Goal: Transaction & Acquisition: Obtain resource

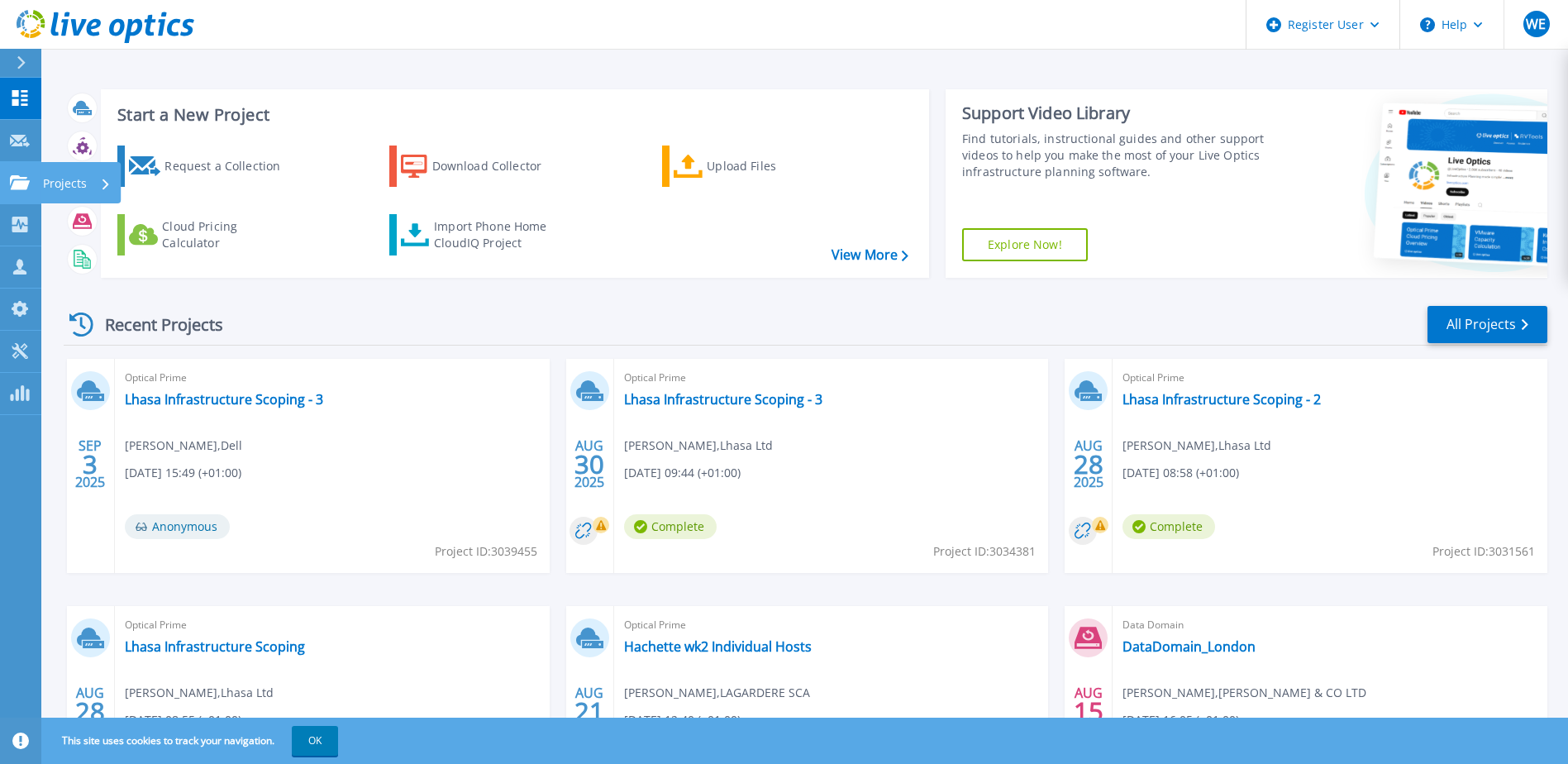
click at [63, 180] on p "Projects" at bounding box center [65, 183] width 44 height 43
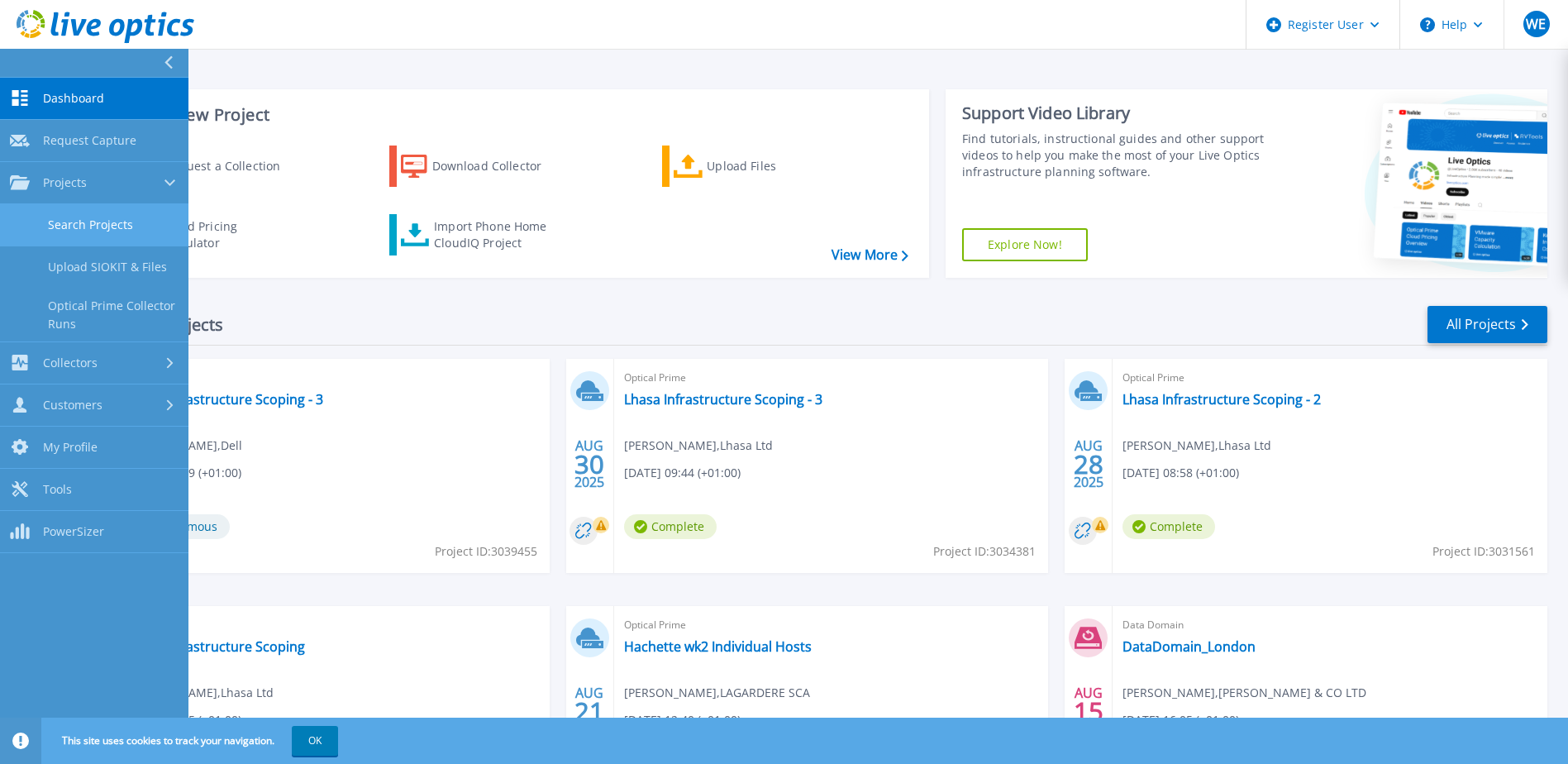
click at [114, 226] on link "Search Projects" at bounding box center [94, 225] width 188 height 42
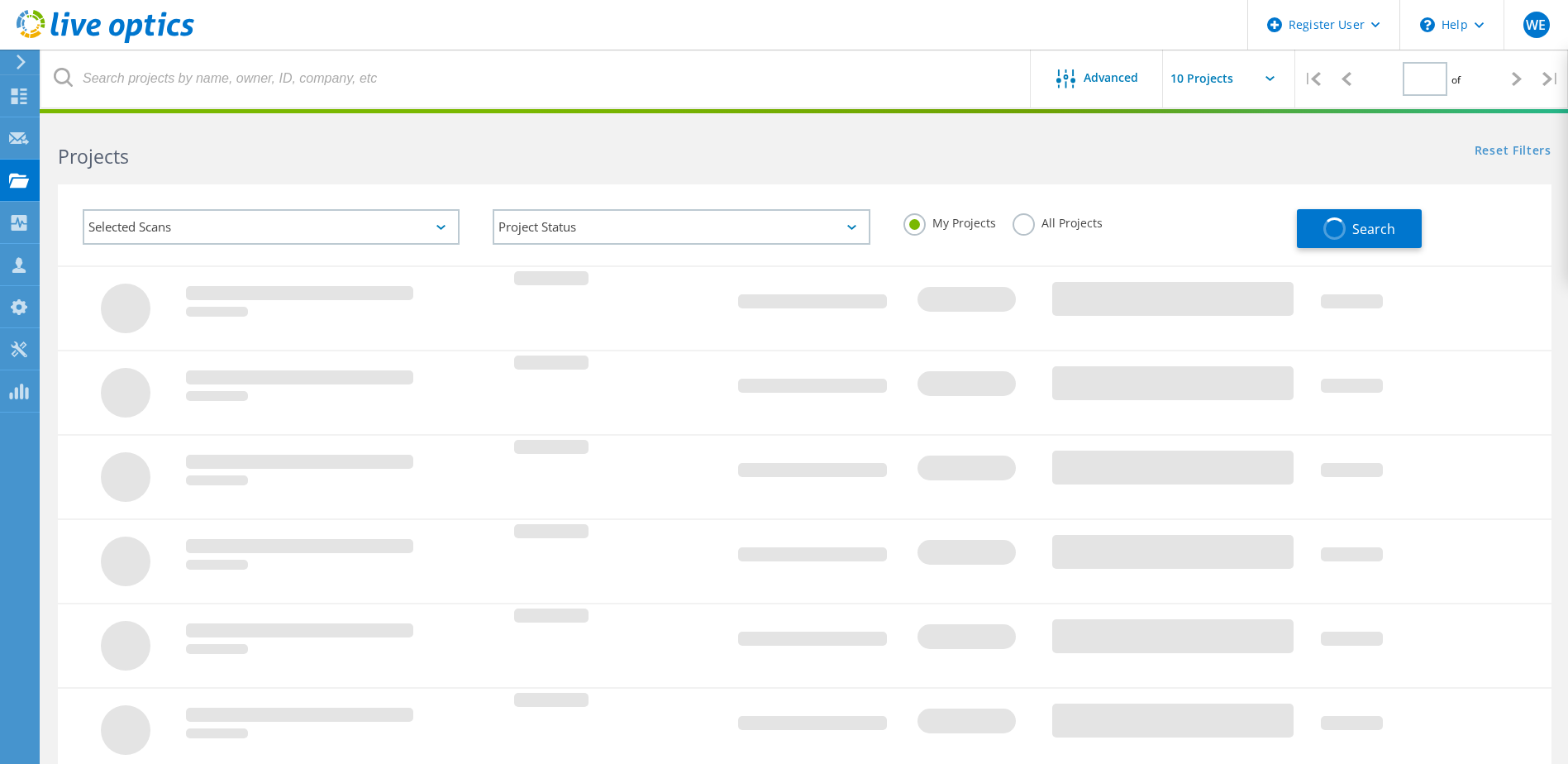
type input "1"
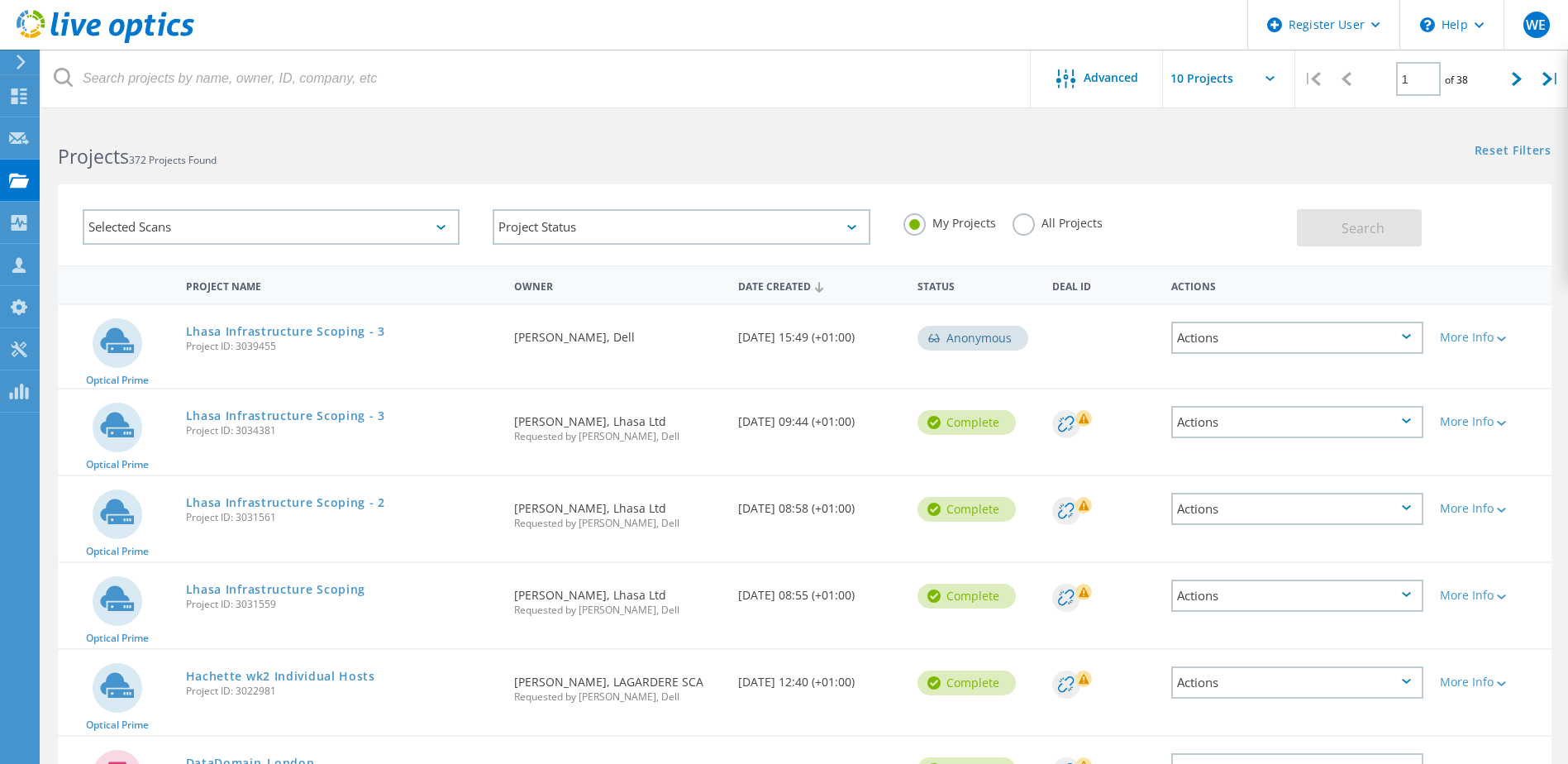
click at [1023, 225] on label "All Projects" at bounding box center [1057, 221] width 90 height 16
click at [0, 0] on input "All Projects" at bounding box center [0, 0] width 0 height 0
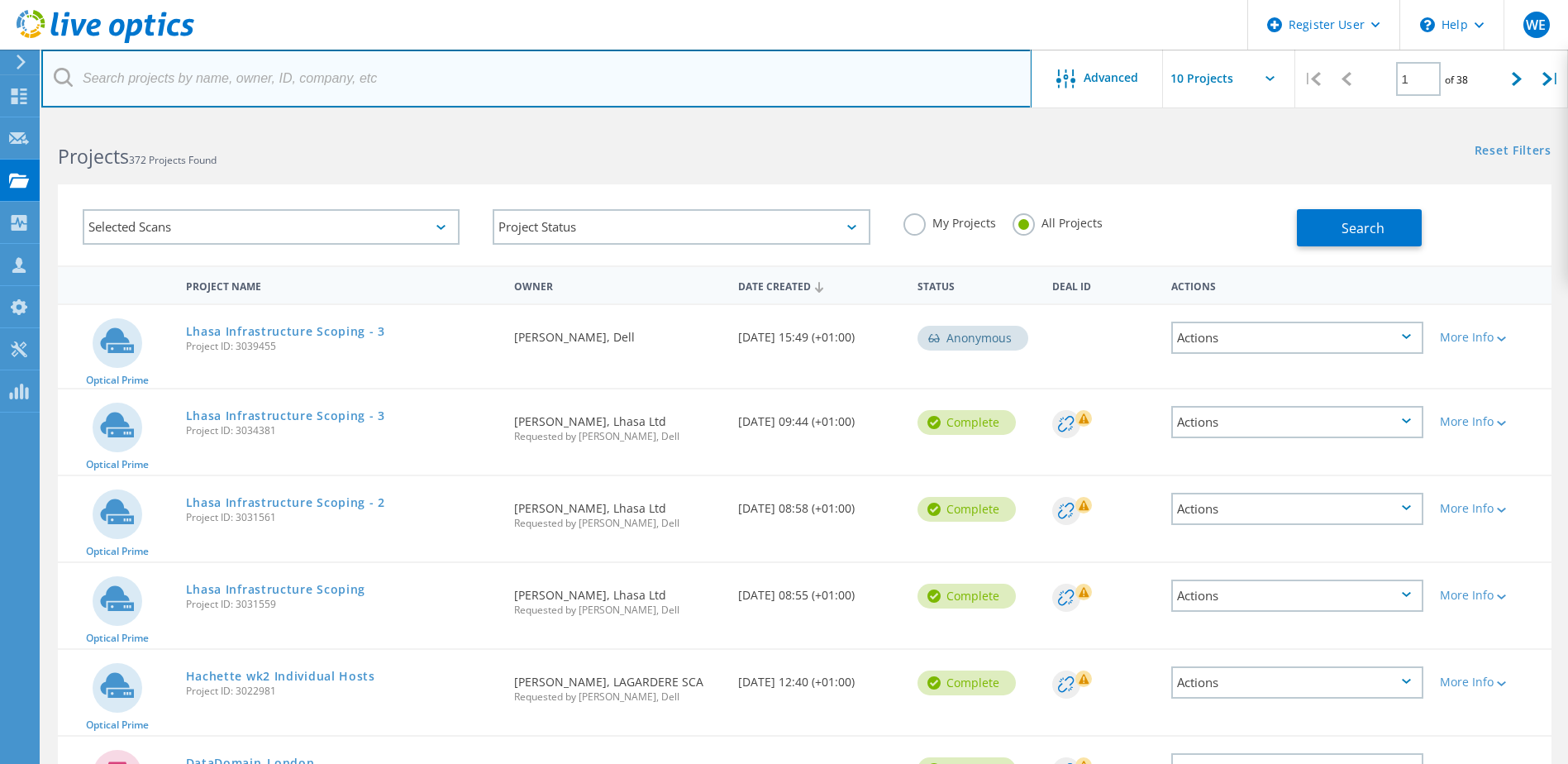
click at [278, 94] on input "text" at bounding box center [536, 78] width 990 height 58
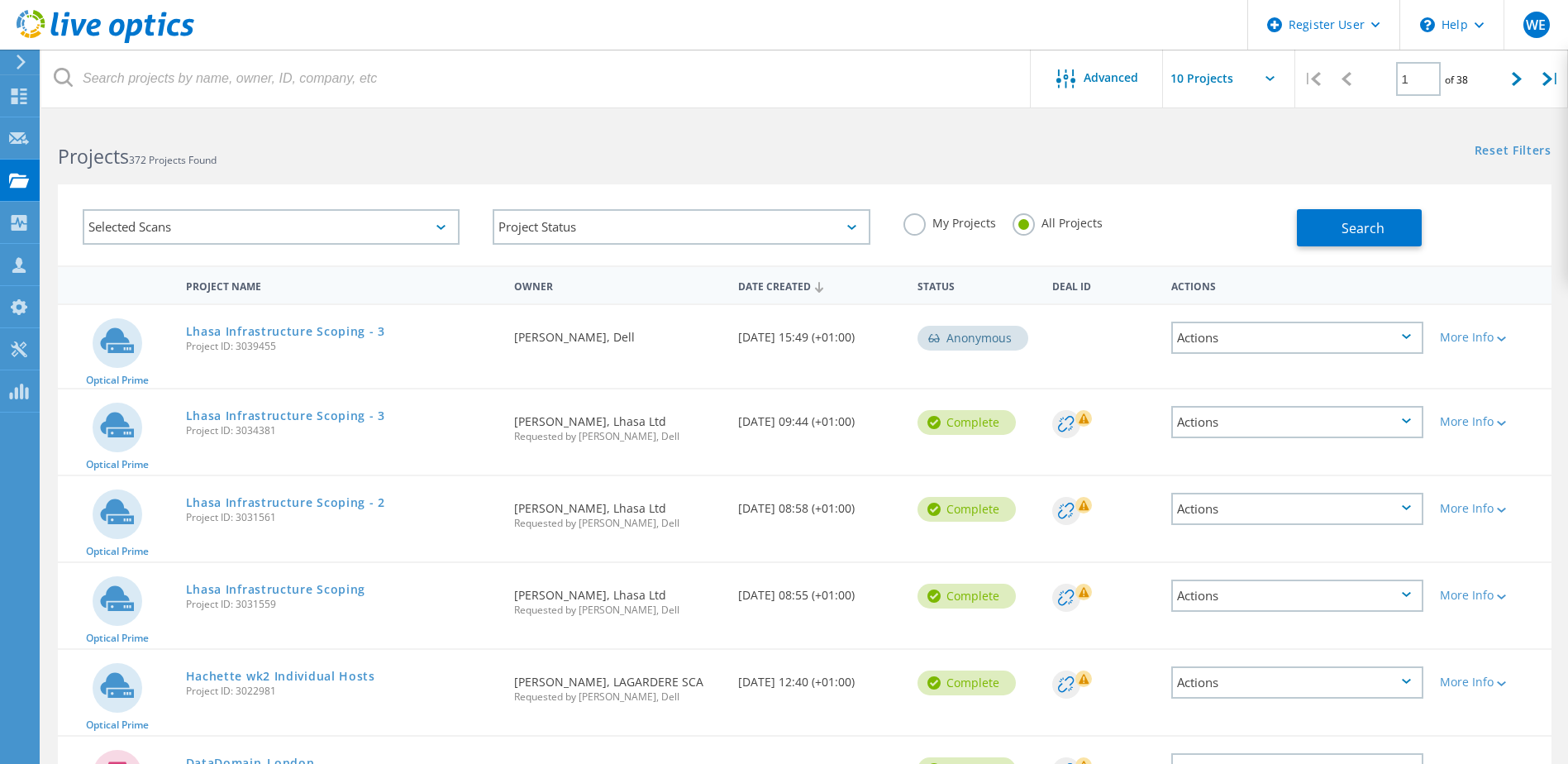
click at [717, 128] on div "Projects 372 Projects Found" at bounding box center [422, 142] width 763 height 44
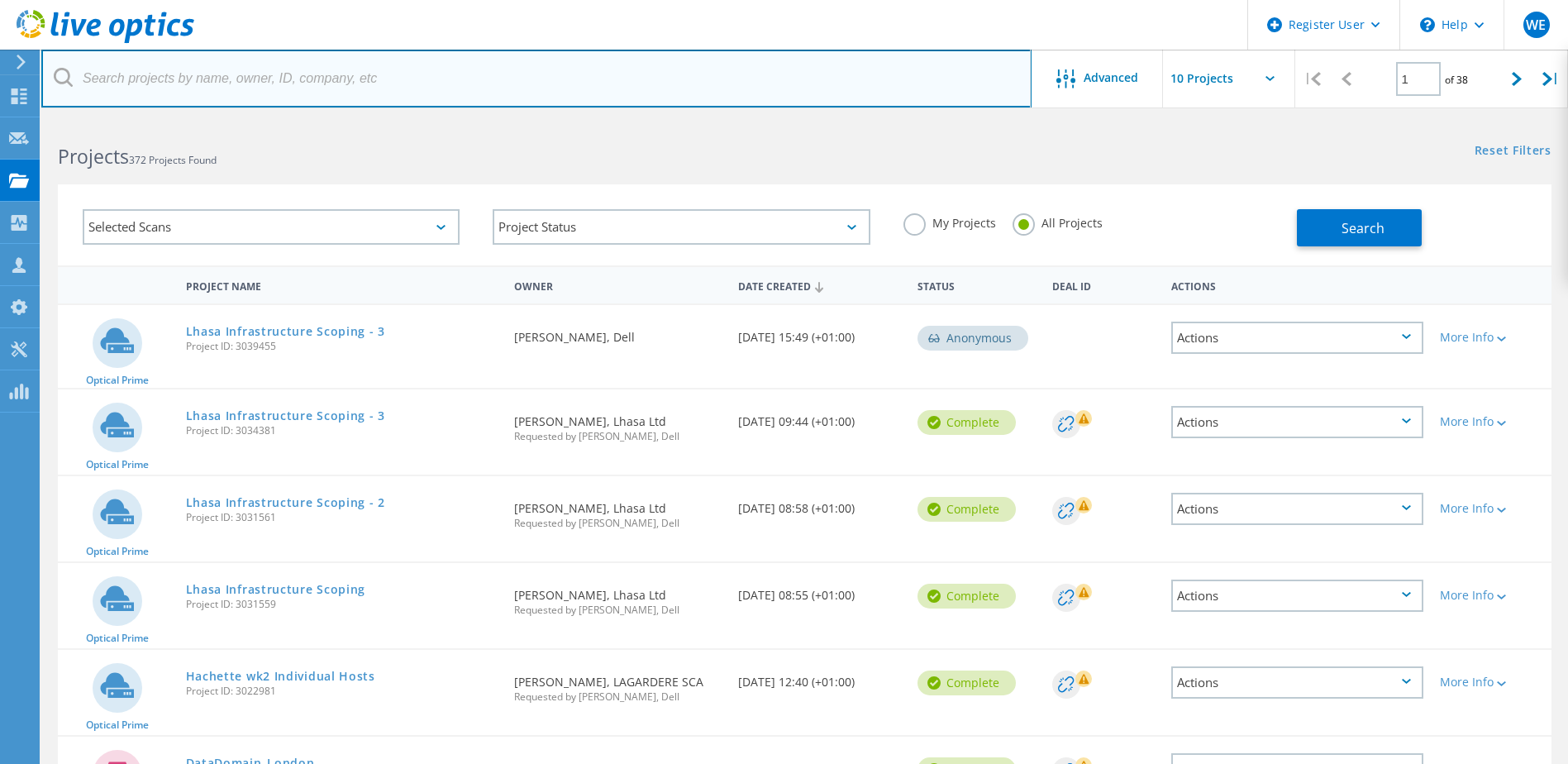
click at [286, 96] on input "text" at bounding box center [536, 78] width 990 height 58
paste input "6790861"
type input "6790861"
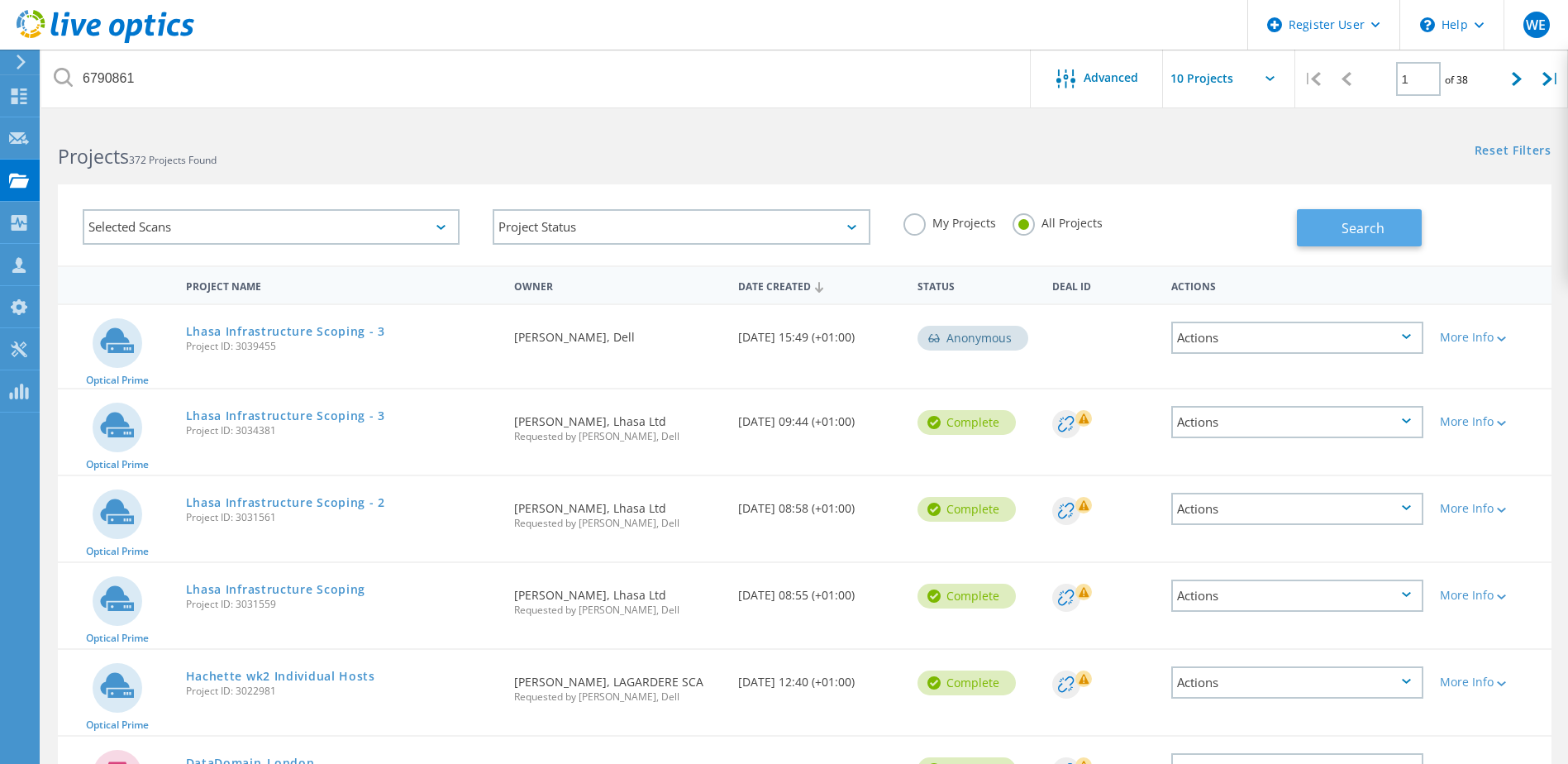
click at [1369, 222] on span "Search" at bounding box center [1363, 228] width 43 height 18
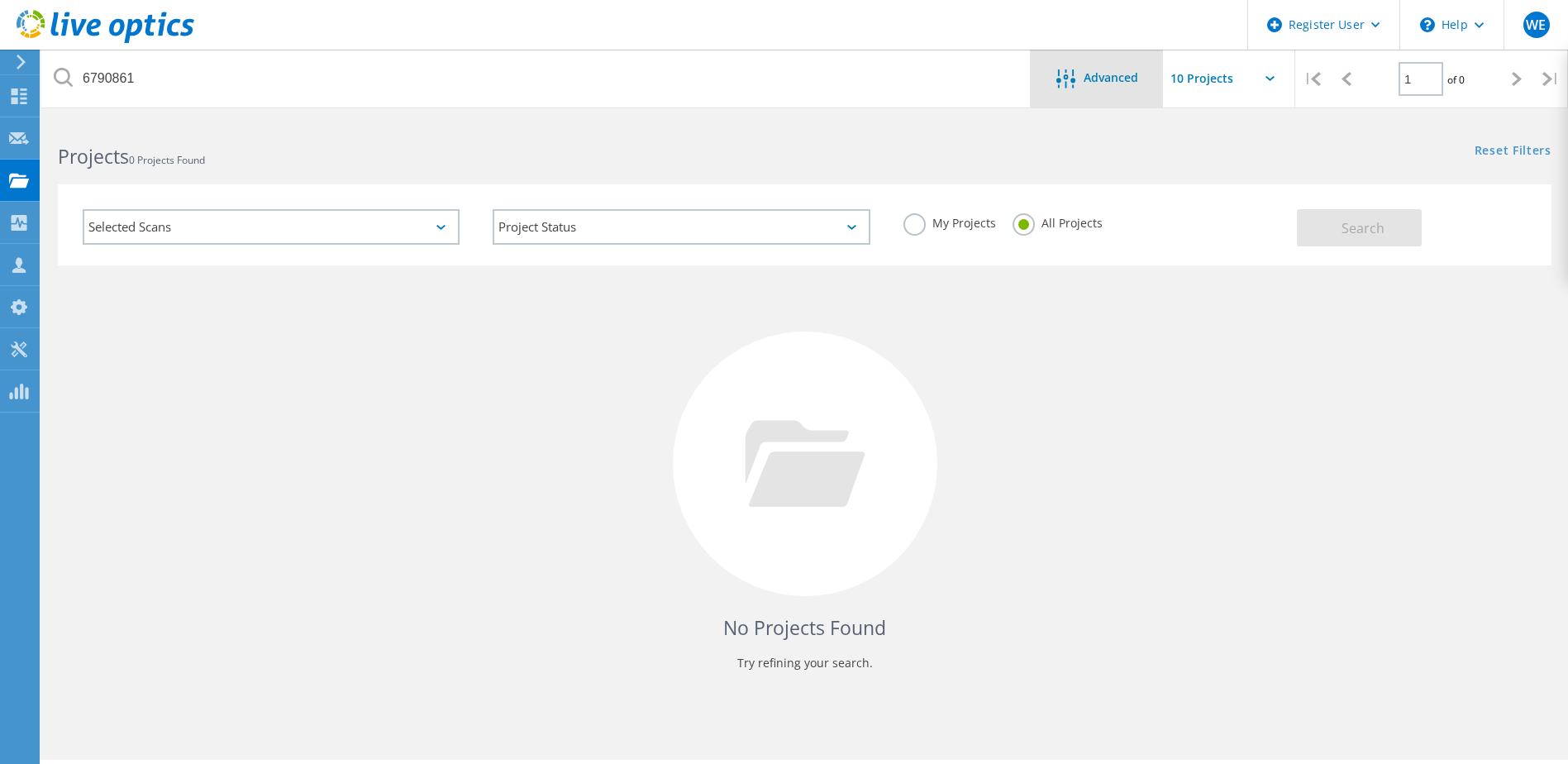
click at [1066, 79] on icon at bounding box center [1065, 79] width 19 height 19
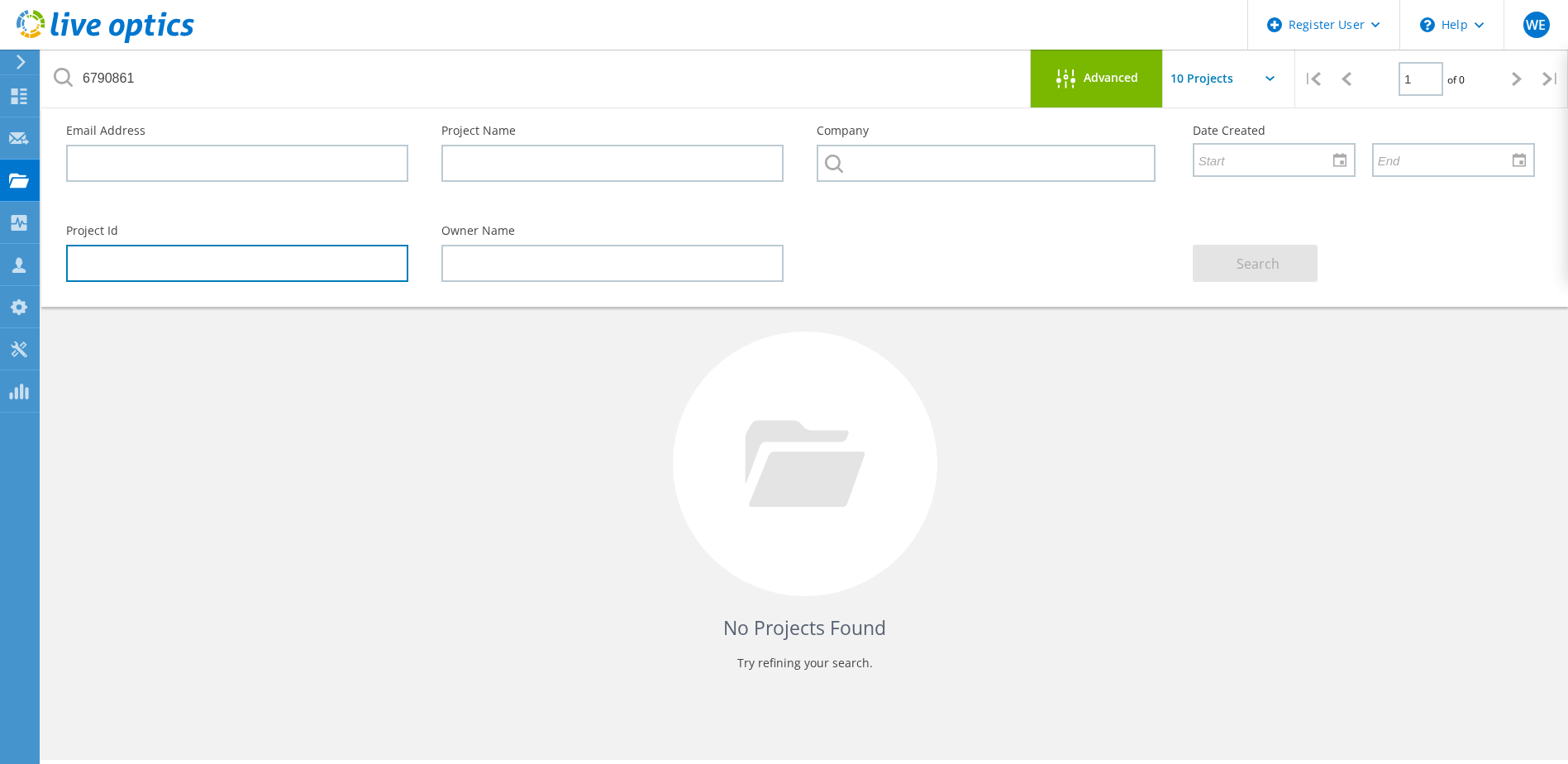
drag, startPoint x: 189, startPoint y: 254, endPoint x: 186, endPoint y: 262, distance: 8.5
click at [191, 253] on input "text" at bounding box center [238, 263] width 343 height 37
paste input "6790861"
type input "6790861"
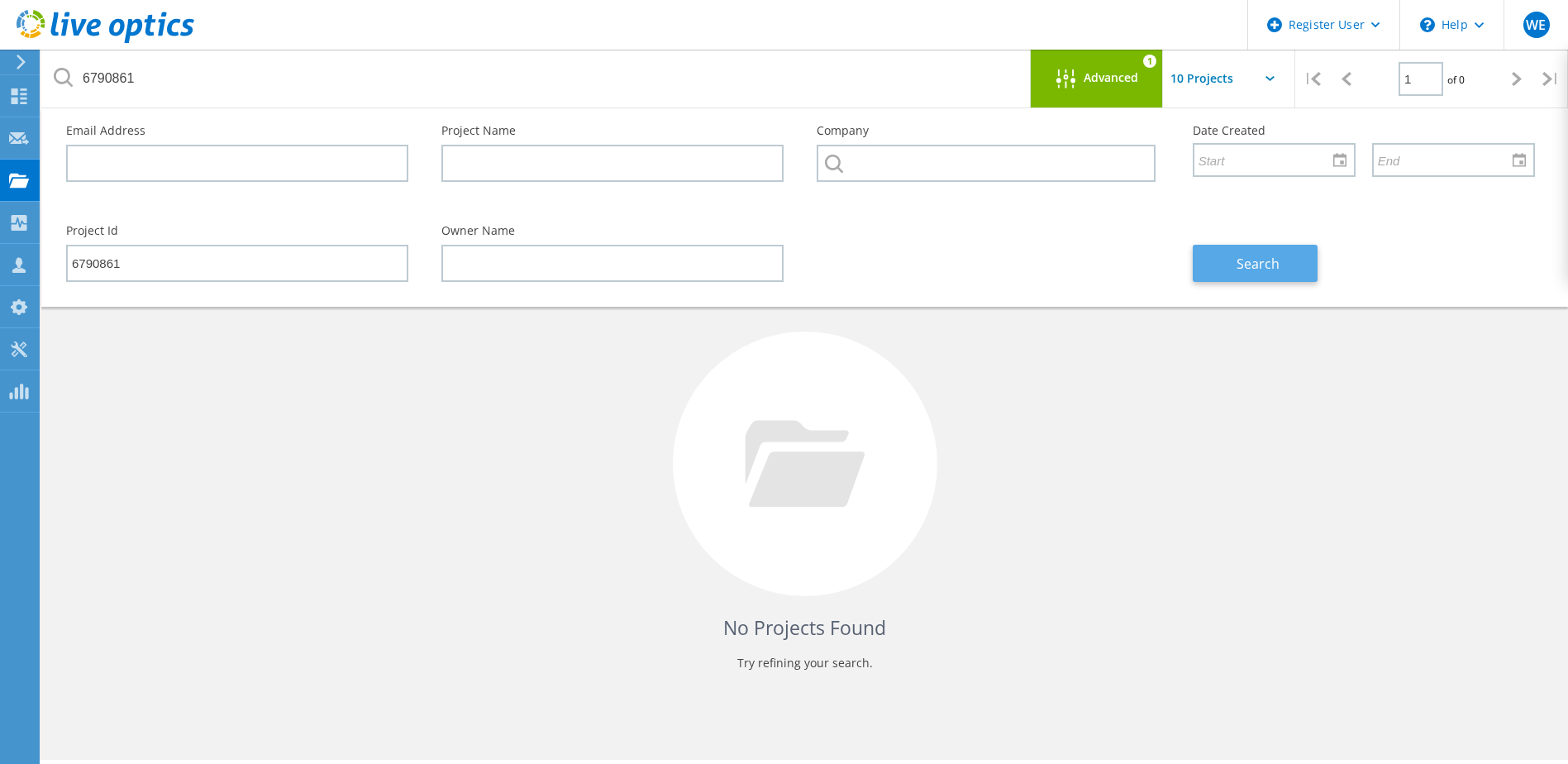
click at [1266, 273] on button "Search" at bounding box center [1255, 263] width 125 height 37
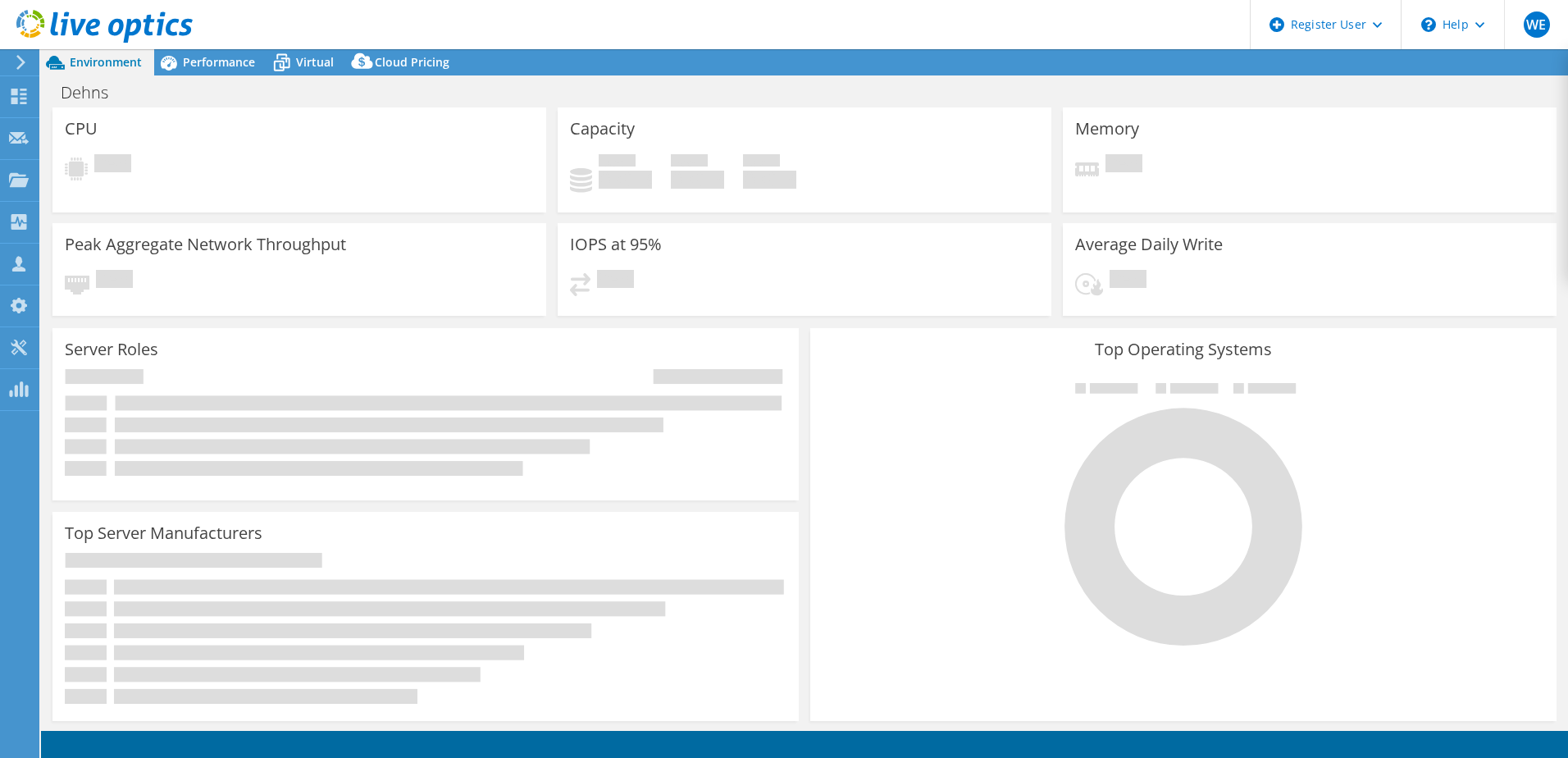
select select "USD"
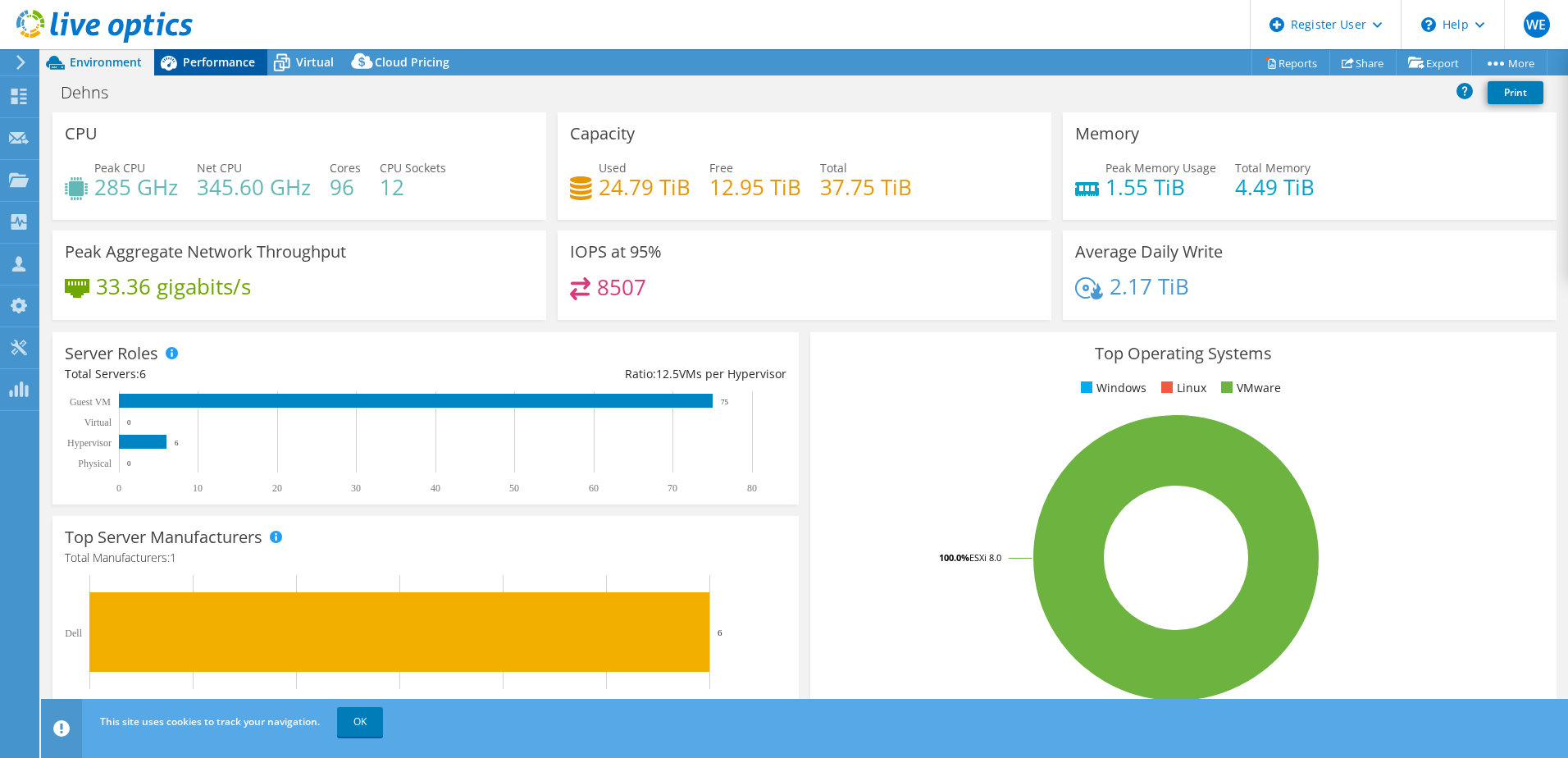
click at [220, 60] on span "Performance" at bounding box center [219, 62] width 72 height 16
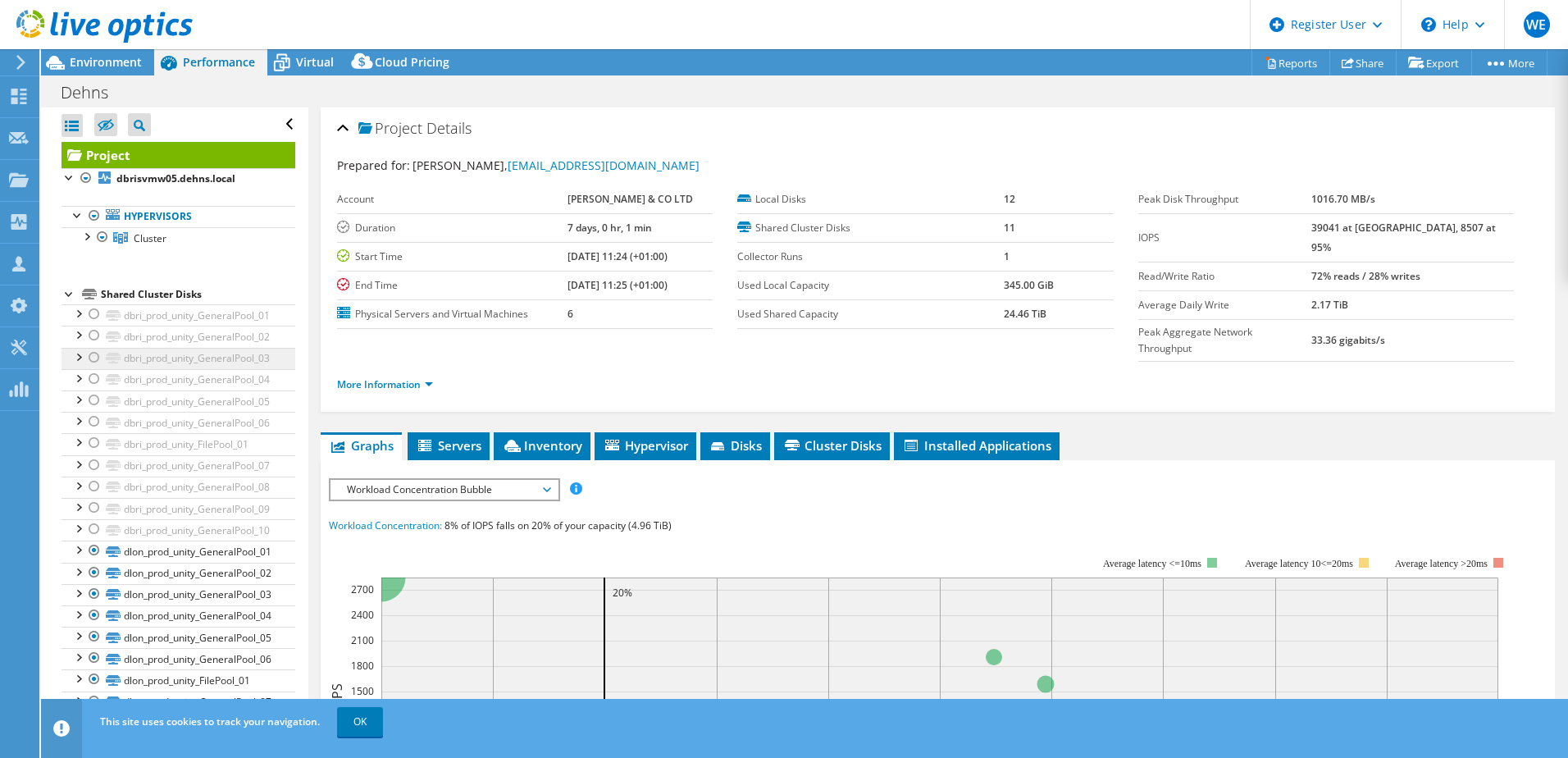
scroll to position [71, 0]
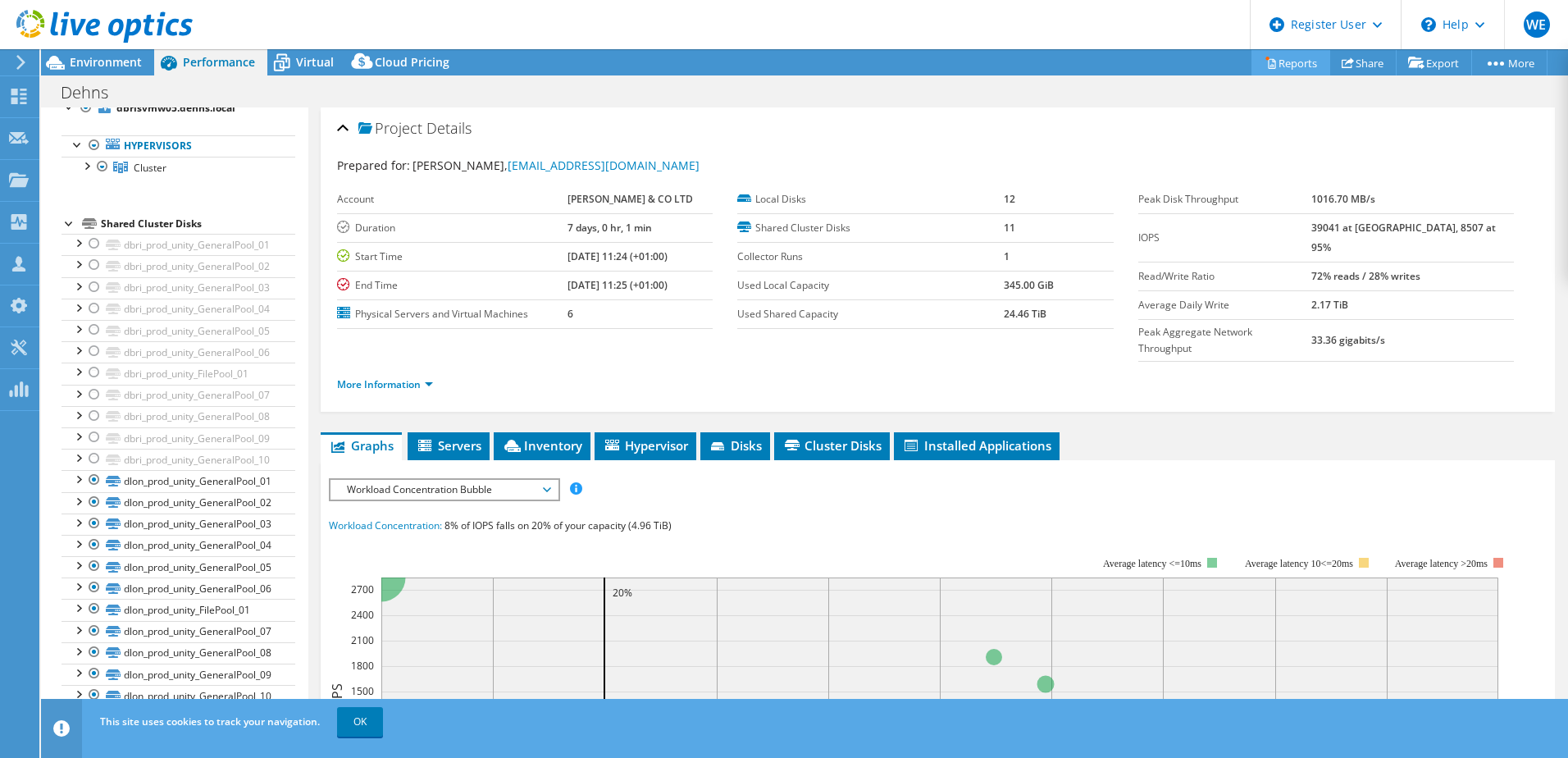
click at [1278, 62] on link "Reports" at bounding box center [1291, 62] width 78 height 26
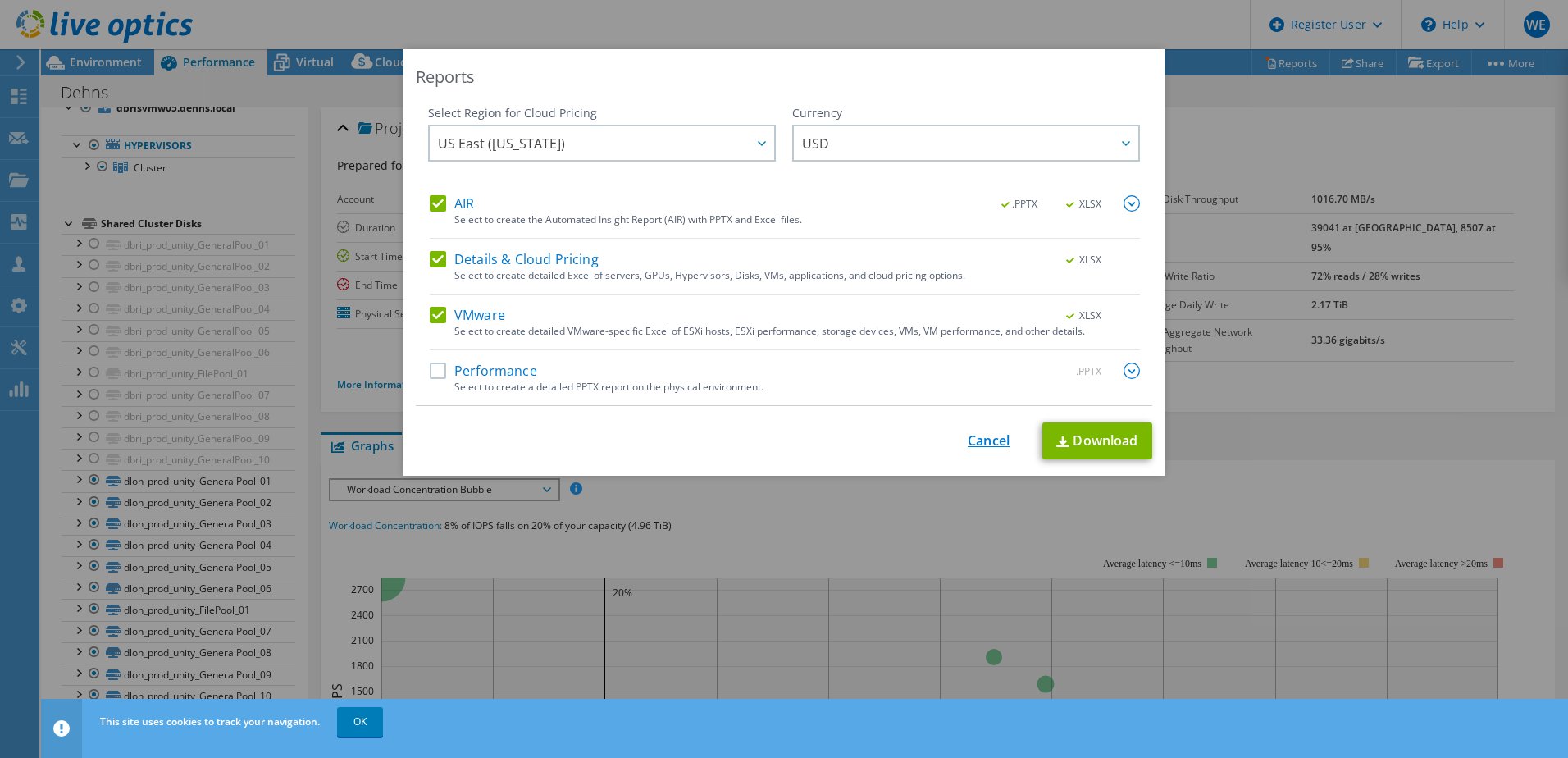
click at [983, 436] on link "Cancel" at bounding box center [989, 441] width 42 height 16
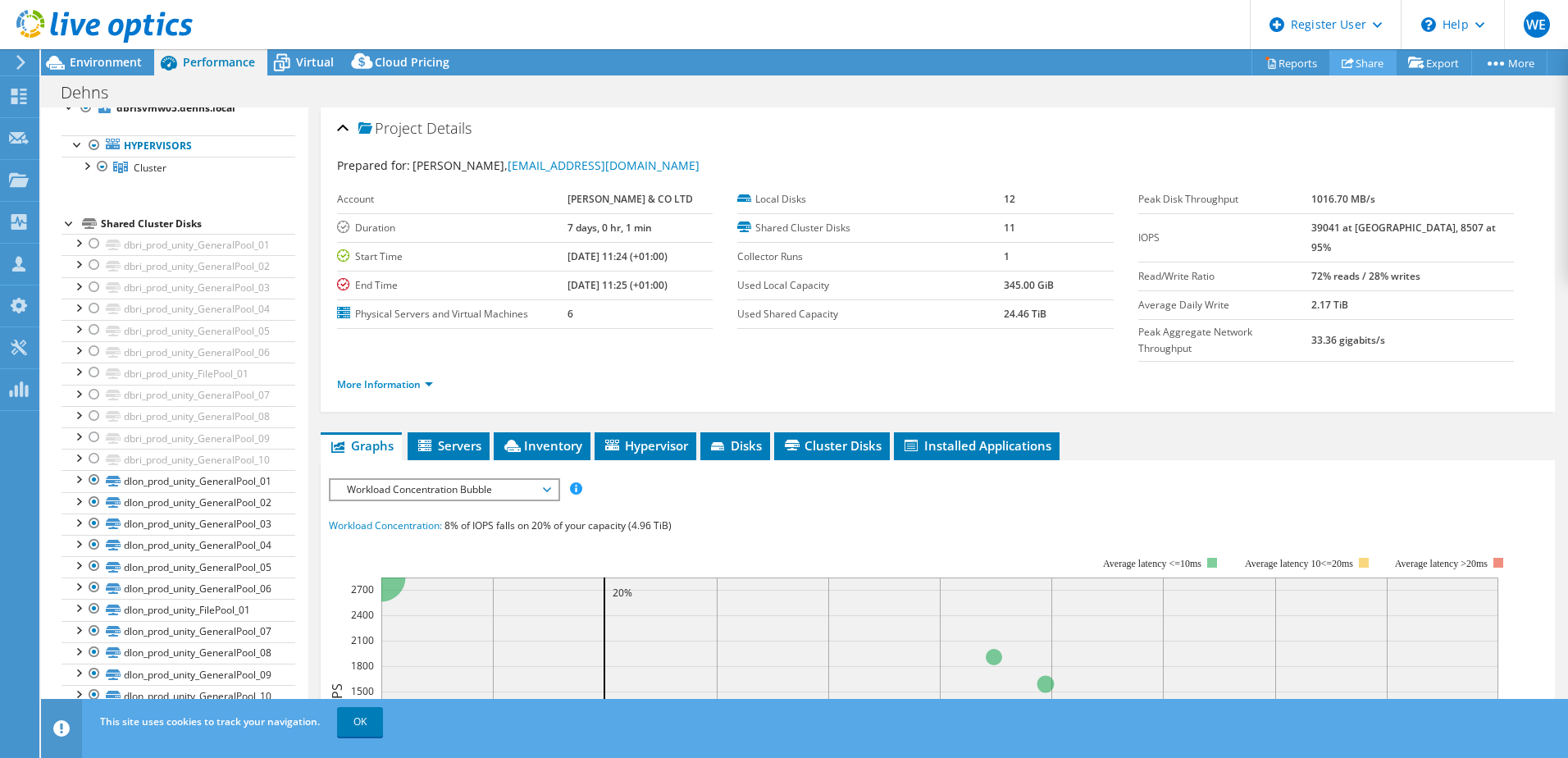
click at [1356, 60] on link "Share" at bounding box center [1363, 62] width 67 height 26
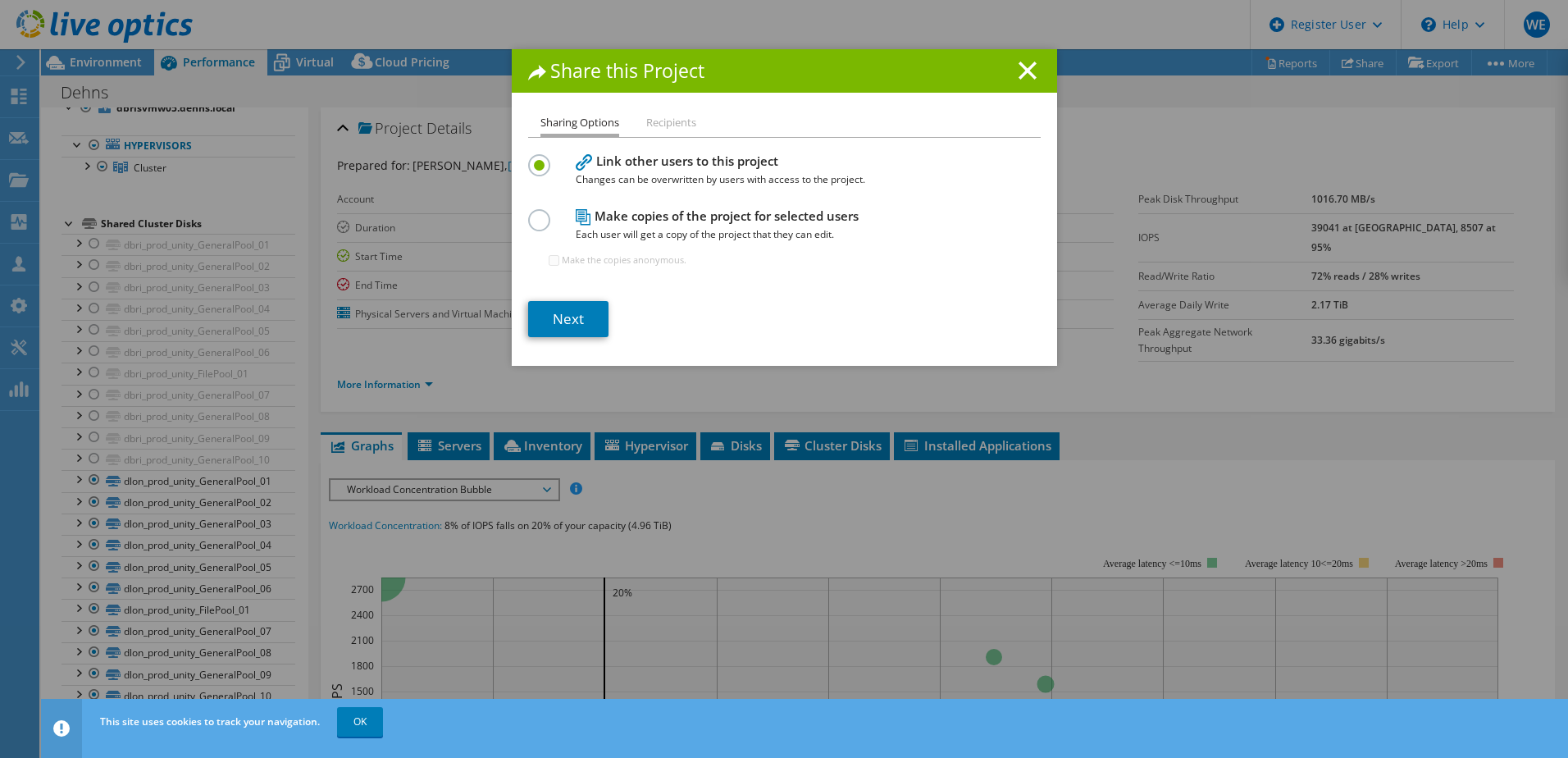
click at [530, 213] on label at bounding box center [542, 211] width 28 height 4
click at [0, 0] on input "radio" at bounding box center [0, 0] width 0 height 0
click at [588, 328] on link "Next" at bounding box center [568, 318] width 80 height 36
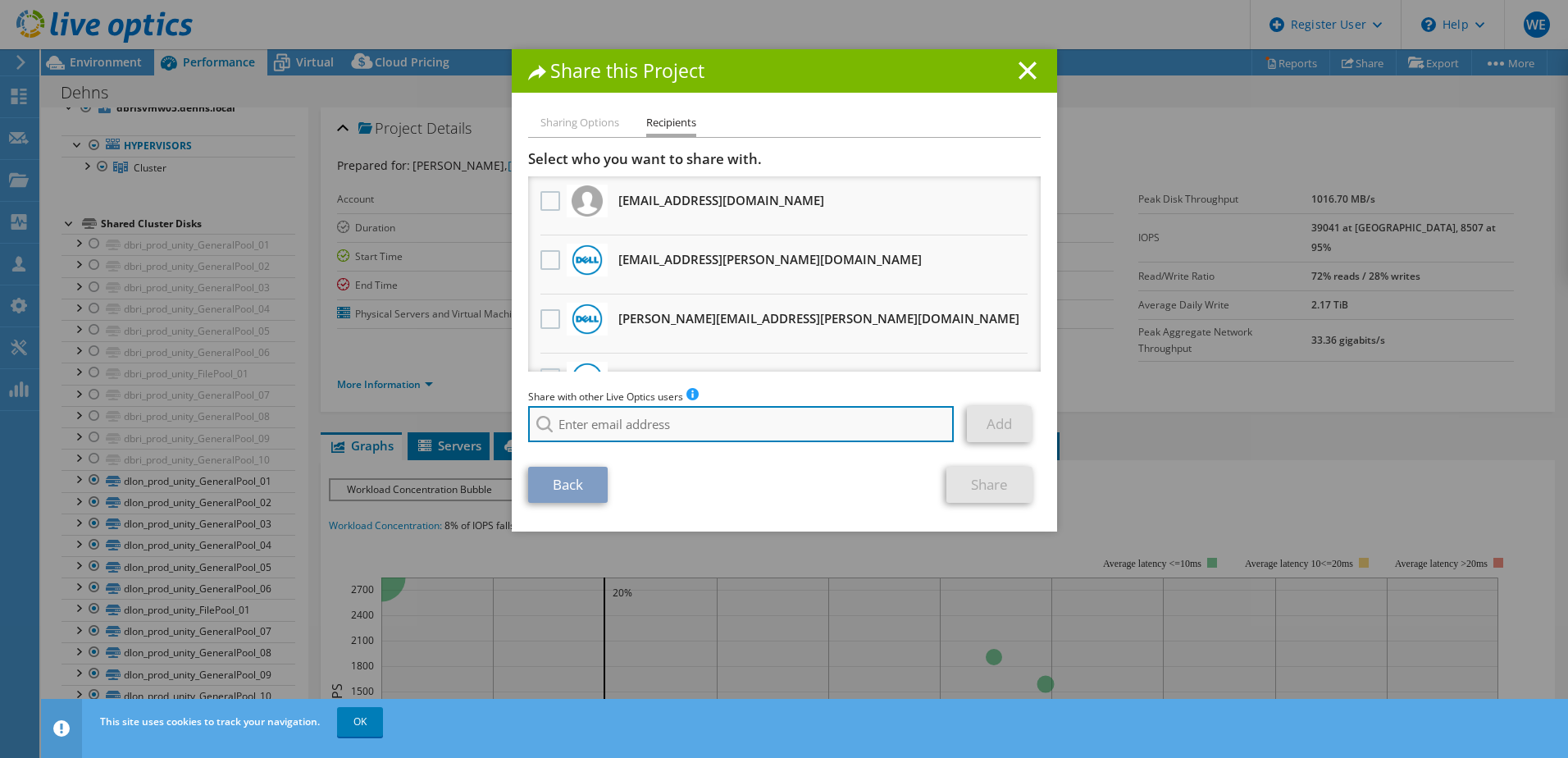
click at [612, 423] on input "search" at bounding box center [742, 423] width 427 height 36
click at [653, 425] on input "wayne_ear" at bounding box center [742, 423] width 427 height 36
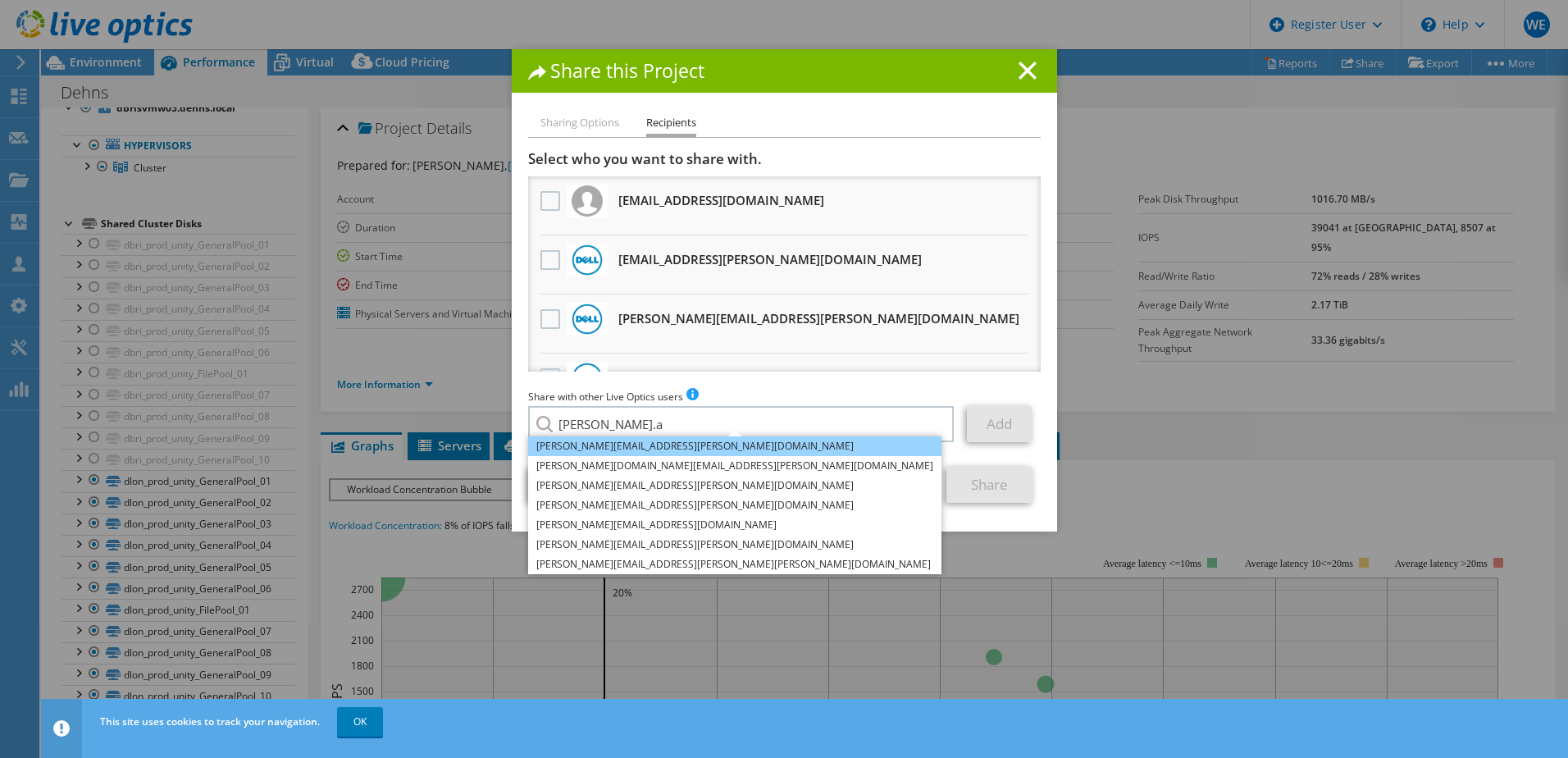
click at [632, 443] on li "[PERSON_NAME][EMAIL_ADDRESS][PERSON_NAME][DOMAIN_NAME]" at bounding box center [735, 446] width 413 height 20
type input "[PERSON_NAME][EMAIL_ADDRESS][PERSON_NAME][DOMAIN_NAME]"
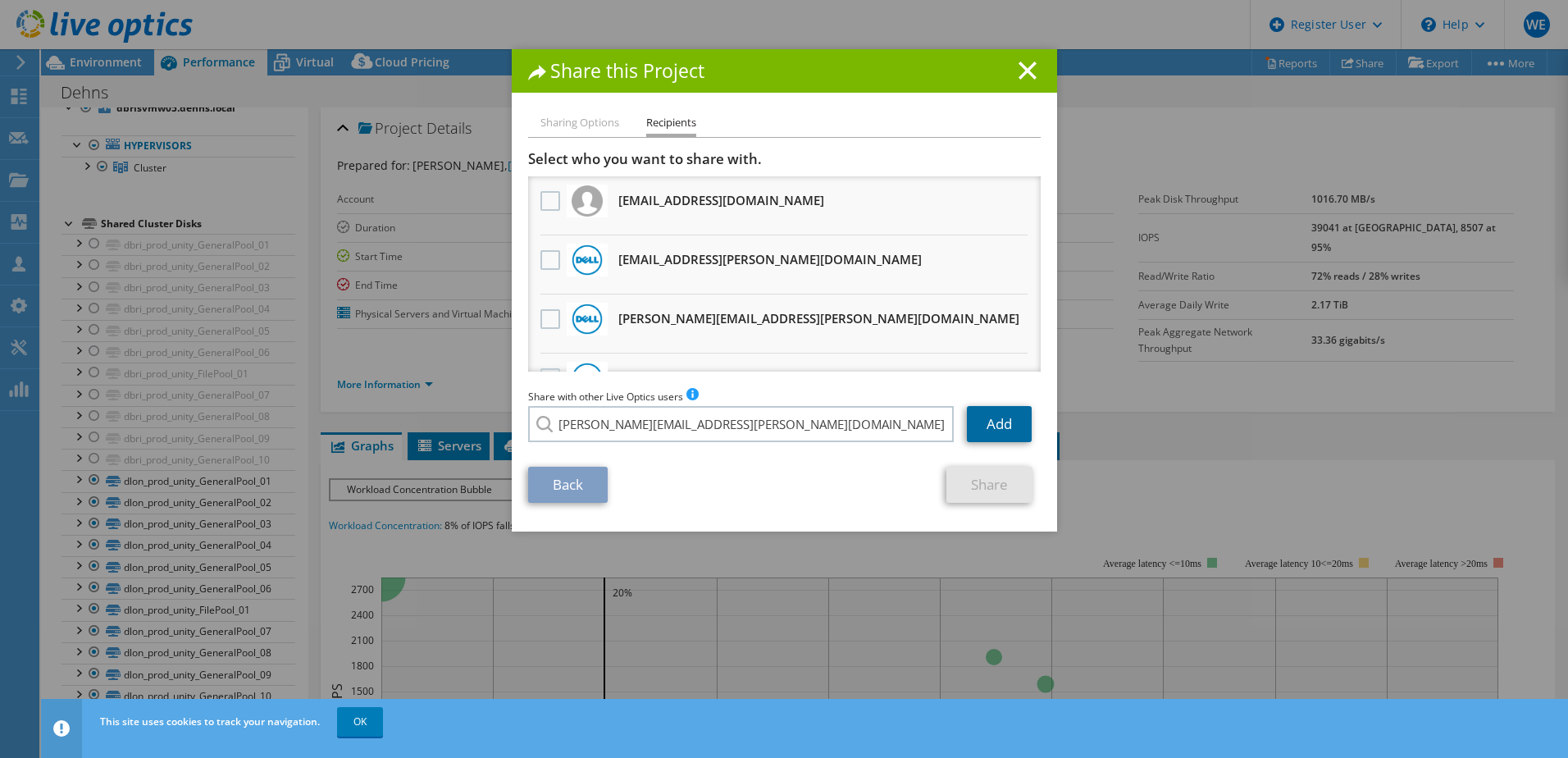
click at [1003, 423] on link "Add" at bounding box center [1000, 423] width 65 height 36
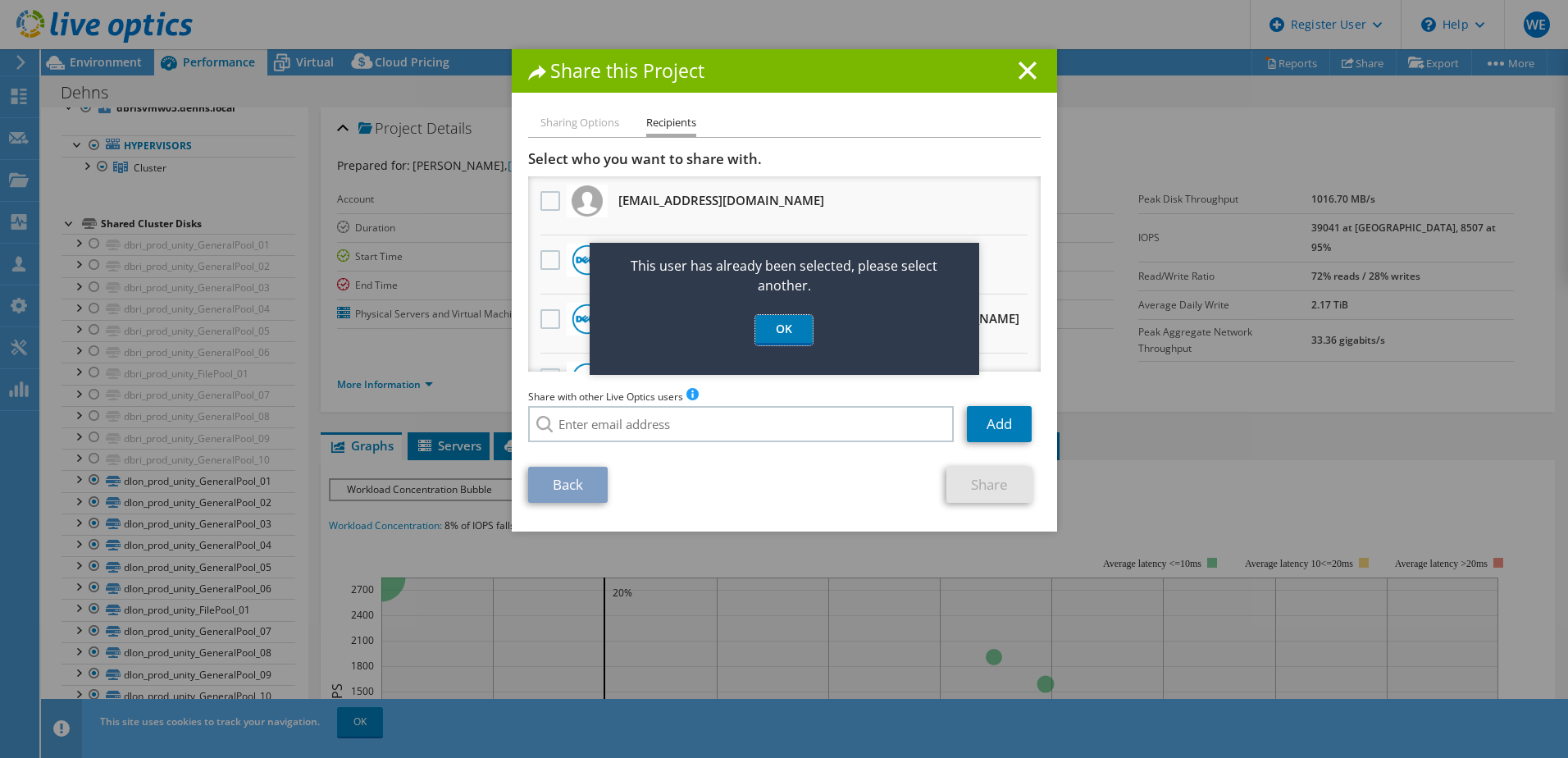
drag, startPoint x: 789, startPoint y: 325, endPoint x: 705, endPoint y: 267, distance: 102.1
click at [790, 325] on link "OK" at bounding box center [784, 330] width 57 height 30
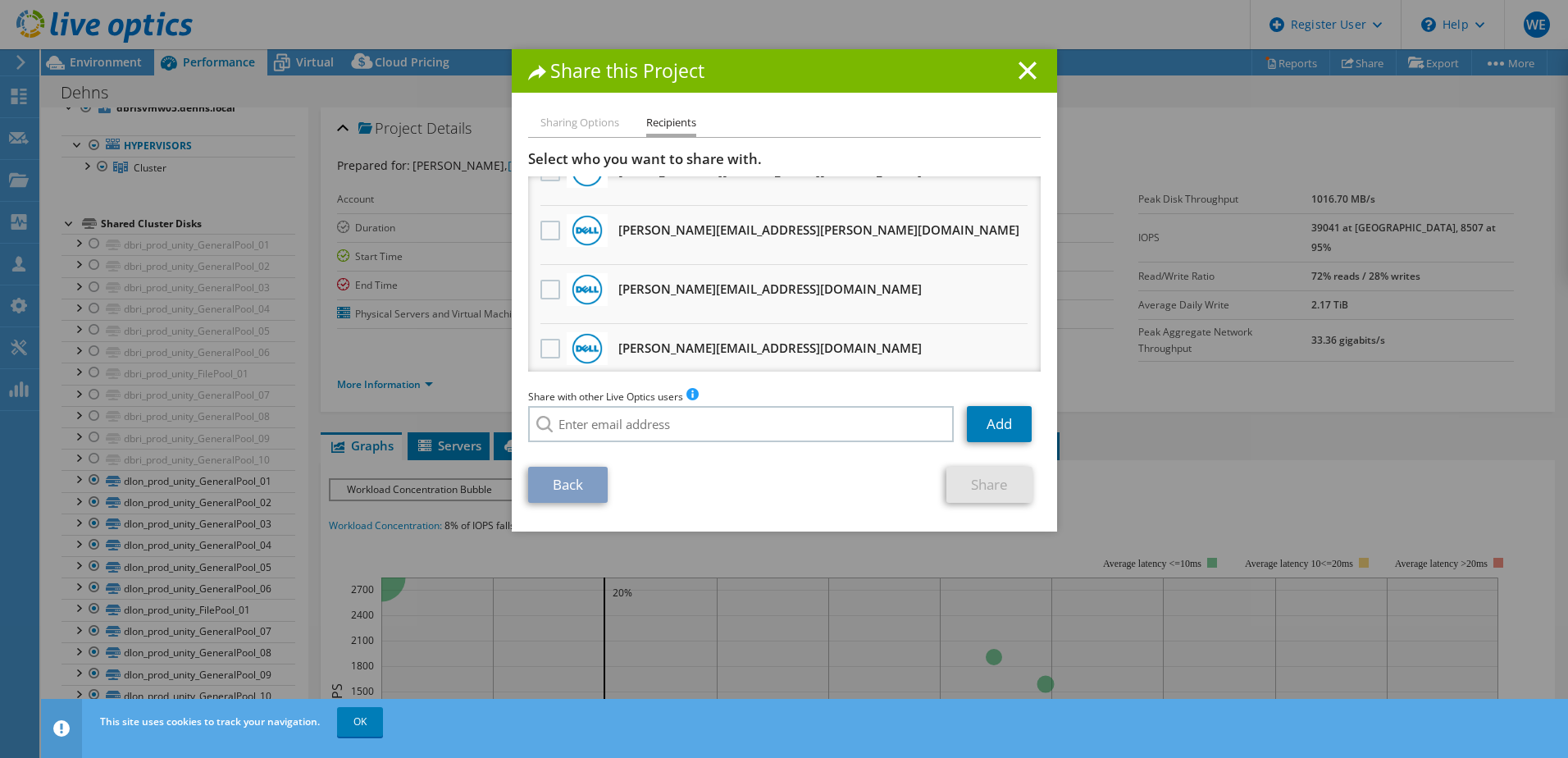
scroll to position [820, 0]
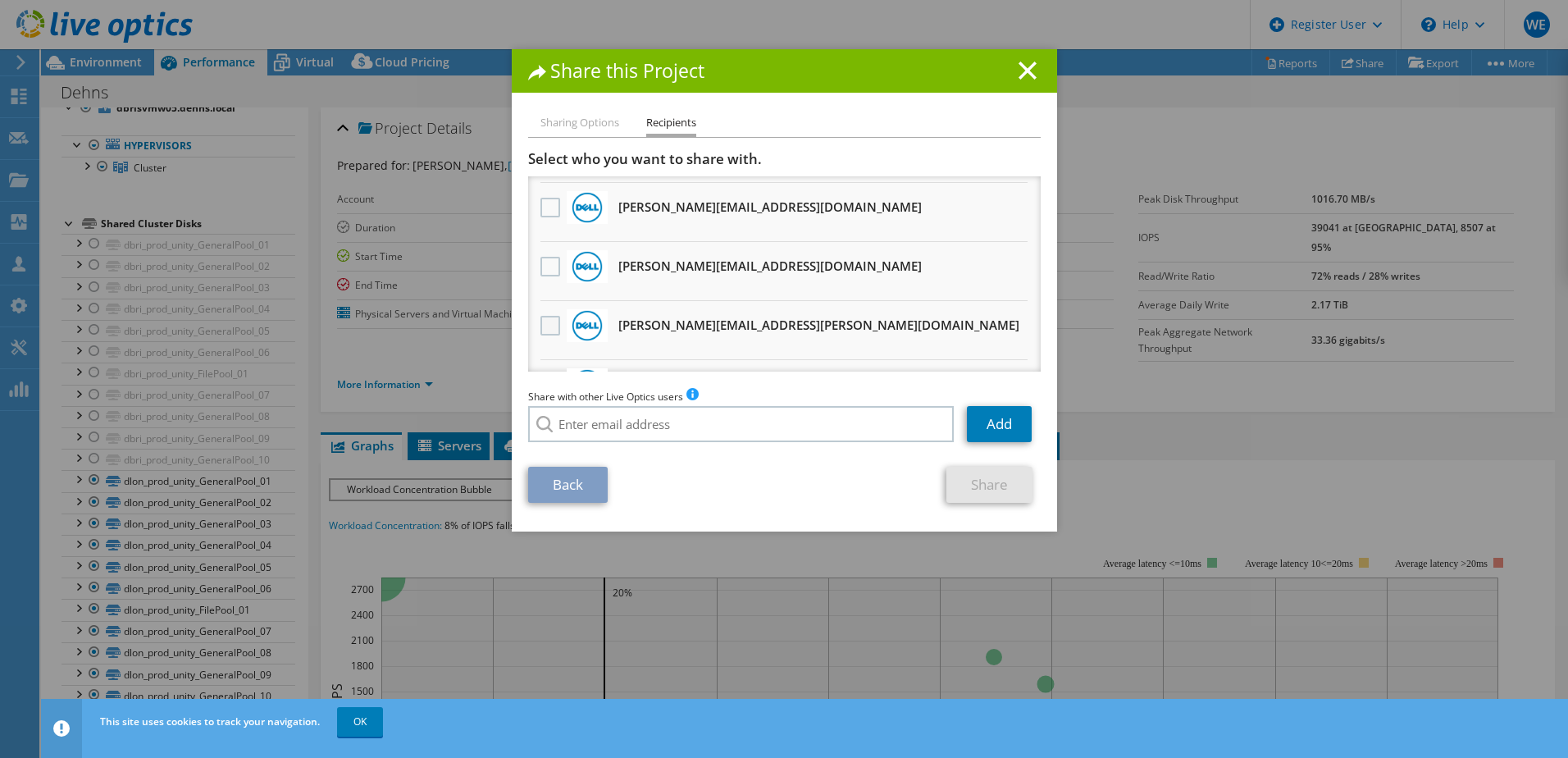
click at [547, 329] on label at bounding box center [552, 326] width 24 height 20
click at [0, 0] on input "checkbox" at bounding box center [0, 0] width 0 height 0
click at [983, 492] on link "Share" at bounding box center [989, 484] width 86 height 36
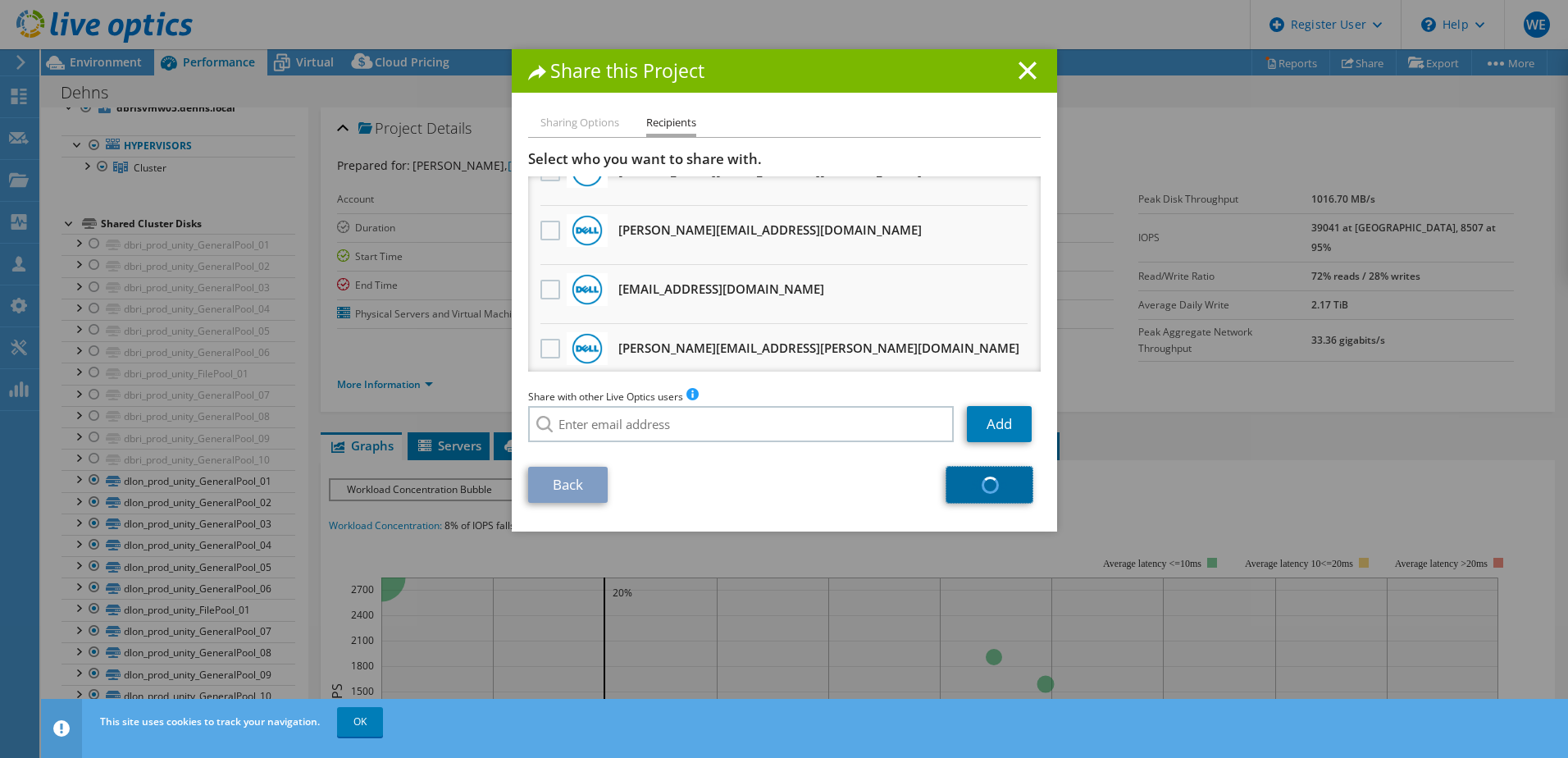
scroll to position [1281, 0]
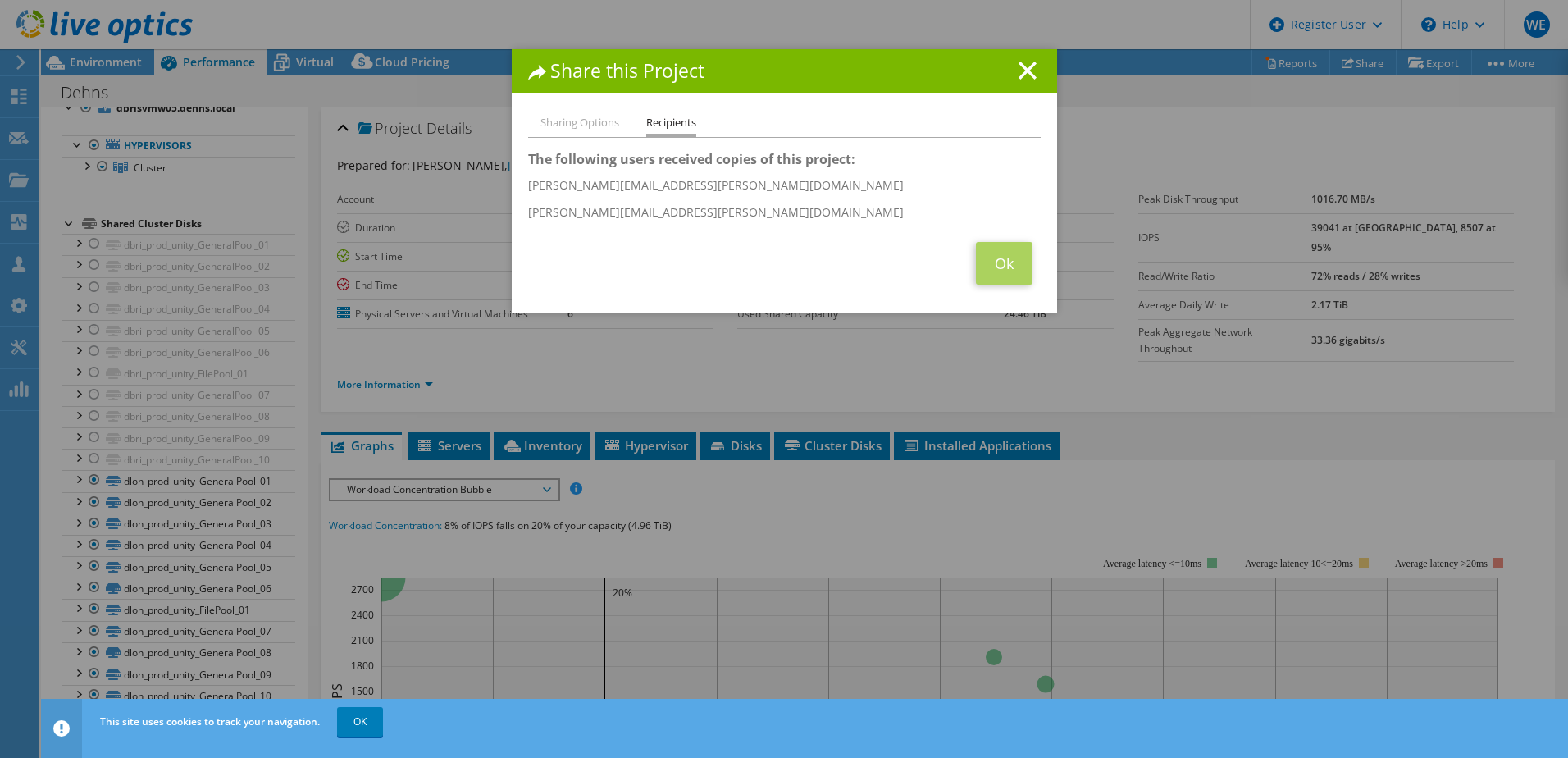
click at [682, 421] on div "Share this Project Sharing Options Recipients Link other users to this project …" at bounding box center [784, 378] width 1568 height 659
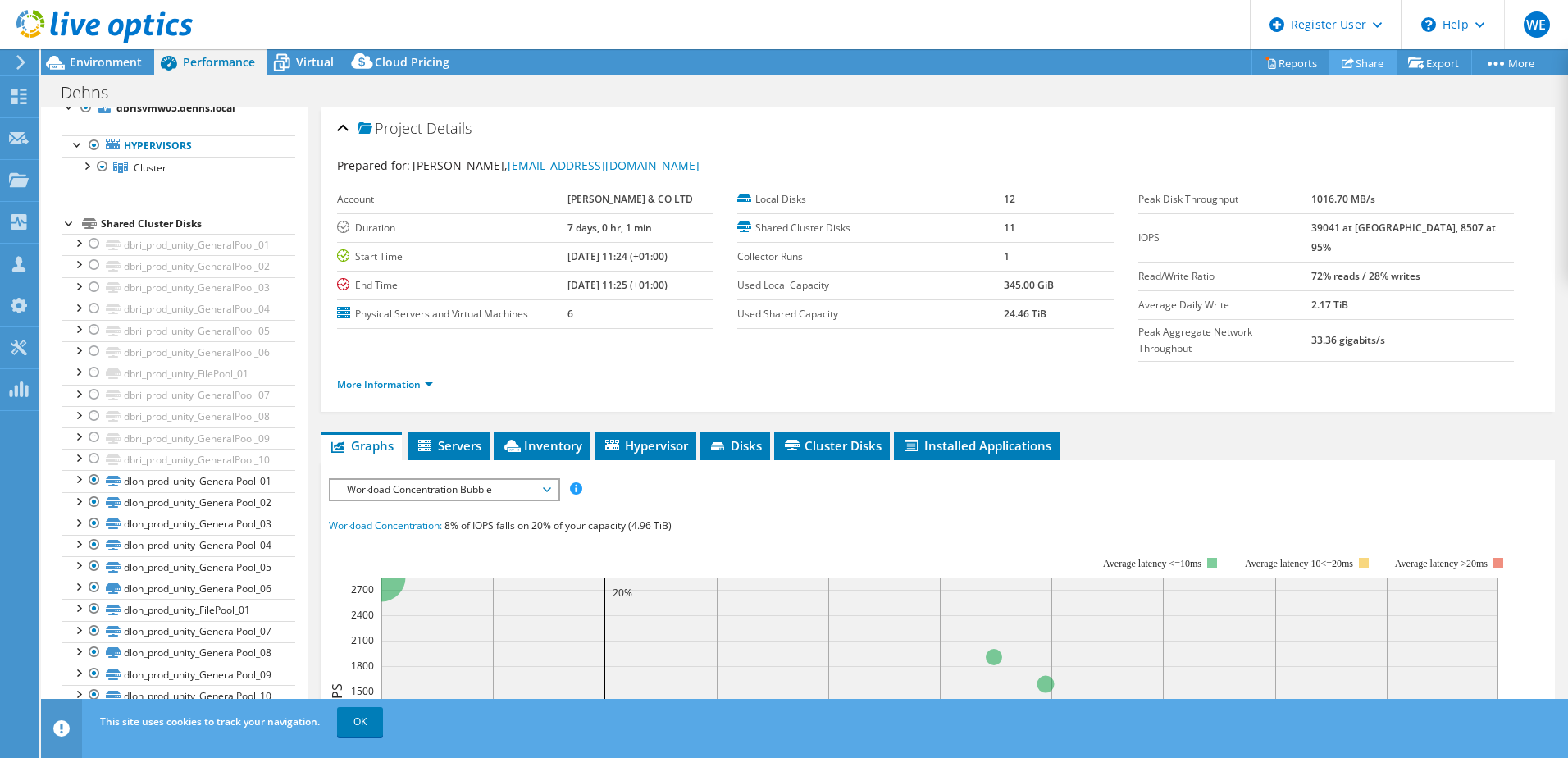
click at [1353, 58] on link "Share" at bounding box center [1363, 62] width 67 height 26
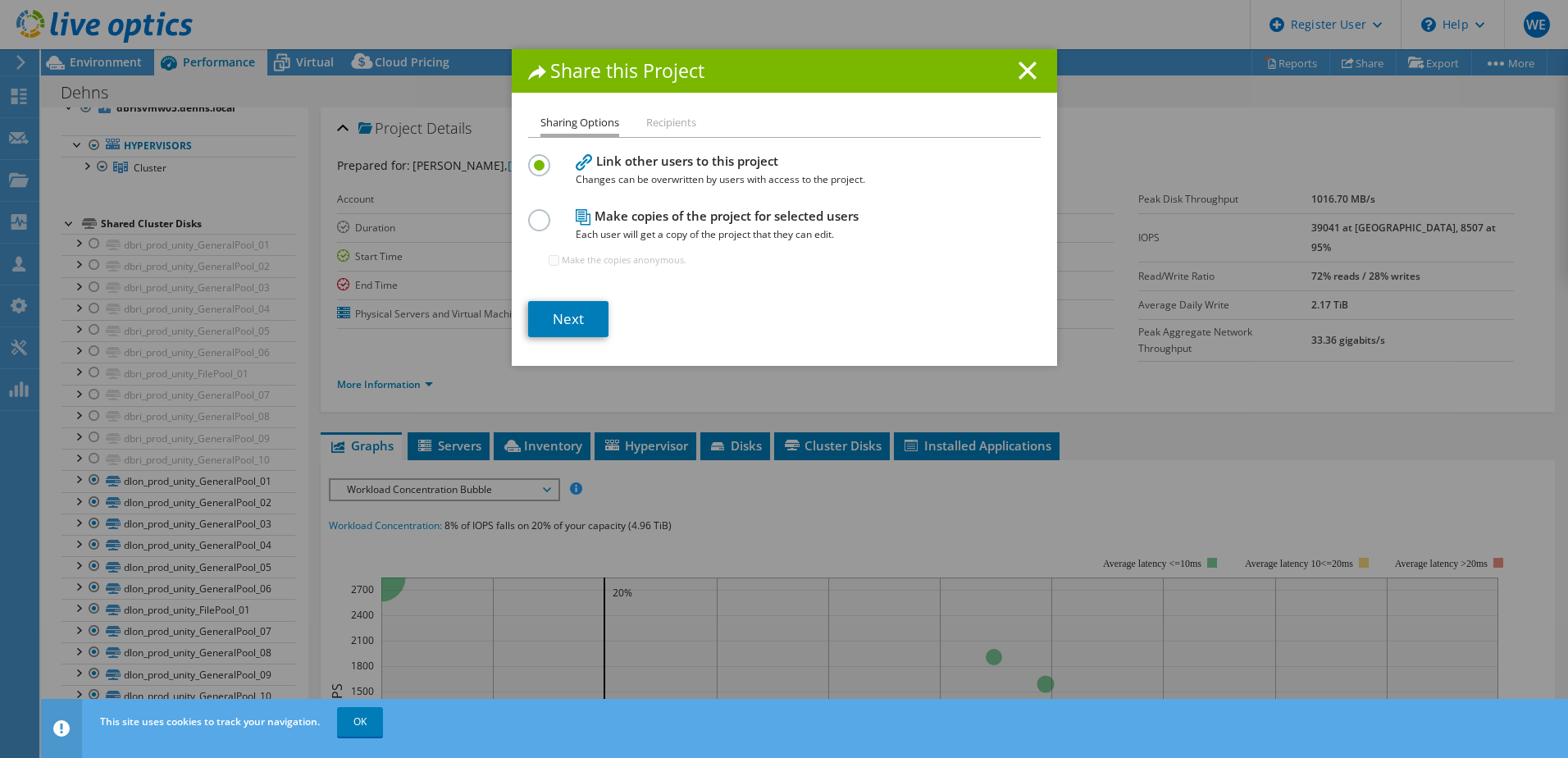
drag, startPoint x: 537, startPoint y: 213, endPoint x: 542, endPoint y: 249, distance: 36.3
click at [536, 213] on label at bounding box center [542, 211] width 28 height 4
click at [0, 0] on input "radio" at bounding box center [0, 0] width 0 height 0
click at [1323, 441] on div "Share this Project Sharing Options Recipients Link other users to this project …" at bounding box center [784, 378] width 1568 height 659
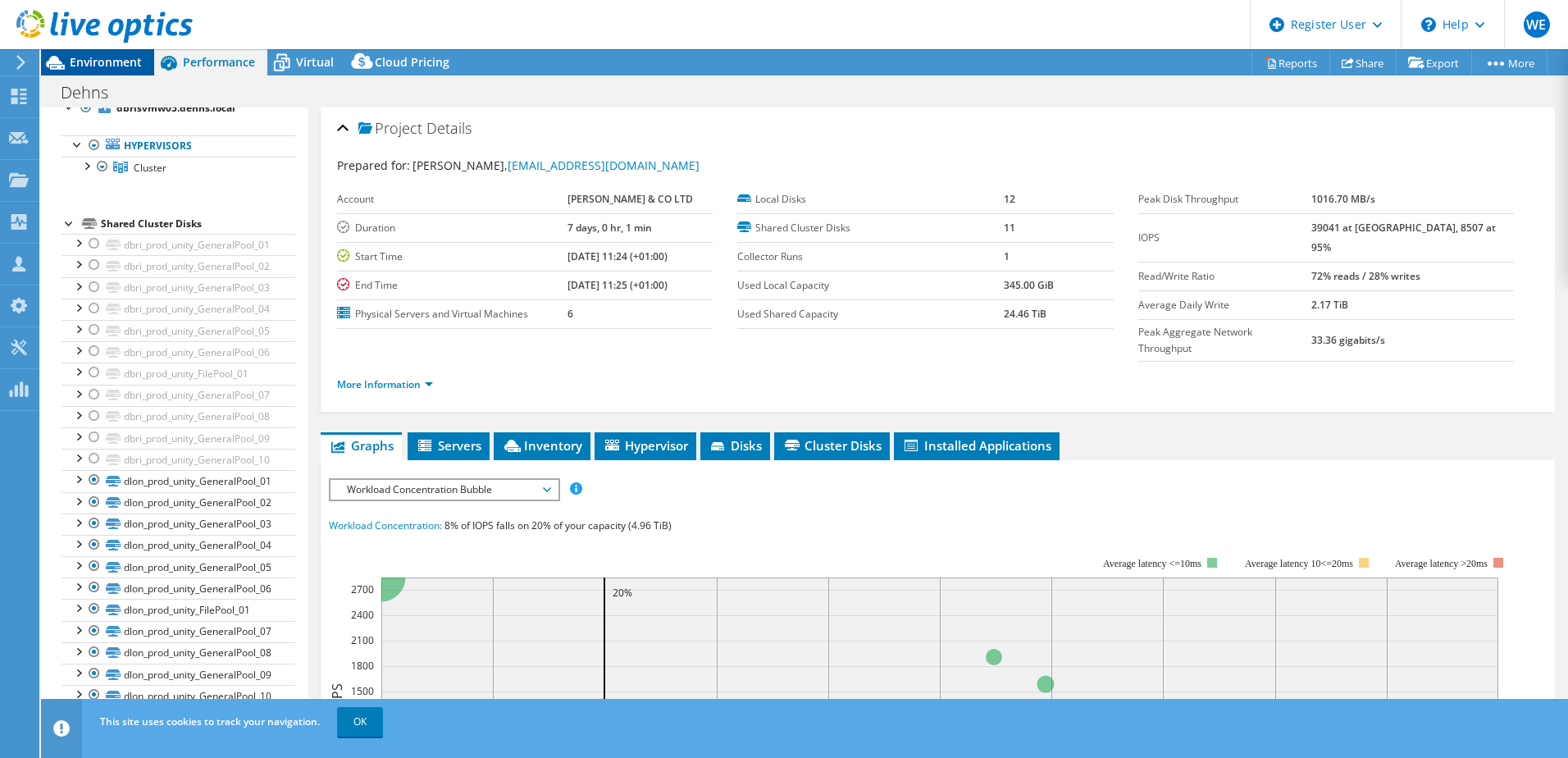
click at [91, 62] on span "Environment" at bounding box center [106, 62] width 72 height 16
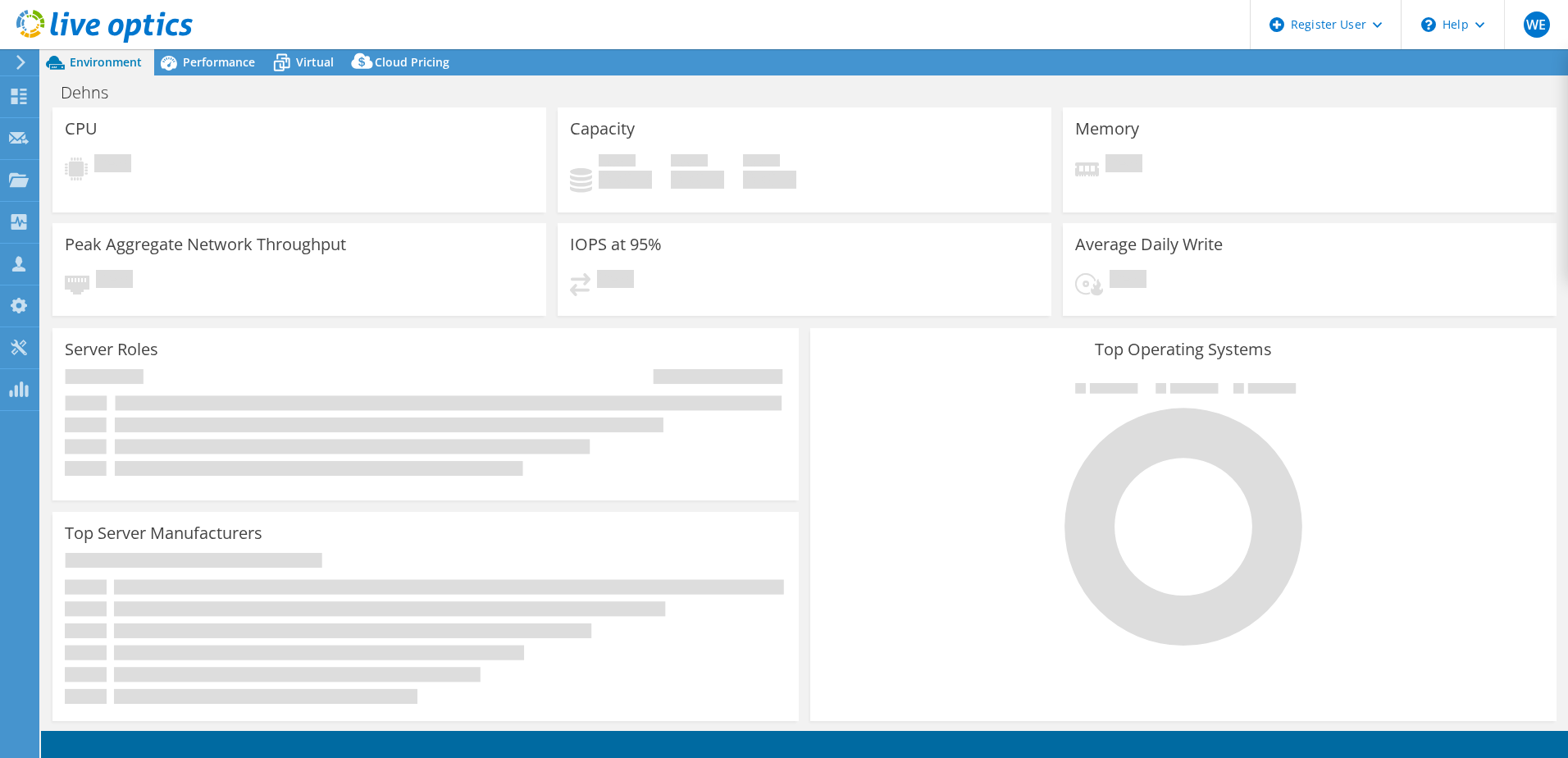
select select "USD"
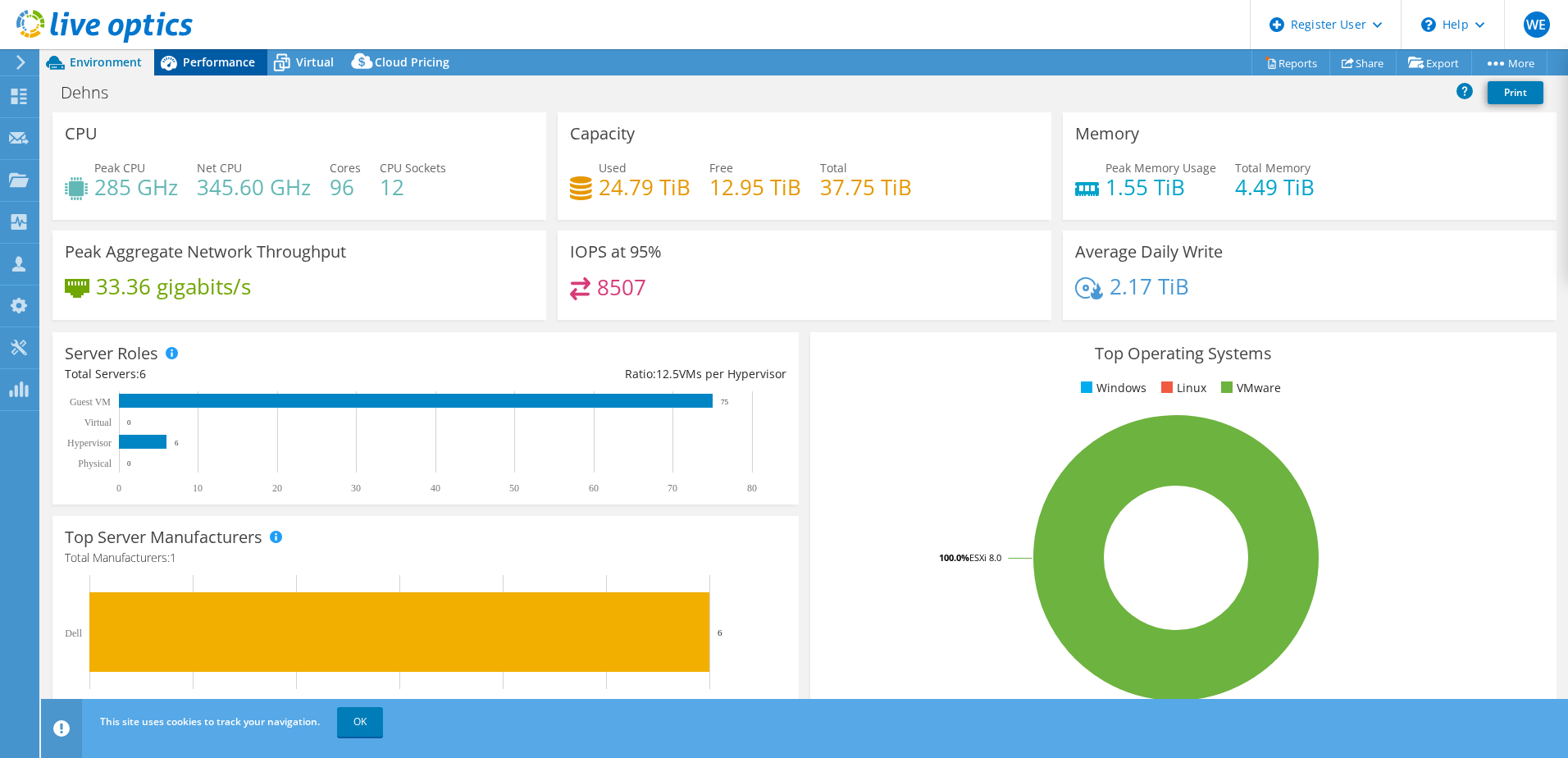
click at [227, 59] on span "Performance" at bounding box center [219, 62] width 72 height 16
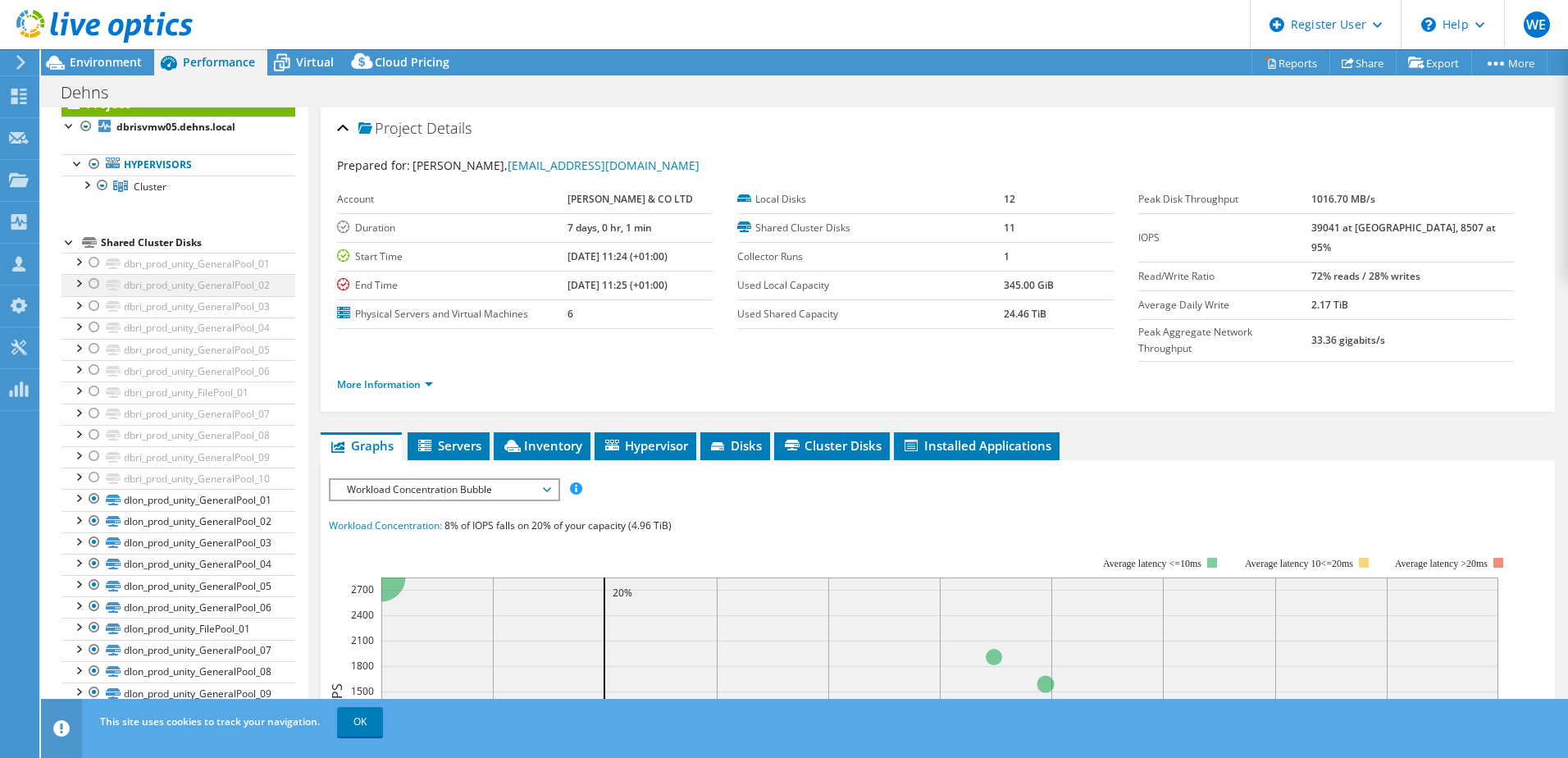
scroll to position [71, 0]
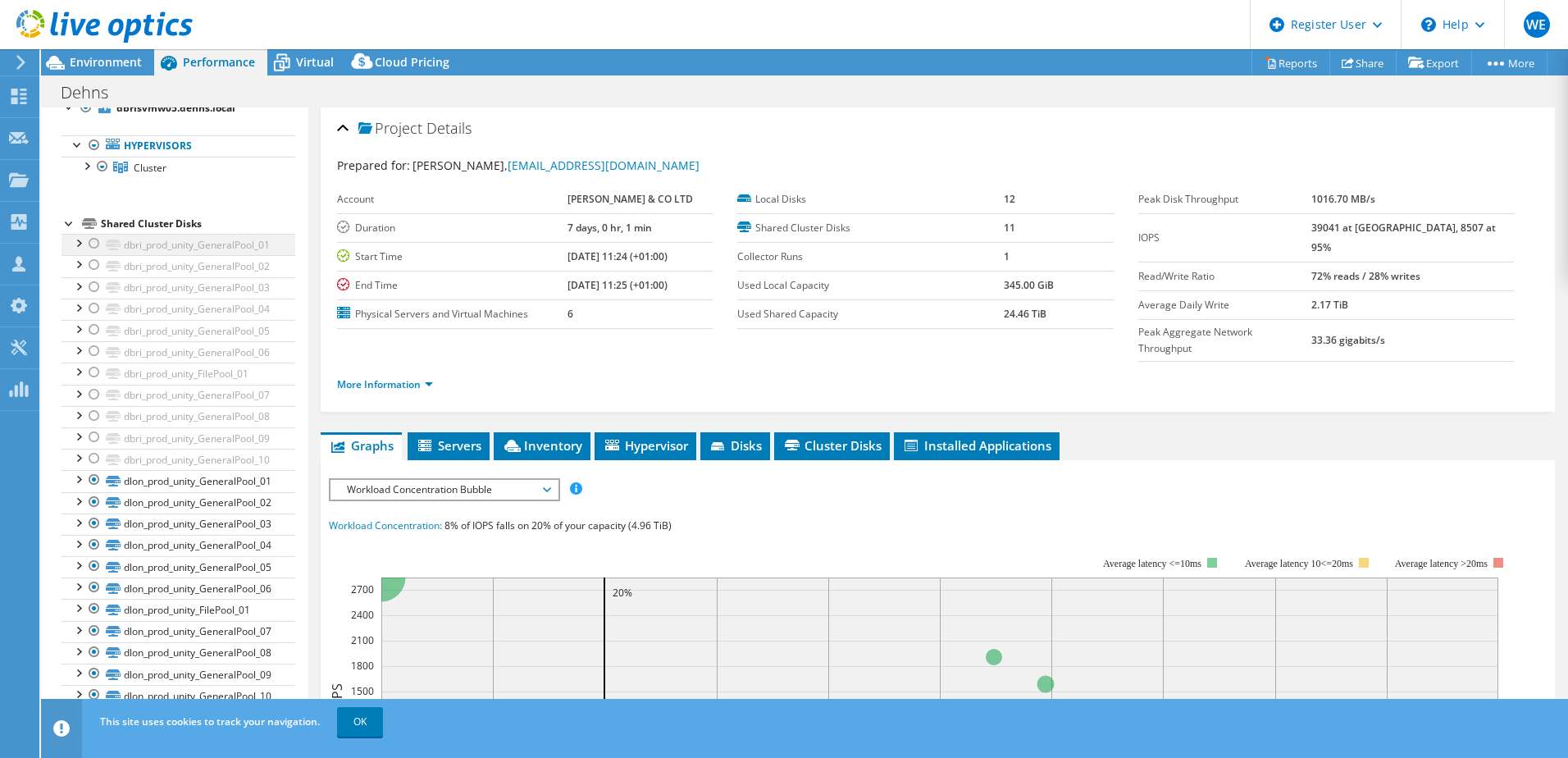
click at [93, 243] on div at bounding box center [94, 244] width 17 height 20
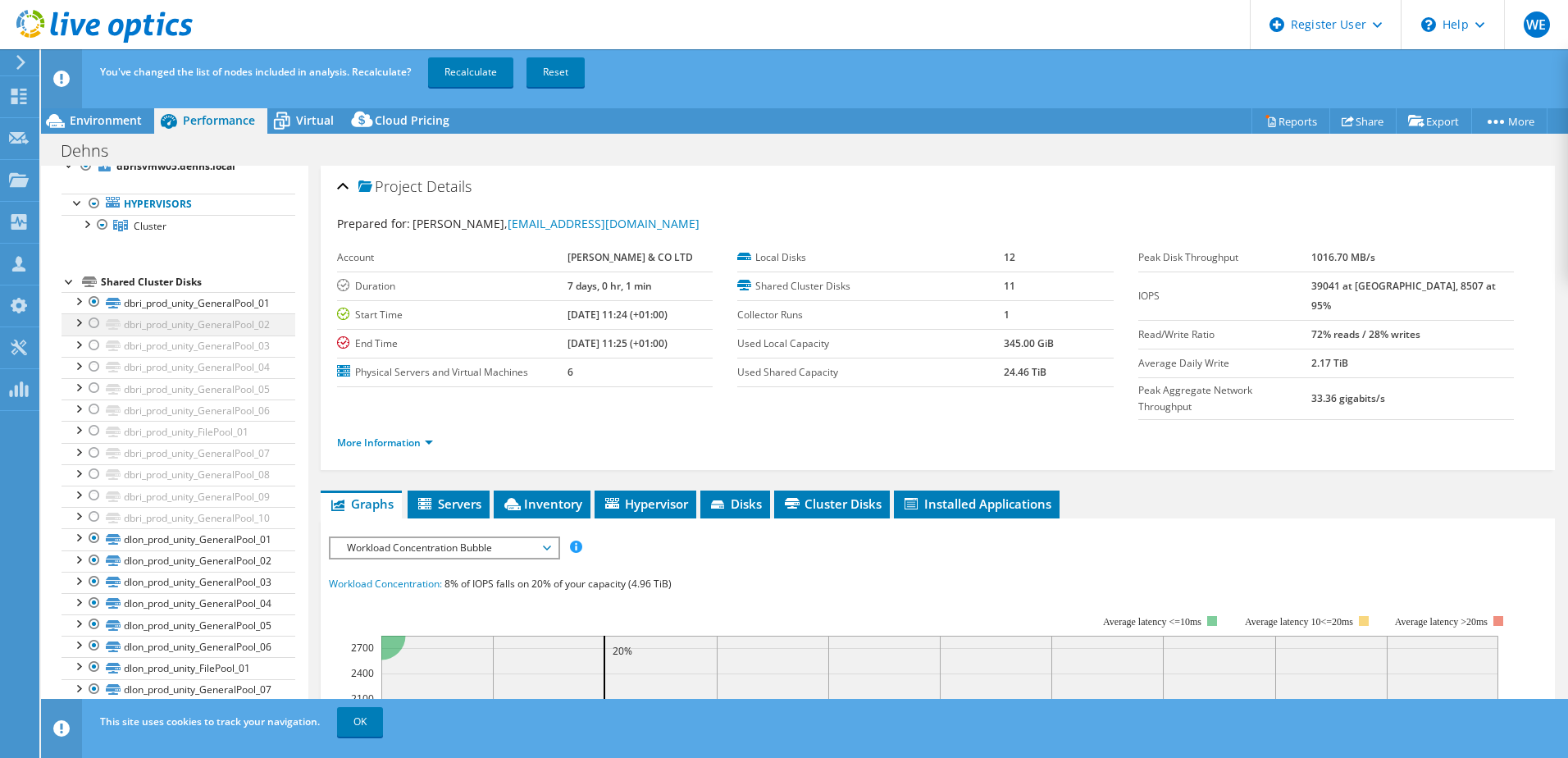
click at [91, 264] on div "Project dbrisvmw05.dehns.local Hypervisors Cluster" at bounding box center [178, 447] width 234 height 636
click at [96, 324] on div at bounding box center [94, 323] width 17 height 20
click at [97, 343] on div at bounding box center [94, 346] width 17 height 20
click at [96, 372] on div at bounding box center [94, 367] width 17 height 20
click at [93, 390] on div at bounding box center [94, 388] width 17 height 20
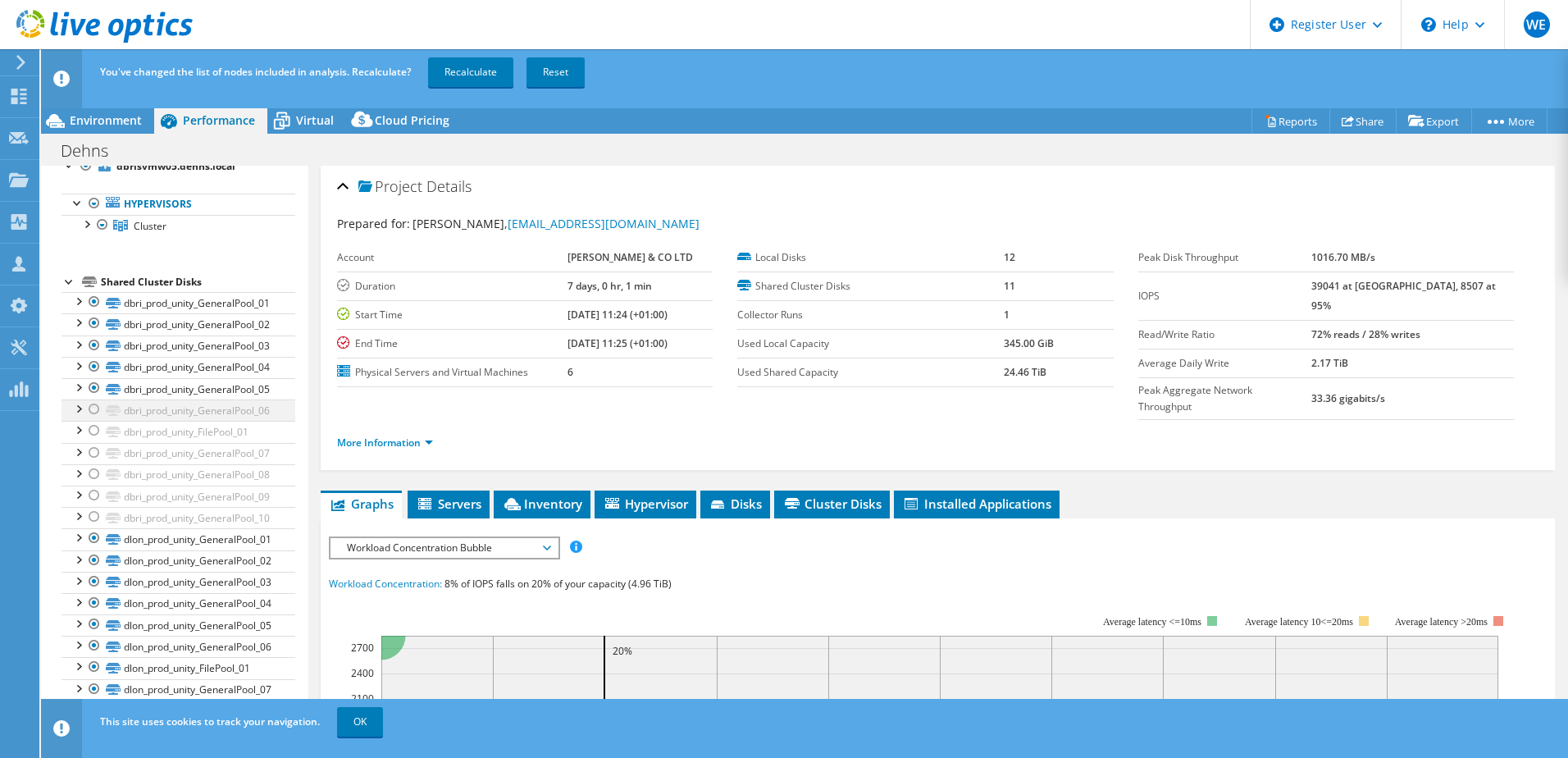
drag, startPoint x: 92, startPoint y: 405, endPoint x: 96, endPoint y: 416, distance: 11.7
click at [92, 406] on div at bounding box center [94, 409] width 17 height 20
drag, startPoint x: 92, startPoint y: 430, endPoint x: 92, endPoint y: 440, distance: 10.0
click at [92, 434] on div at bounding box center [94, 431] width 17 height 20
drag, startPoint x: 93, startPoint y: 451, endPoint x: 96, endPoint y: 461, distance: 10.4
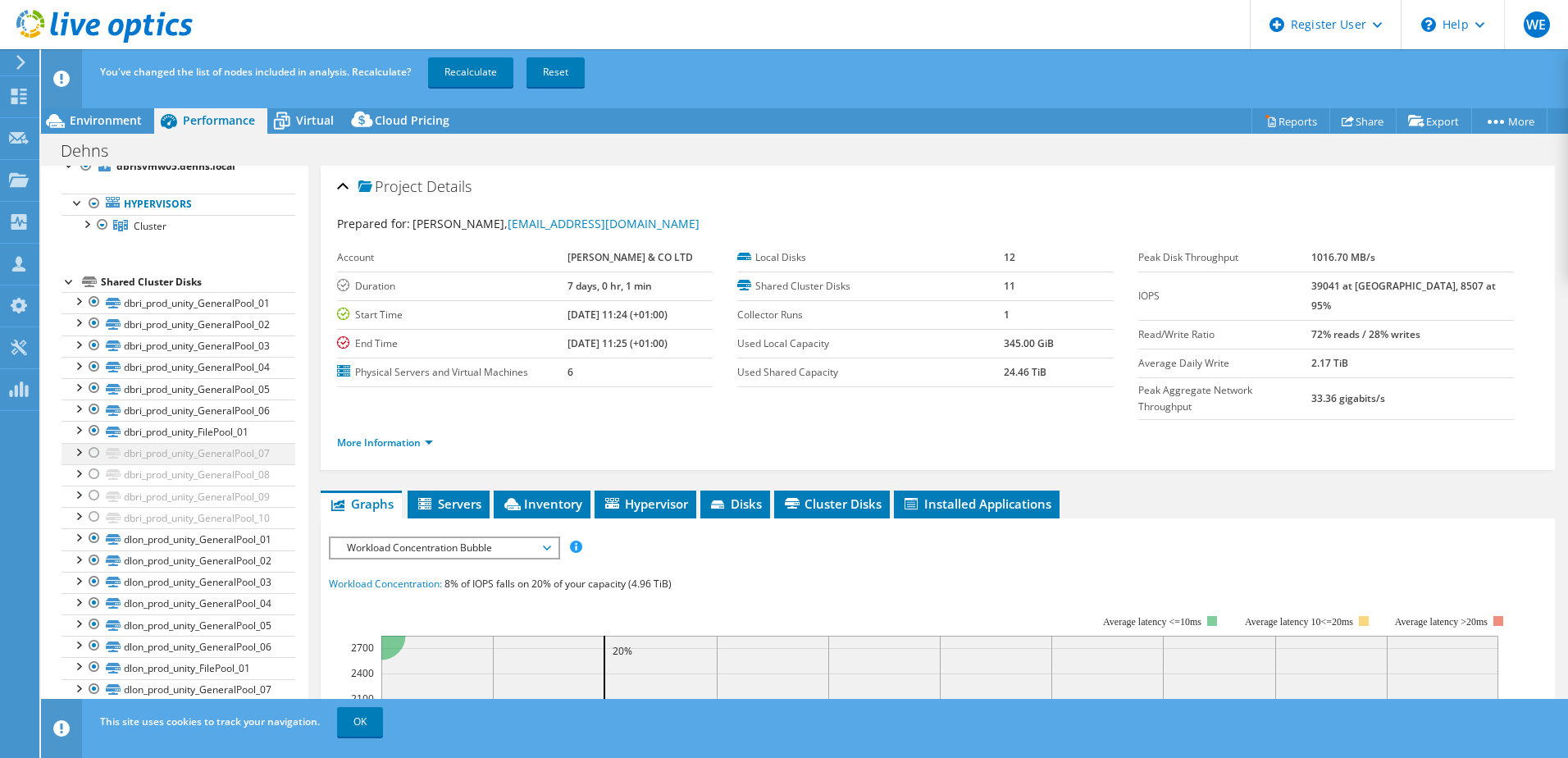
click at [93, 452] on div at bounding box center [94, 453] width 17 height 20
drag, startPoint x: 96, startPoint y: 472, endPoint x: 92, endPoint y: 483, distance: 11.7
click at [96, 474] on div at bounding box center [94, 474] width 17 height 20
click at [92, 500] on div at bounding box center [94, 496] width 17 height 20
click at [94, 519] on div at bounding box center [94, 516] width 17 height 20
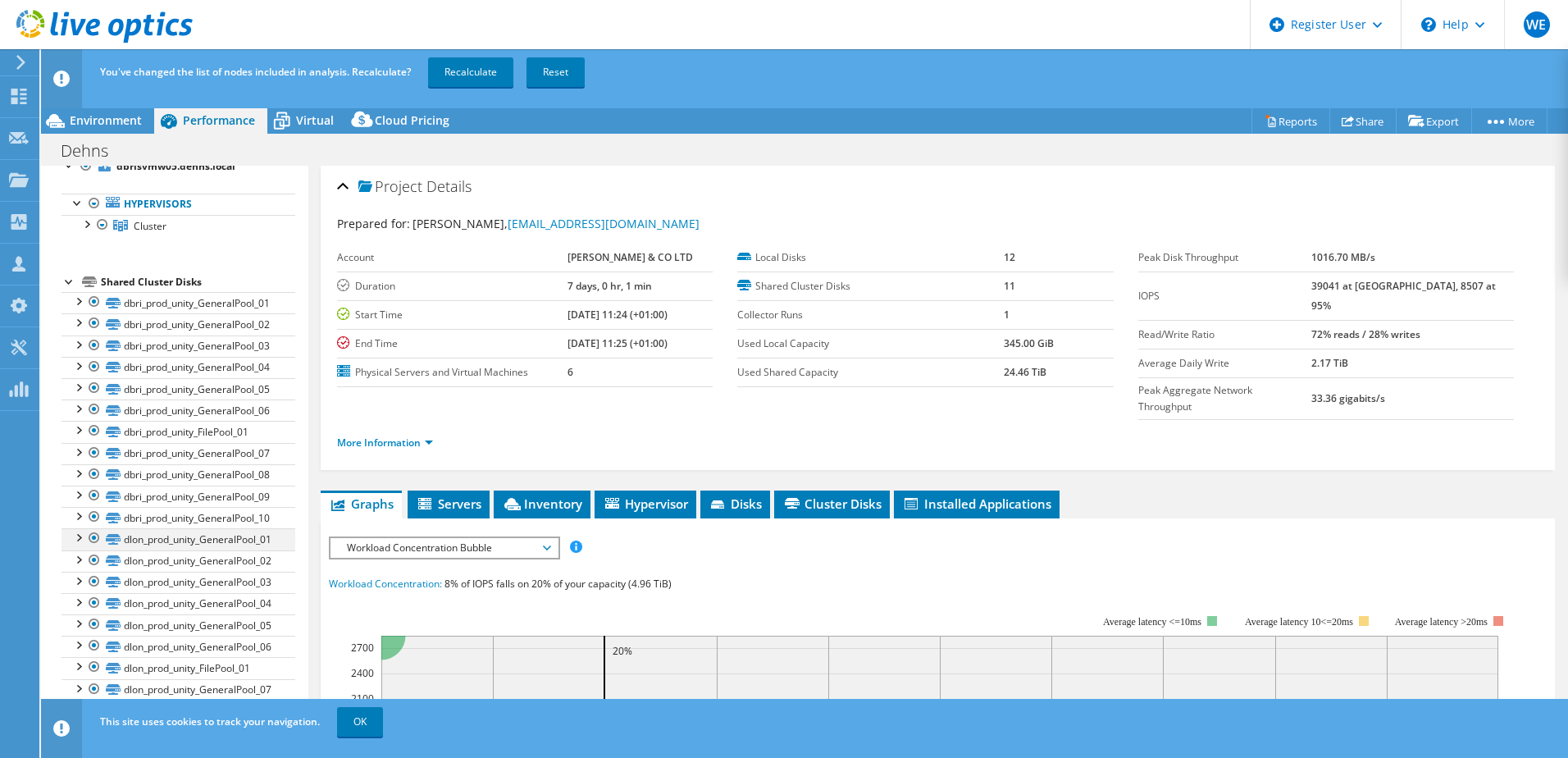
click at [95, 543] on div at bounding box center [94, 538] width 17 height 20
click at [96, 561] on div at bounding box center [94, 560] width 17 height 20
click at [97, 577] on div at bounding box center [94, 581] width 17 height 20
click at [95, 605] on div at bounding box center [94, 603] width 17 height 20
drag, startPoint x: 97, startPoint y: 619, endPoint x: 97, endPoint y: 633, distance: 14.0
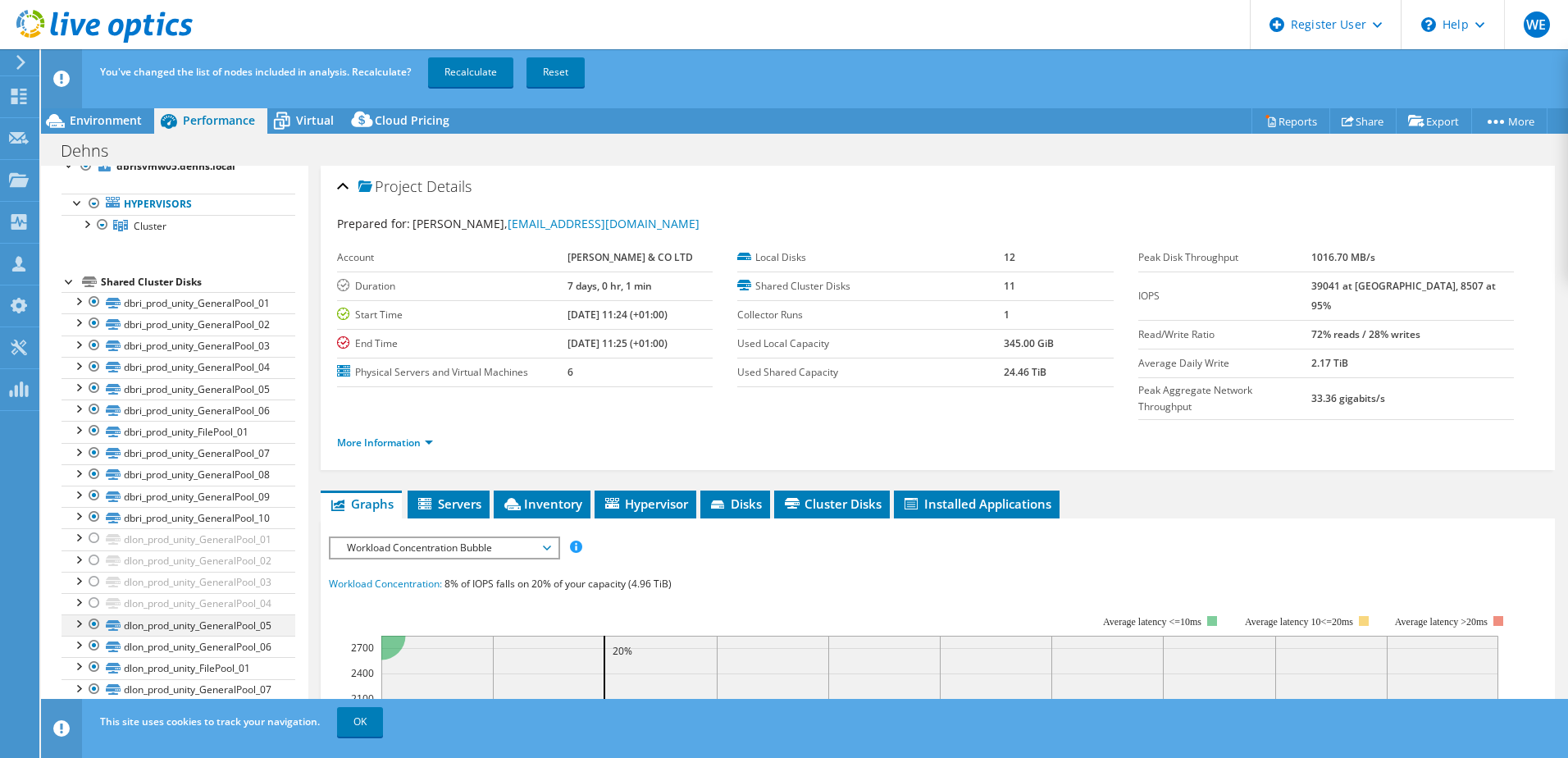
click at [97, 622] on div at bounding box center [94, 624] width 17 height 20
drag, startPoint x: 92, startPoint y: 646, endPoint x: 99, endPoint y: 658, distance: 13.9
click at [92, 647] on div at bounding box center [94, 646] width 17 height 20
click at [96, 666] on div at bounding box center [94, 666] width 17 height 20
click at [90, 686] on div at bounding box center [94, 689] width 17 height 20
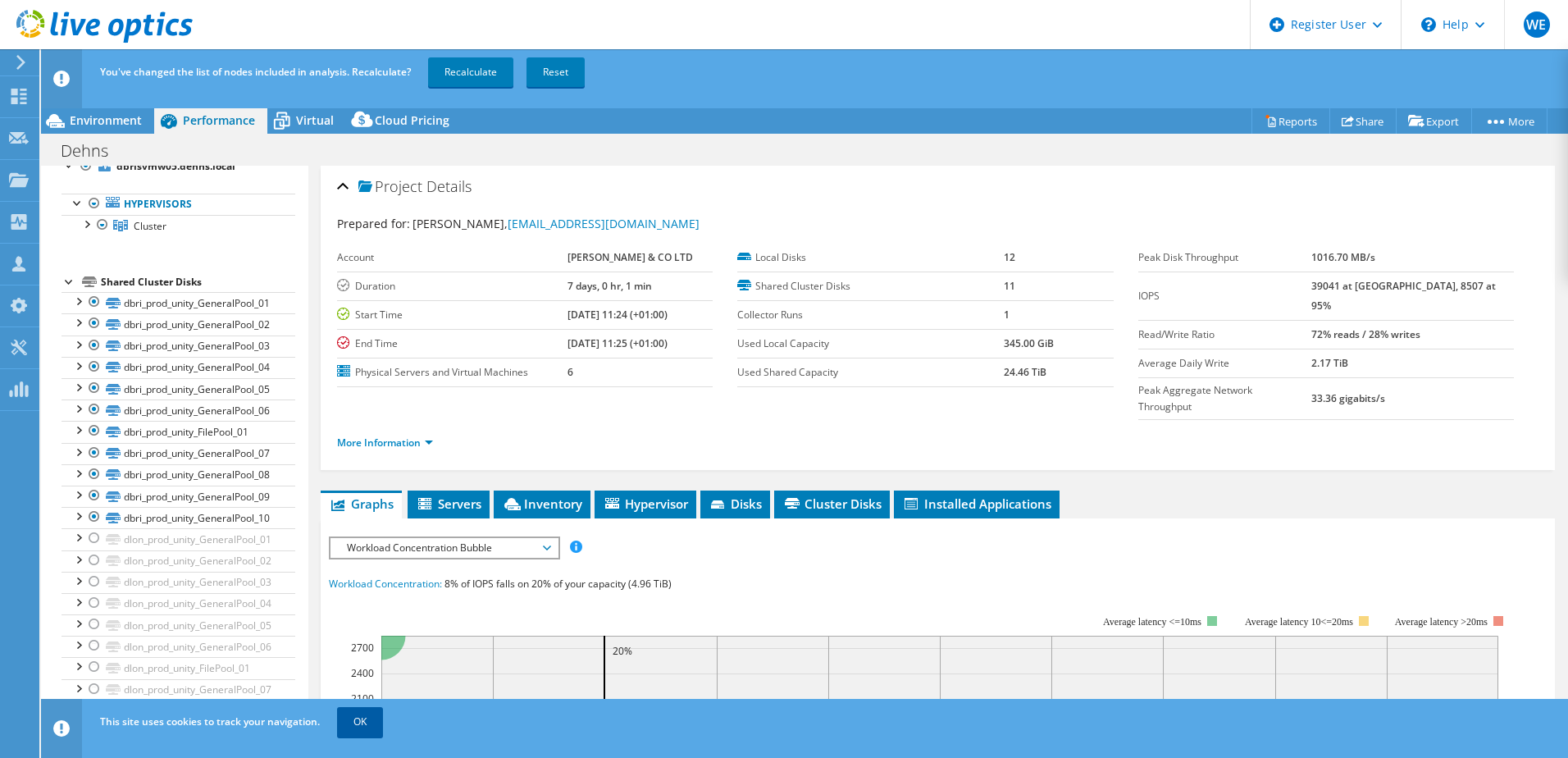
click at [373, 735] on link "OK" at bounding box center [360, 721] width 46 height 29
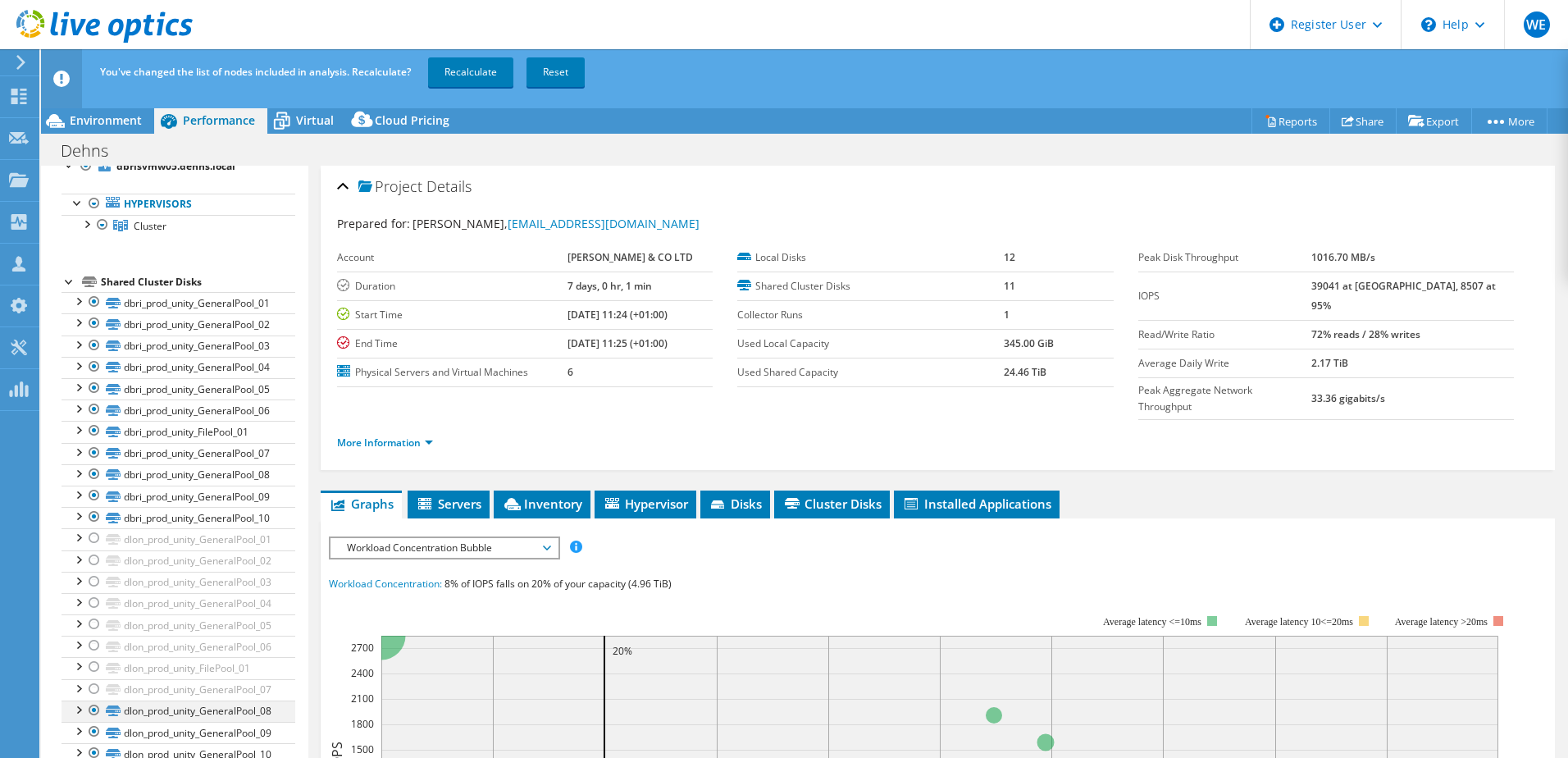
click at [97, 709] on div at bounding box center [94, 711] width 17 height 20
click at [96, 726] on div at bounding box center [94, 731] width 17 height 20
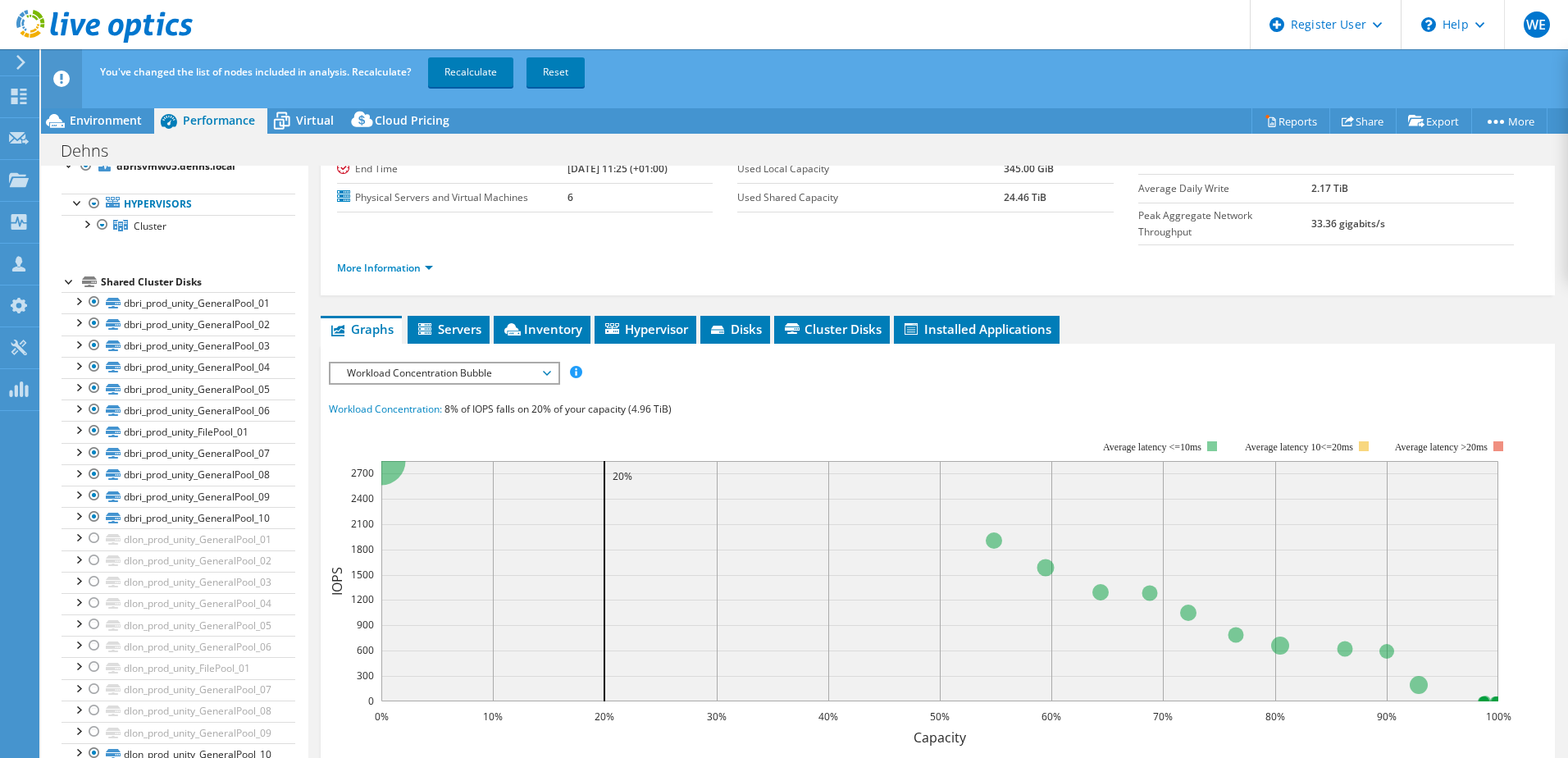
scroll to position [410, 0]
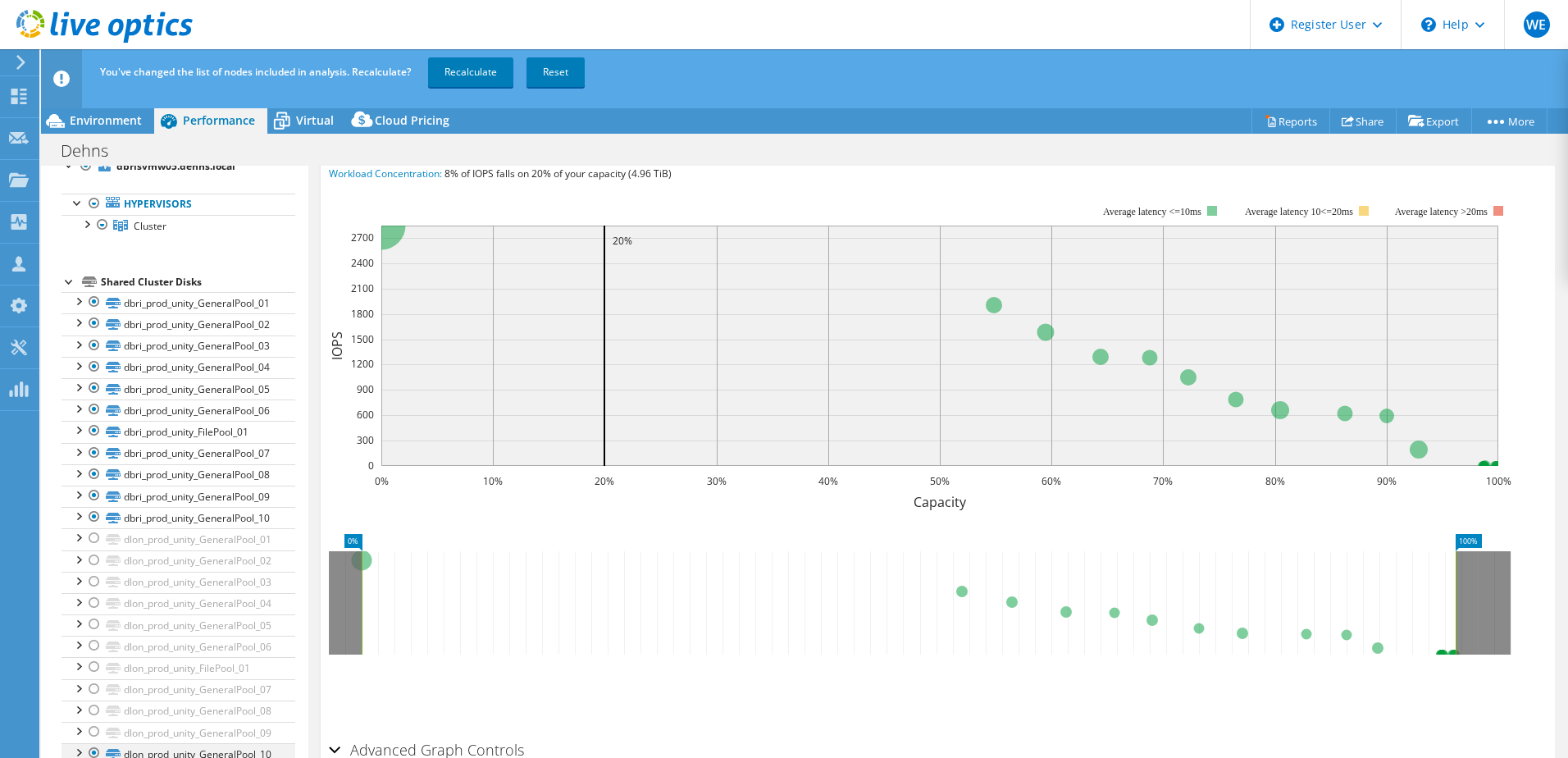
click at [92, 749] on div at bounding box center [94, 753] width 17 height 20
click at [329, 373] on icon "0% 10% 20% 30% 40% 50% 60% 70% 80% 90% 100% Capacity 0 300 600 900 1200 1500 18…" at bounding box center [926, 347] width 1195 height 328
drag, startPoint x: 318, startPoint y: 378, endPoint x: 313, endPoint y: 487, distance: 109.1
click at [313, 487] on div "Project Details Prepared for: Malcolm Hancock, MHancock@dehns.com Account FRANK…" at bounding box center [937, 301] width 1259 height 1090
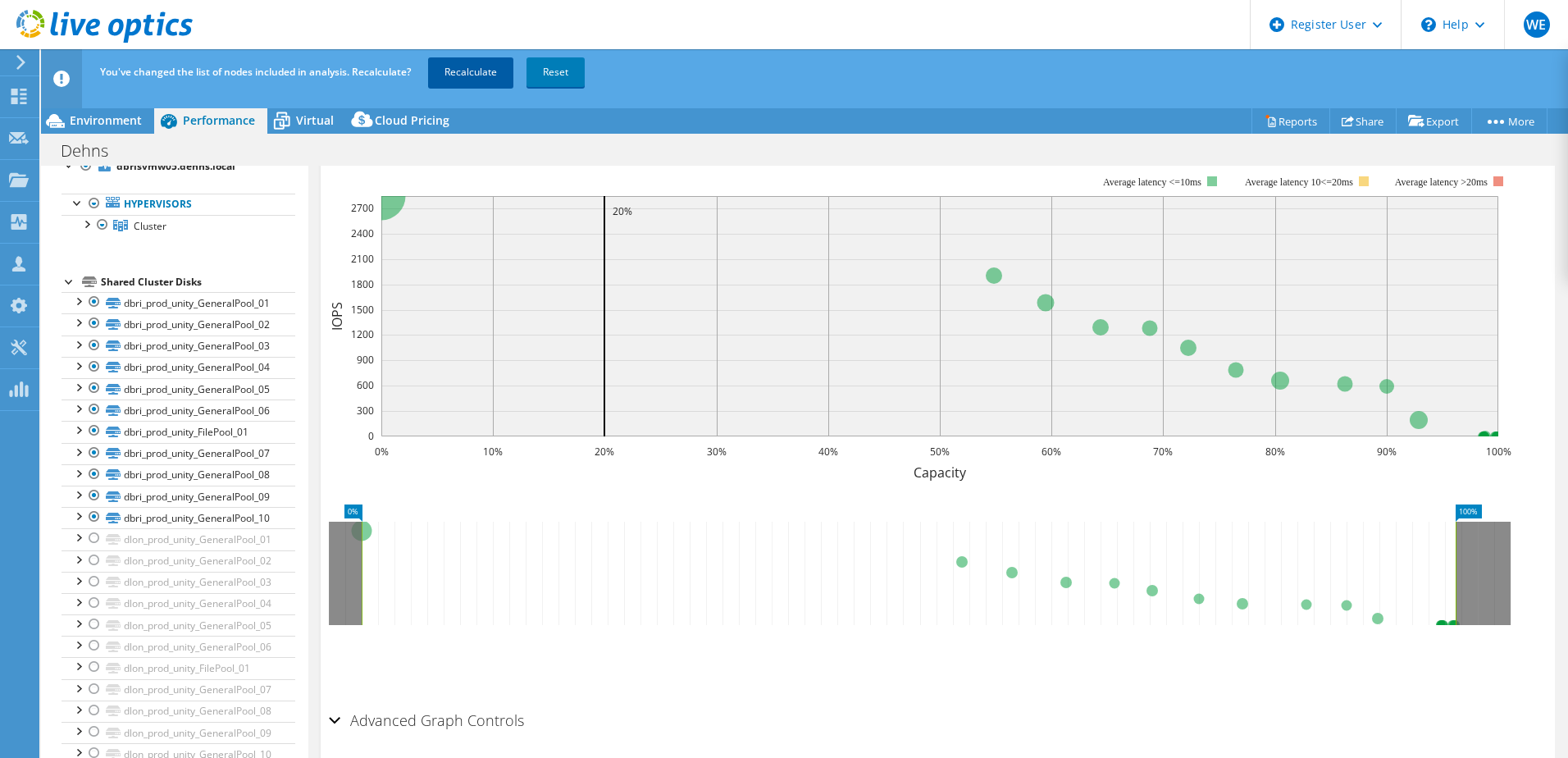
click at [473, 69] on link "Recalculate" at bounding box center [471, 72] width 85 height 29
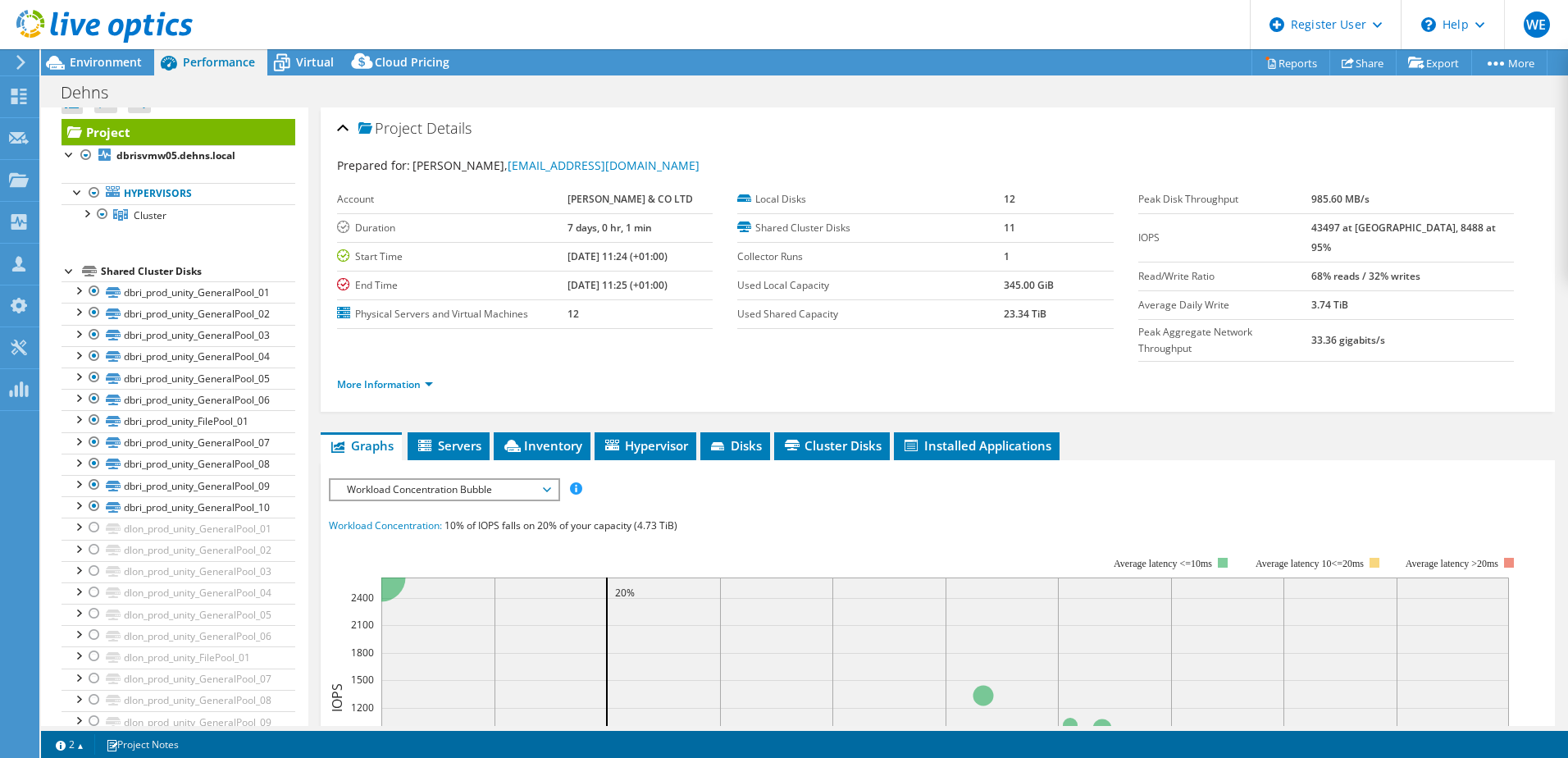
scroll to position [0, 0]
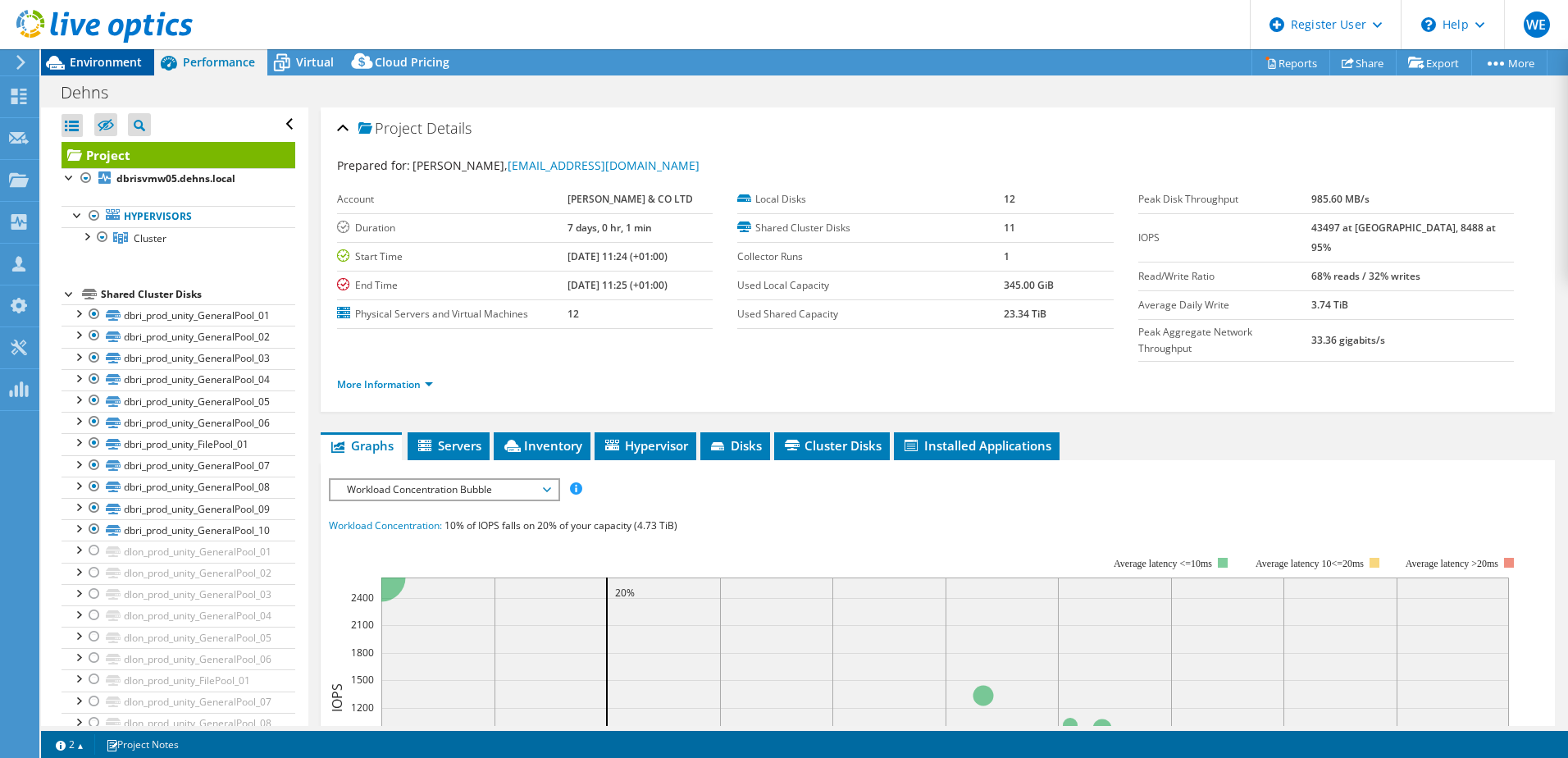
click at [99, 64] on span "Environment" at bounding box center [106, 62] width 72 height 16
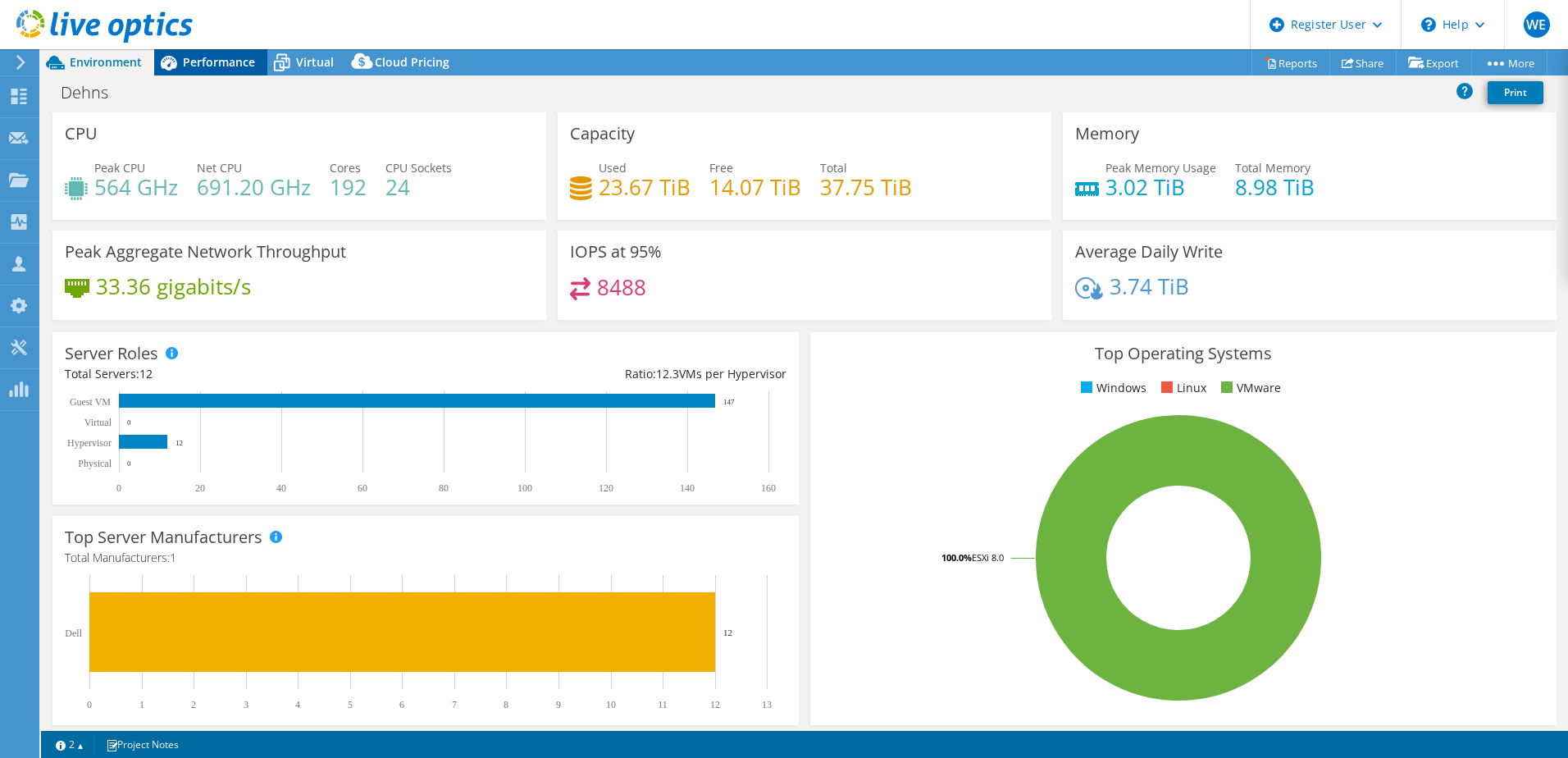
click at [198, 53] on div "Performance" at bounding box center [211, 62] width 113 height 26
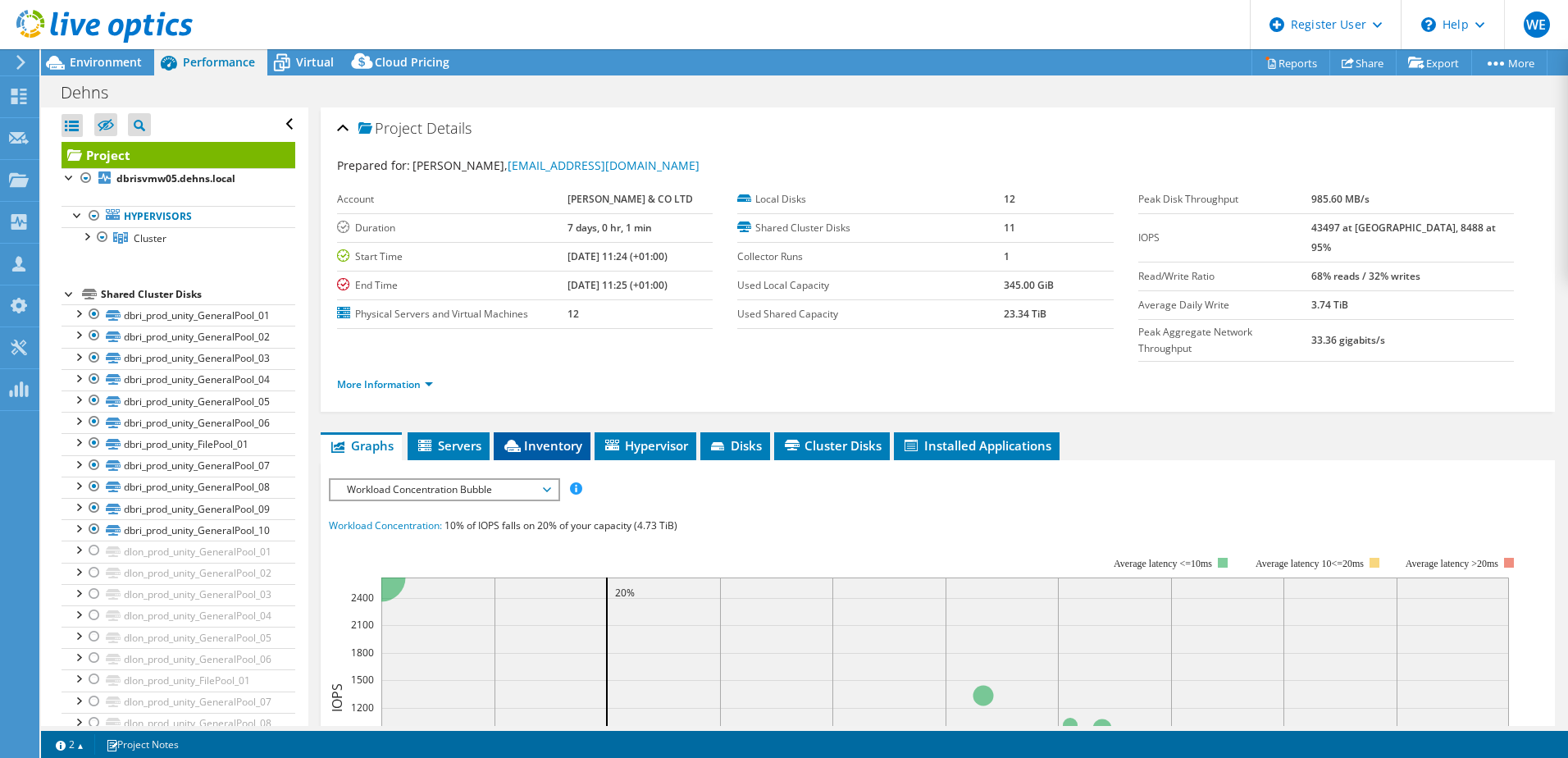
click at [555, 437] on span "Inventory" at bounding box center [542, 446] width 80 height 17
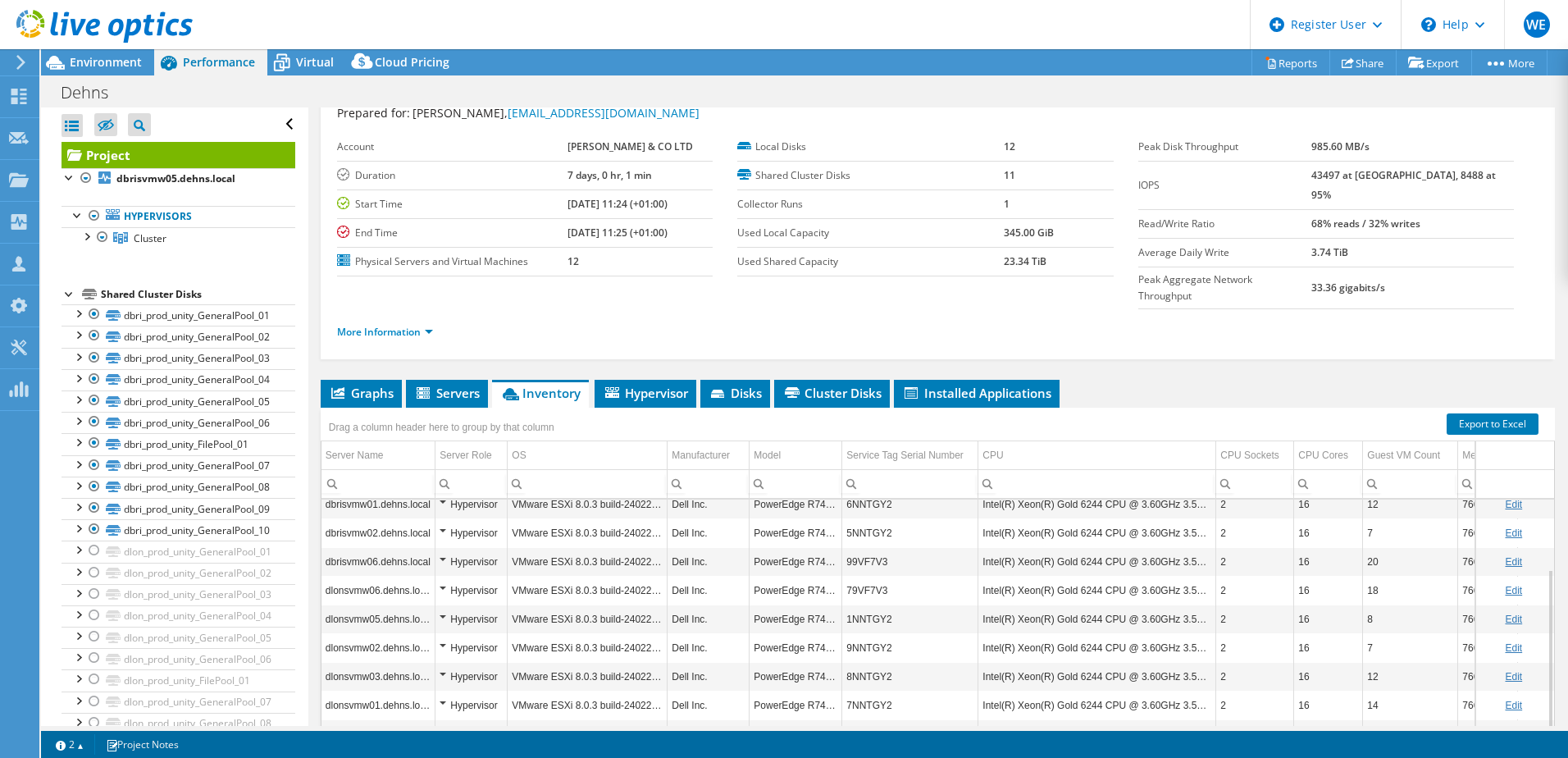
scroll to position [82, 0]
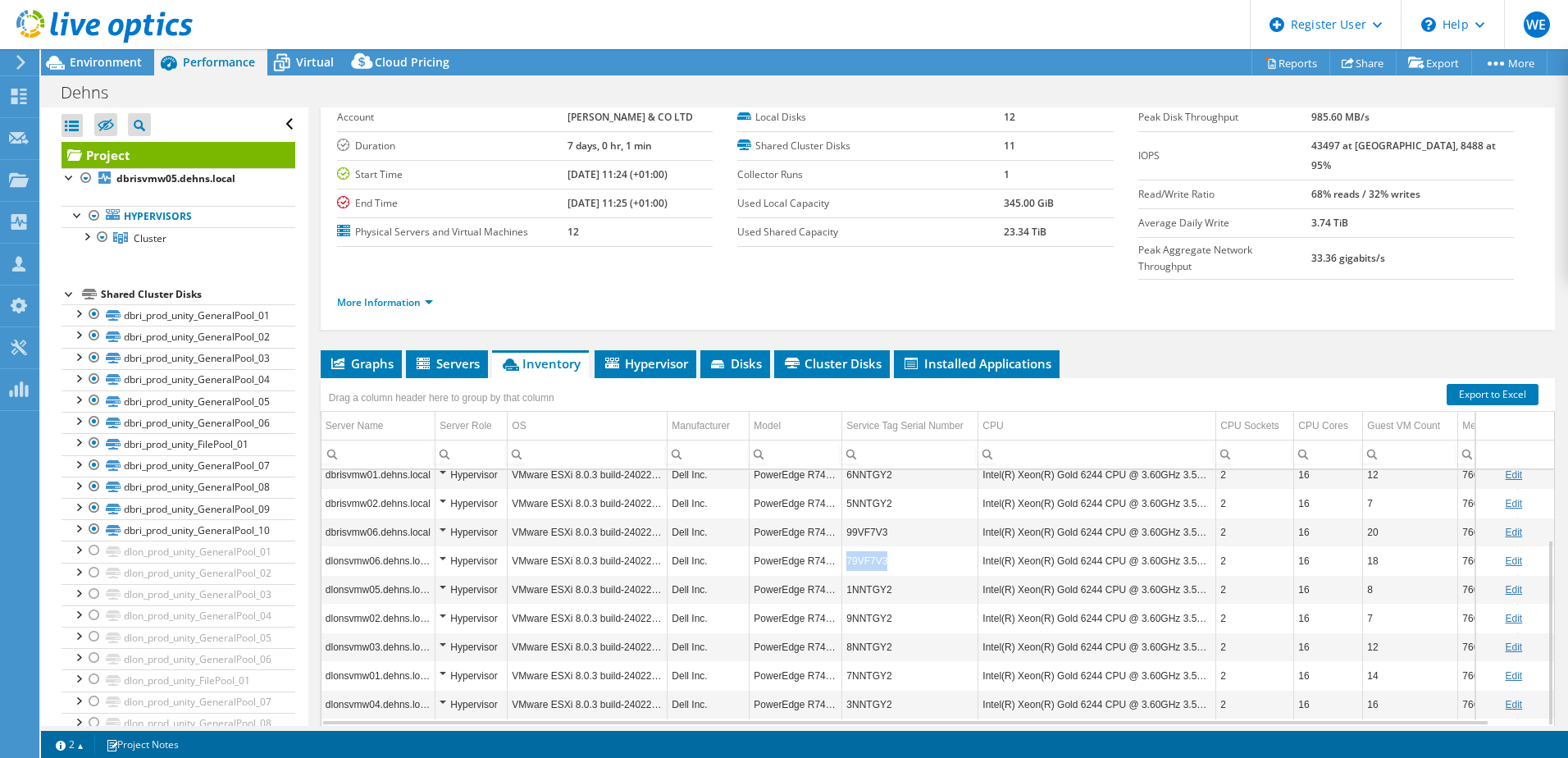
copy td "79VF7V3"
drag, startPoint x: 889, startPoint y: 527, endPoint x: 846, endPoint y: 531, distance: 43.2
click at [846, 546] on td "79VF7V3" at bounding box center [910, 561] width 136 height 28
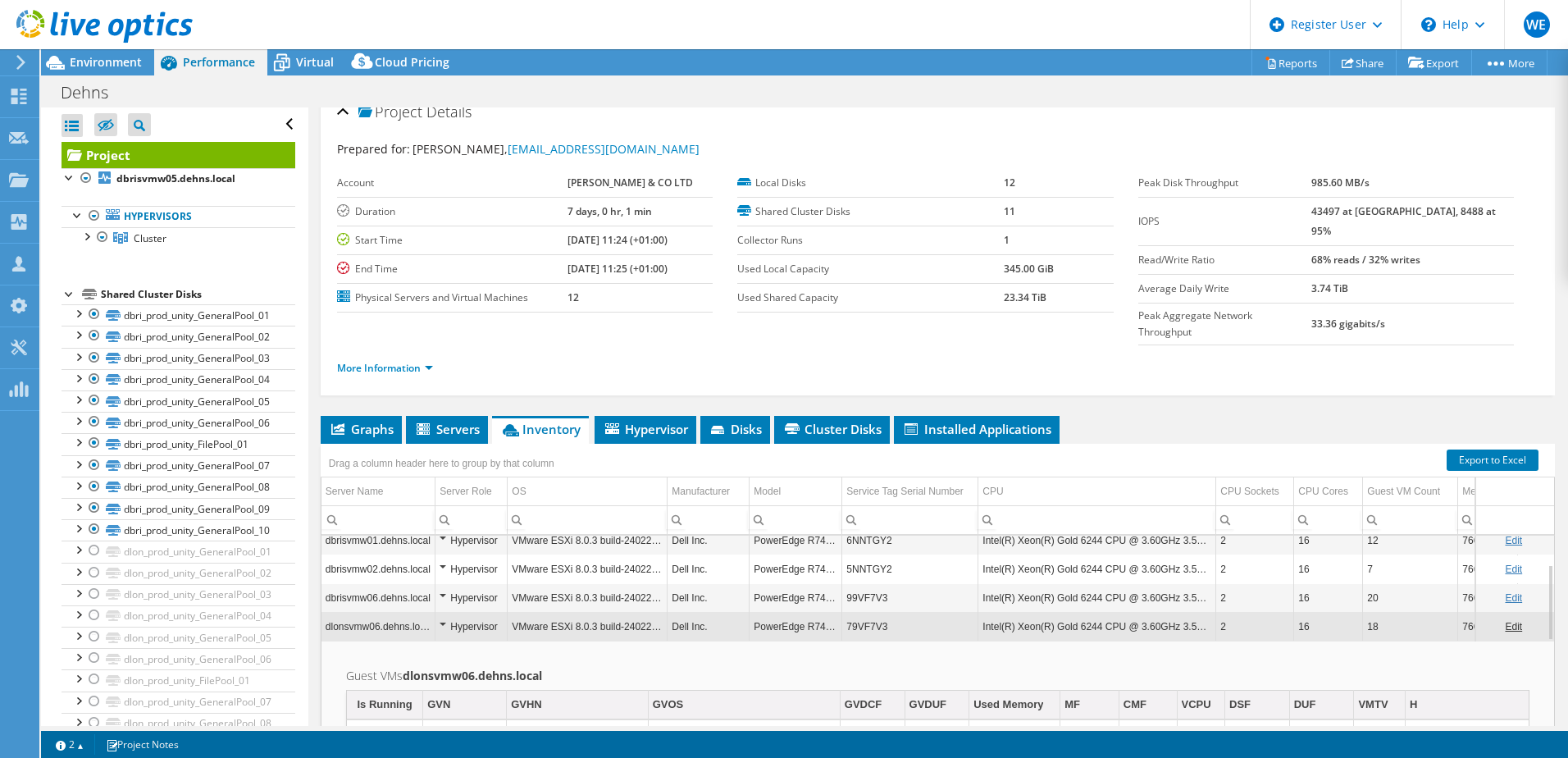
scroll to position [0, 0]
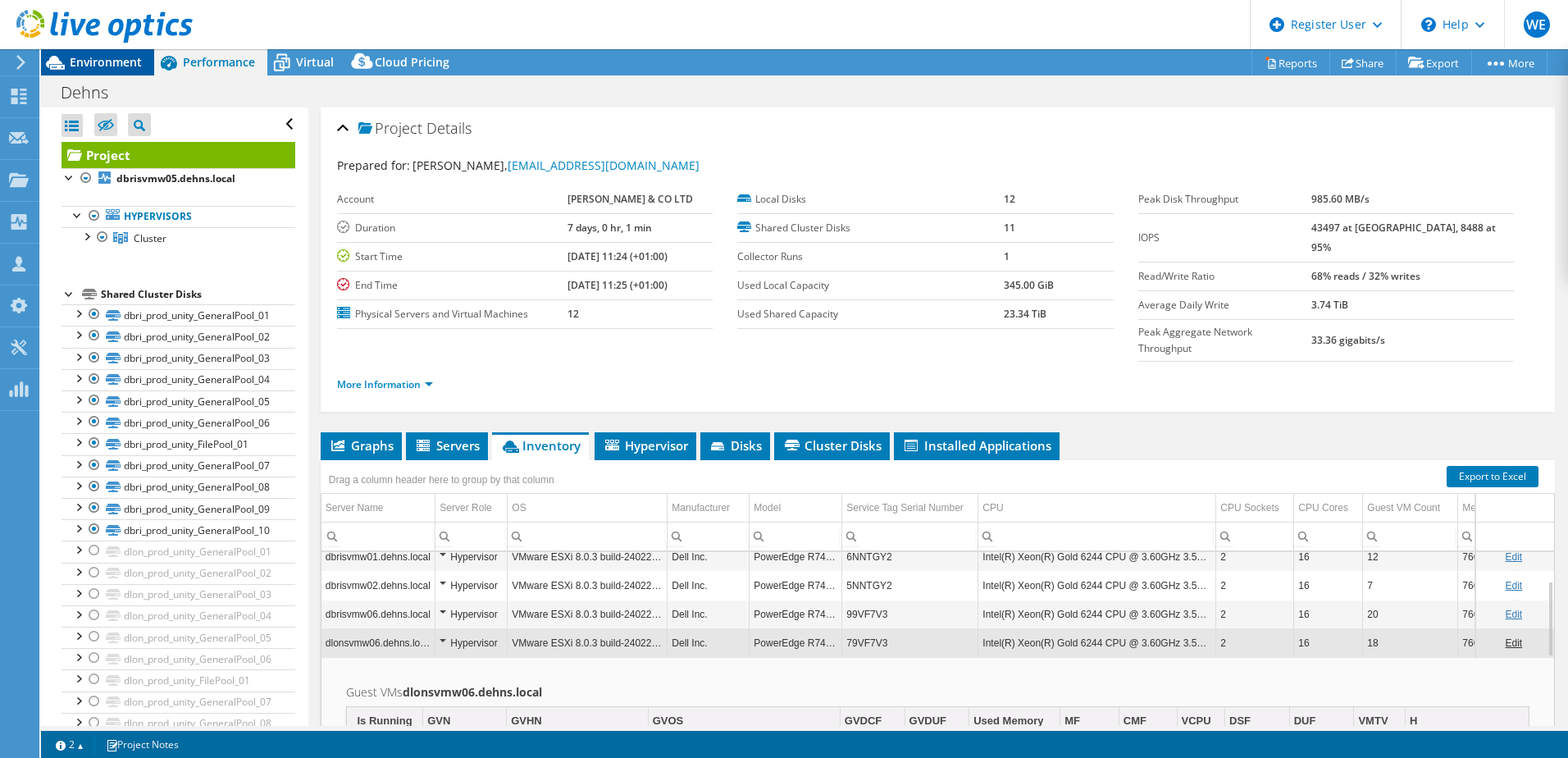
click at [91, 62] on span "Environment" at bounding box center [106, 62] width 72 height 16
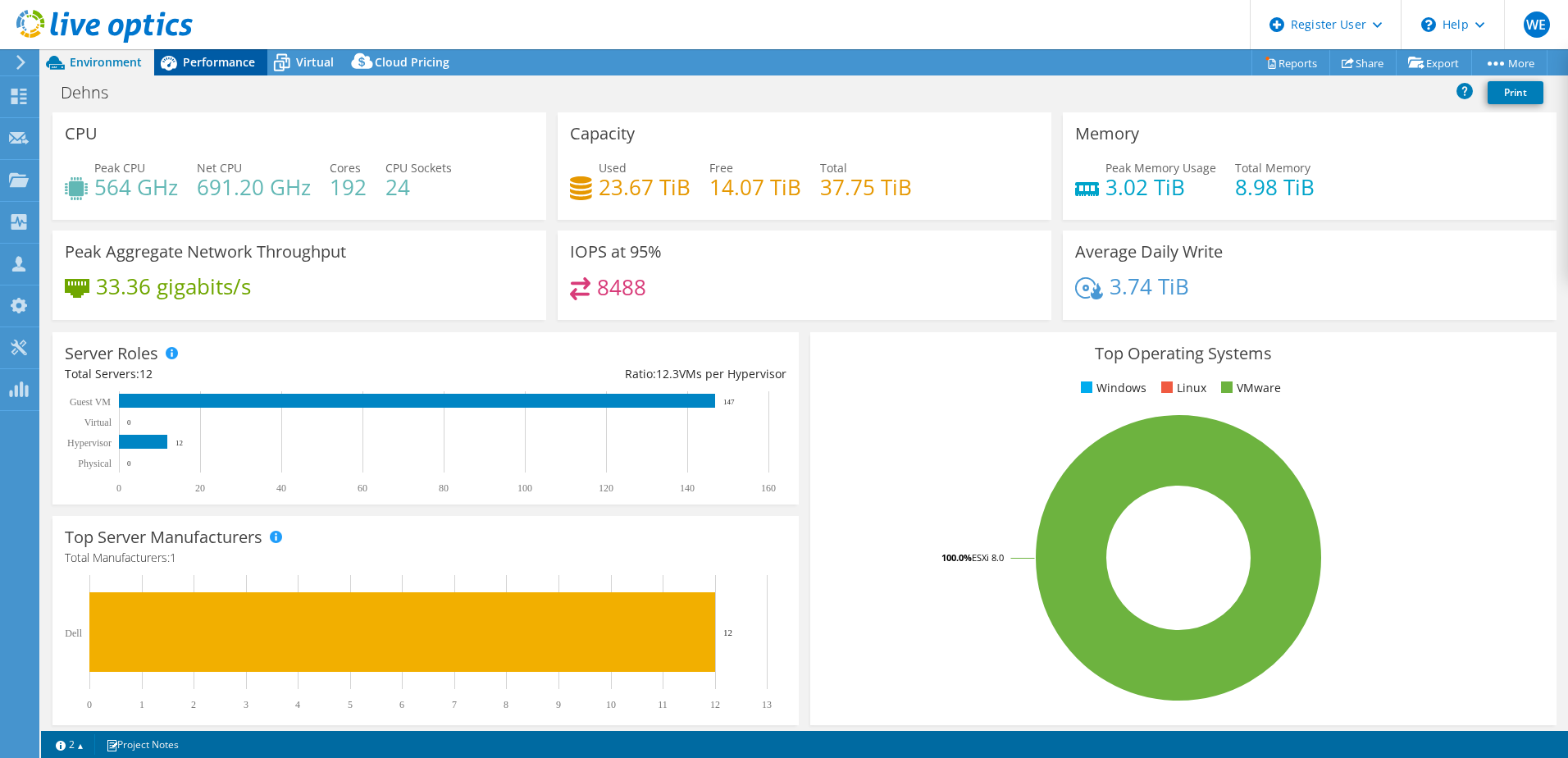
click at [226, 66] on span "Performance" at bounding box center [219, 62] width 72 height 16
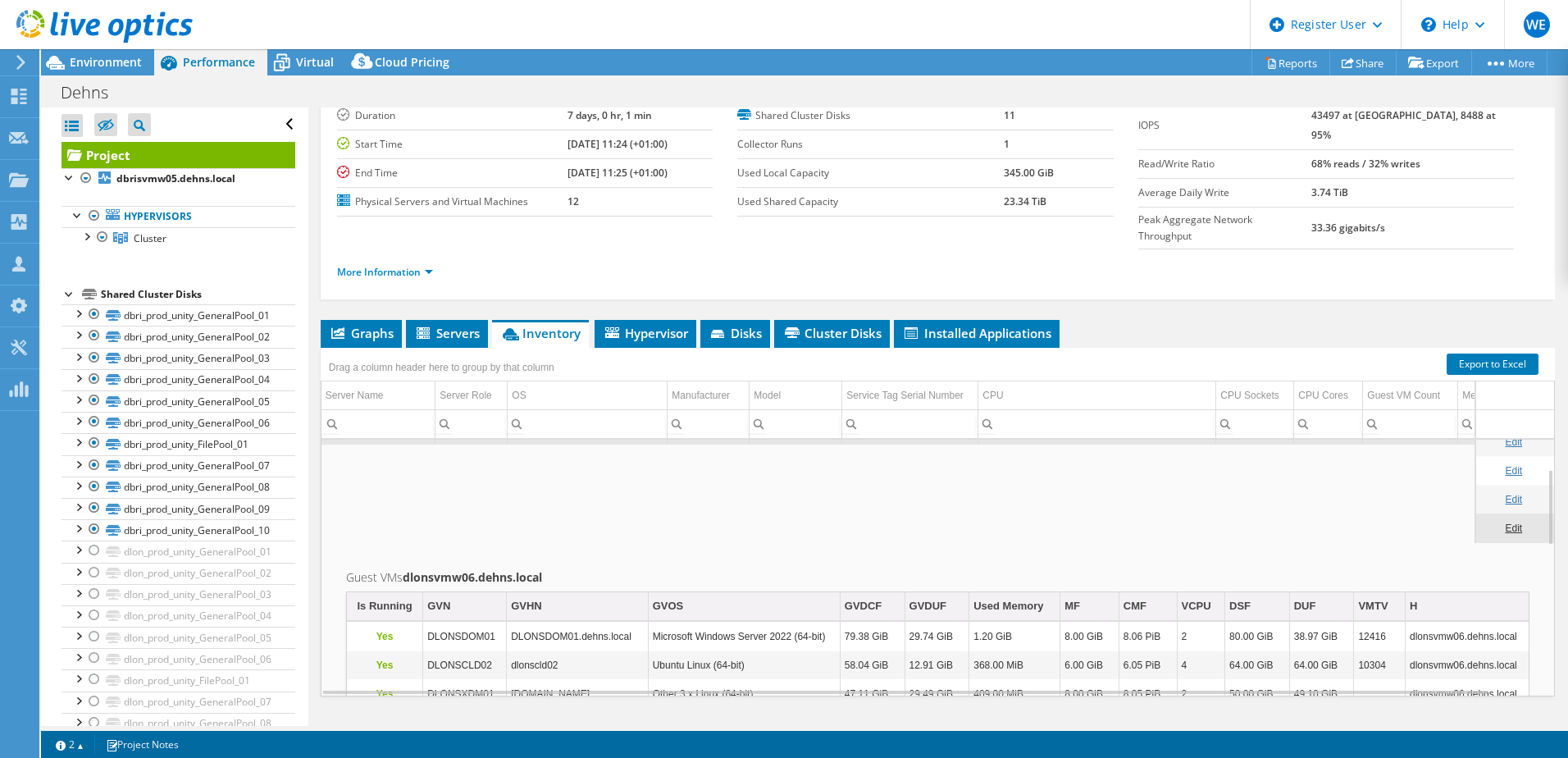
scroll to position [98, 0]
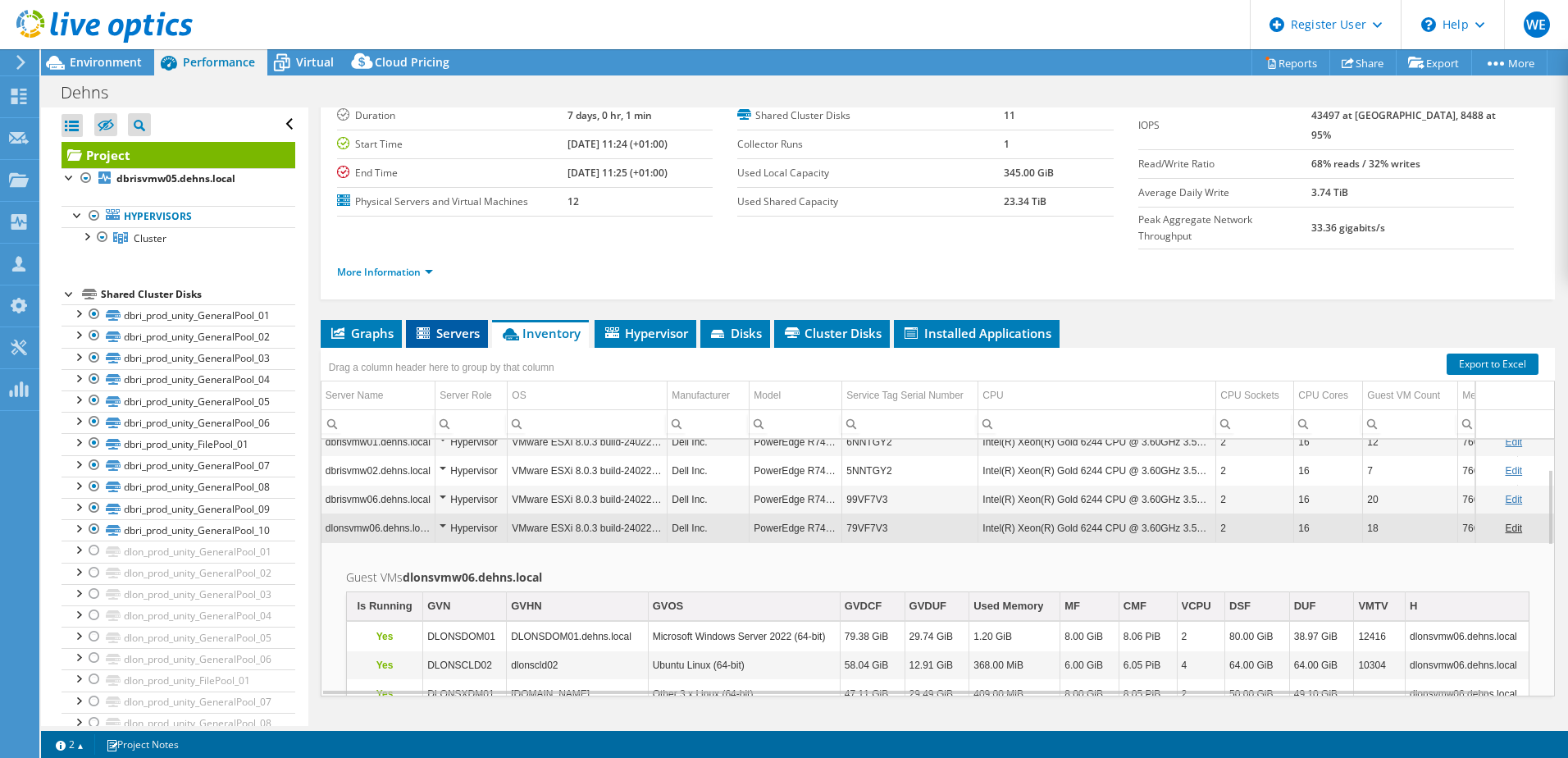
click at [444, 325] on span "Servers" at bounding box center [447, 333] width 66 height 17
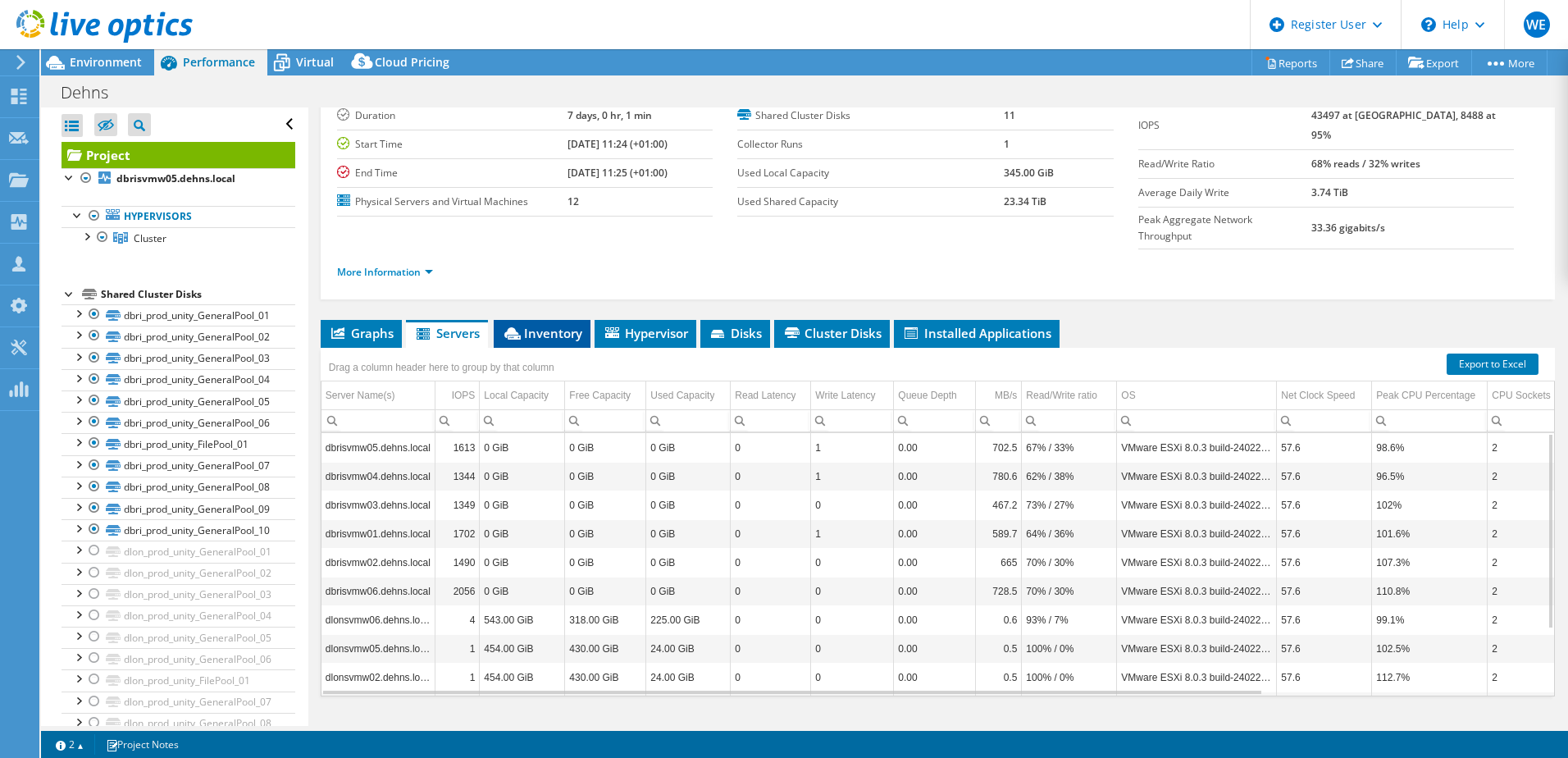
click at [529, 325] on span "Inventory" at bounding box center [542, 333] width 80 height 17
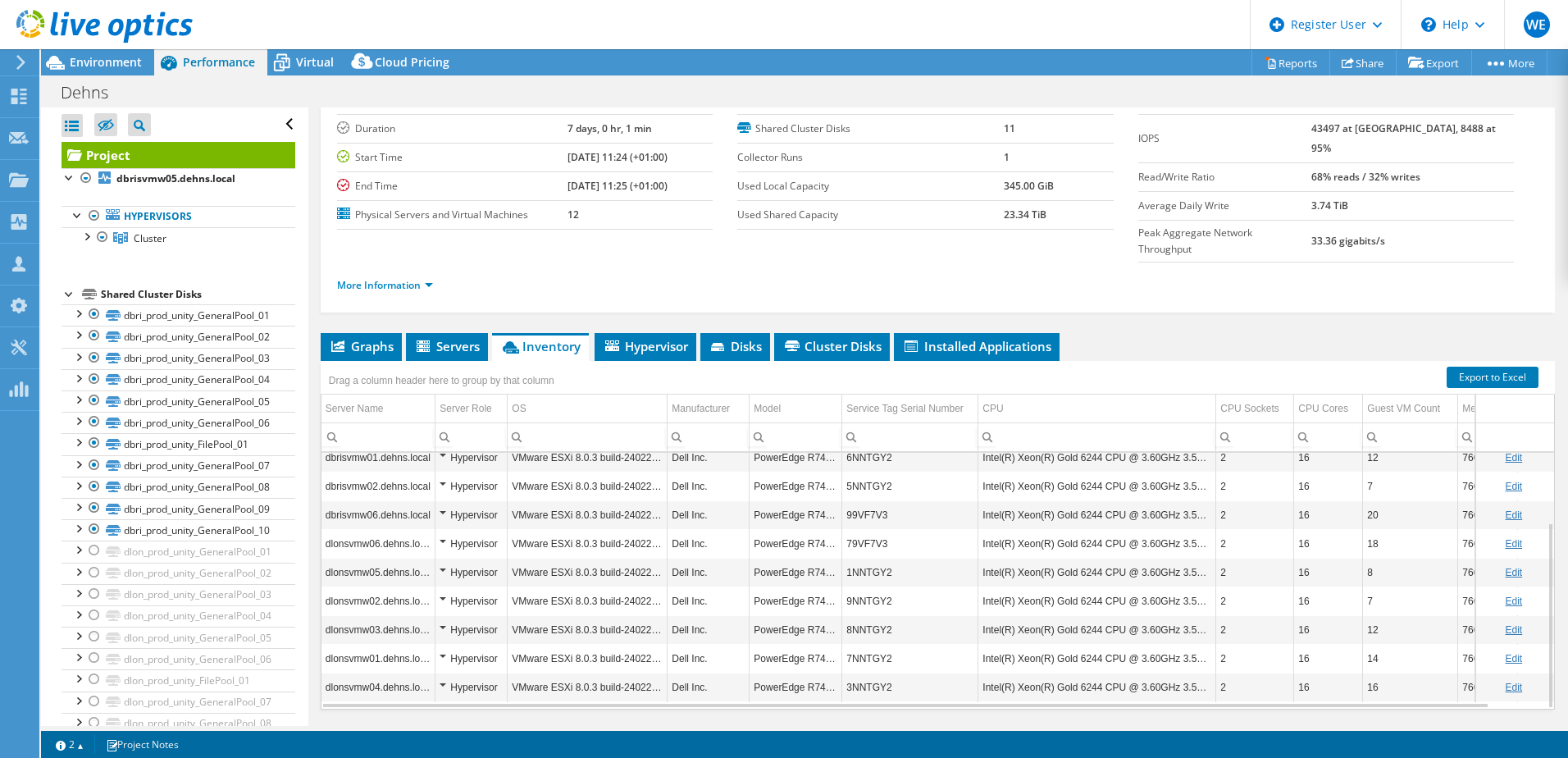
scroll to position [112, 0]
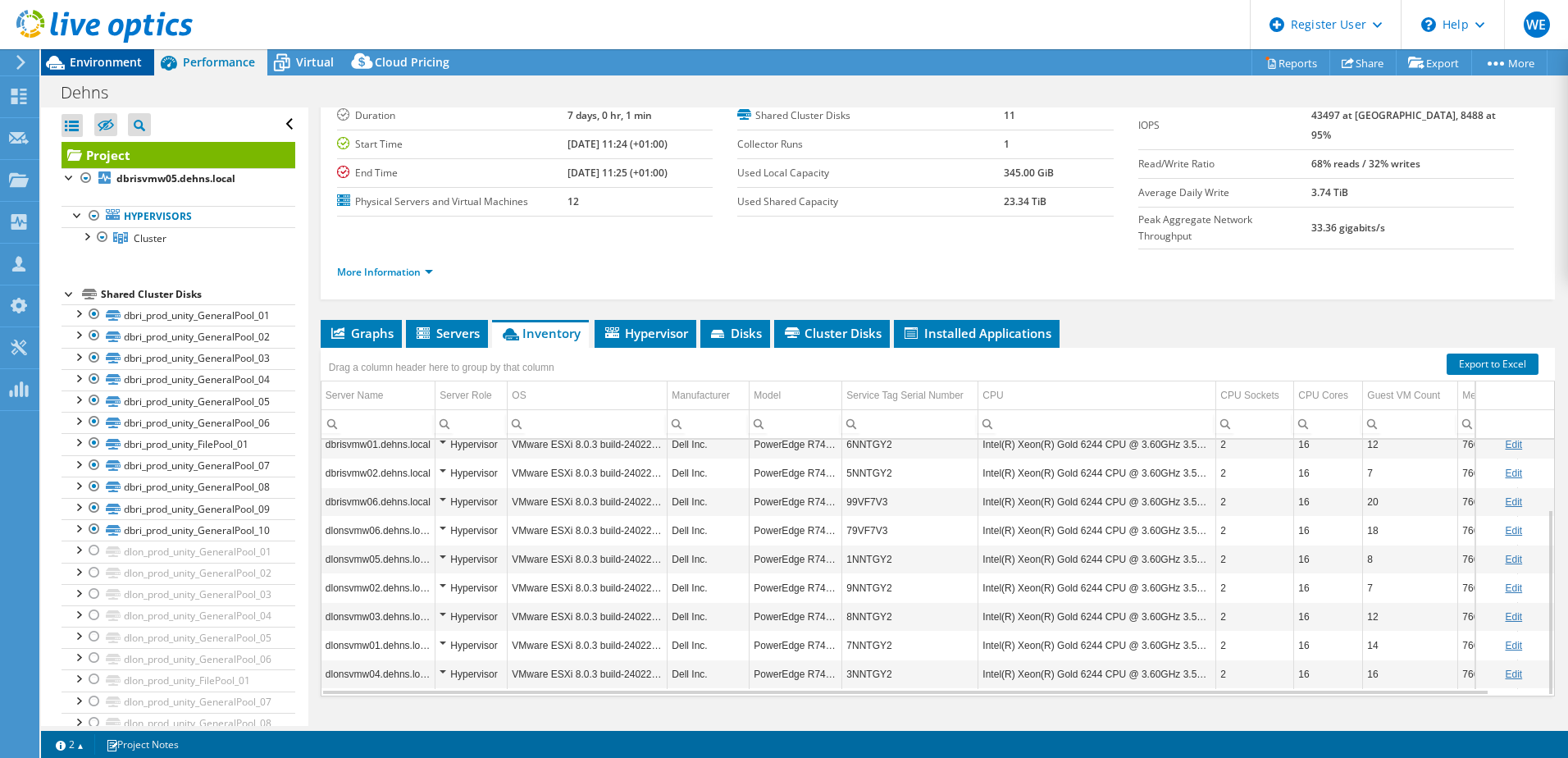
click at [124, 68] on span "Environment" at bounding box center [106, 62] width 72 height 16
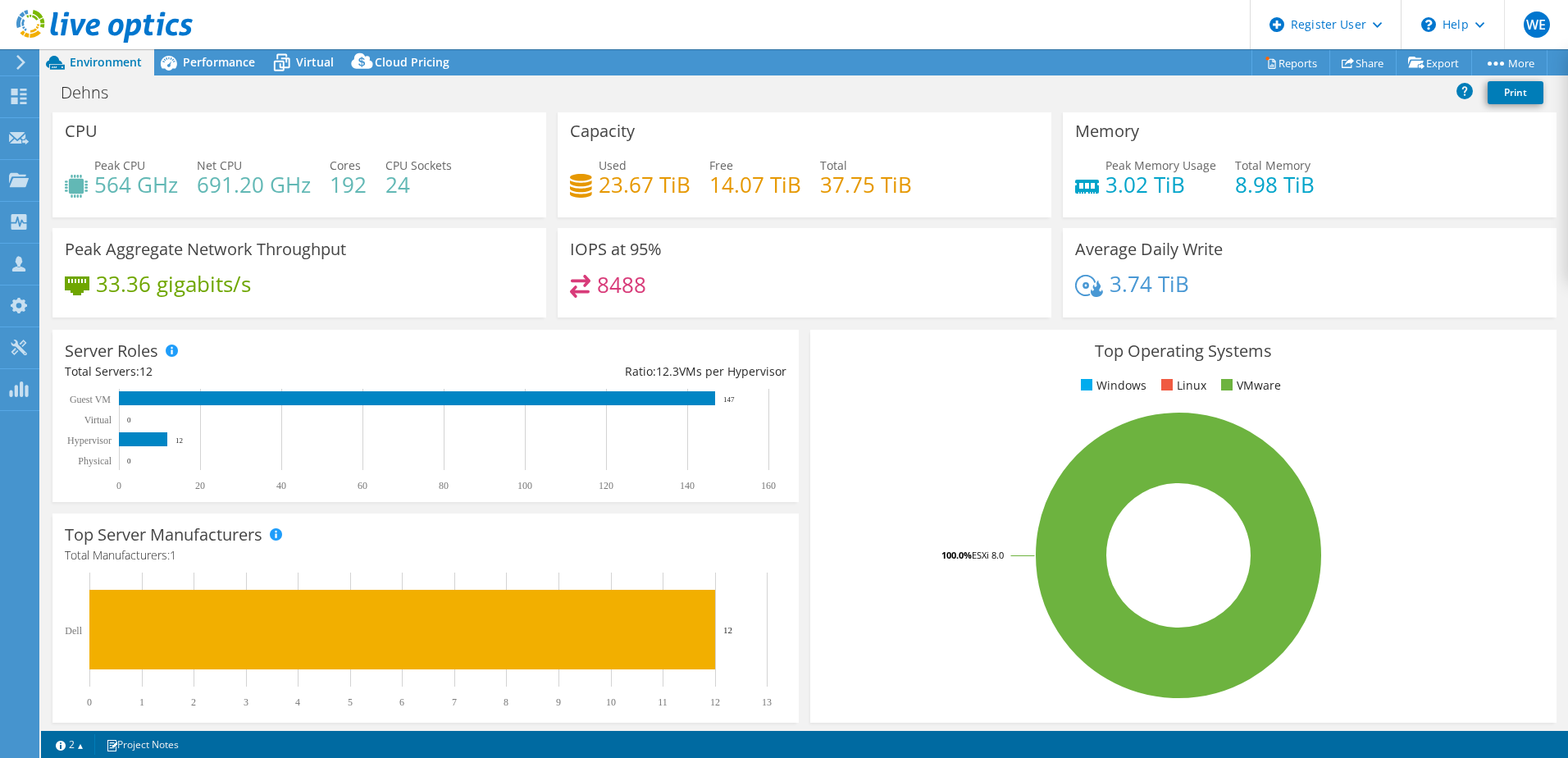
scroll to position [0, 0]
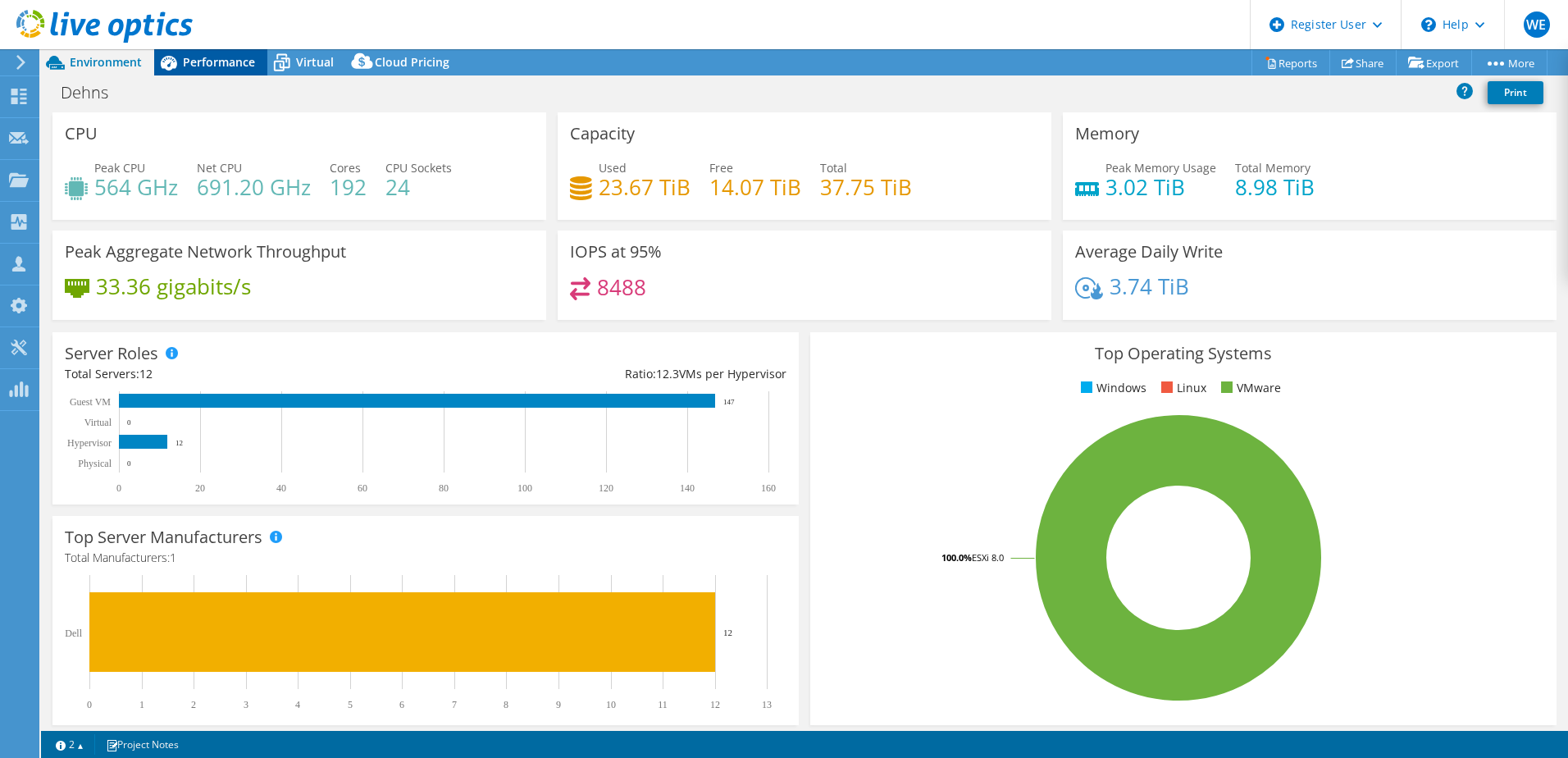
click at [200, 67] on span "Performance" at bounding box center [219, 62] width 72 height 16
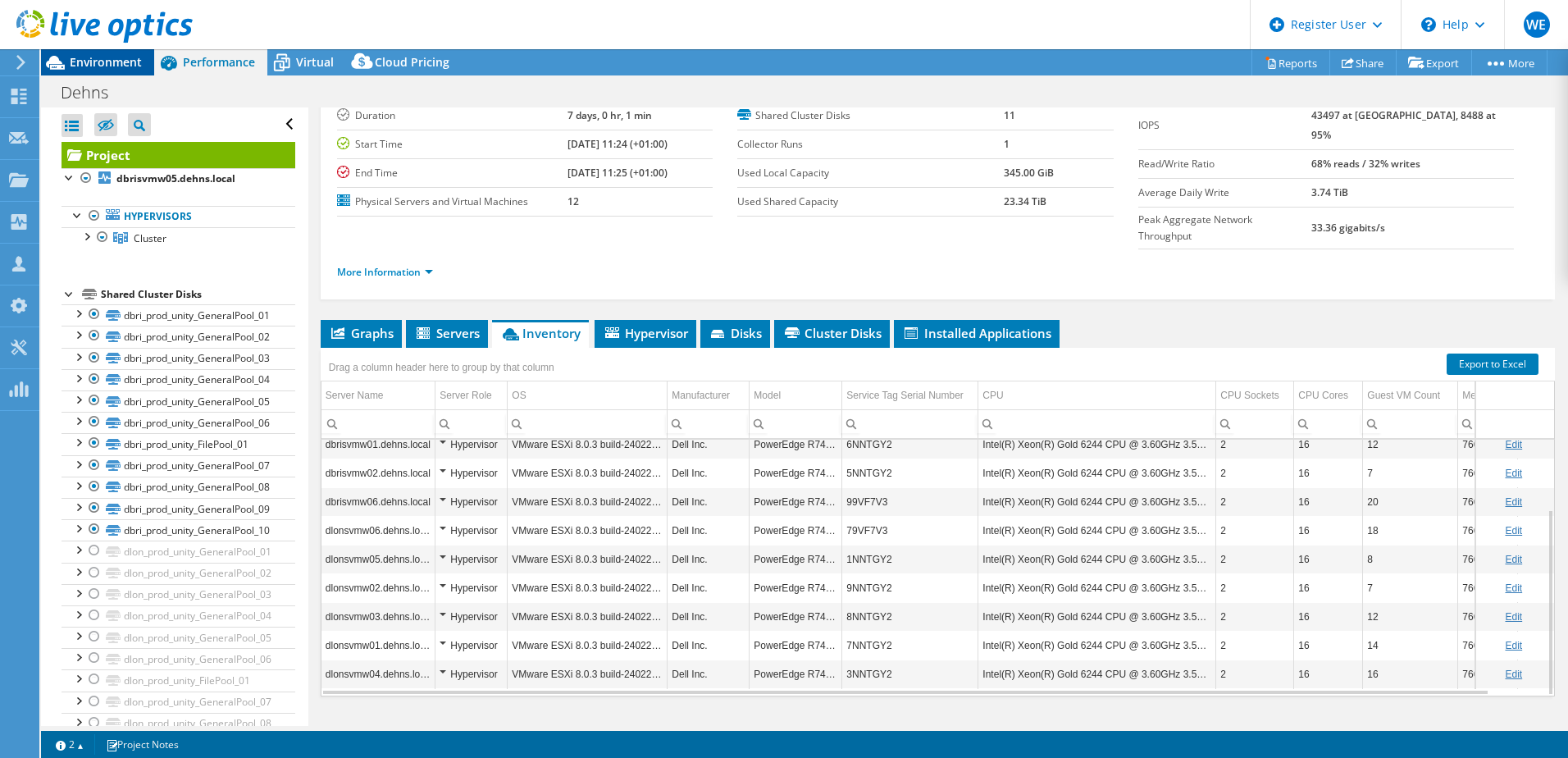
click at [101, 61] on span "Environment" at bounding box center [106, 62] width 72 height 16
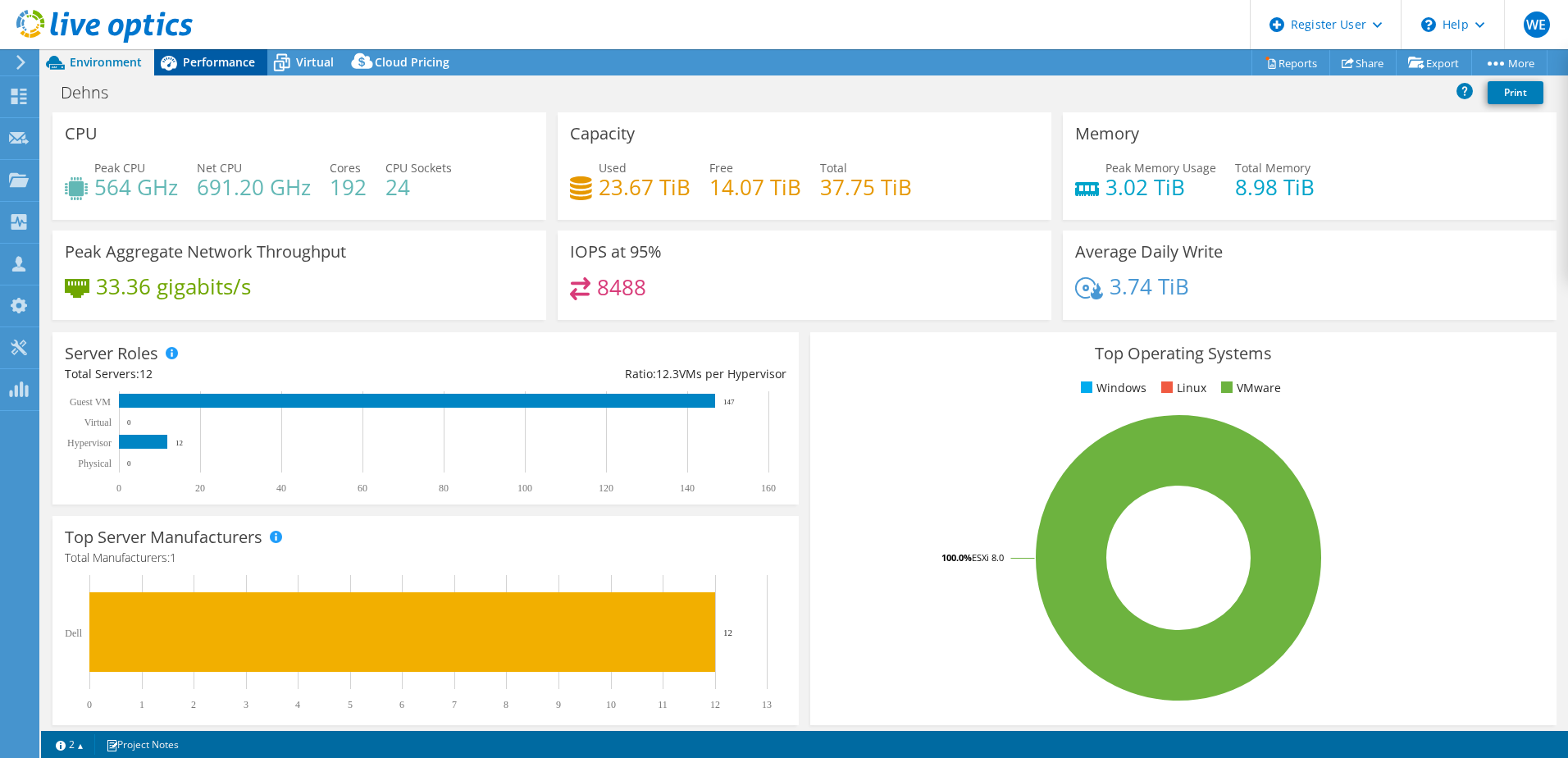
drag, startPoint x: 209, startPoint y: 47, endPoint x: 208, endPoint y: 60, distance: 13.0
click at [208, 57] on div "WE Dell User [PERSON_NAME] [PERSON_NAME][EMAIL_ADDRESS][PERSON_NAME][DOMAIN_NAM…" at bounding box center [784, 379] width 1568 height 758
click at [220, 68] on span "Performance" at bounding box center [219, 62] width 72 height 16
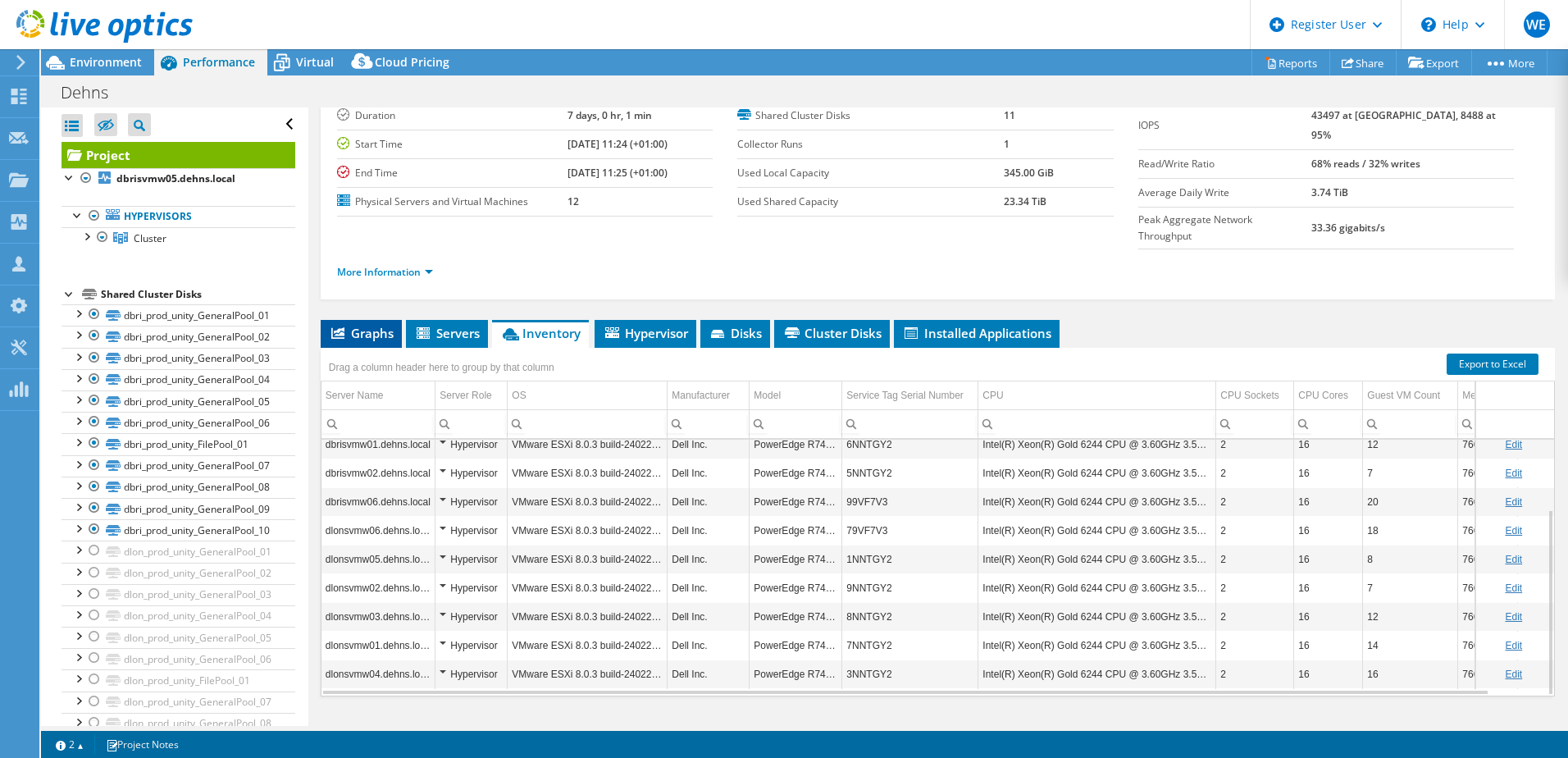
drag, startPoint x: 354, startPoint y: 297, endPoint x: 363, endPoint y: 306, distance: 12.7
click at [354, 325] on span "Graphs" at bounding box center [362, 333] width 65 height 17
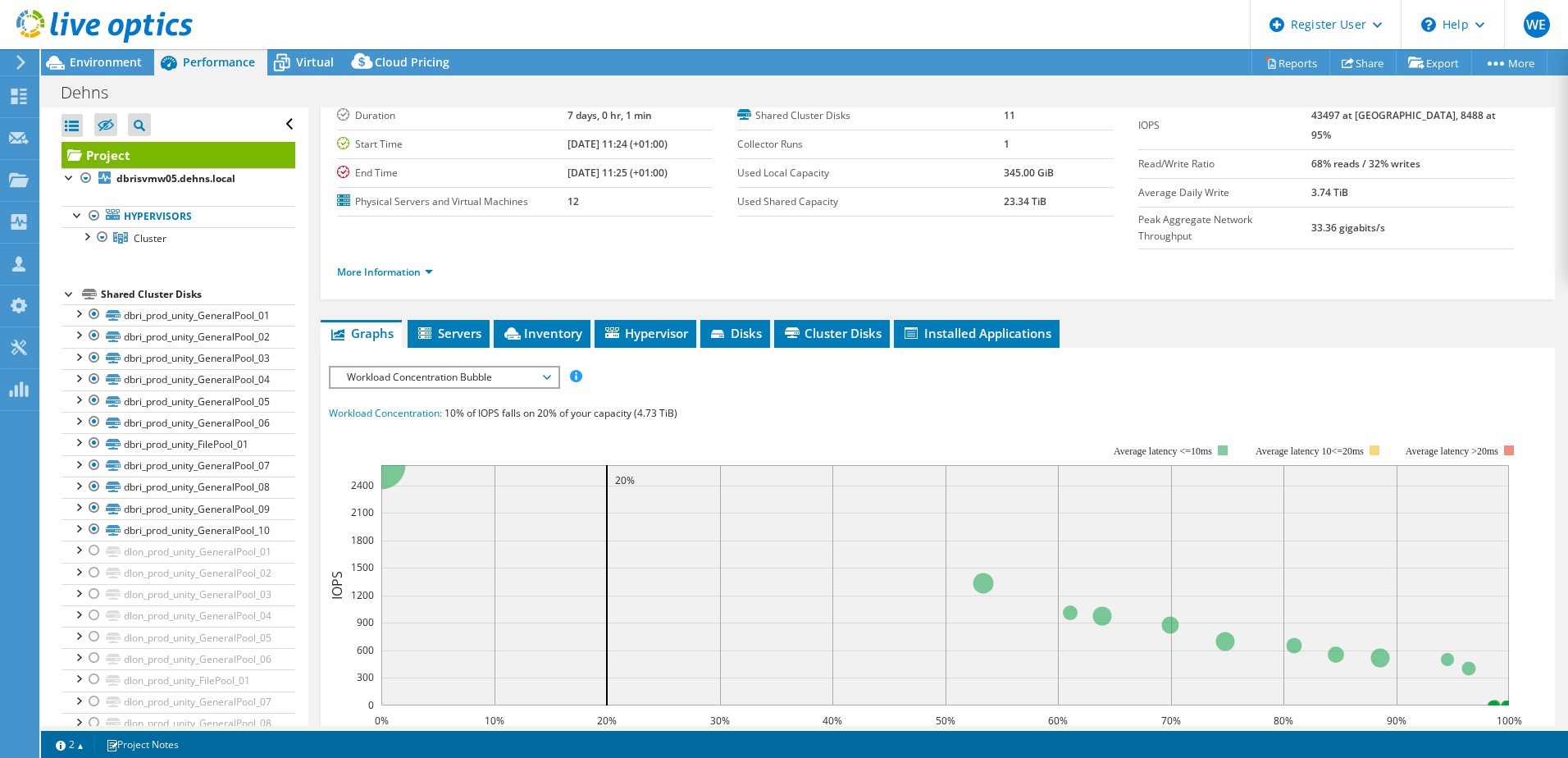
click at [471, 367] on span "Workload Concentration Bubble" at bounding box center [444, 377] width 211 height 20
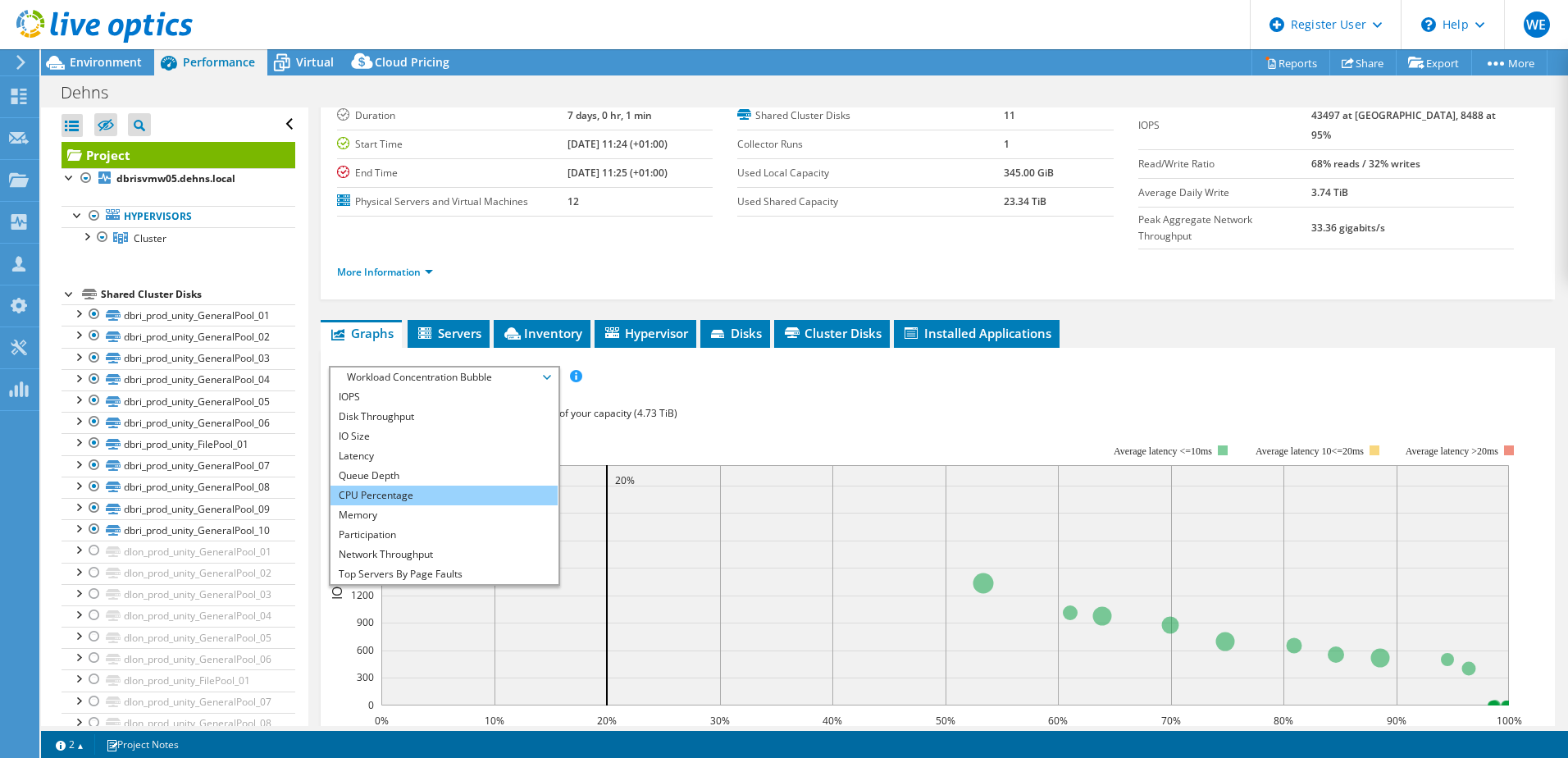
click at [381, 486] on li "CPU Percentage" at bounding box center [444, 496] width 227 height 20
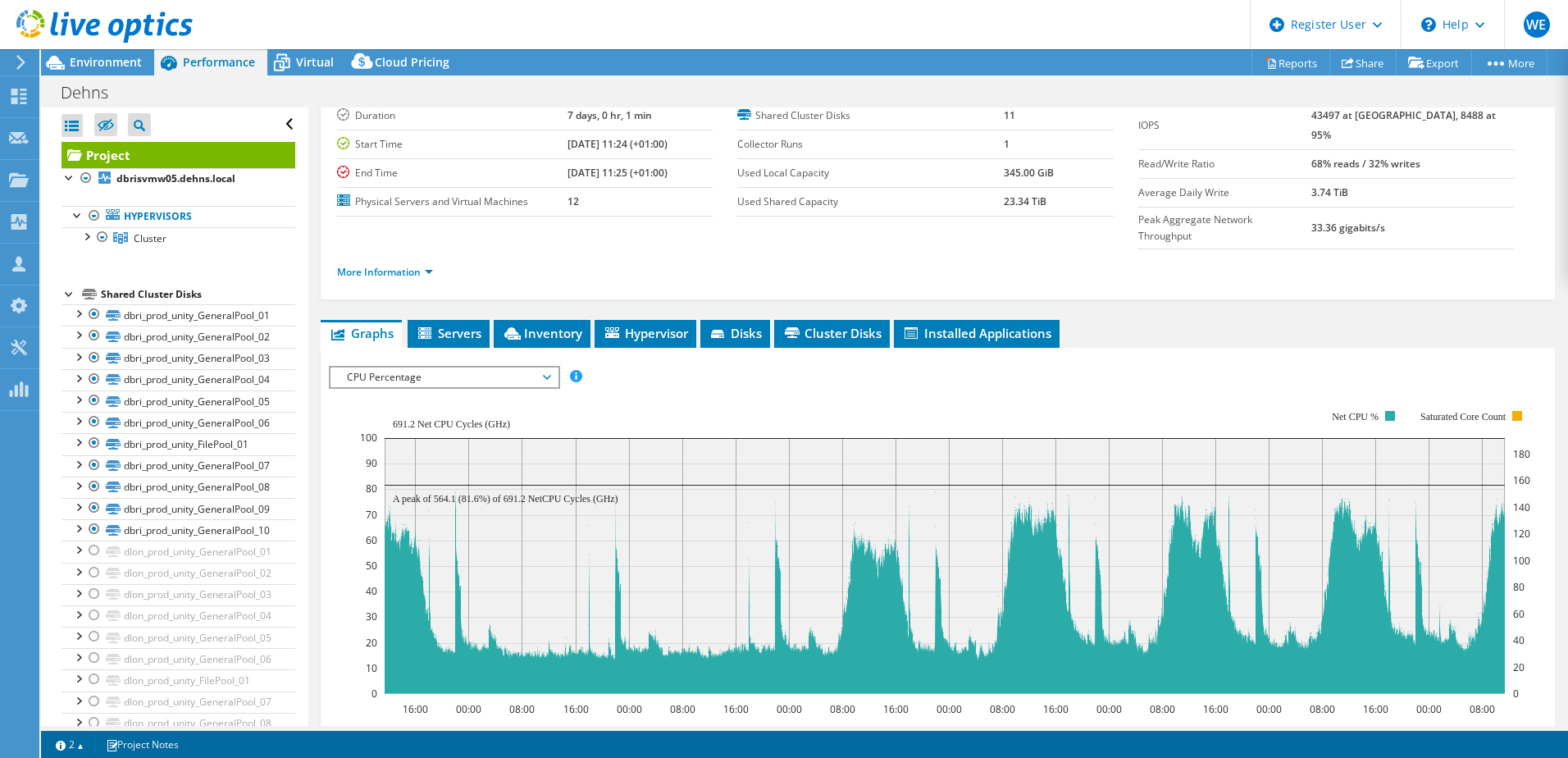
scroll to position [358, 0]
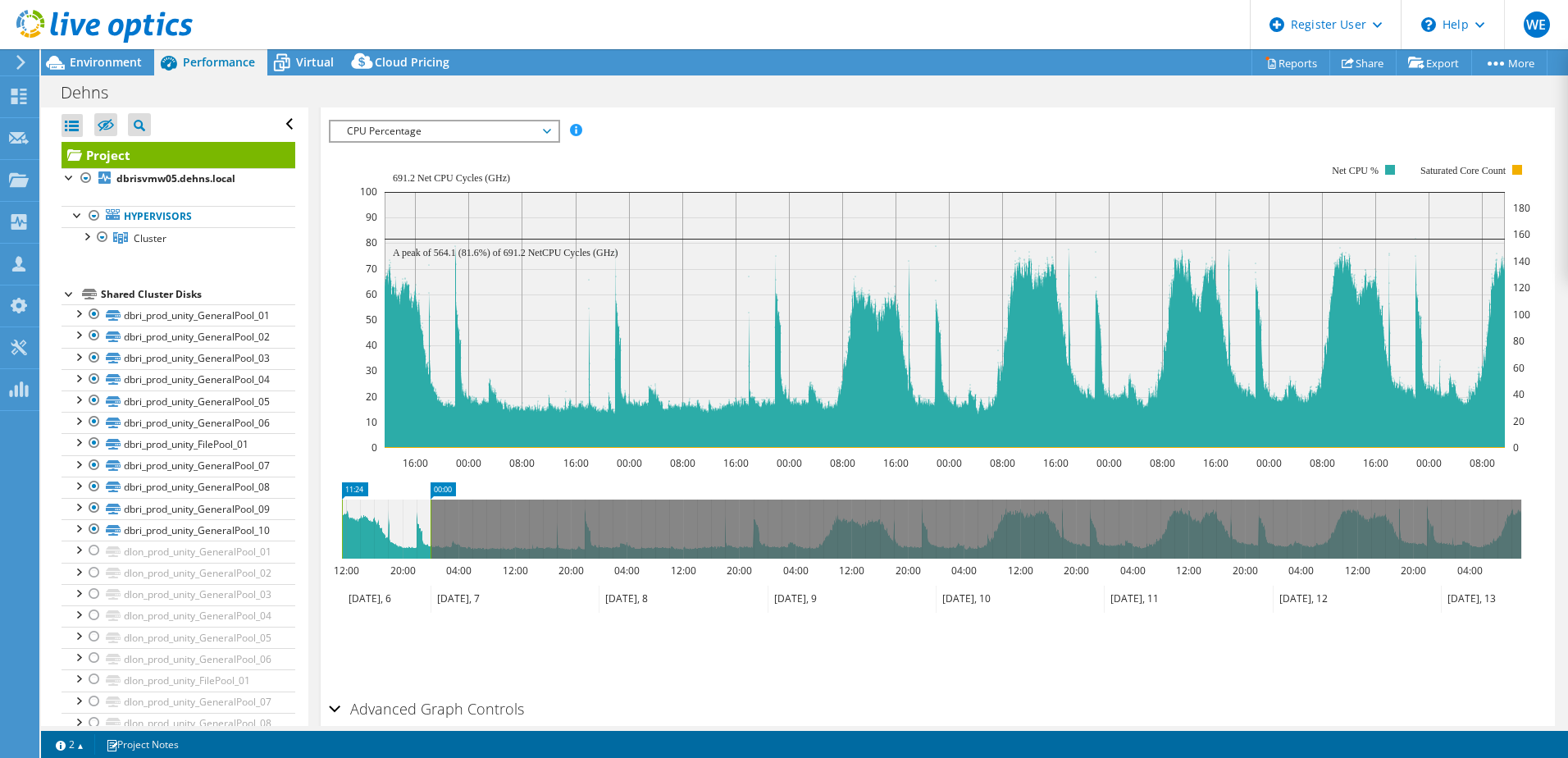
drag, startPoint x: 1520, startPoint y: 491, endPoint x: 430, endPoint y: 532, distance: 1090.8
click at [430, 532] on icon "11:24 00:00 12:00 20:00 04:00 12:00 20:00 04:00 12:00 20:00 04:00 12:00 20:00 0…" at bounding box center [931, 547] width 1206 height 131
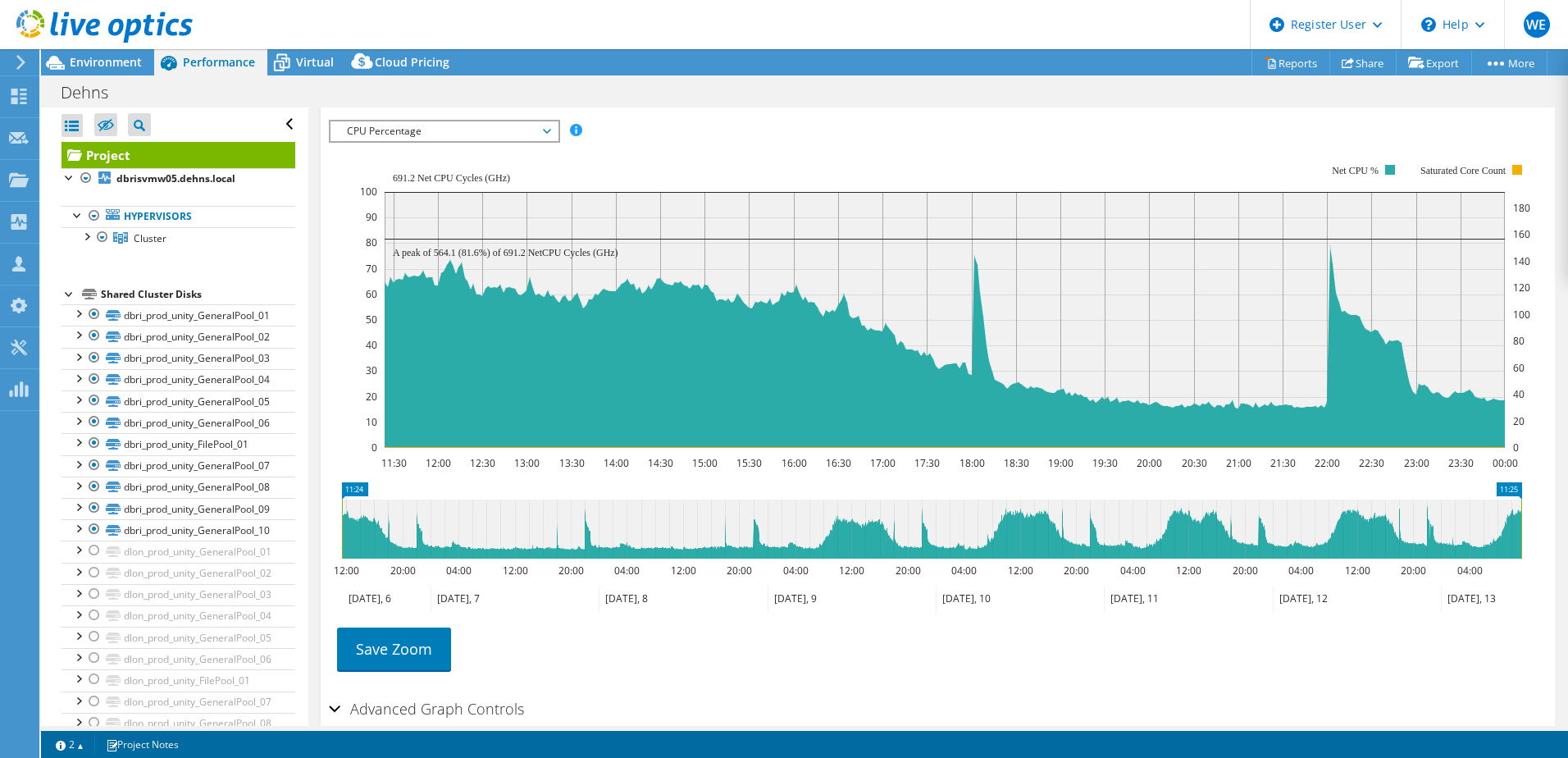
drag, startPoint x: 431, startPoint y: 482, endPoint x: 1296, endPoint y: 626, distance: 876.9
click at [1567, 572] on html "WE Dell User [PERSON_NAME] [PERSON_NAME][EMAIL_ADDRESS][PERSON_NAME][DOMAIN_NAM…" at bounding box center [784, 379] width 1568 height 758
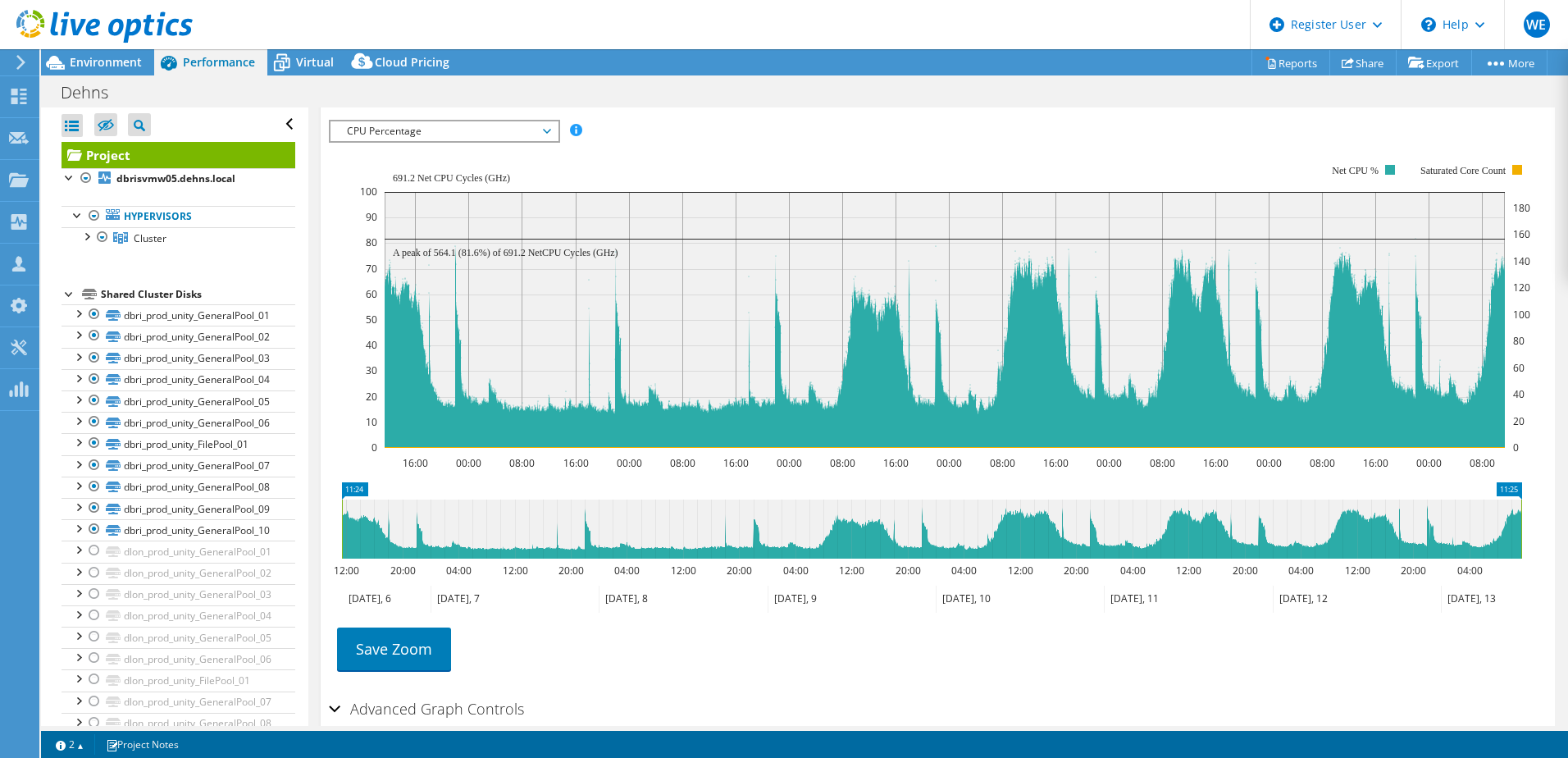
scroll to position [194, 0]
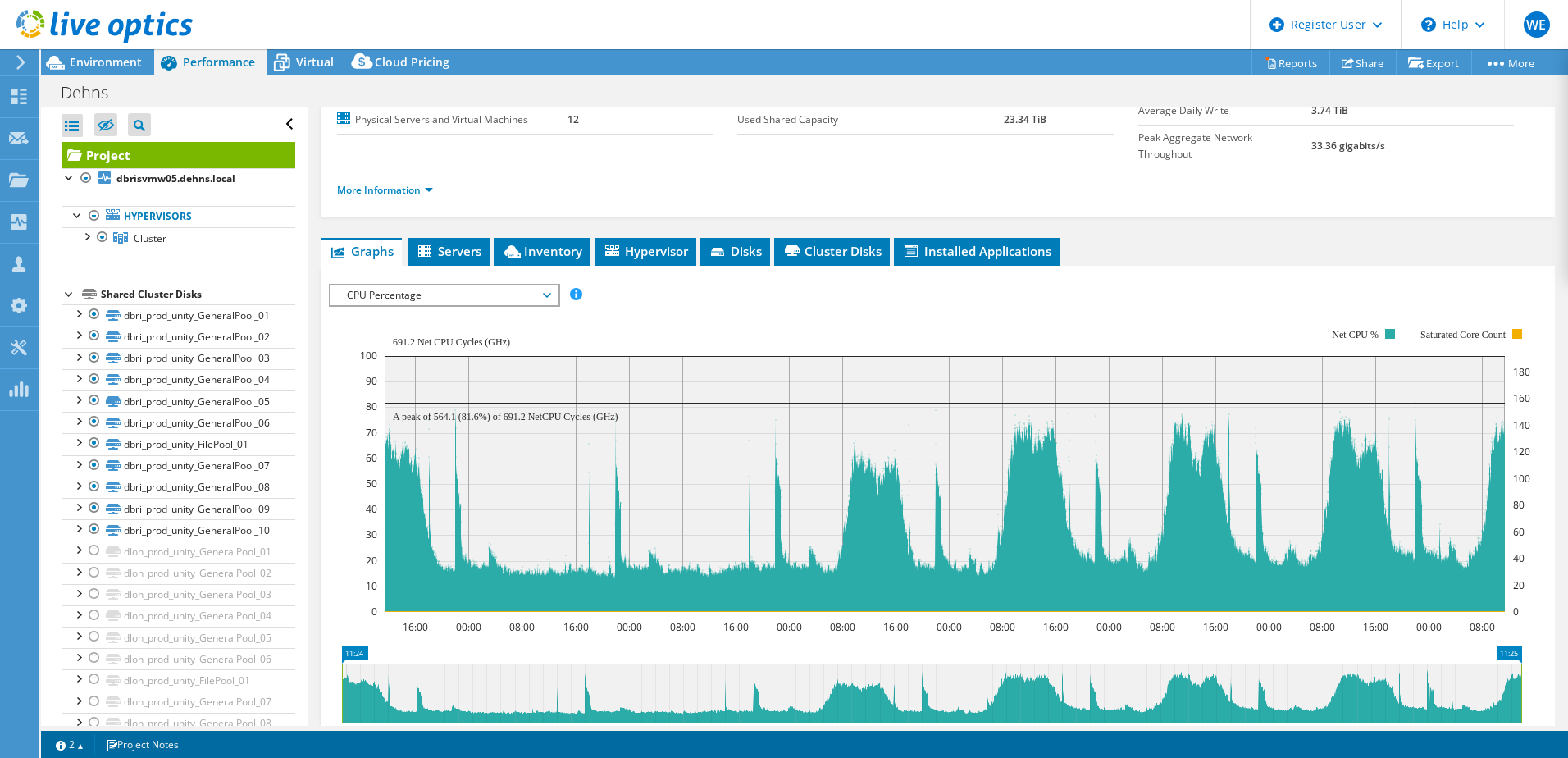
click at [454, 286] on span "CPU Percentage" at bounding box center [444, 296] width 211 height 20
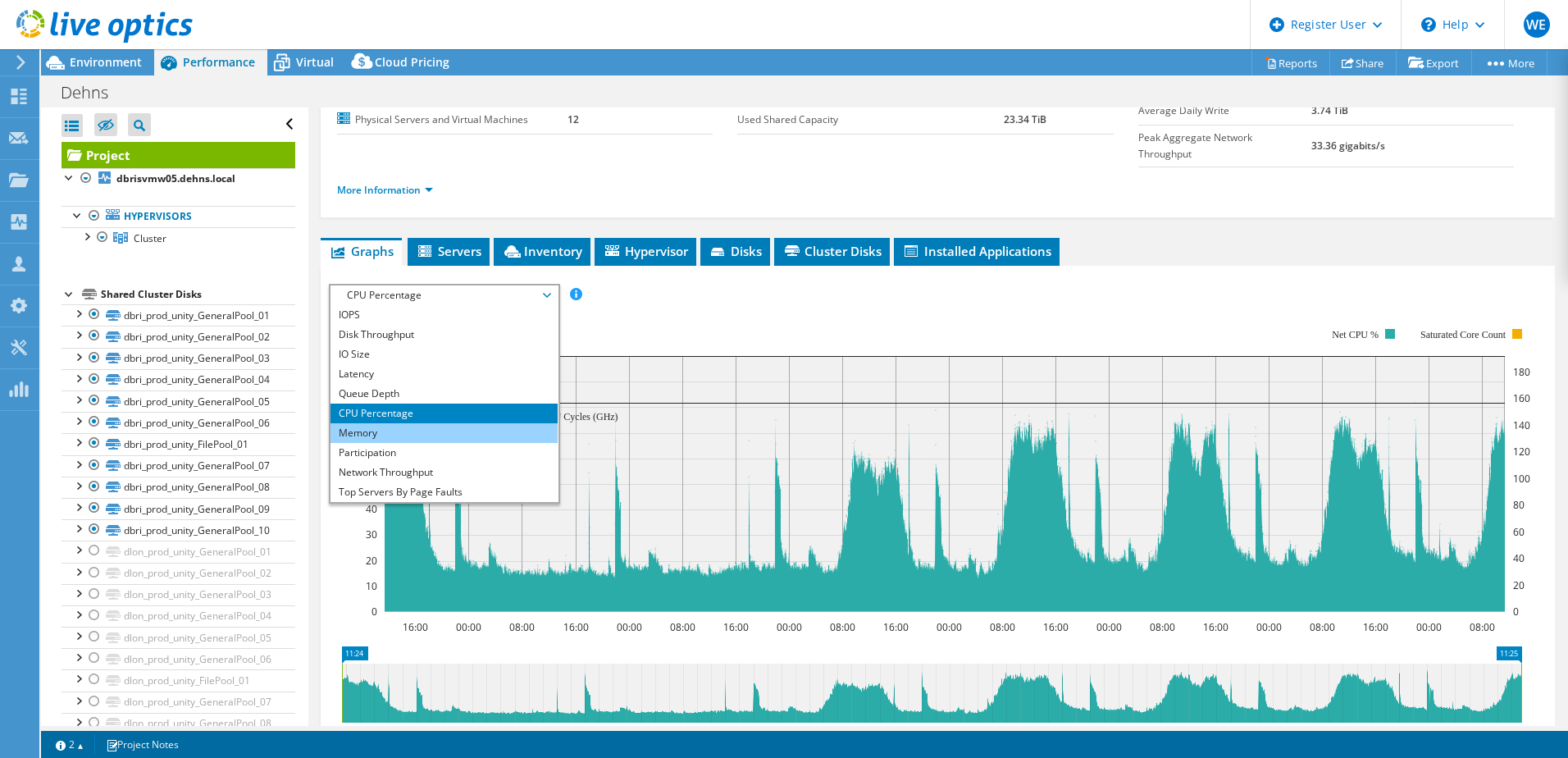
click at [376, 423] on li "Memory" at bounding box center [444, 433] width 227 height 20
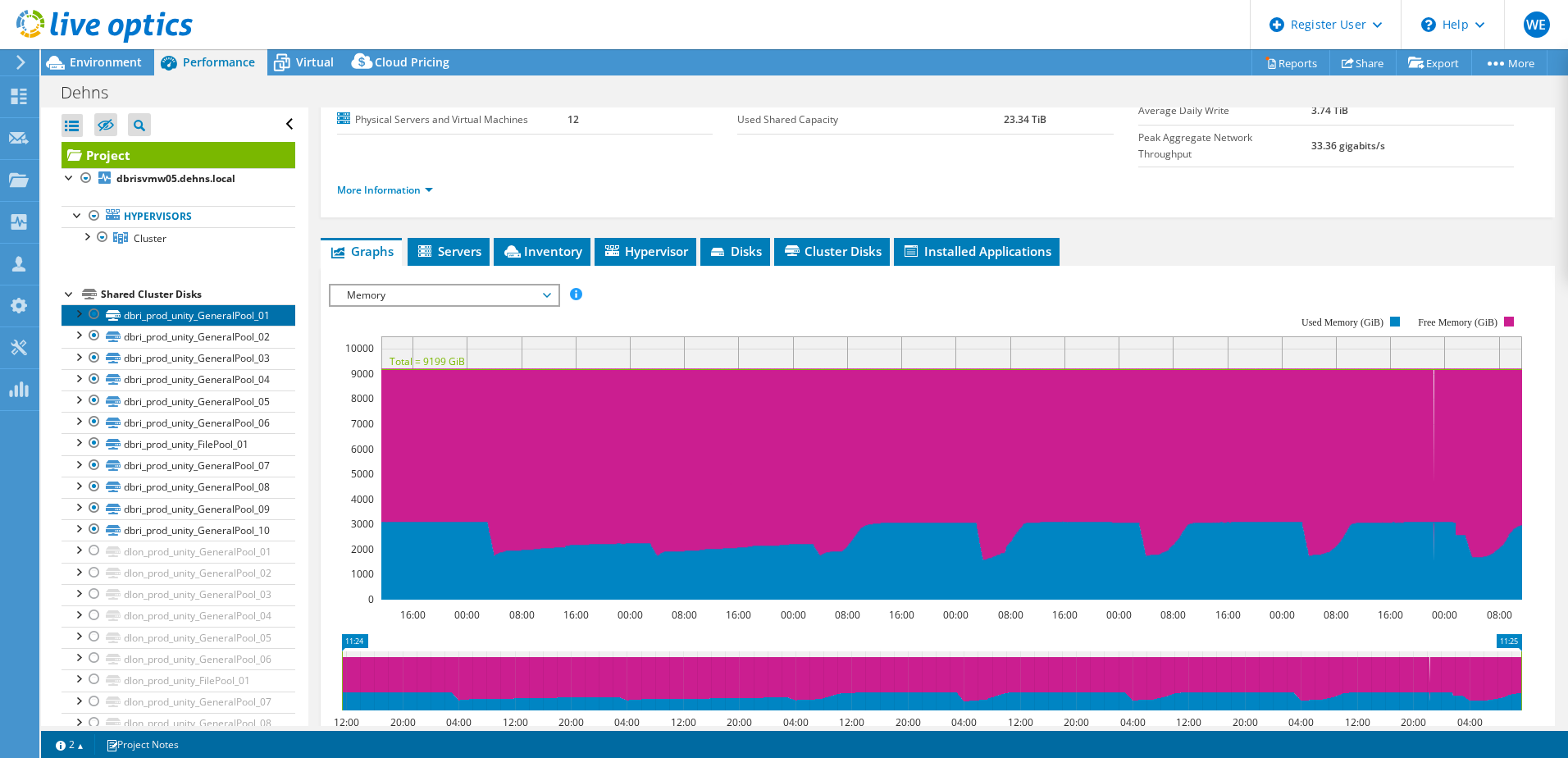
click at [167, 317] on link "dbri_prod_unity_GeneralPool_01" at bounding box center [178, 315] width 234 height 22
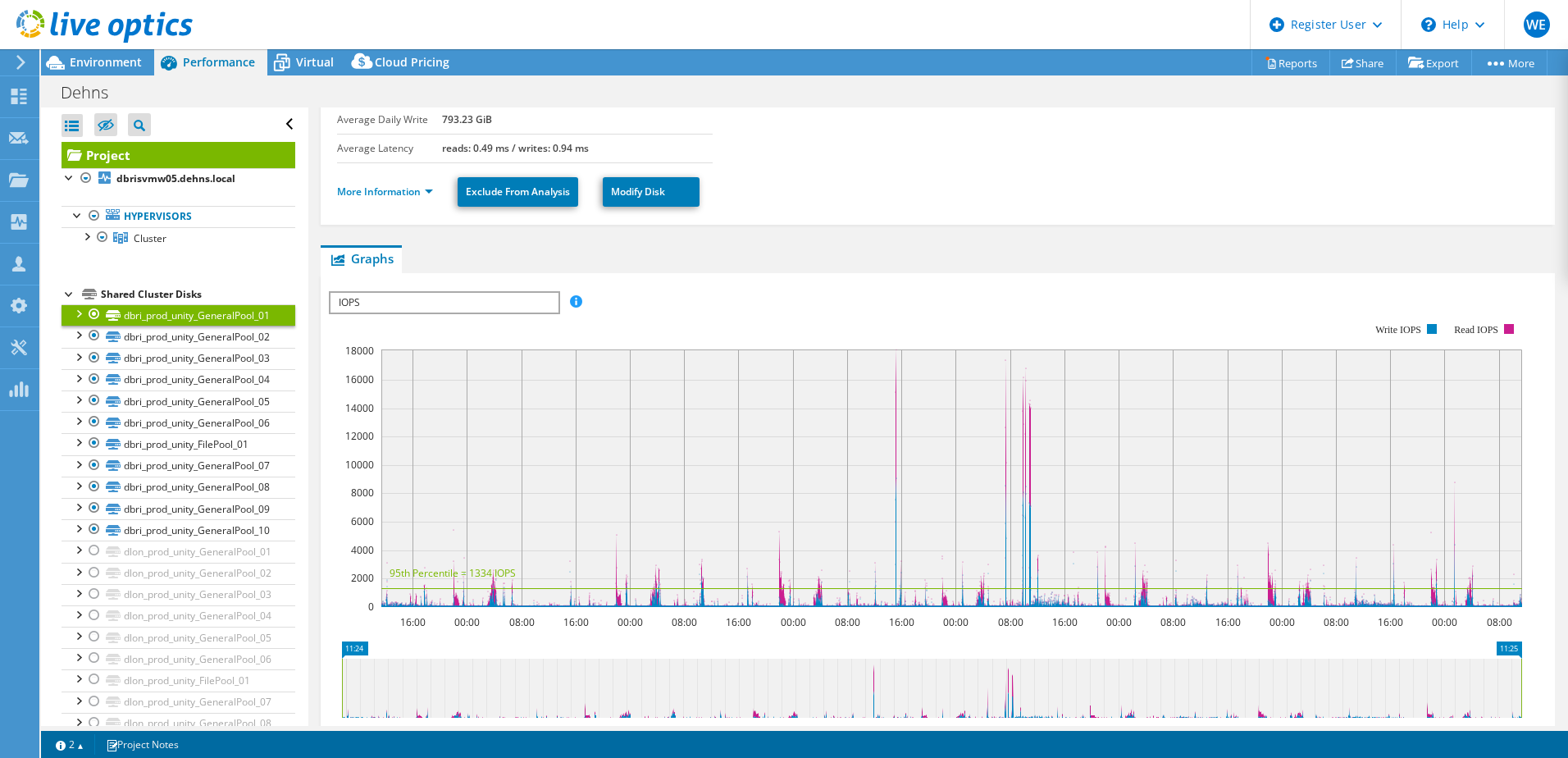
click at [363, 303] on span "IOPS" at bounding box center [444, 302] width 227 height 20
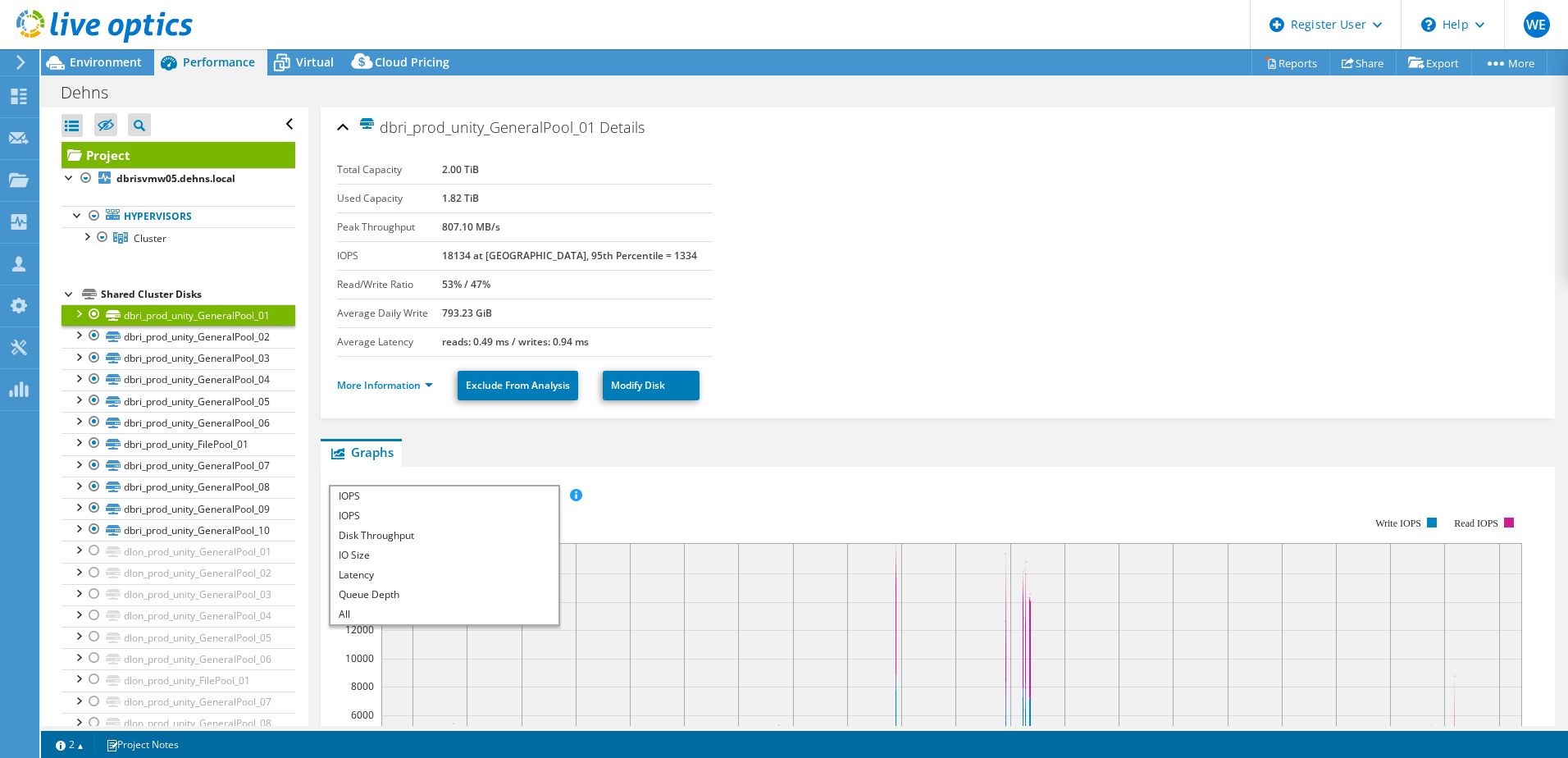
scroll to position [0, 0]
click at [407, 405] on div "More Information Exclude From Analysis Modify Disk" at bounding box center [938, 386] width 1201 height 57
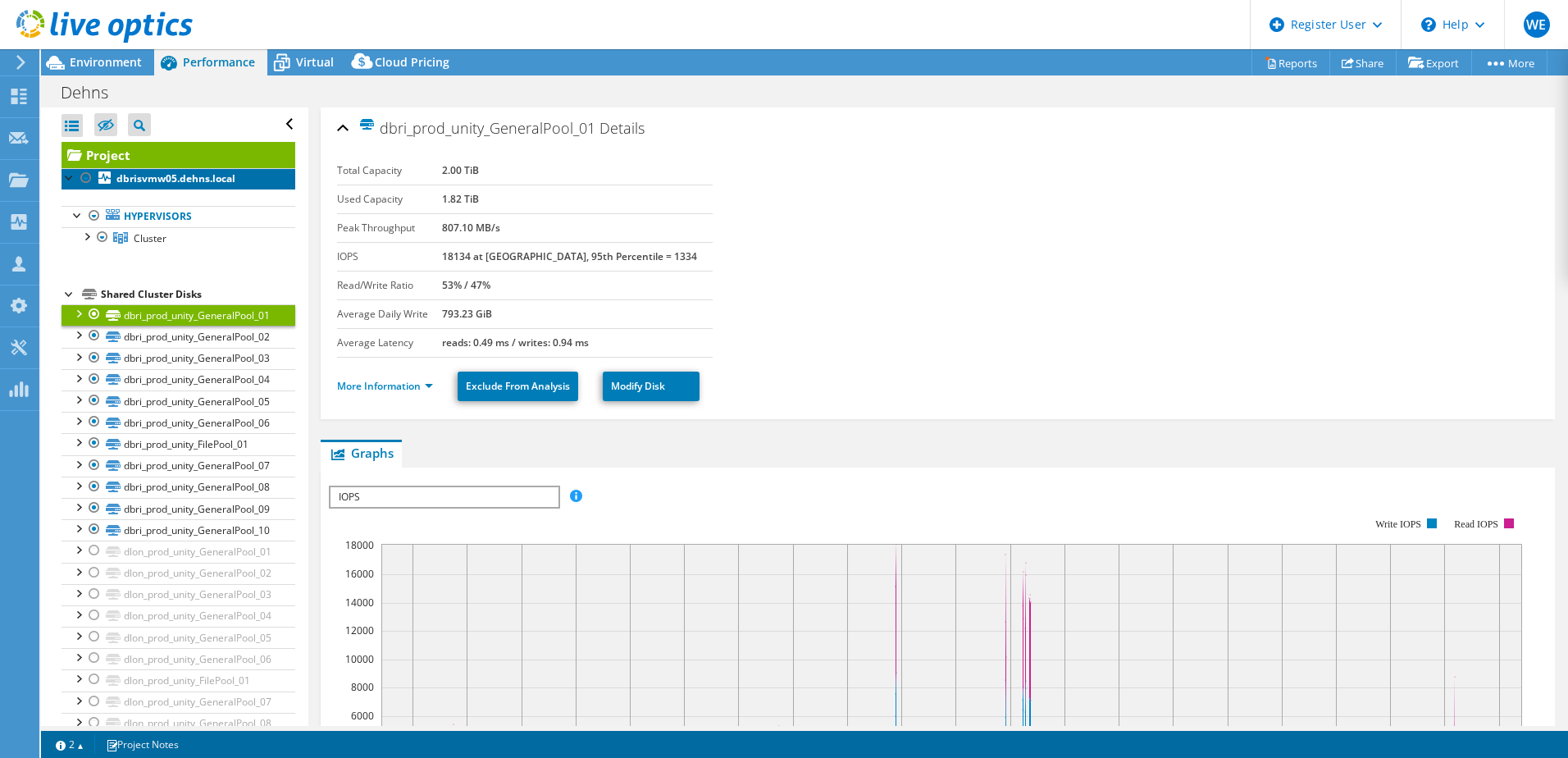
click at [145, 172] on b "dbrisvmw05.dehns.local" at bounding box center [176, 178] width 119 height 14
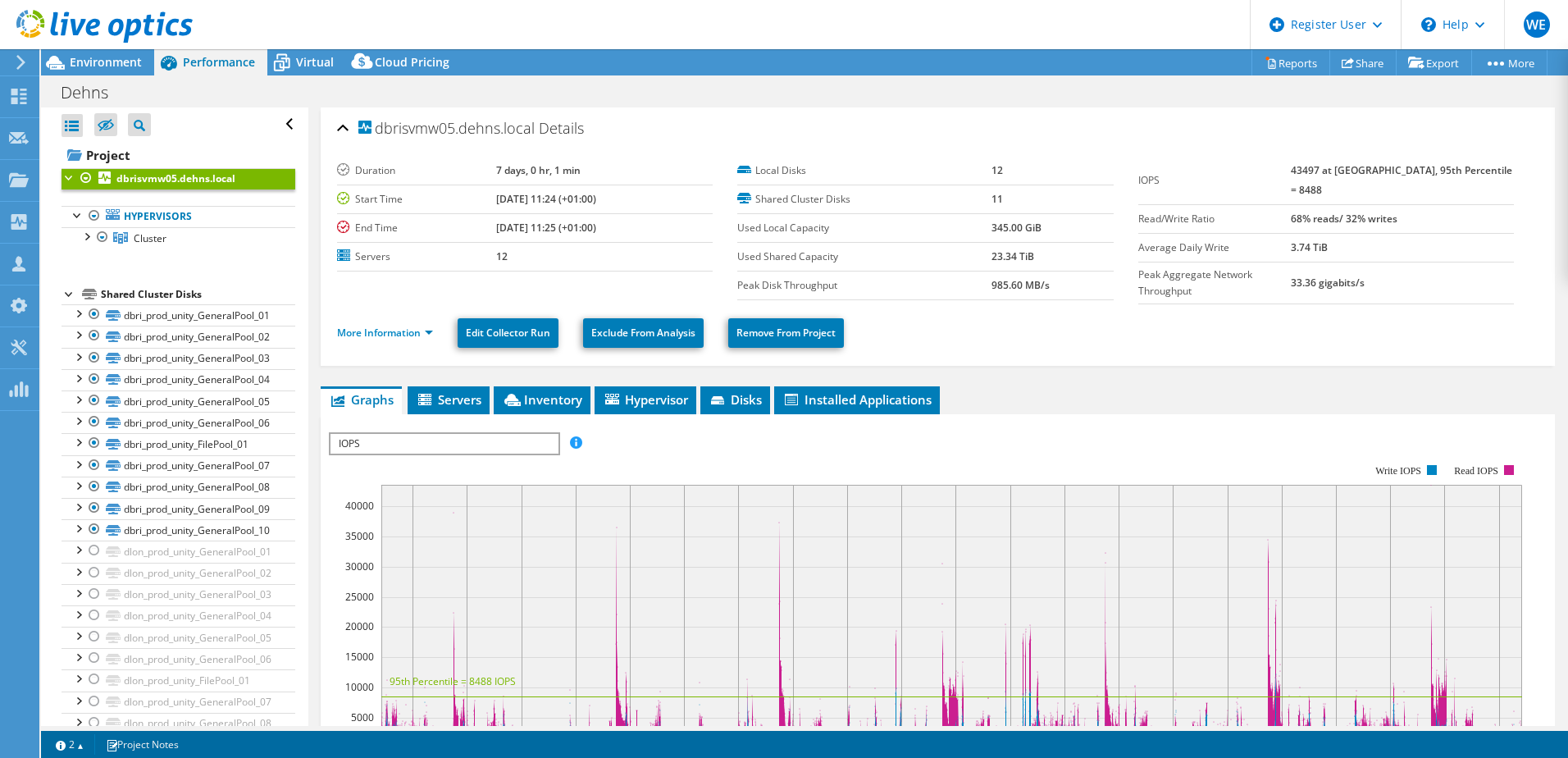
click at [410, 439] on span "IOPS" at bounding box center [444, 444] width 227 height 20
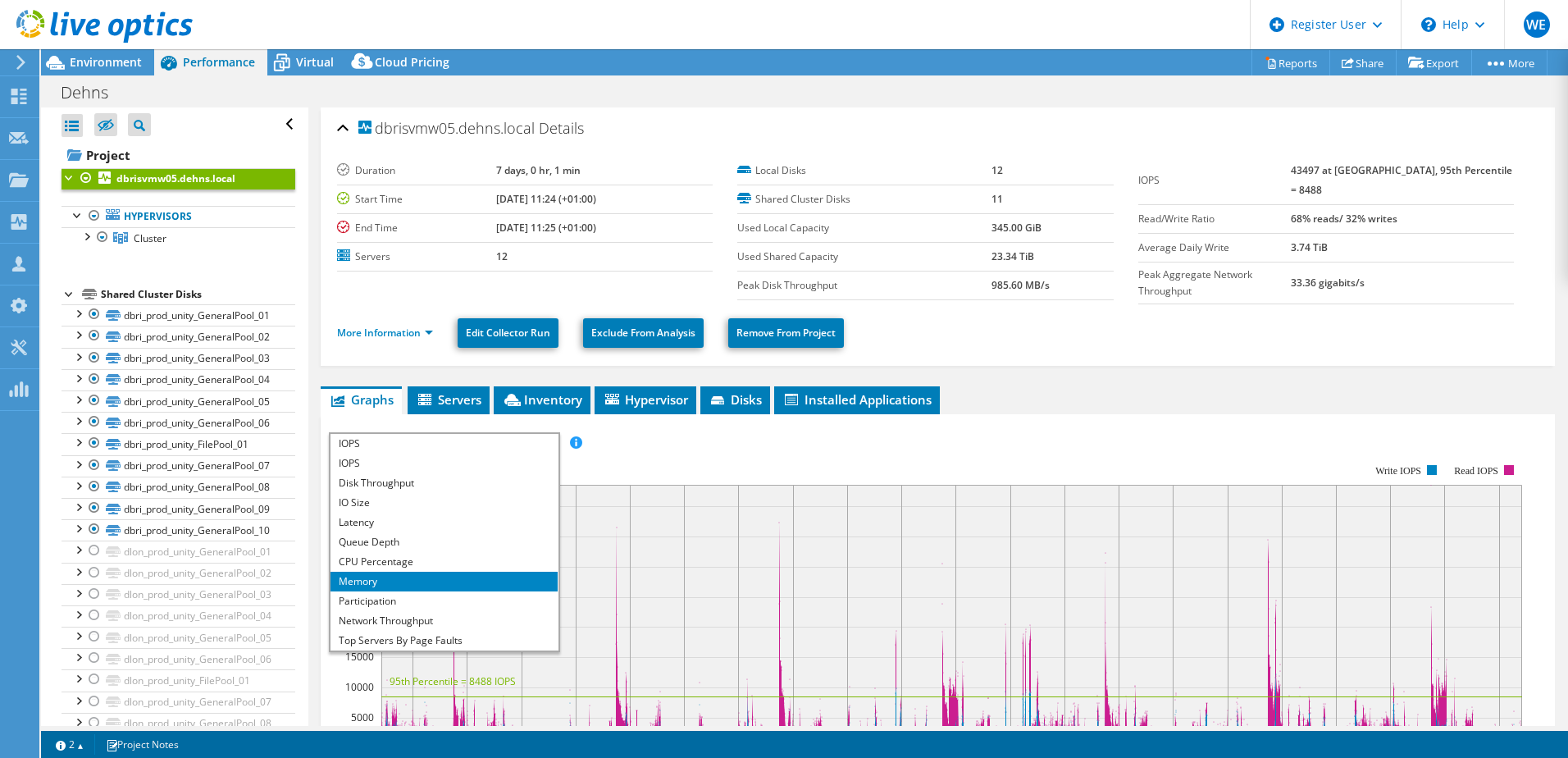
click at [378, 576] on li "Memory" at bounding box center [444, 581] width 227 height 20
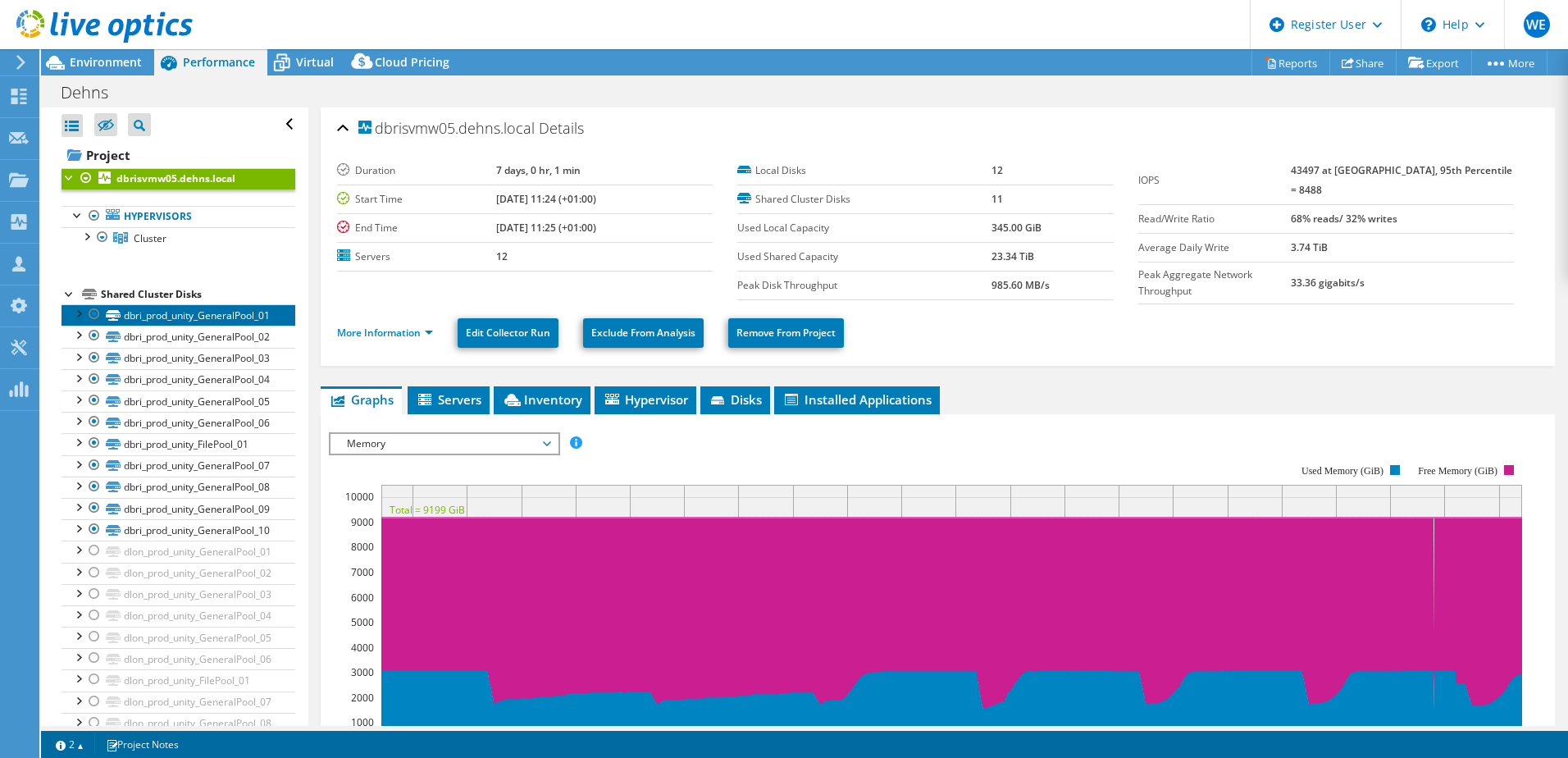
click at [152, 316] on link "dbri_prod_unity_GeneralPool_01" at bounding box center [178, 315] width 234 height 22
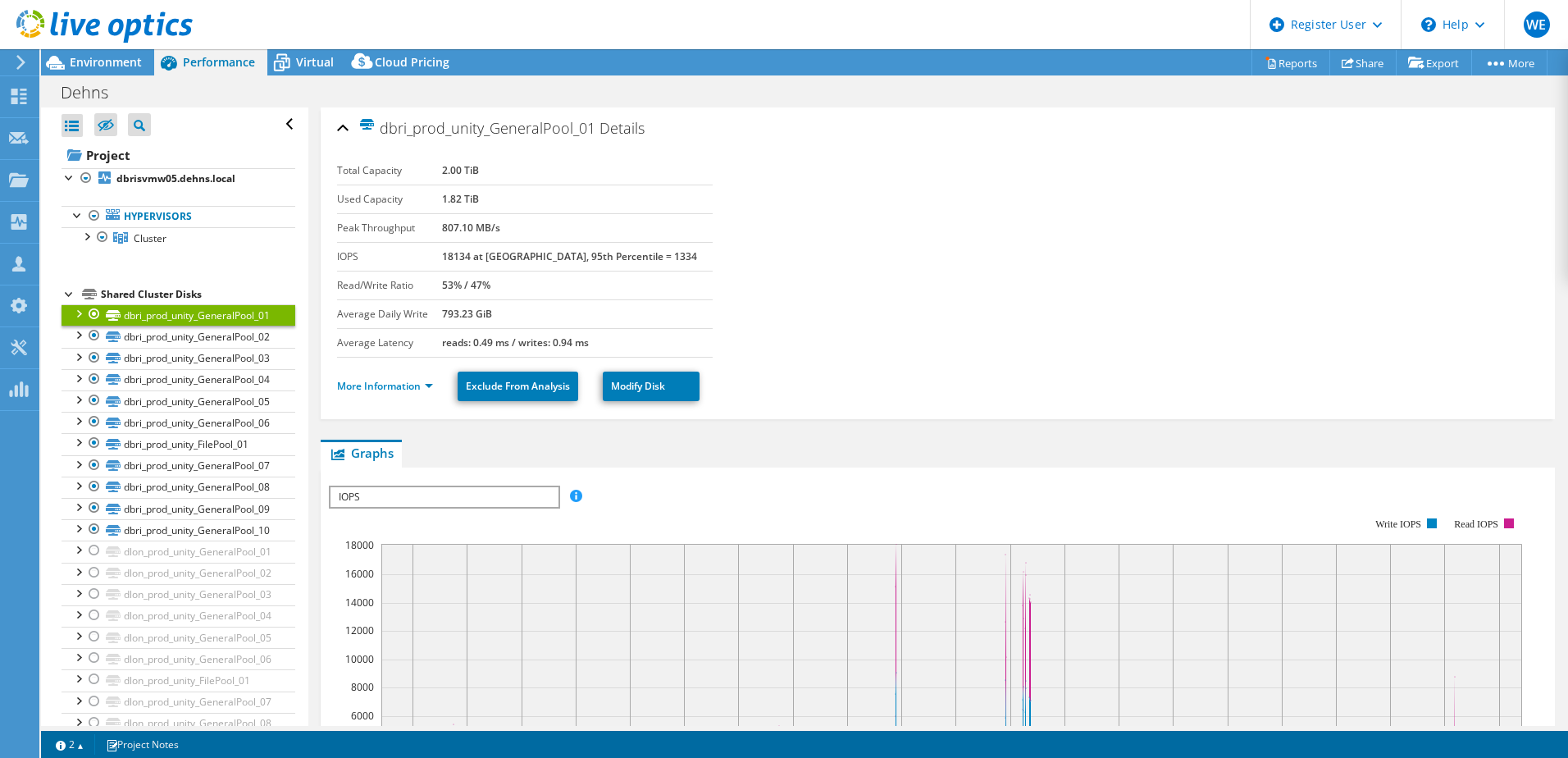
click at [420, 497] on span "IOPS" at bounding box center [444, 497] width 227 height 20
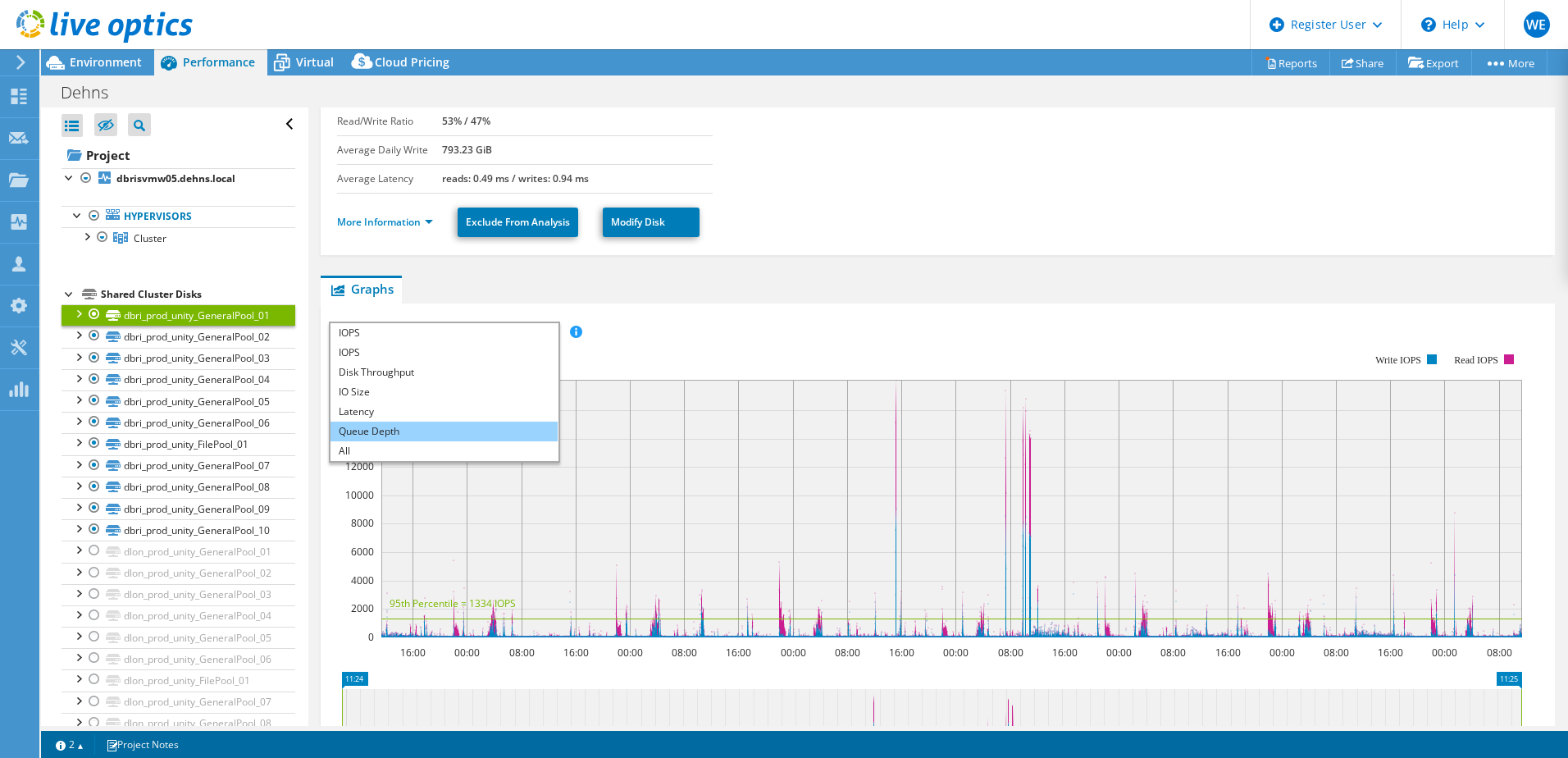
scroll to position [82, 0]
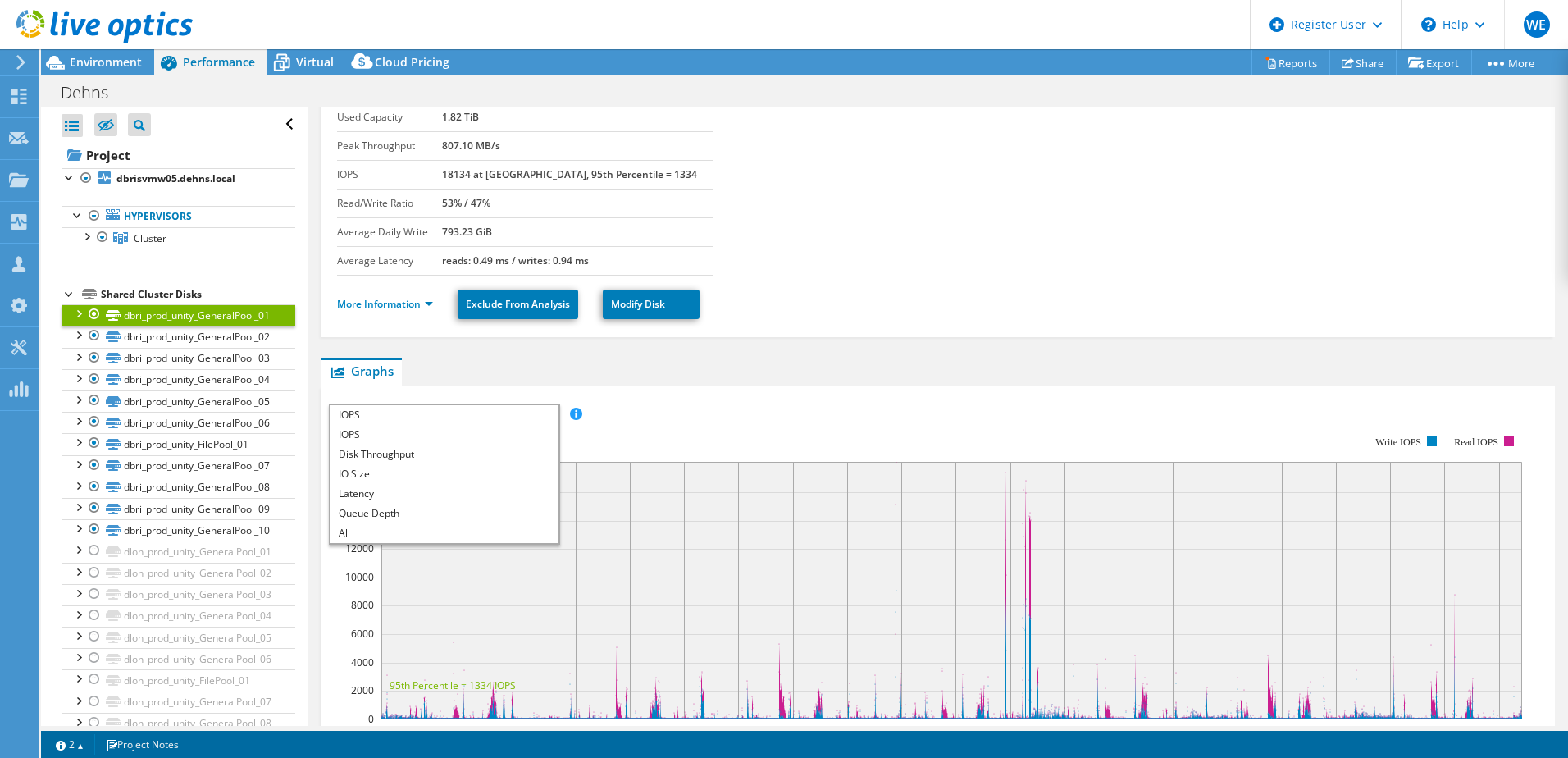
click at [385, 323] on div "More Information Exclude From Analysis Modify Disk" at bounding box center [938, 304] width 1201 height 57
drag, startPoint x: 88, startPoint y: 238, endPoint x: 78, endPoint y: 250, distance: 15.6
click at [87, 238] on div at bounding box center [87, 236] width 17 height 17
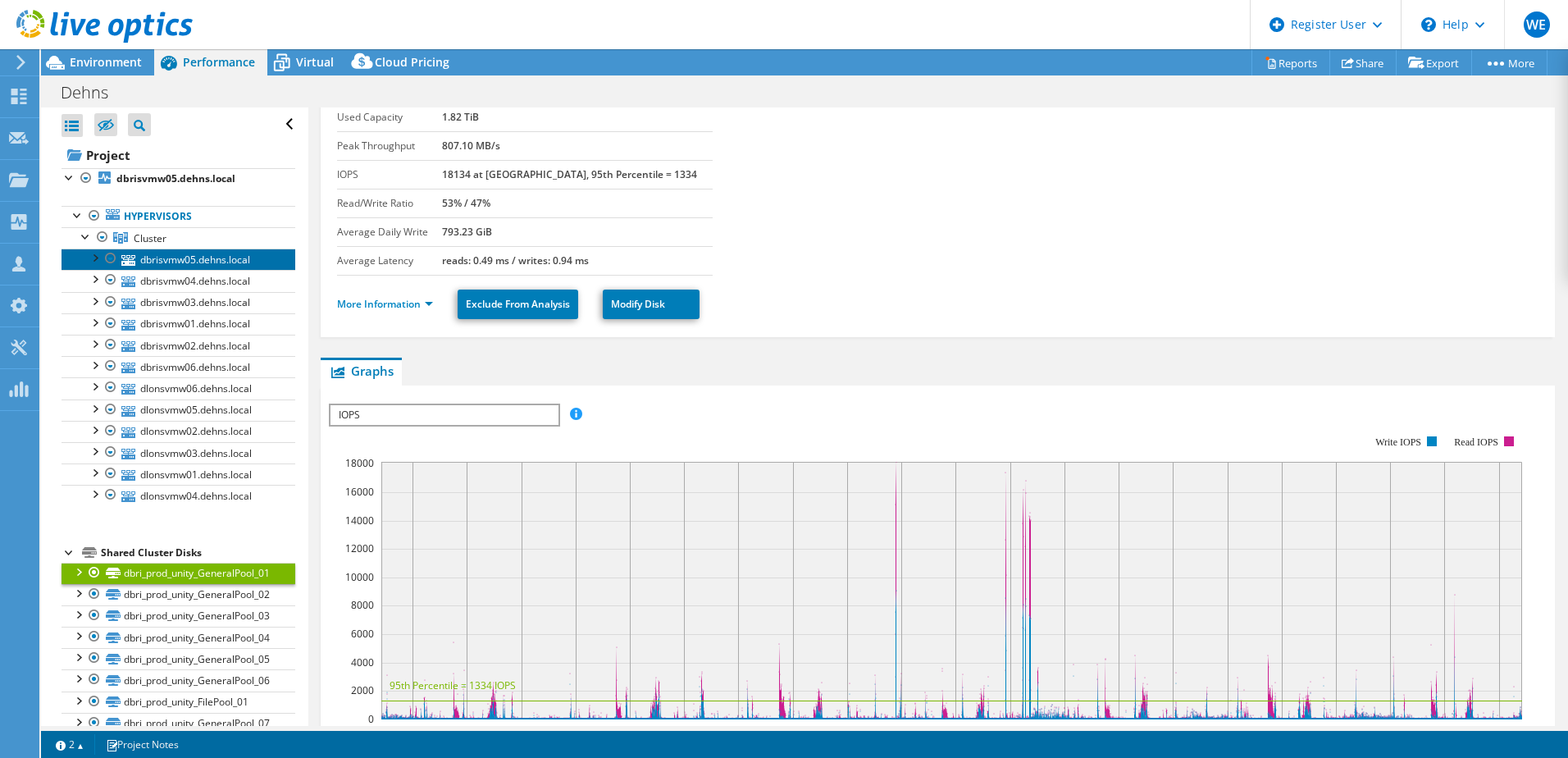
click at [160, 253] on link "dbrisvmw05.dehns.local" at bounding box center [178, 259] width 234 height 22
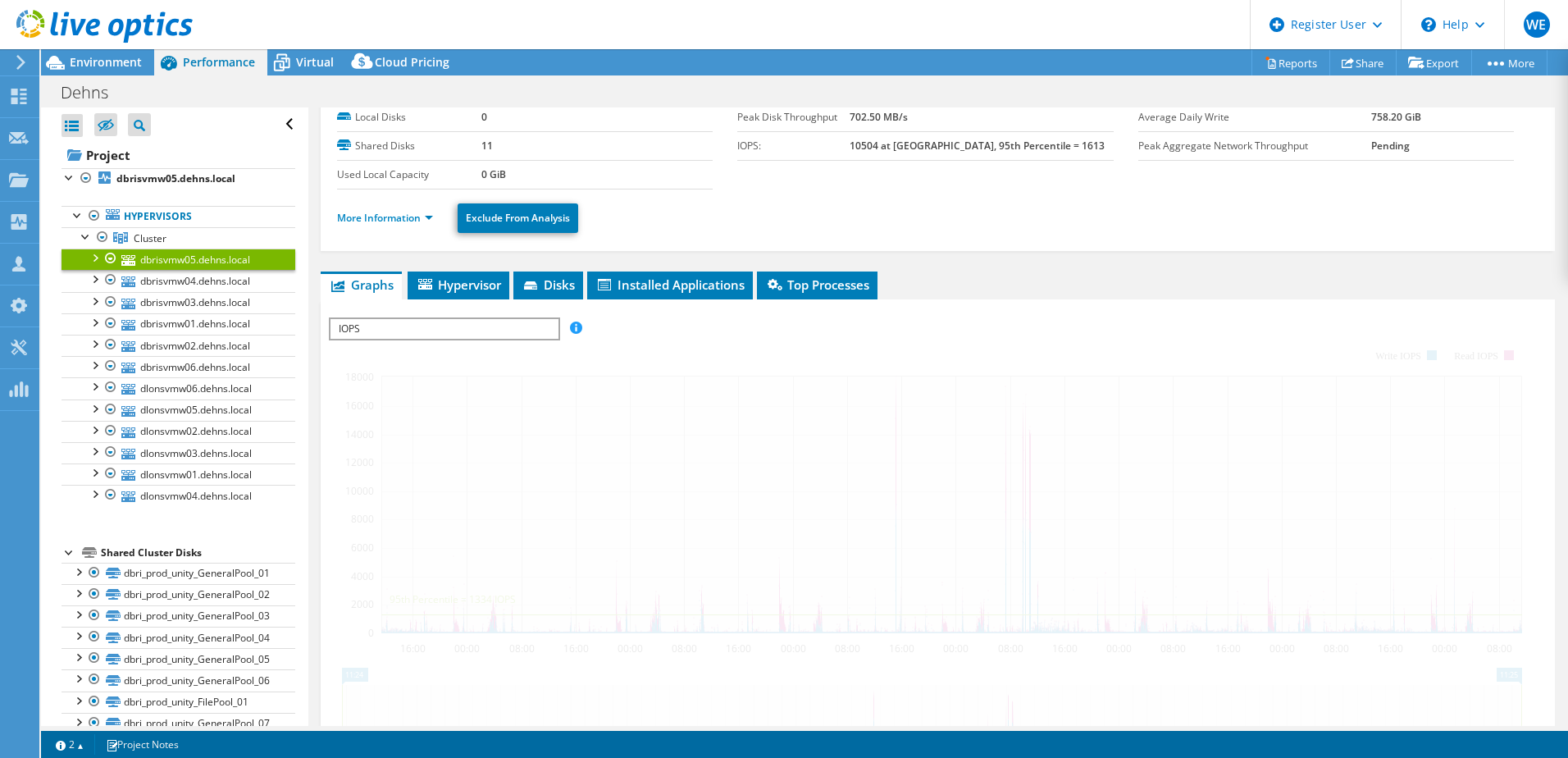
click at [426, 332] on span "IOPS" at bounding box center [444, 329] width 227 height 20
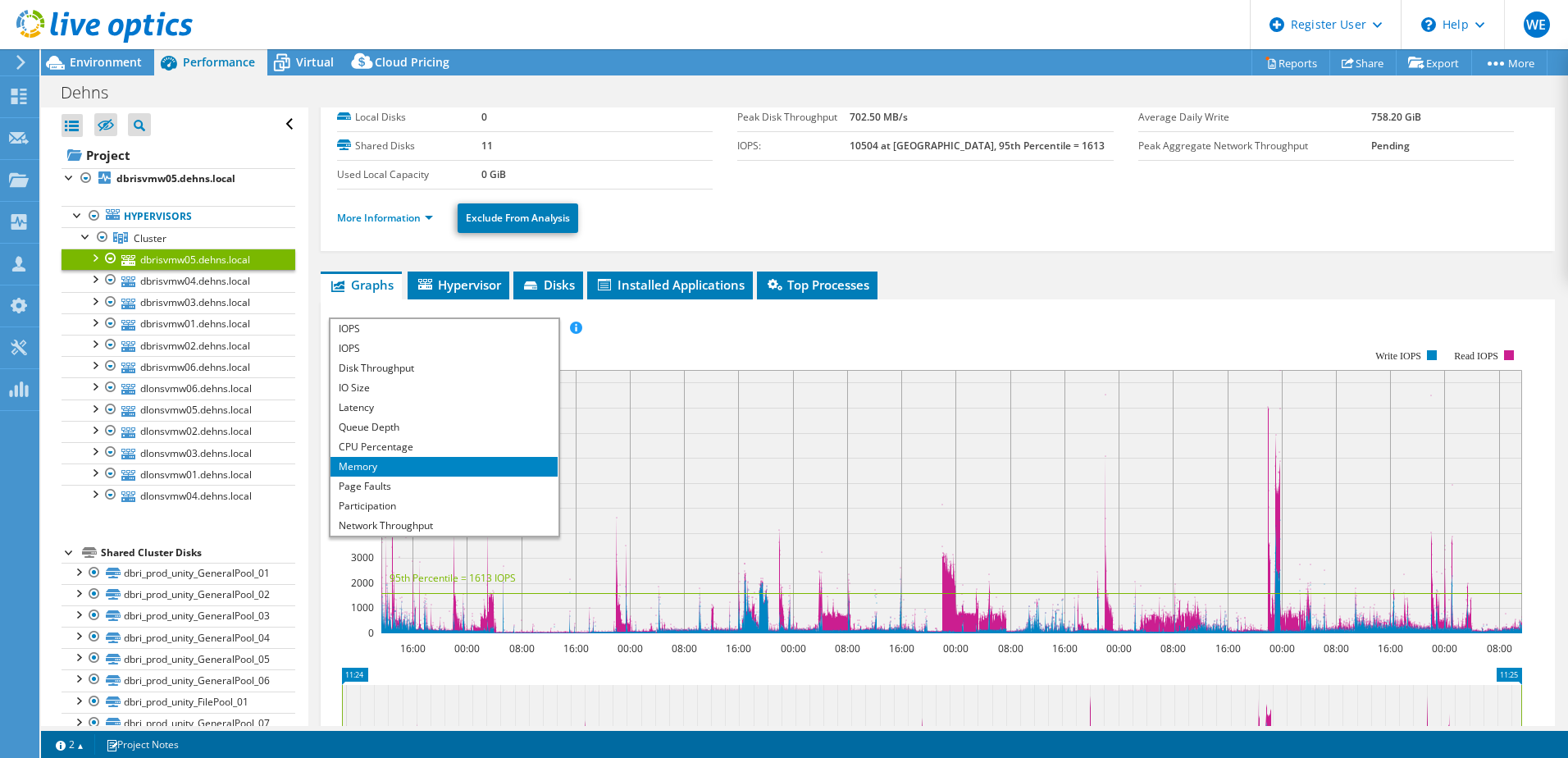
click at [392, 467] on li "Memory" at bounding box center [444, 466] width 227 height 20
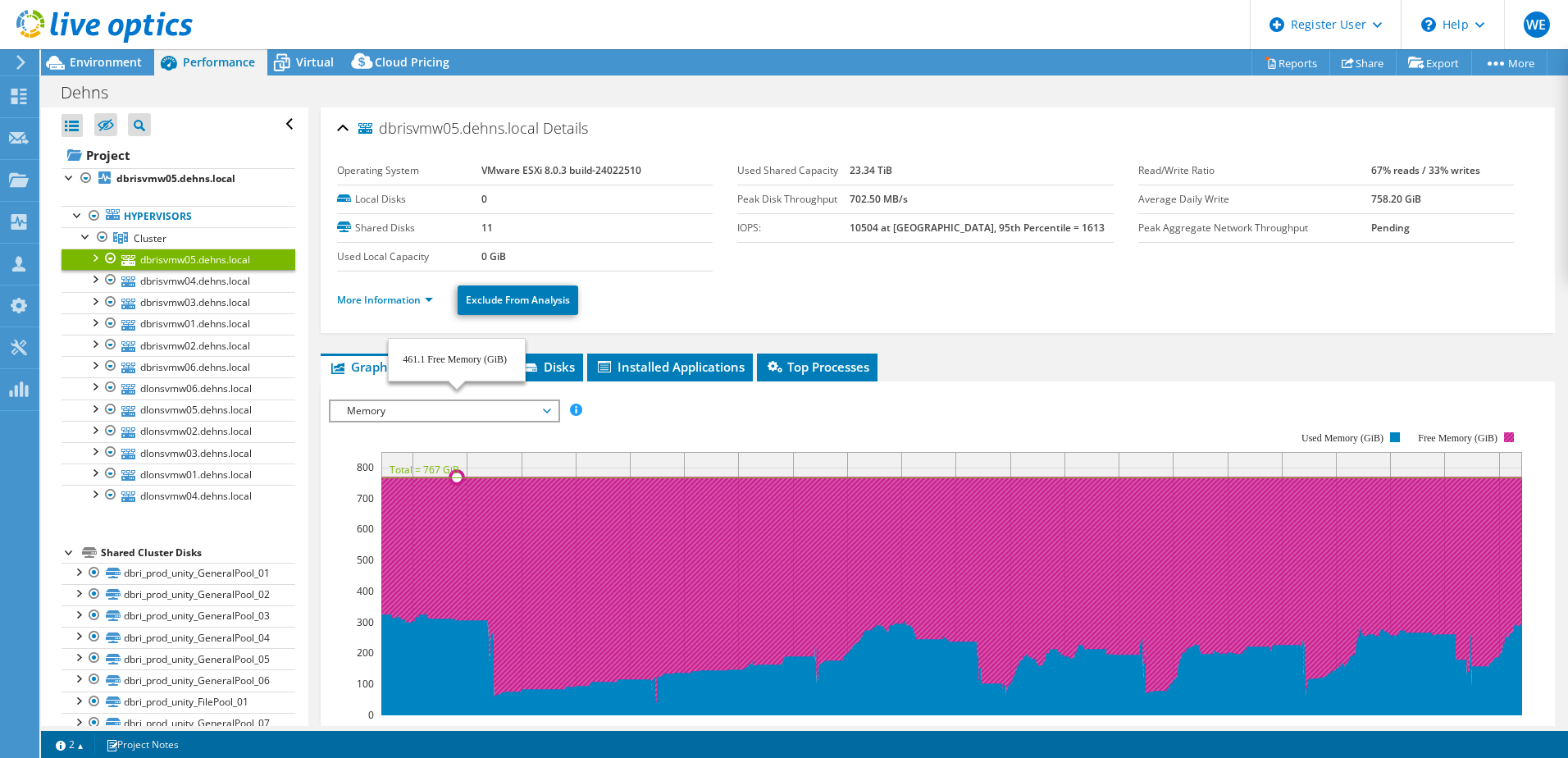
select select "USD"
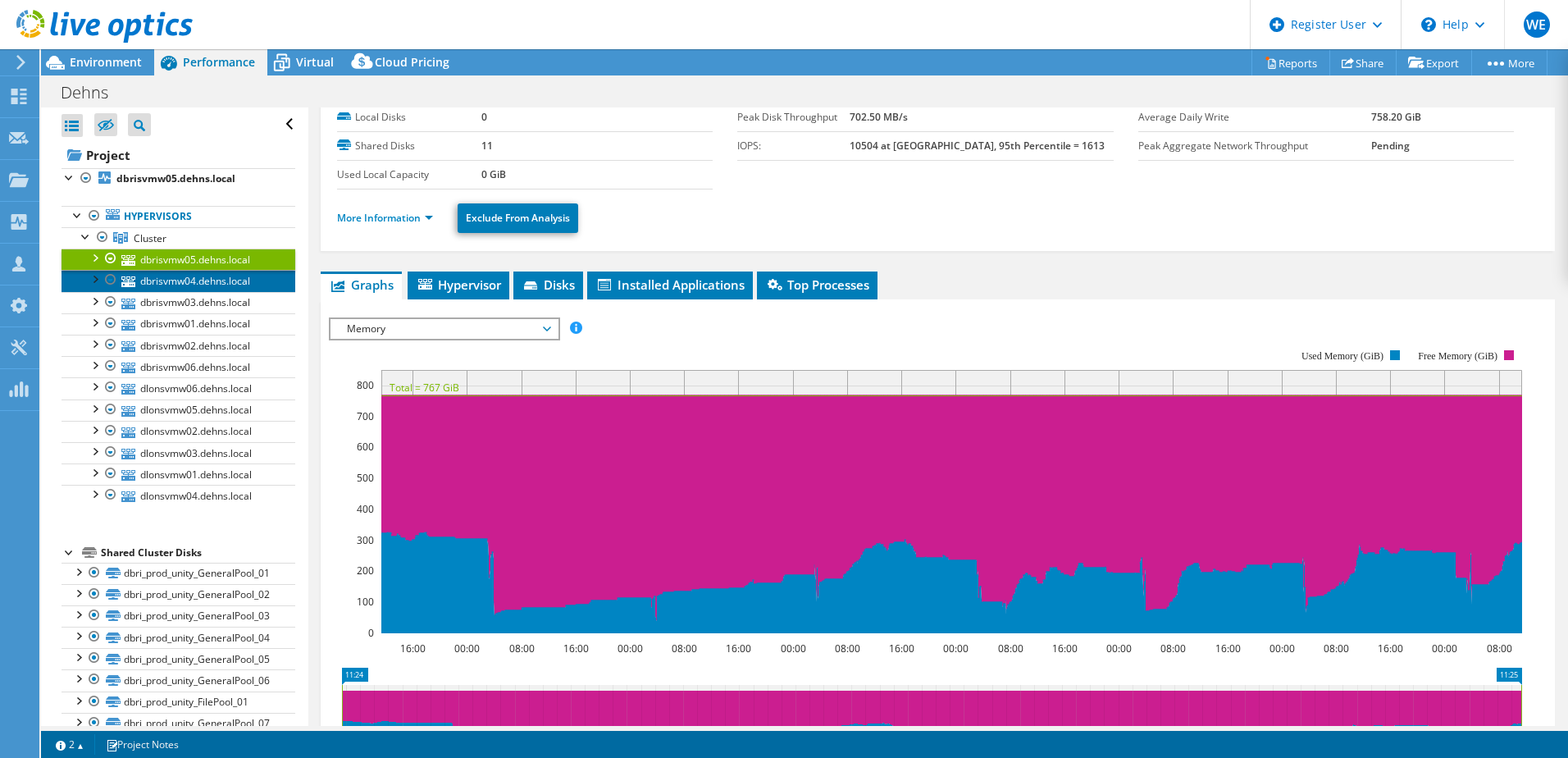
click at [183, 282] on link "dbrisvmw04.dehns.local" at bounding box center [178, 281] width 234 height 22
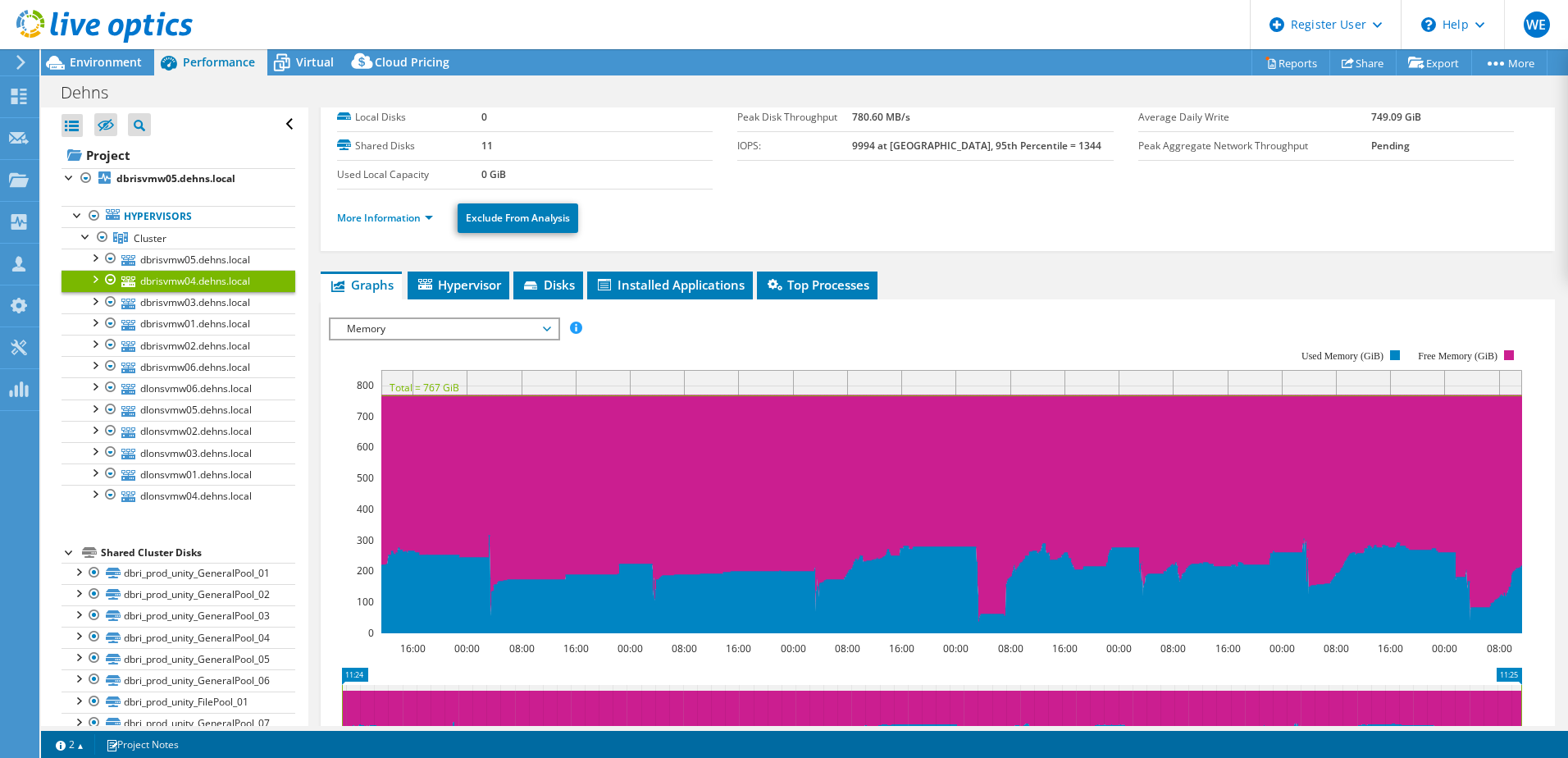
click at [417, 323] on span "Memory" at bounding box center [444, 329] width 211 height 20
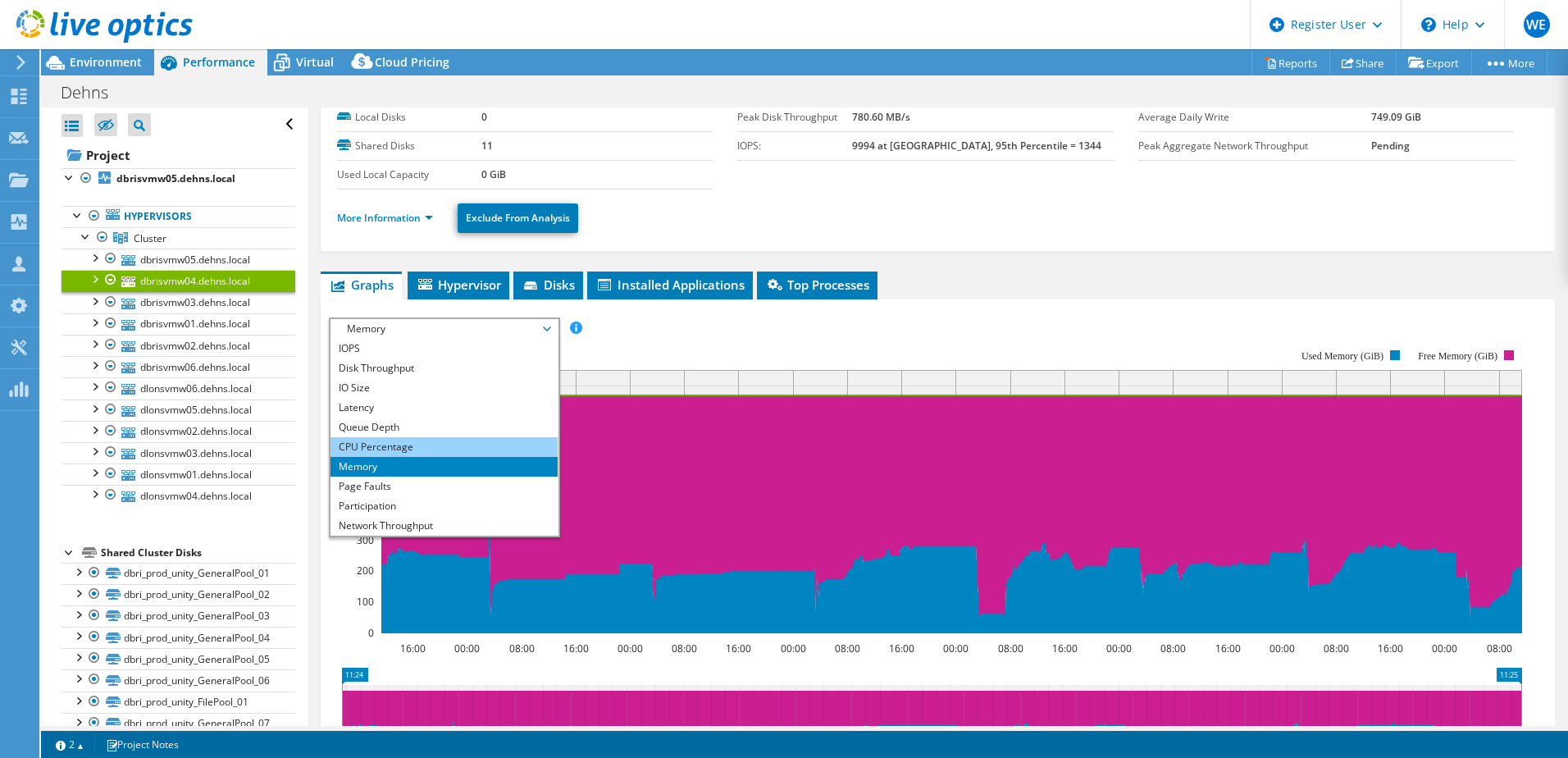
click at [393, 442] on li "CPU Percentage" at bounding box center [444, 447] width 227 height 20
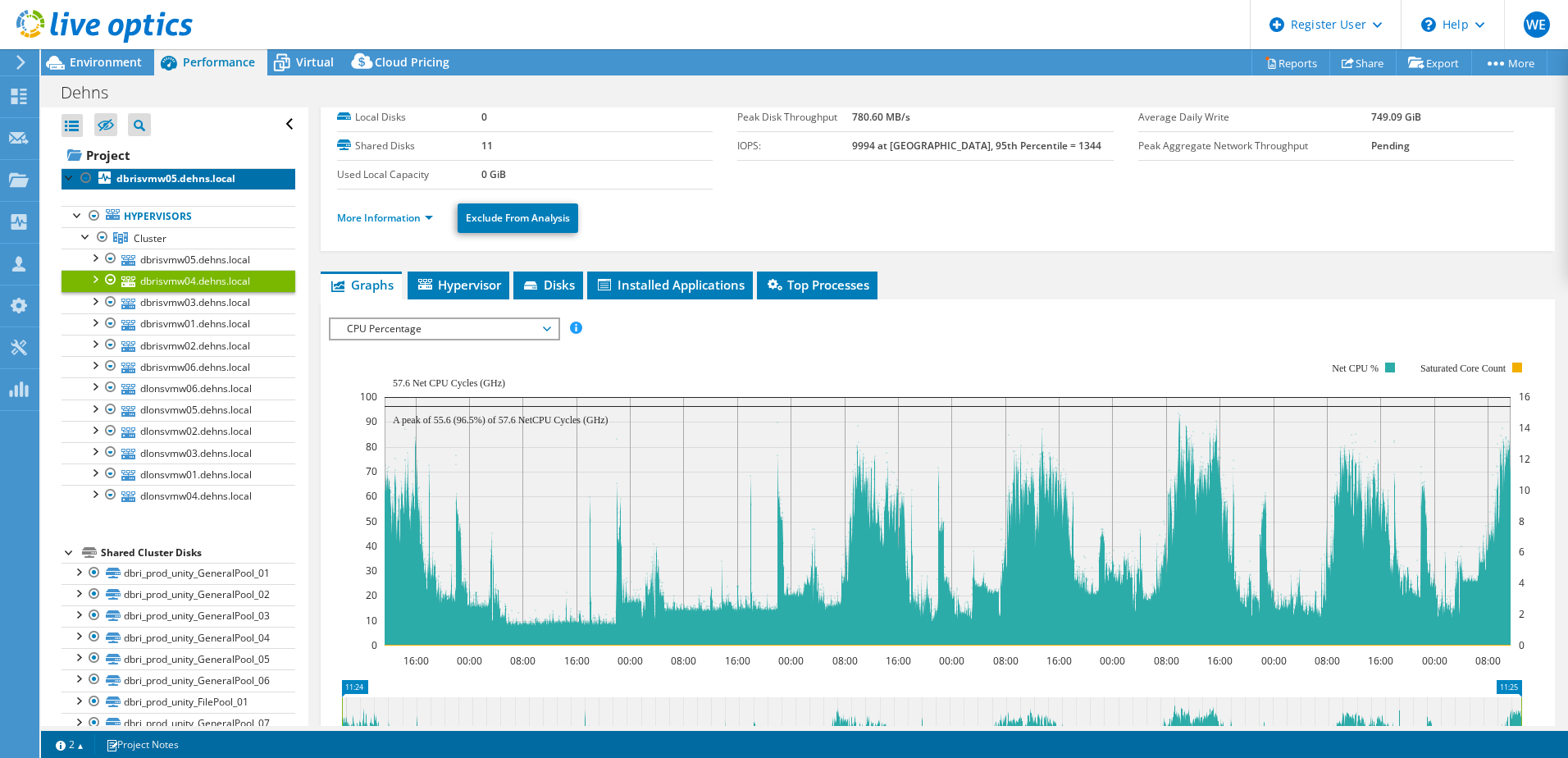
click at [153, 177] on b "dbrisvmw05.dehns.local" at bounding box center [176, 178] width 119 height 14
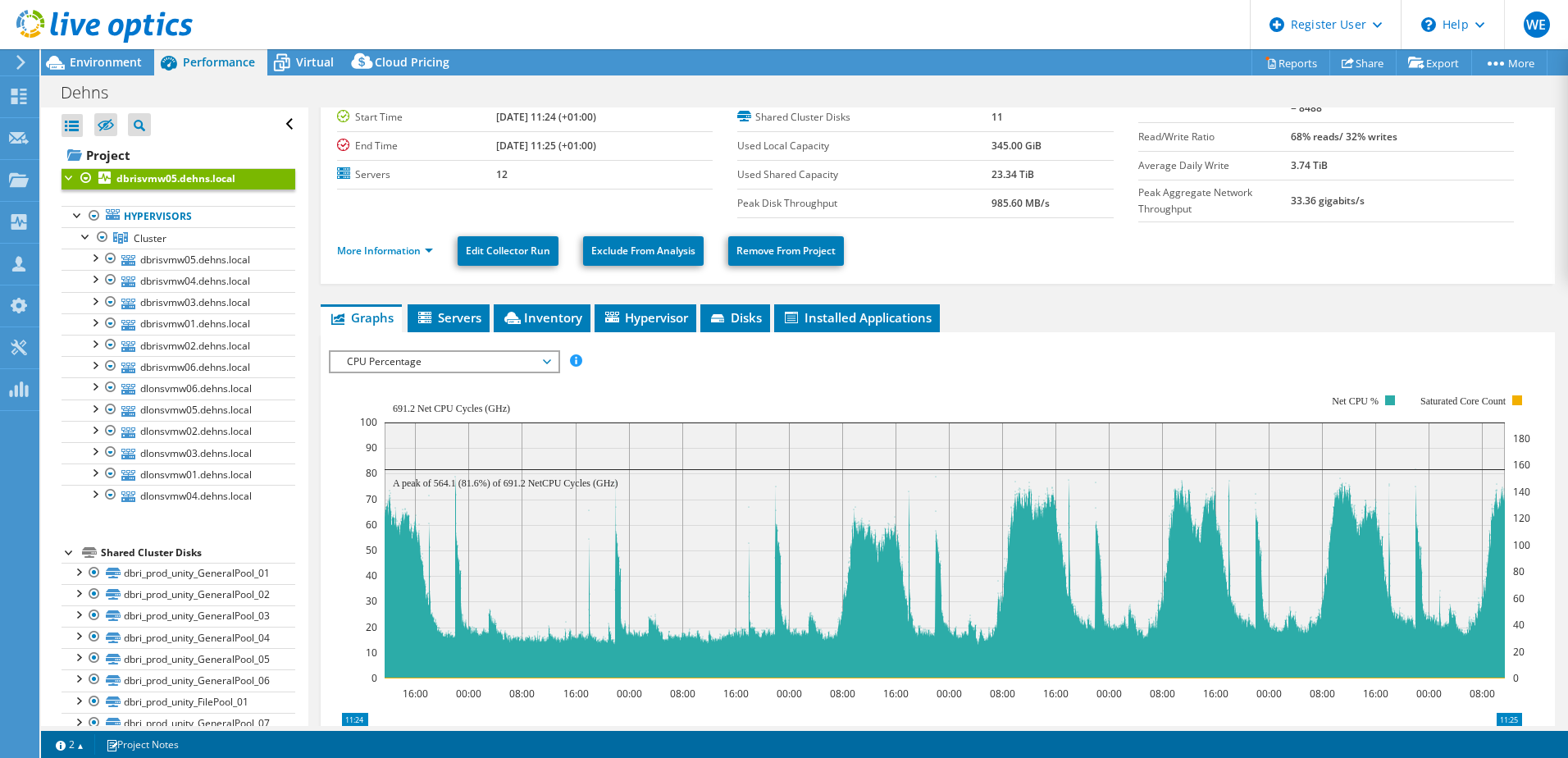
scroll to position [246, 0]
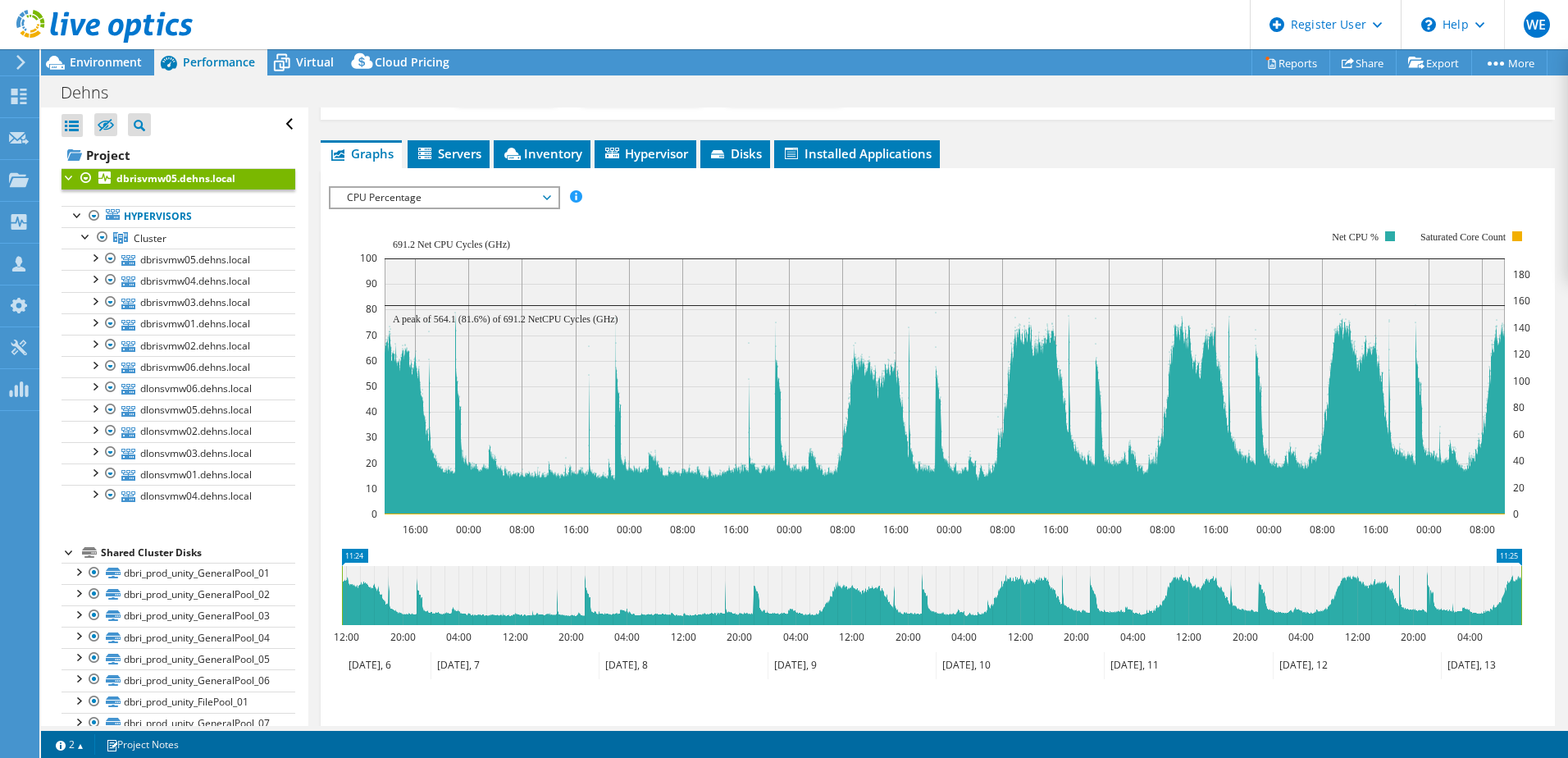
drag, startPoint x: 84, startPoint y: 61, endPoint x: 277, endPoint y: 262, distance: 278.7
click at [84, 61] on span "Environment" at bounding box center [106, 62] width 72 height 16
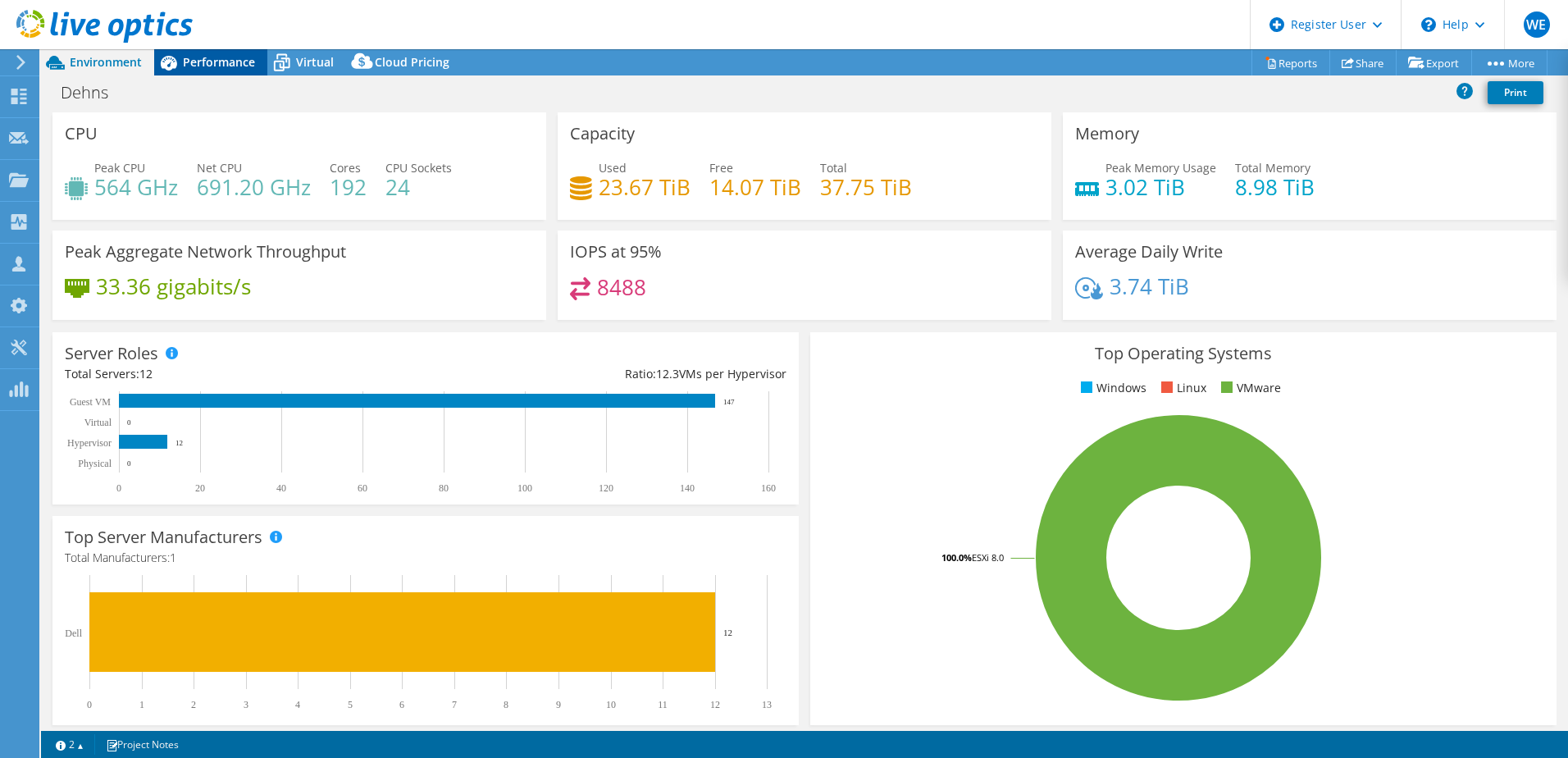
click at [219, 63] on span "Performance" at bounding box center [219, 62] width 72 height 16
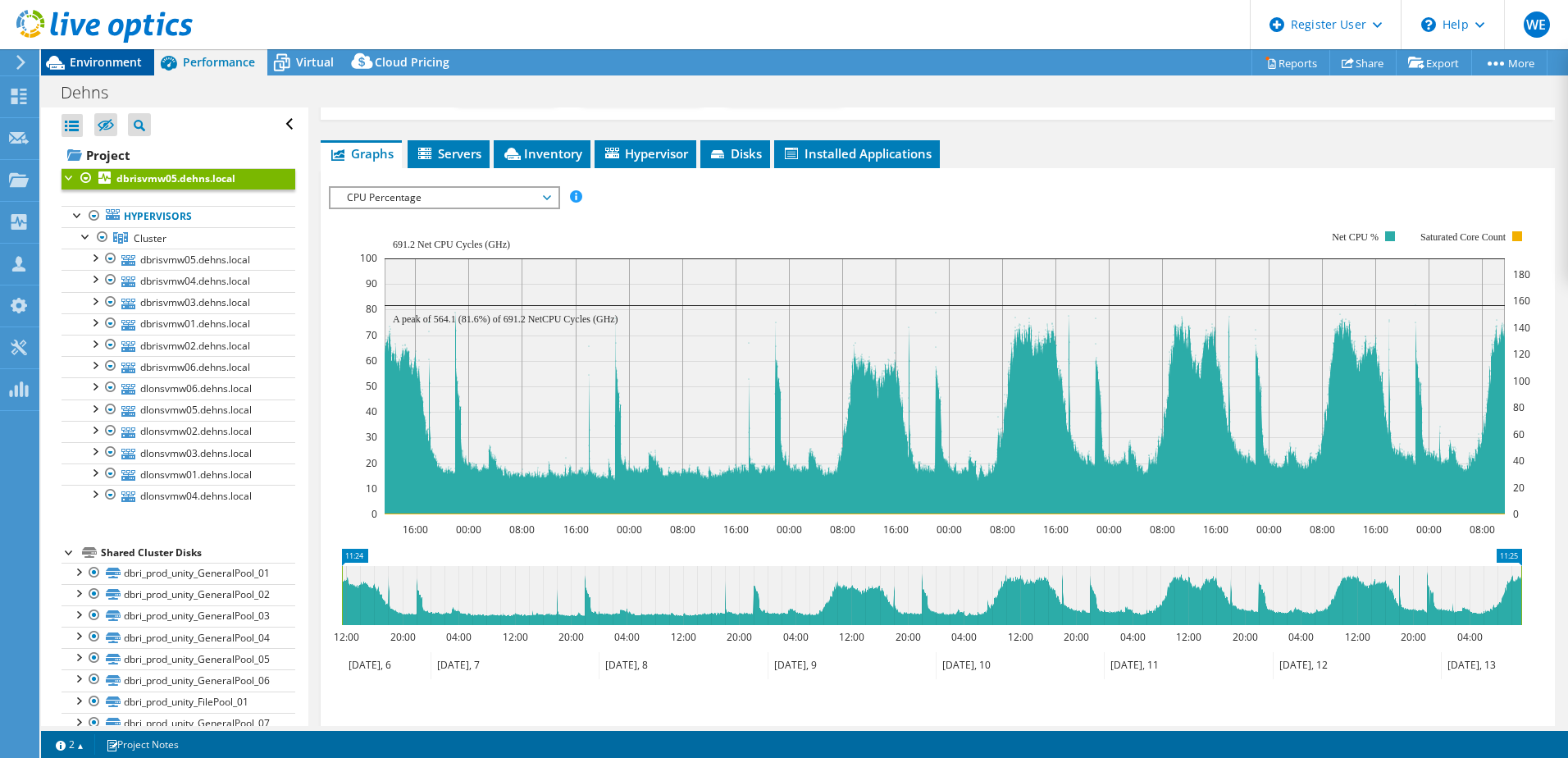
click at [112, 61] on span "Environment" at bounding box center [106, 62] width 72 height 16
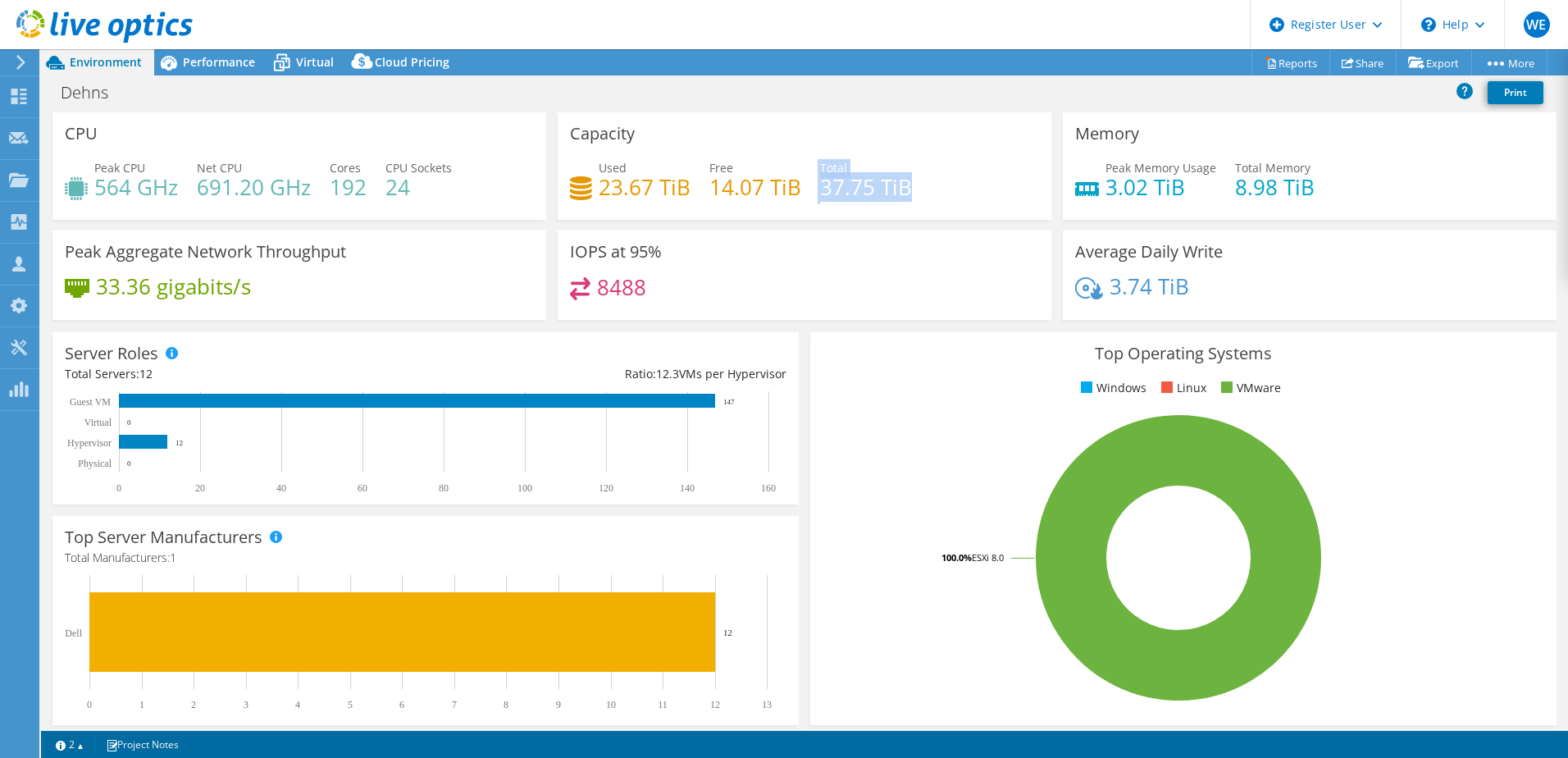
drag, startPoint x: 922, startPoint y: 192, endPoint x: 793, endPoint y: 190, distance: 129.0
click at [793, 190] on div "Used 23.67 TiB Free 14.07 TiB Total 37.75 TiB" at bounding box center [804, 186] width 469 height 53
drag, startPoint x: 793, startPoint y: 190, endPoint x: 833, endPoint y: 303, distance: 119.9
click at [833, 303] on div "8488" at bounding box center [804, 295] width 469 height 35
click at [312, 54] on span "Virtual" at bounding box center [314, 62] width 37 height 16
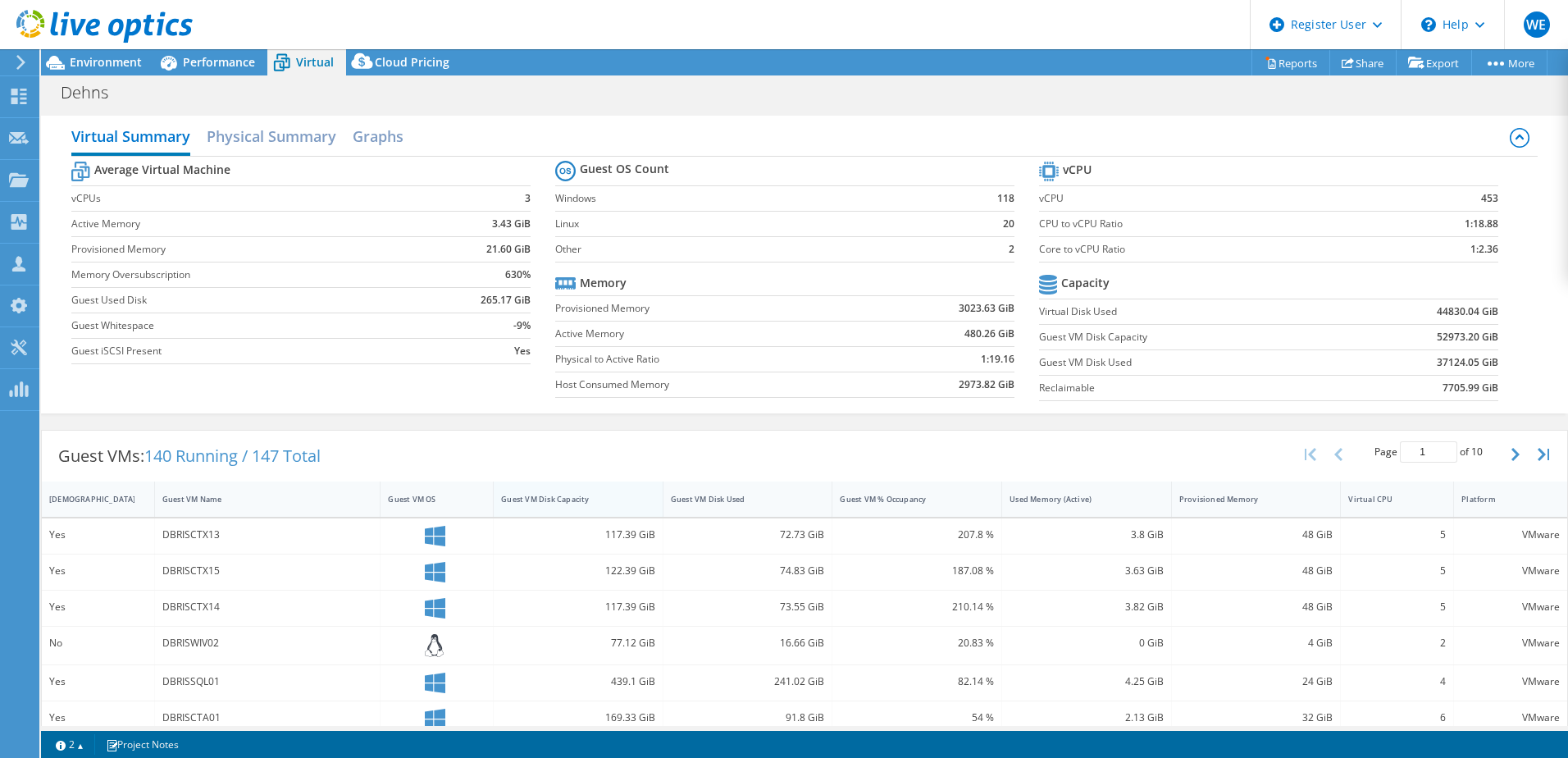
click at [625, 491] on div "Guest VM Disk Capacity" at bounding box center [568, 499] width 149 height 26
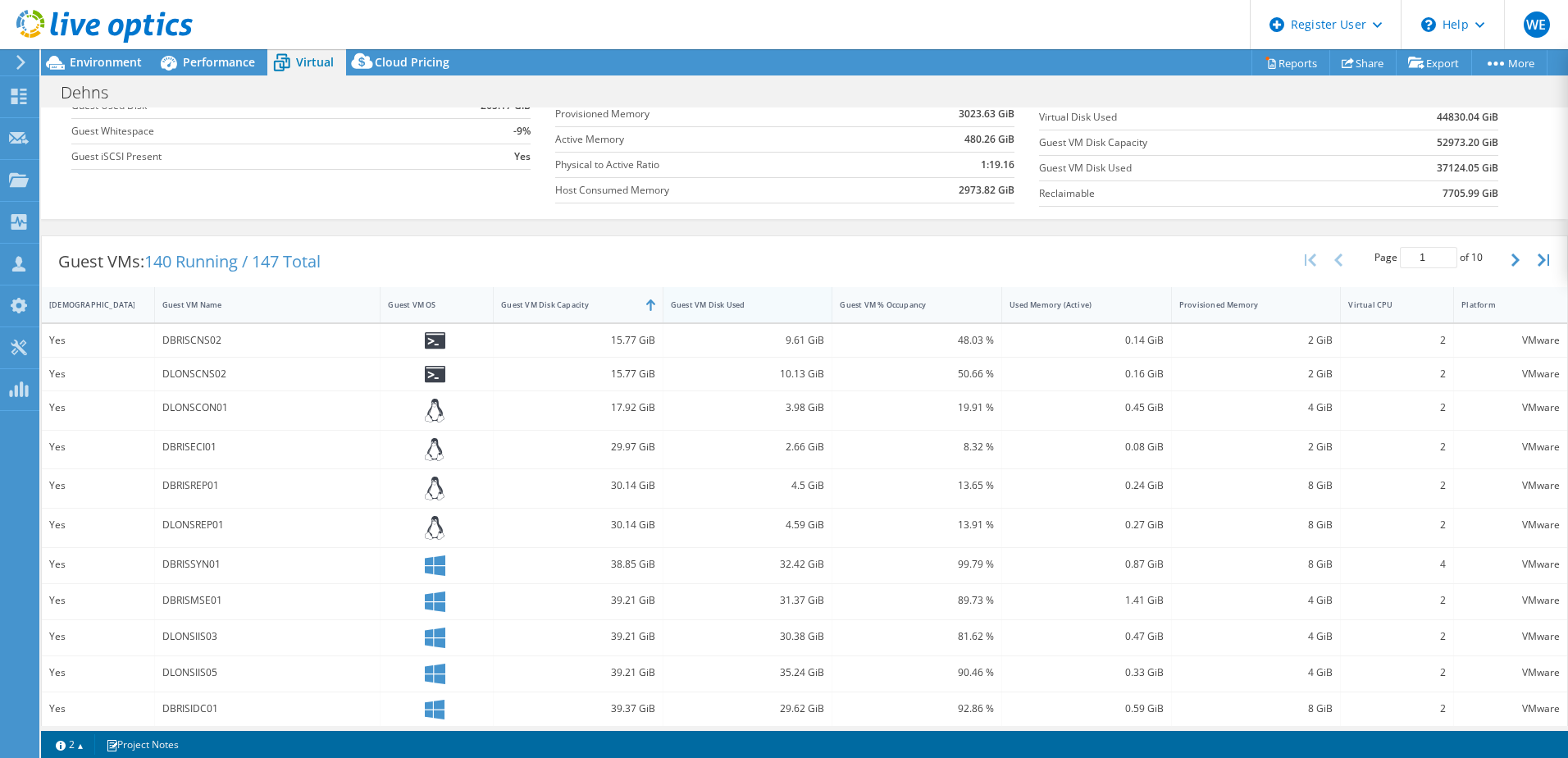
scroll to position [164, 0]
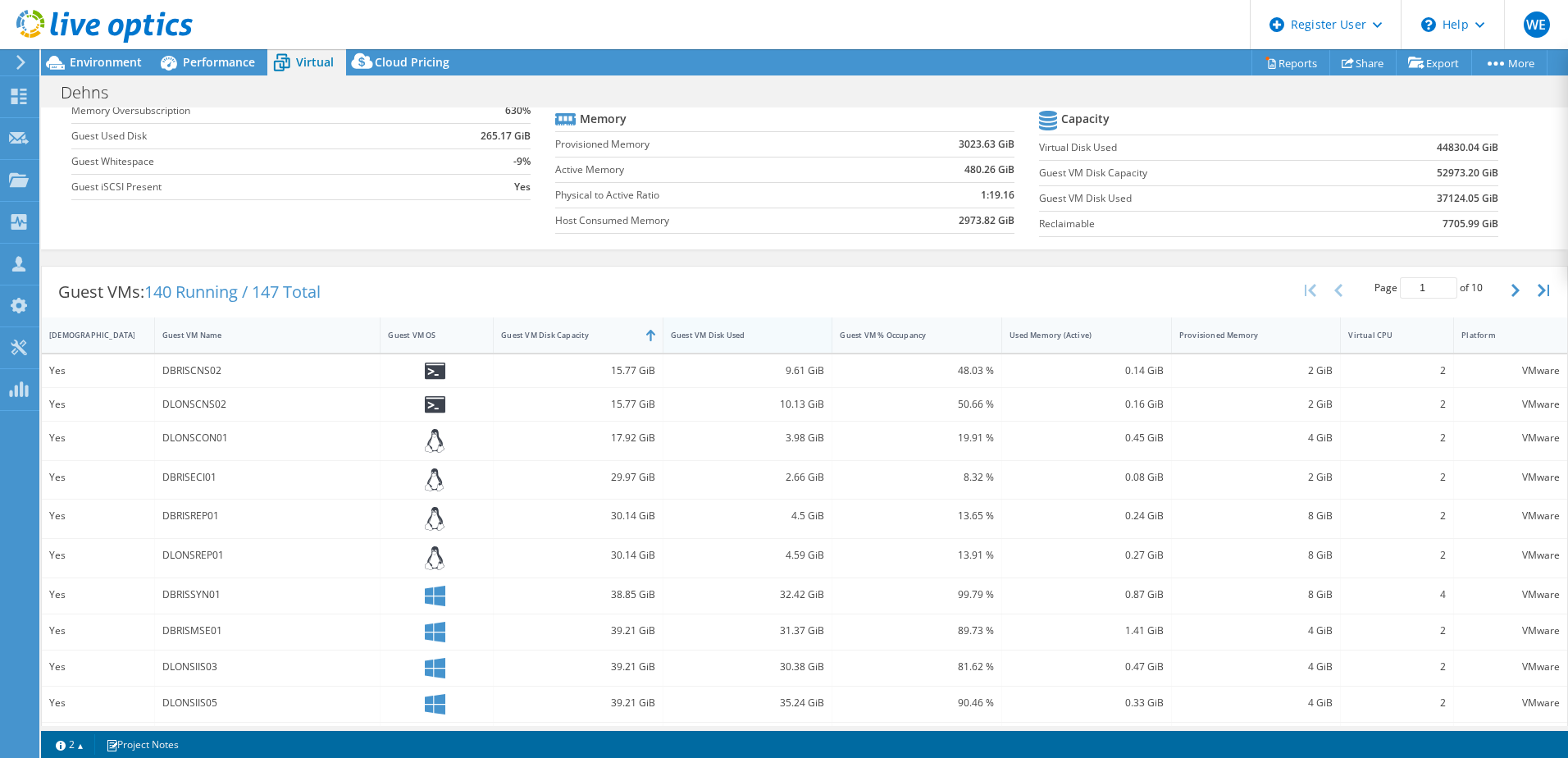
click at [789, 336] on div "Guest VM Disk Used" at bounding box center [737, 335] width 134 height 11
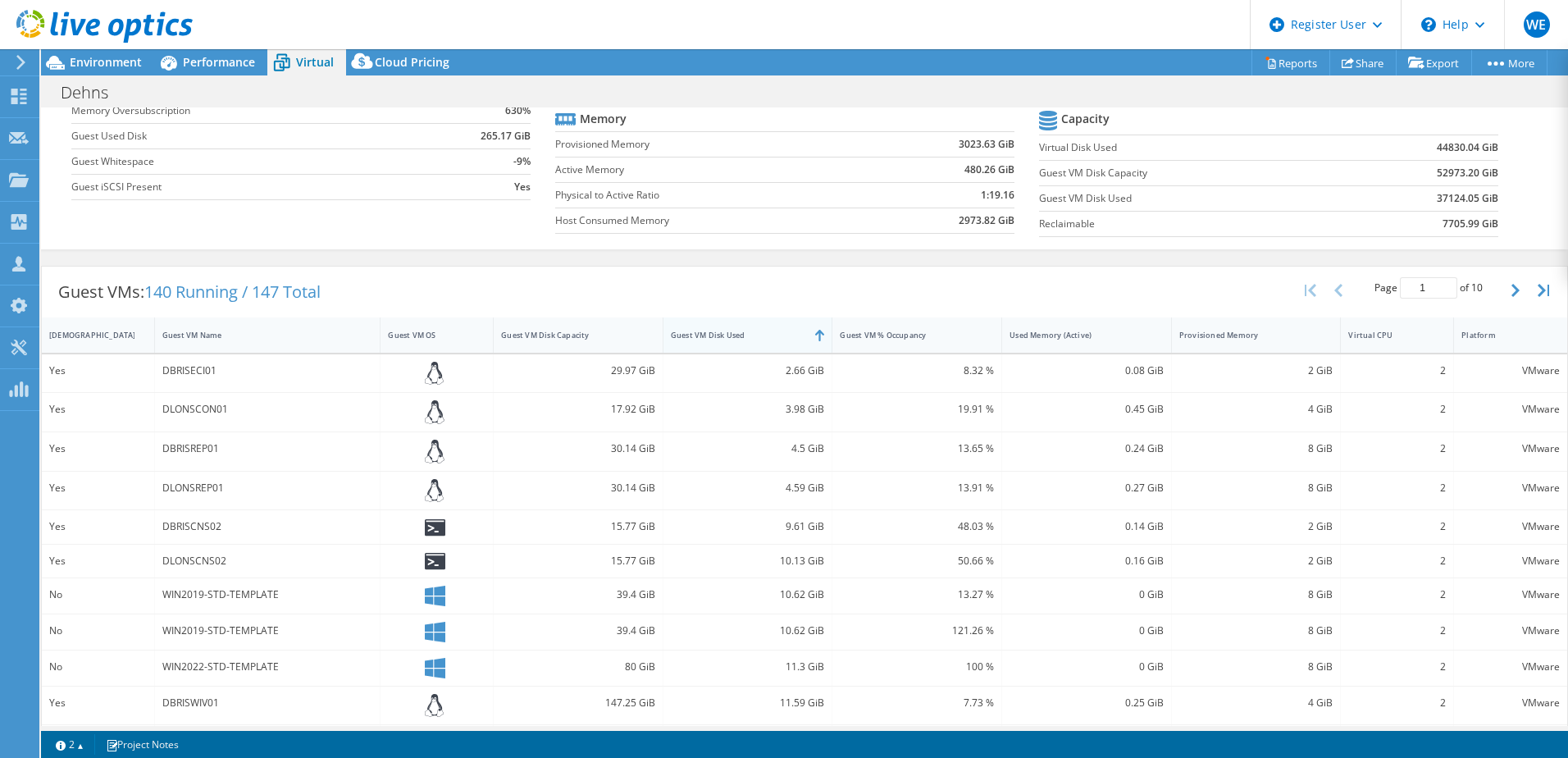
click at [793, 334] on div "Guest VM Disk Used" at bounding box center [737, 335] width 134 height 11
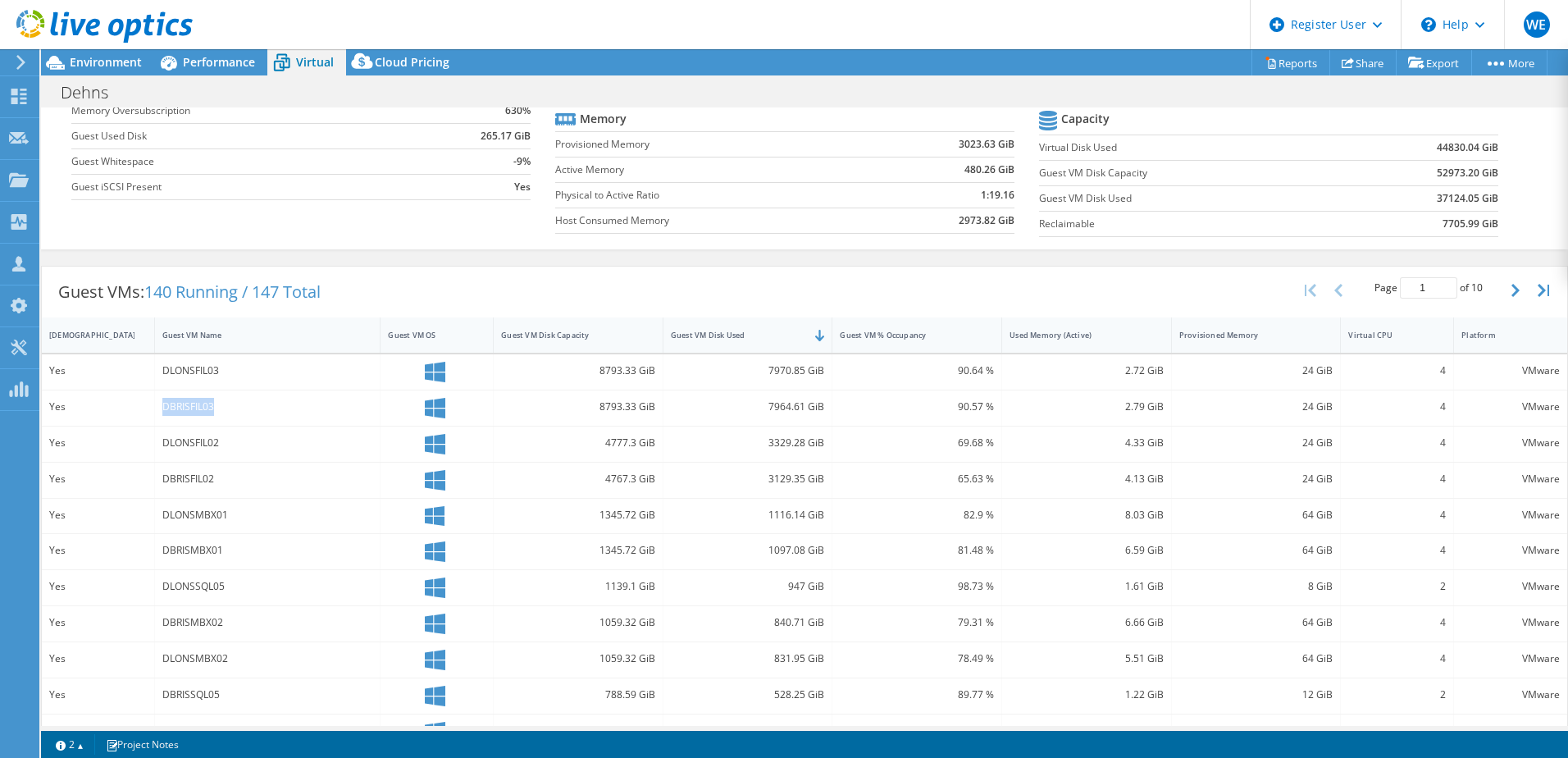
drag, startPoint x: 220, startPoint y: 407, endPoint x: 158, endPoint y: 408, distance: 62.0
click at [158, 408] on div "DBRISFIL03" at bounding box center [268, 408] width 227 height 35
drag, startPoint x: 158, startPoint y: 408, endPoint x: 162, endPoint y: 477, distance: 69.1
click at [162, 477] on div "DBRISFIL02" at bounding box center [267, 479] width 211 height 18
drag, startPoint x: 162, startPoint y: 477, endPoint x: 178, endPoint y: 519, distance: 44.9
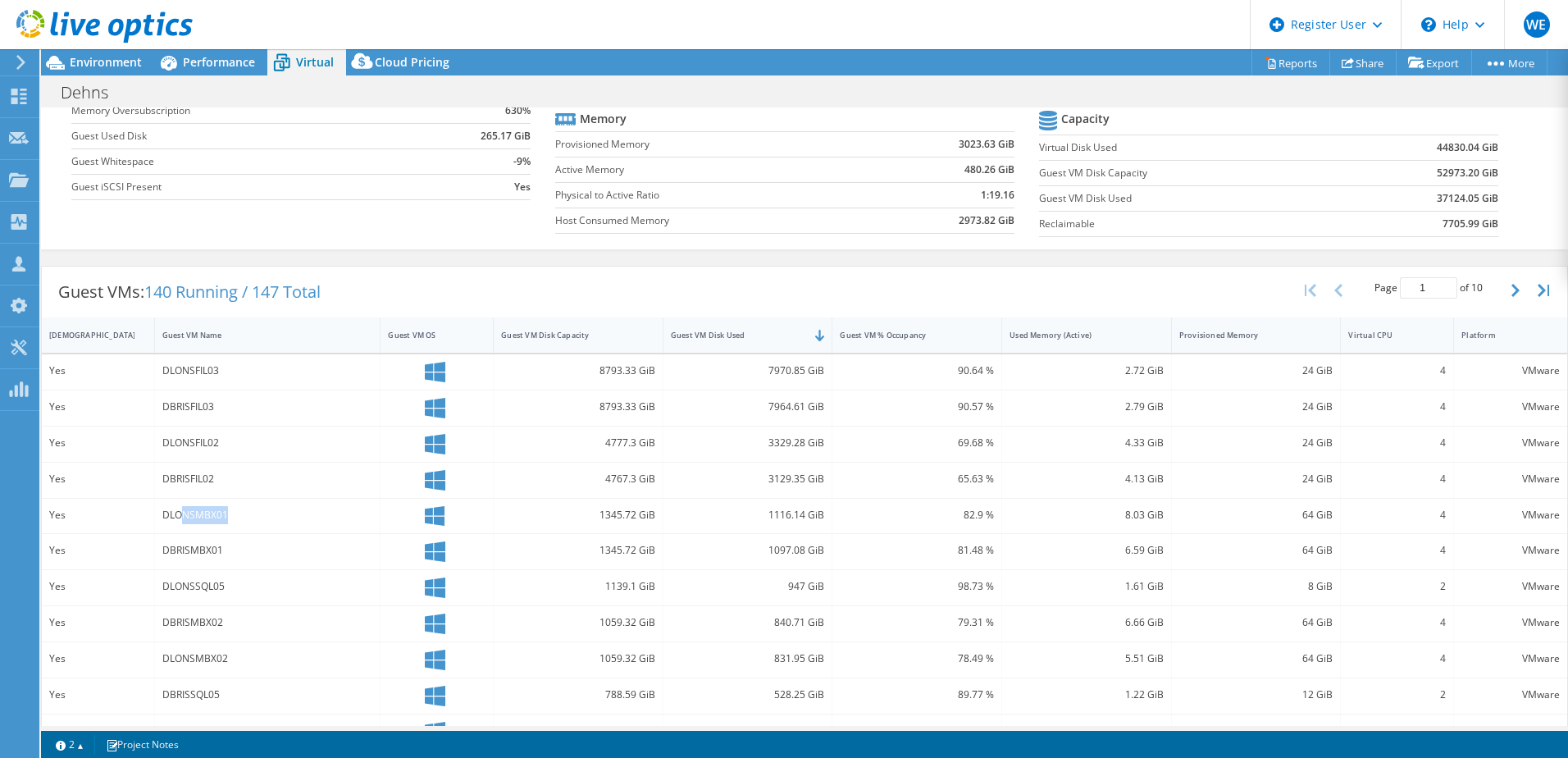
click at [178, 519] on div "DLONSMBX01" at bounding box center [267, 515] width 211 height 18
drag, startPoint x: 178, startPoint y: 519, endPoint x: 225, endPoint y: 551, distance: 56.9
click at [225, 551] on div "DBRISMBX01" at bounding box center [267, 551] width 211 height 18
click at [1283, 61] on link "Reports" at bounding box center [1291, 62] width 78 height 26
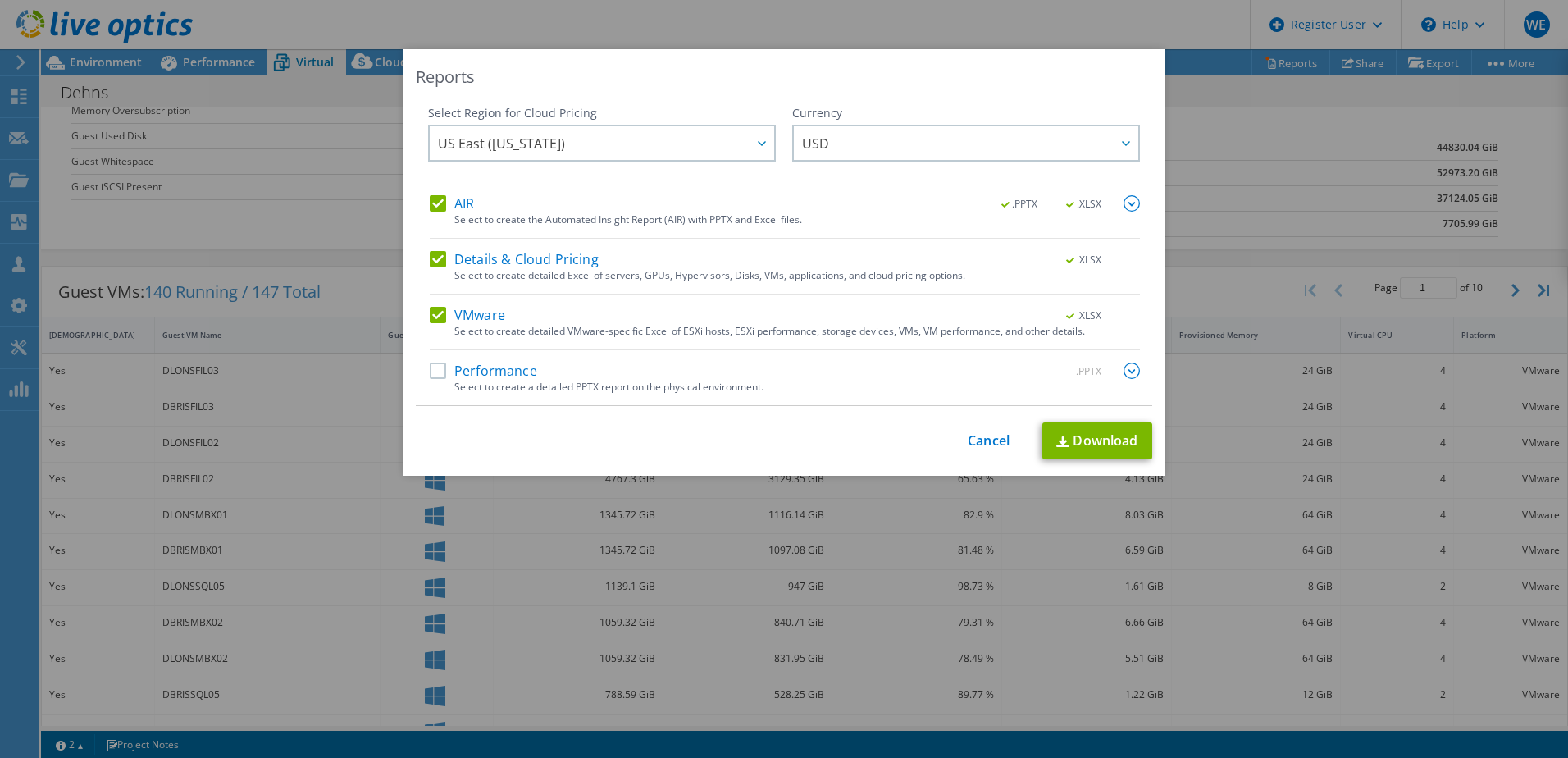
click at [435, 204] on label "AIR" at bounding box center [452, 203] width 44 height 17
click at [0, 0] on input "AIR" at bounding box center [0, 0] width 0 height 0
click at [433, 256] on label "Details & Cloud Pricing" at bounding box center [514, 259] width 169 height 17
click at [0, 0] on input "Details & Cloud Pricing" at bounding box center [0, 0] width 0 height 0
click at [1091, 441] on link "Download" at bounding box center [1097, 441] width 110 height 37
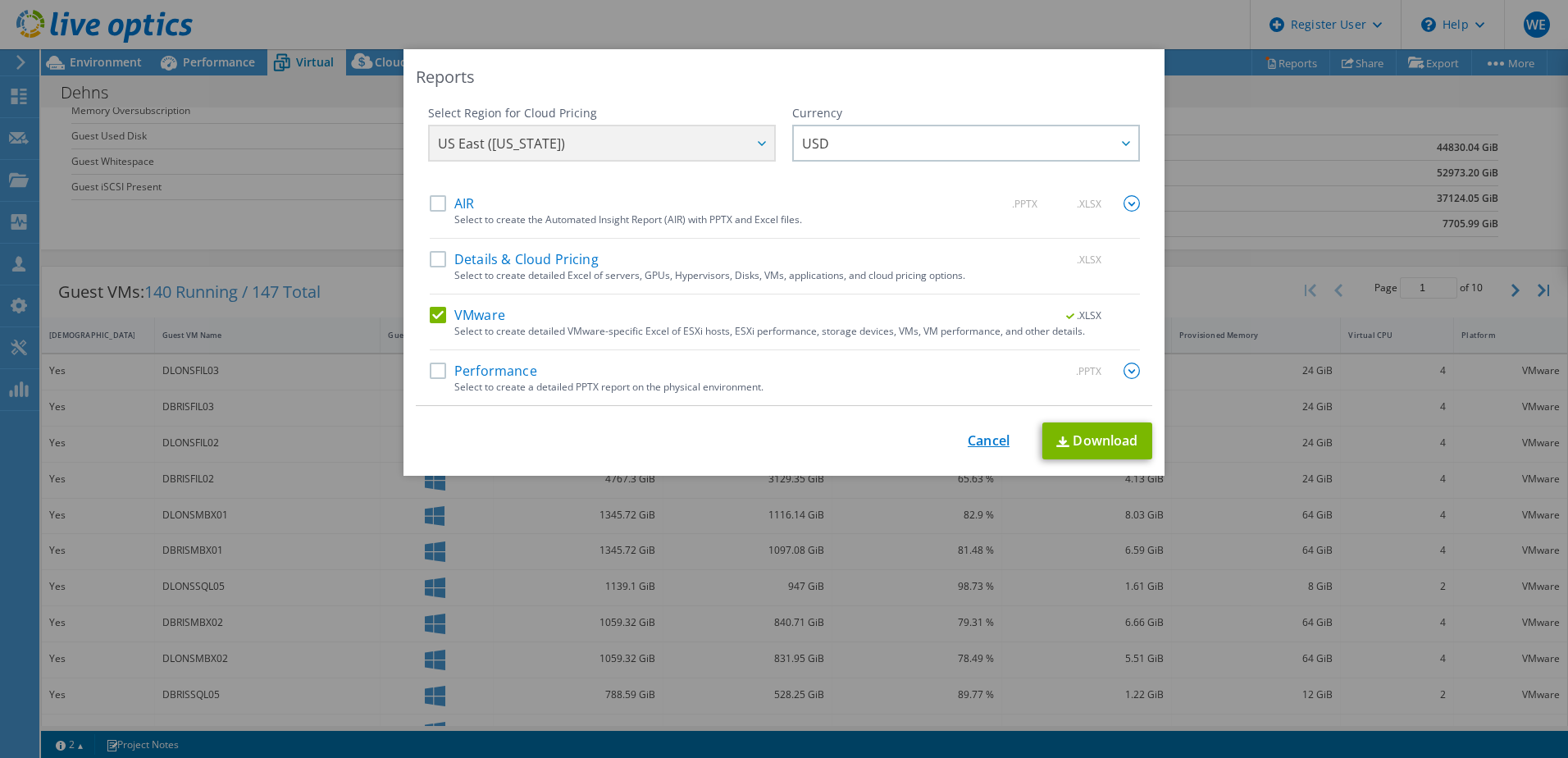
click at [976, 436] on link "Cancel" at bounding box center [989, 441] width 42 height 16
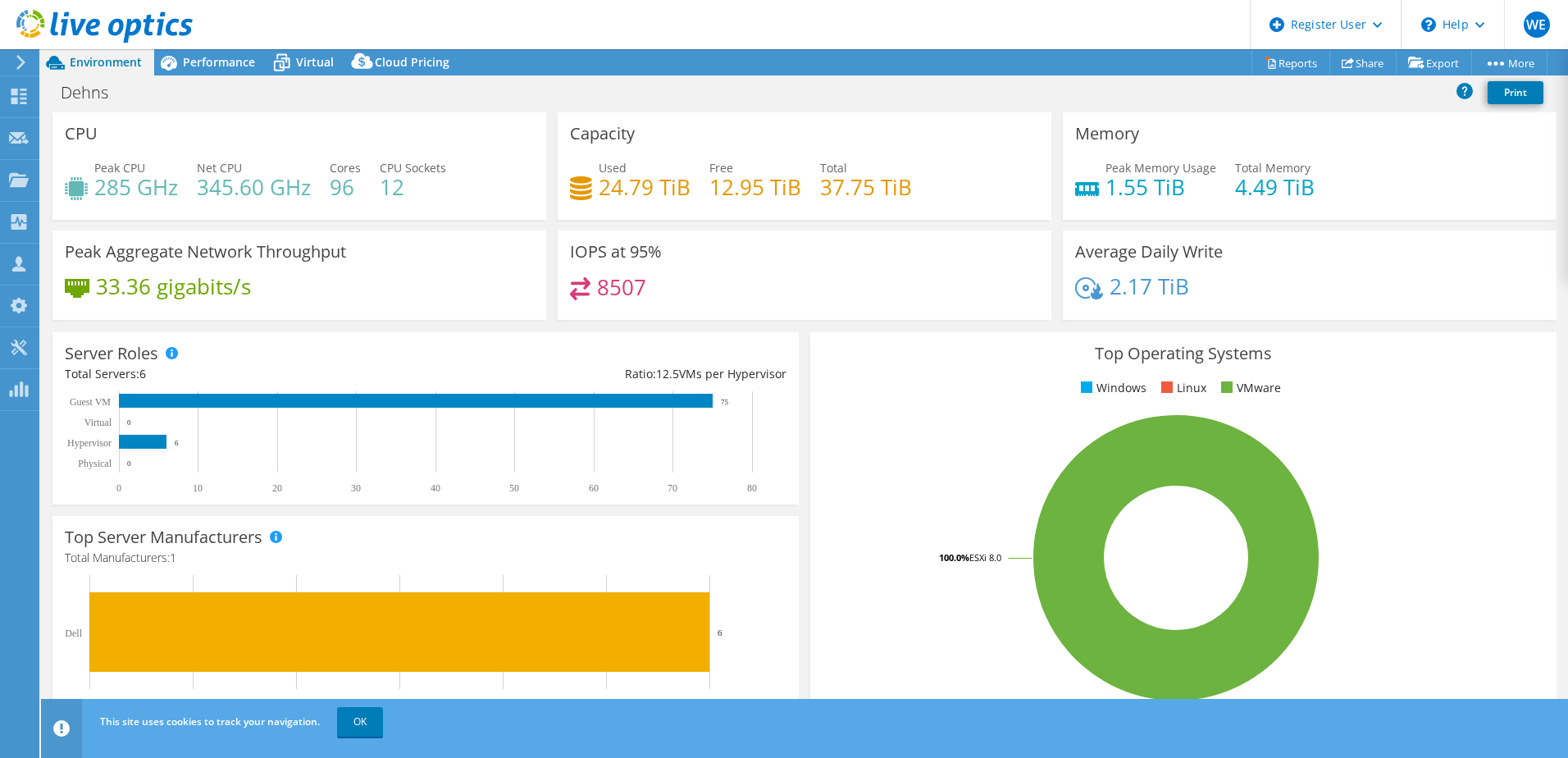
select select "USD"
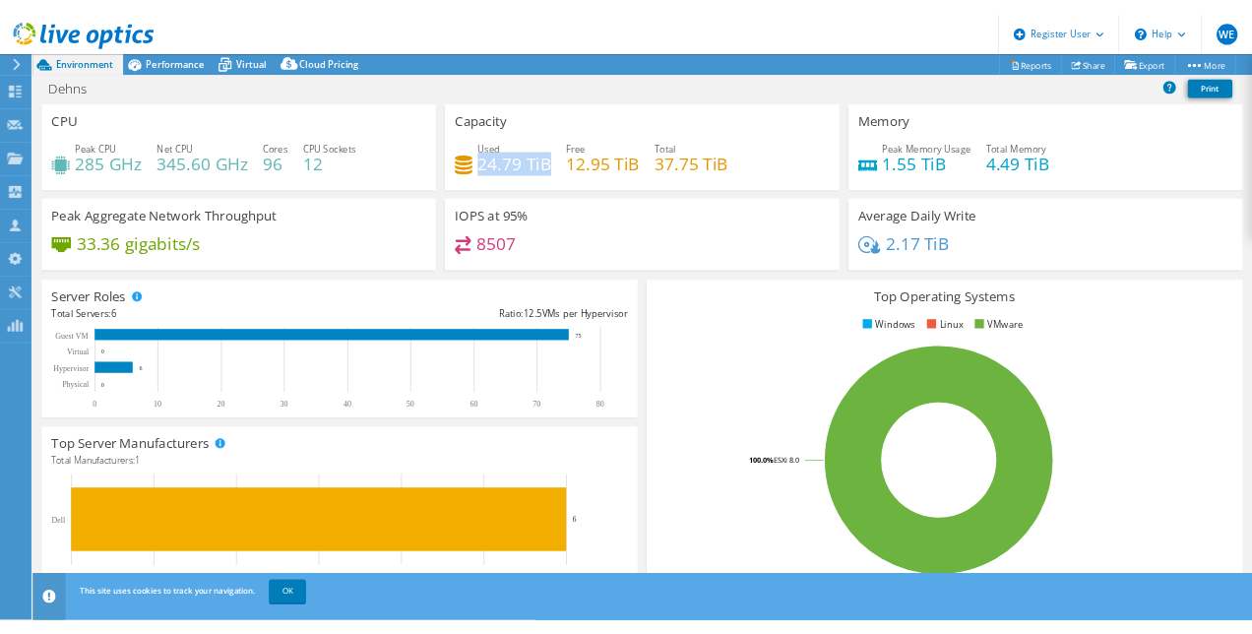
scroll to position [85, 0]
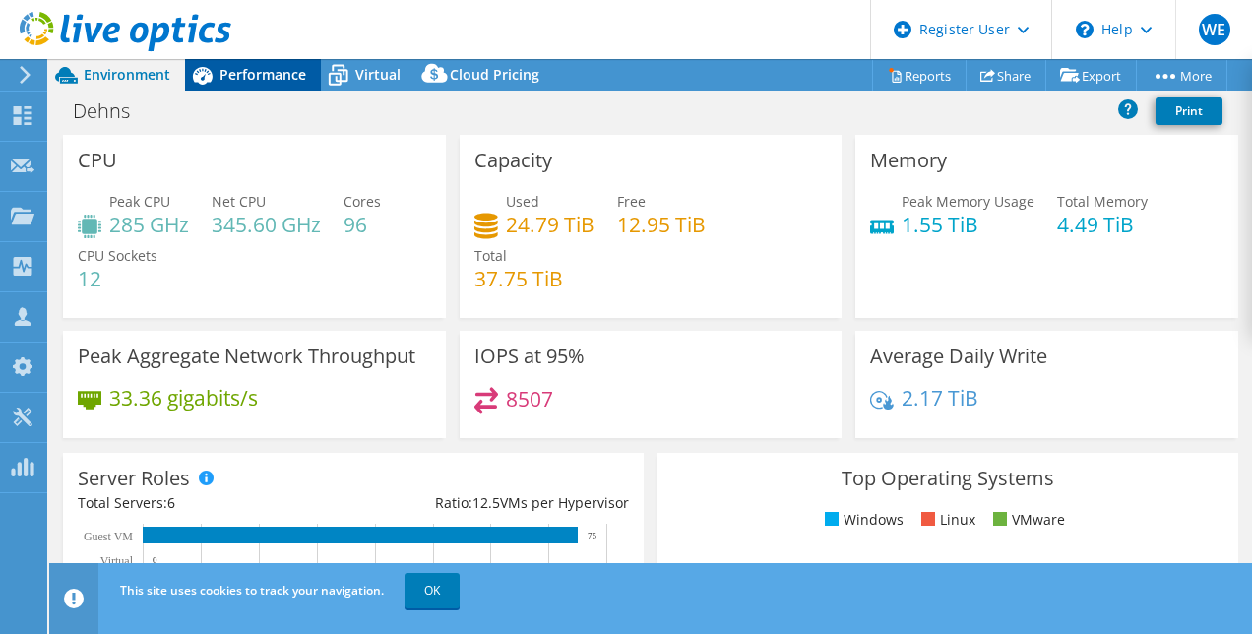
click at [251, 74] on span "Performance" at bounding box center [263, 74] width 87 height 19
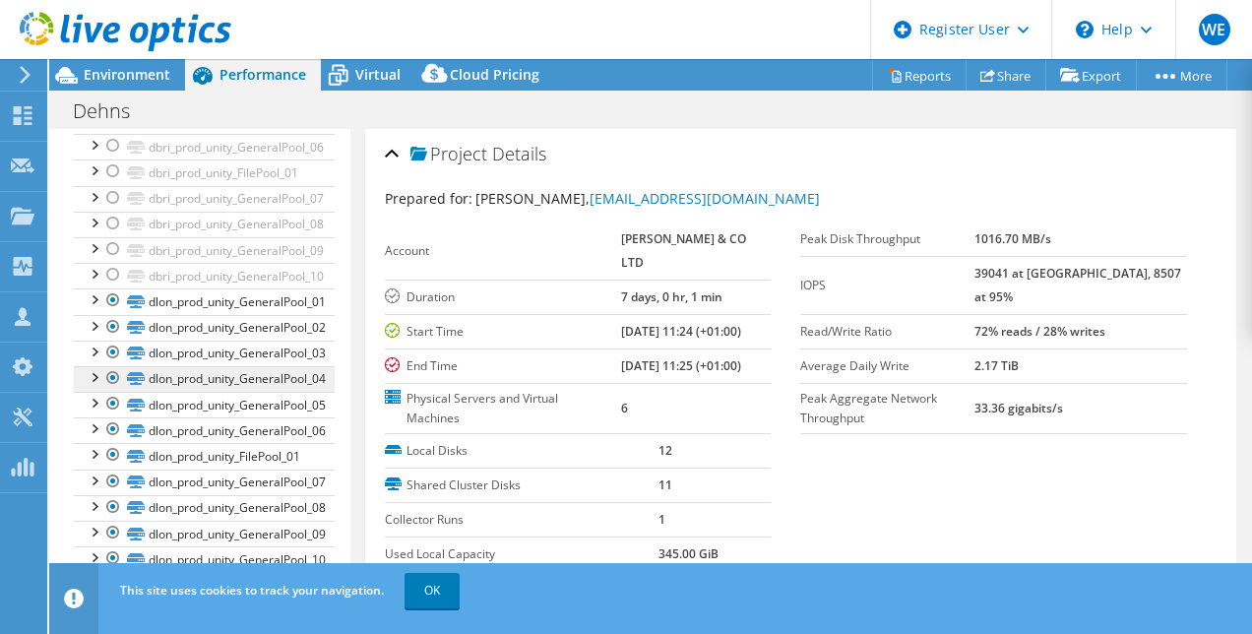
scroll to position [65, 0]
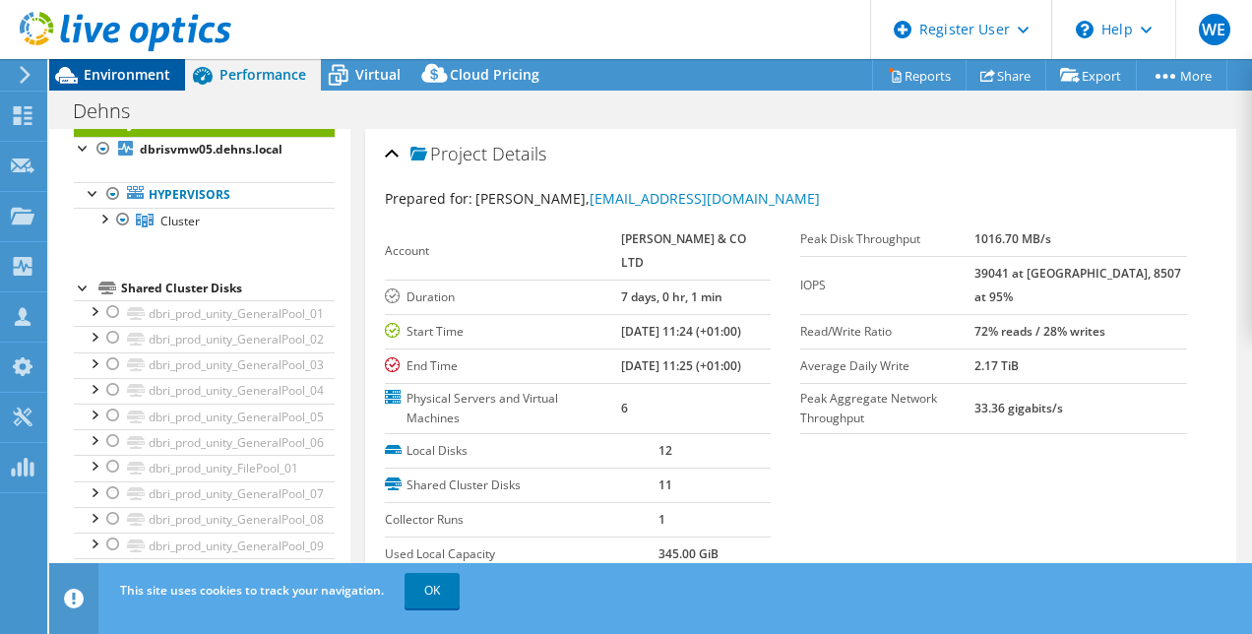
click at [130, 70] on span "Environment" at bounding box center [127, 74] width 87 height 19
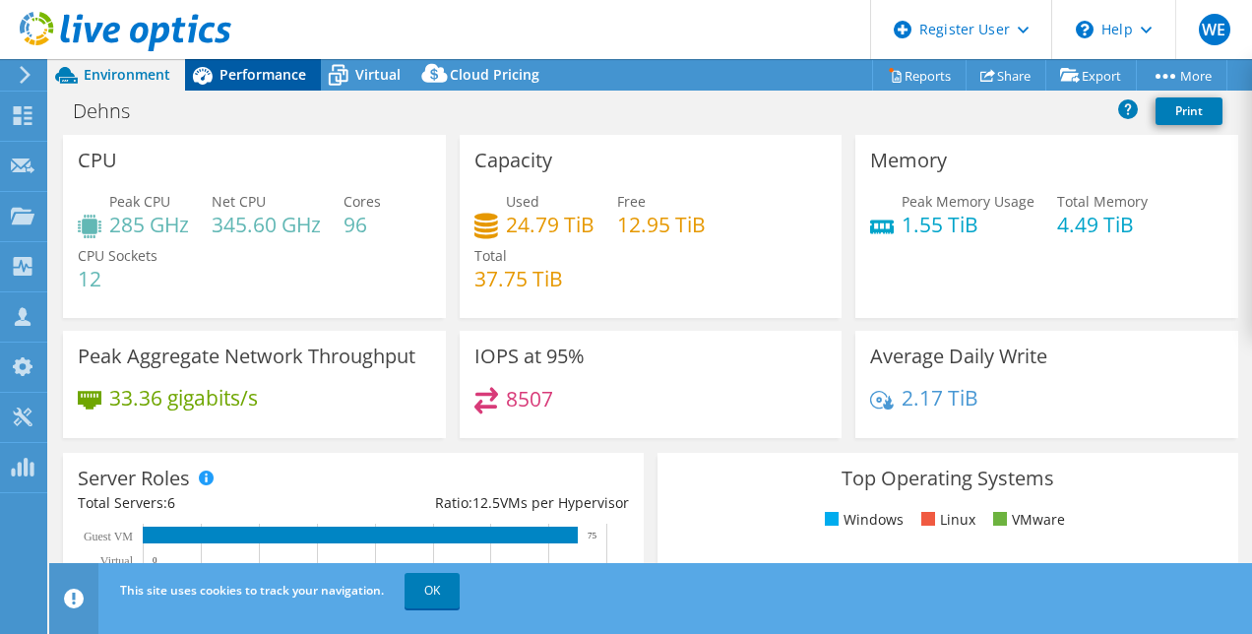
click at [245, 76] on span "Performance" at bounding box center [263, 74] width 87 height 19
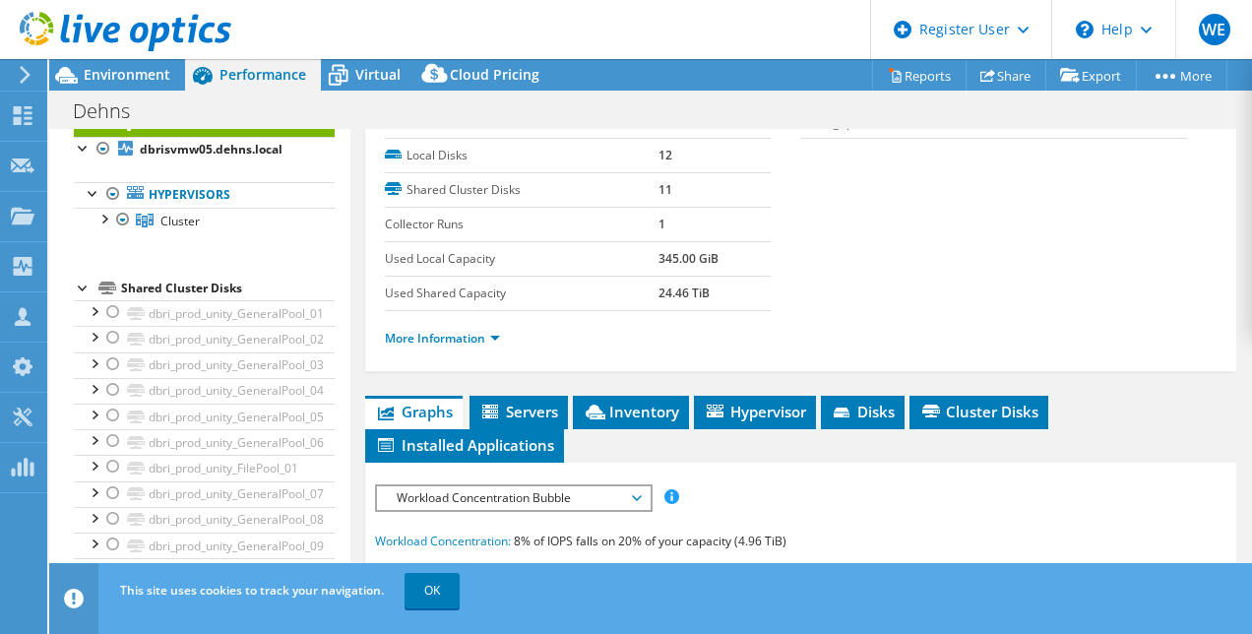
scroll to position [394, 0]
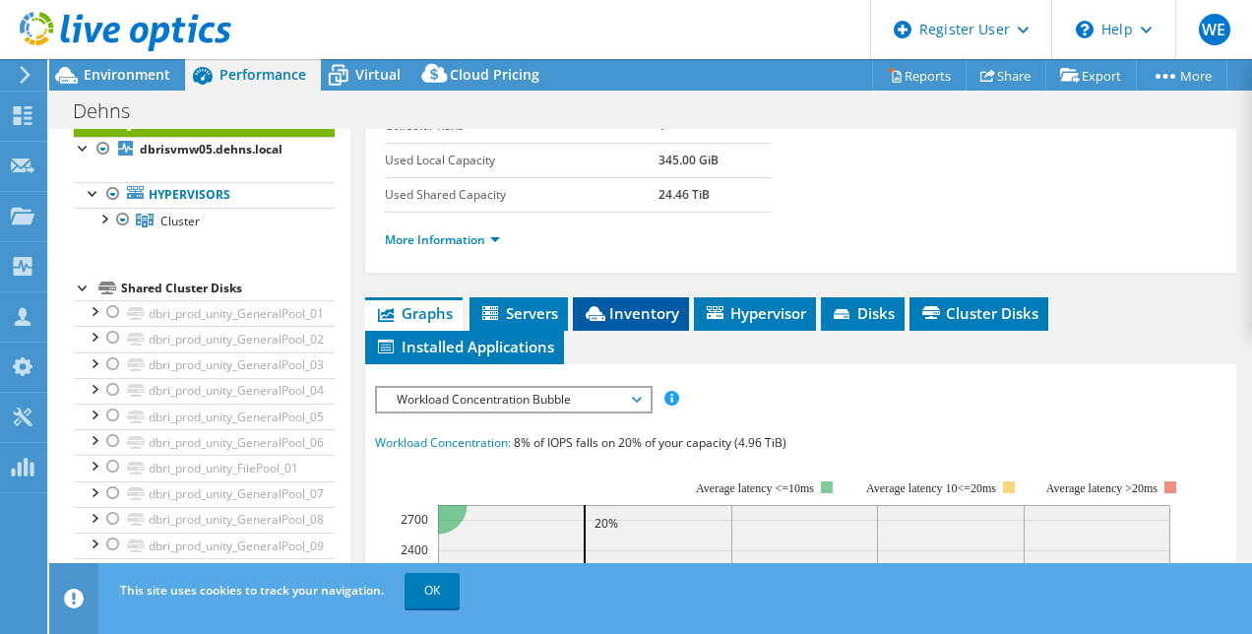
click at [629, 323] on span "Inventory" at bounding box center [631, 313] width 96 height 20
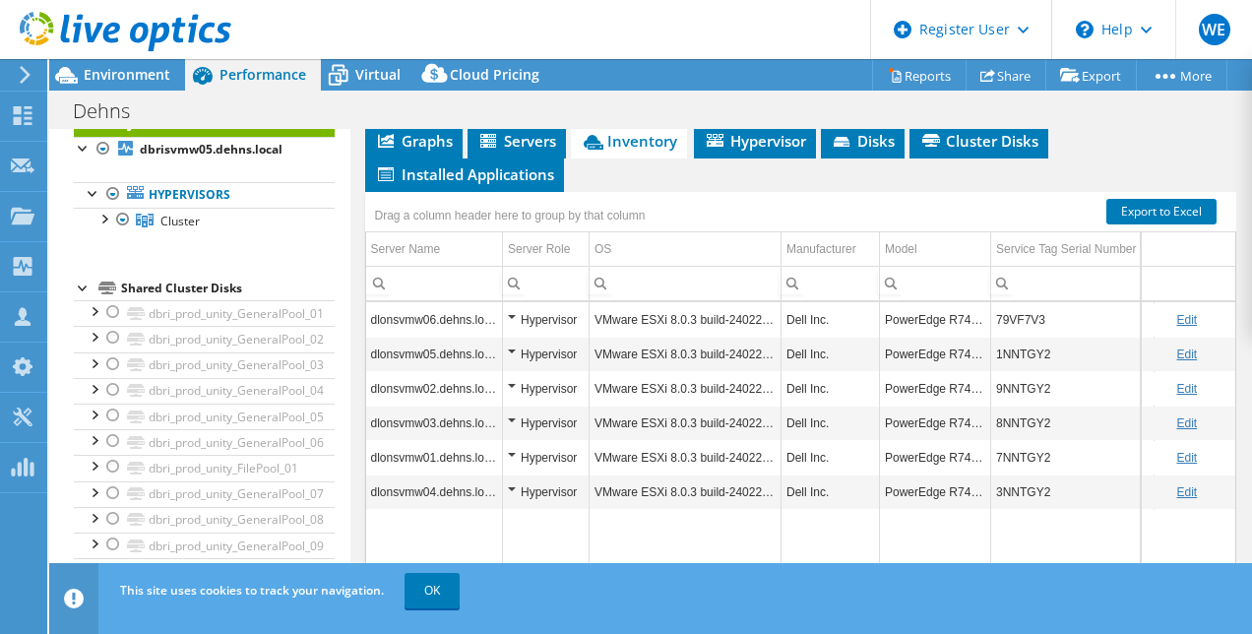
scroll to position [645, 0]
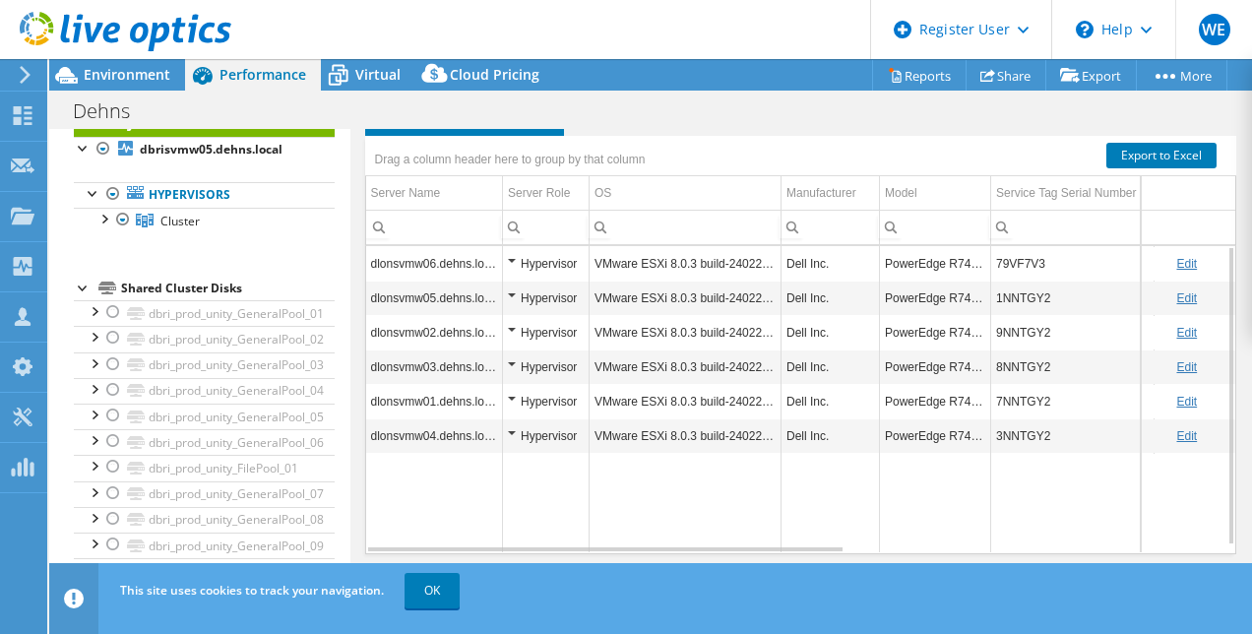
drag, startPoint x: 766, startPoint y: 541, endPoint x: 880, endPoint y: 542, distance: 114.2
click at [880, 542] on div "dlonsvmw06.dehns.local Hypervisor VMware ESXi 8.0.3 build-24022510 Dell Inc. Po…" at bounding box center [801, 399] width 870 height 307
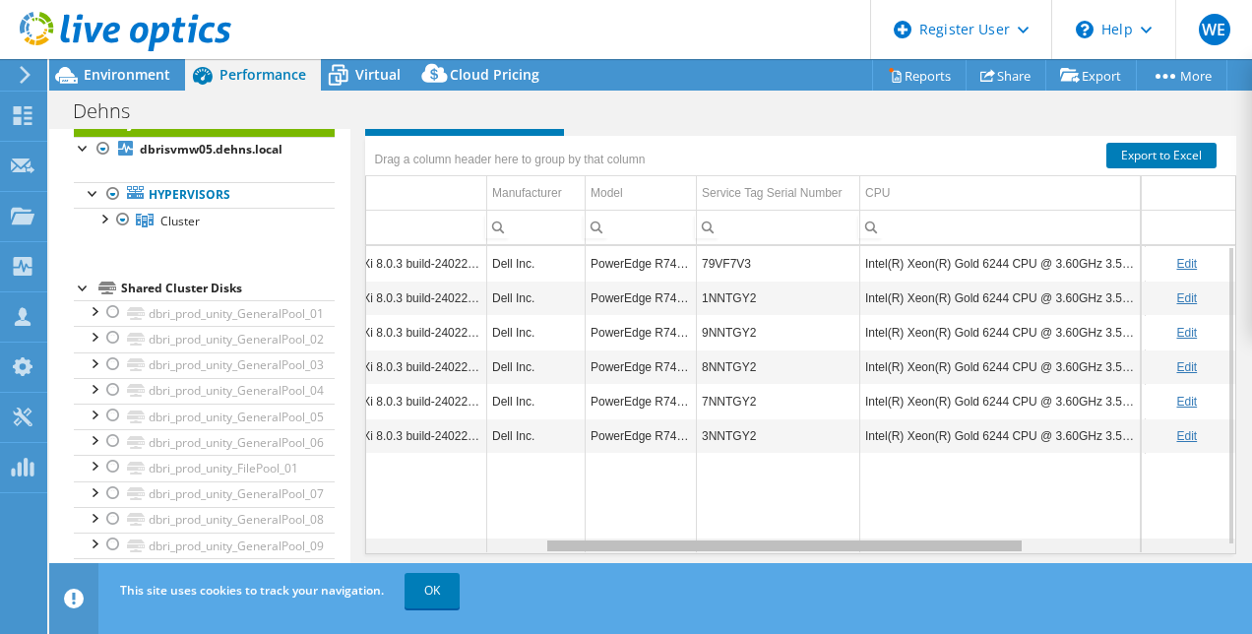
scroll to position [0, 0]
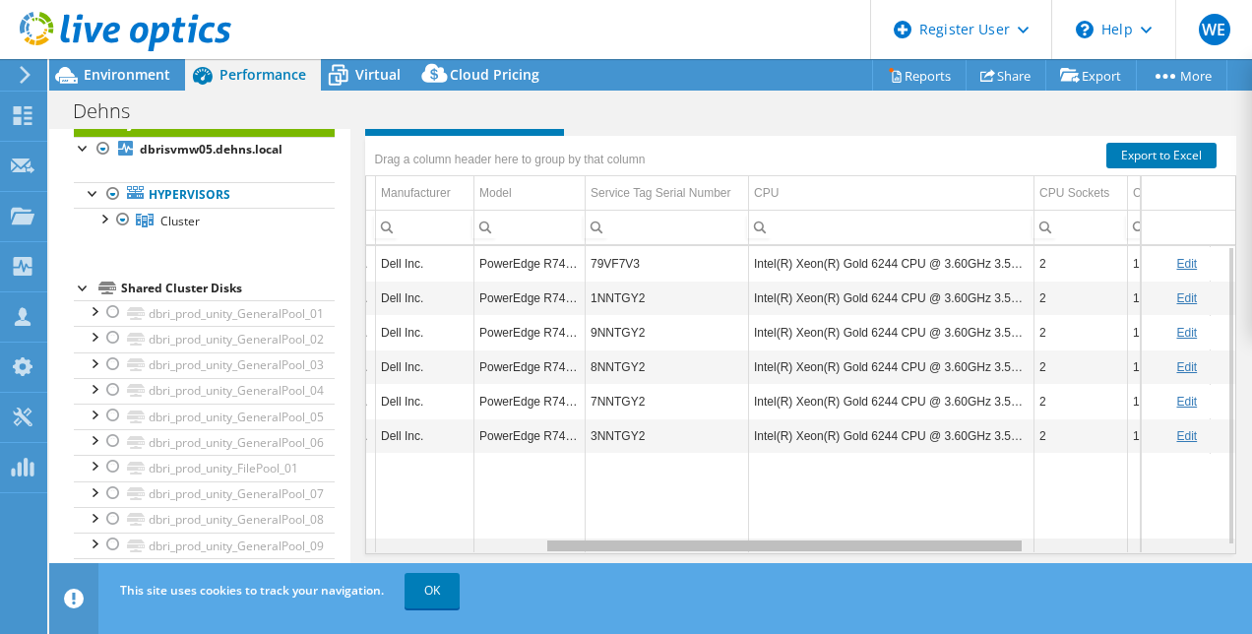
drag, startPoint x: 830, startPoint y: 544, endPoint x: 1069, endPoint y: 535, distance: 239.4
click at [1069, 535] on body "WE Dell User [PERSON_NAME] [PERSON_NAME][EMAIL_ADDRESS][PERSON_NAME][DOMAIN_NAM…" at bounding box center [626, 317] width 1252 height 634
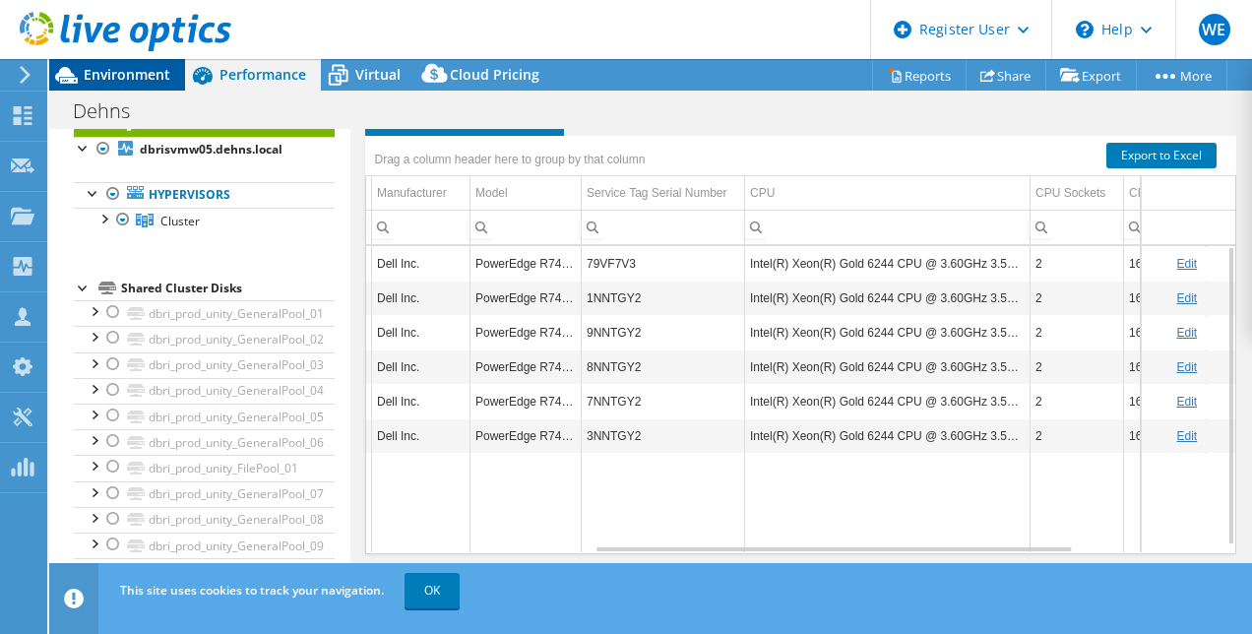
click at [149, 72] on span "Environment" at bounding box center [127, 74] width 87 height 19
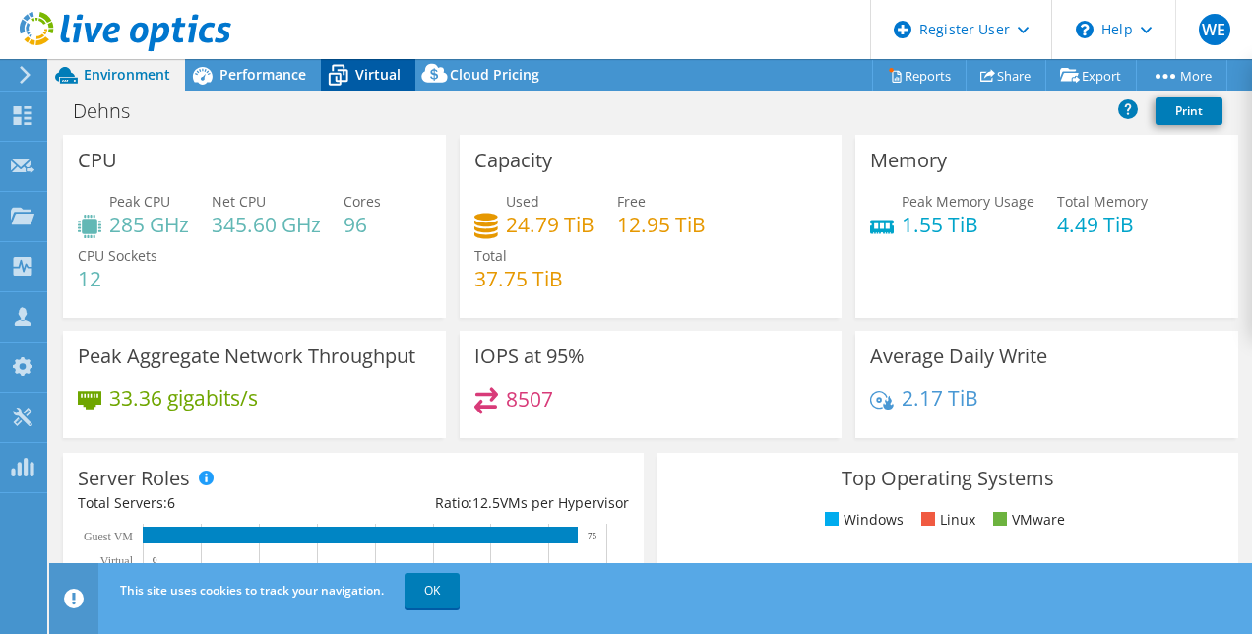
click at [369, 79] on span "Virtual" at bounding box center [377, 74] width 45 height 19
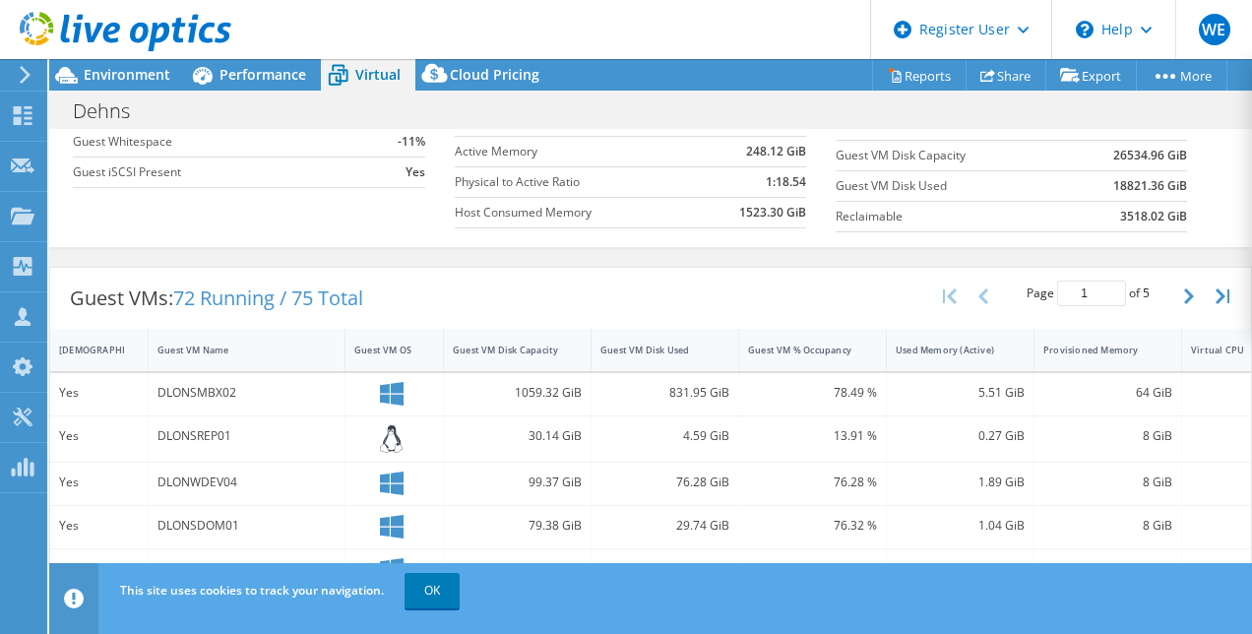
scroll to position [295, 0]
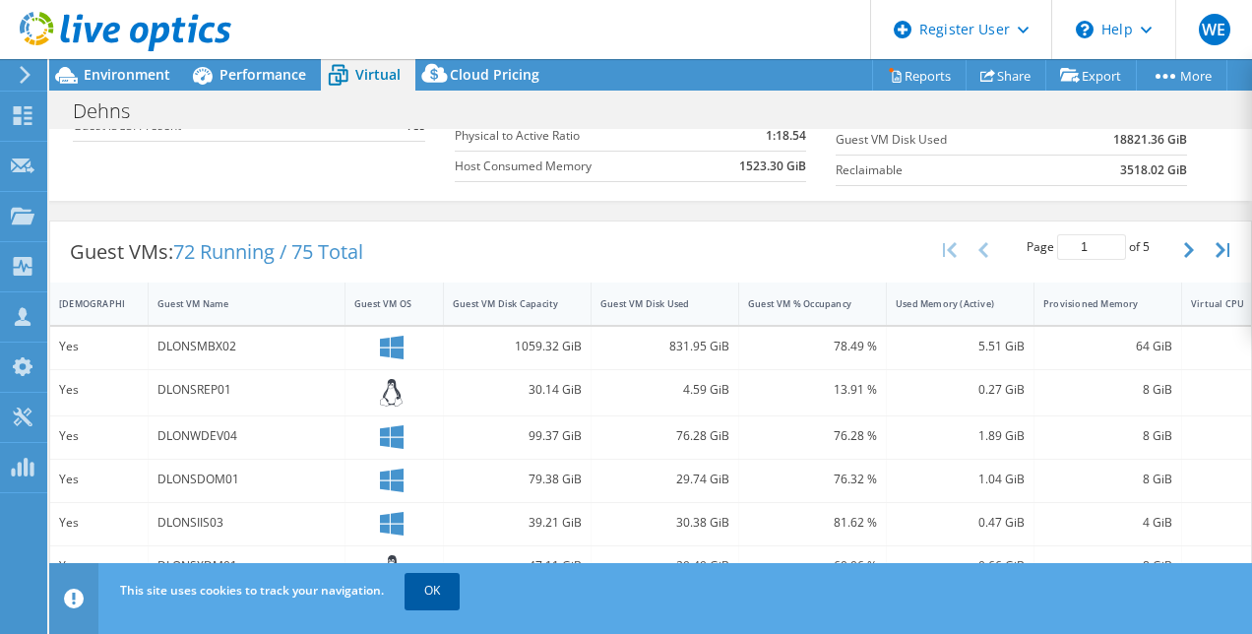
click at [447, 597] on link "OK" at bounding box center [432, 590] width 55 height 35
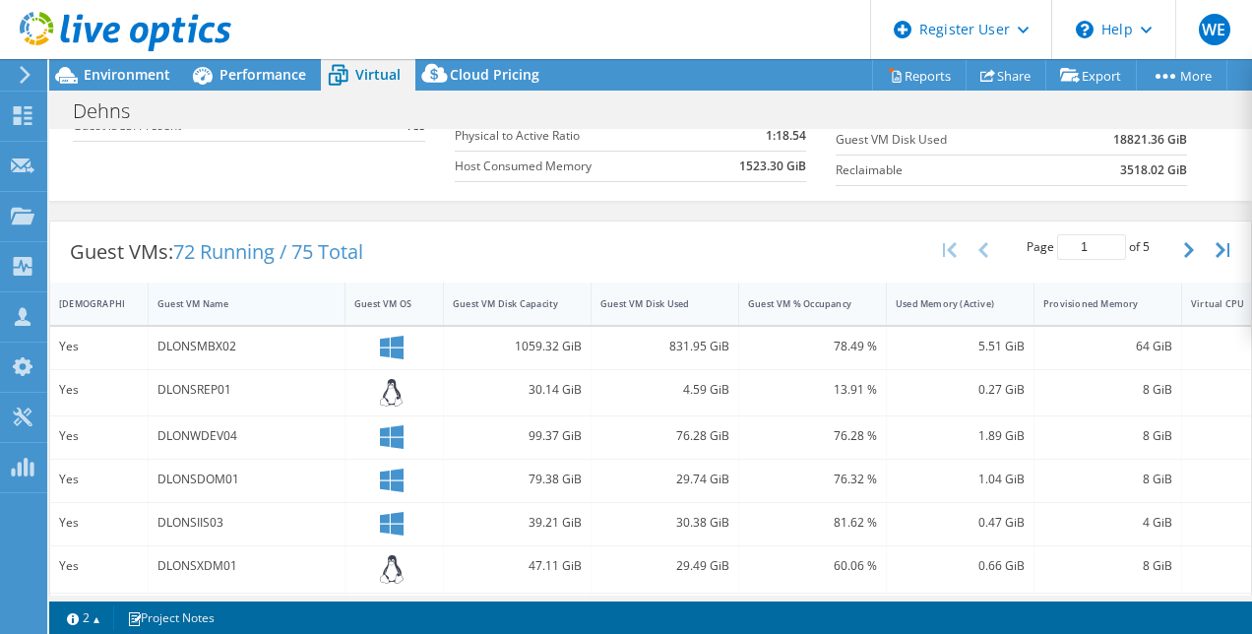
click at [304, 310] on div "Guest VM Name" at bounding box center [235, 303] width 172 height 31
click at [704, 312] on div "Guest VM Disk Used" at bounding box center [653, 303] width 123 height 31
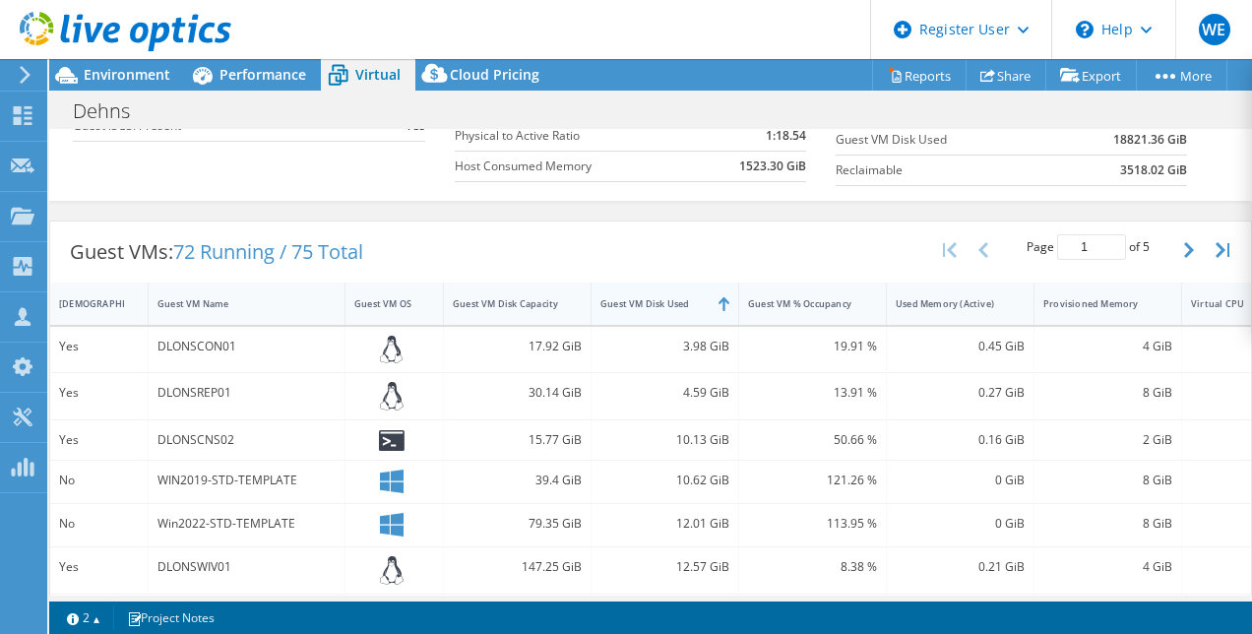
click at [706, 303] on div "Guest VM Disk Used" at bounding box center [653, 303] width 123 height 31
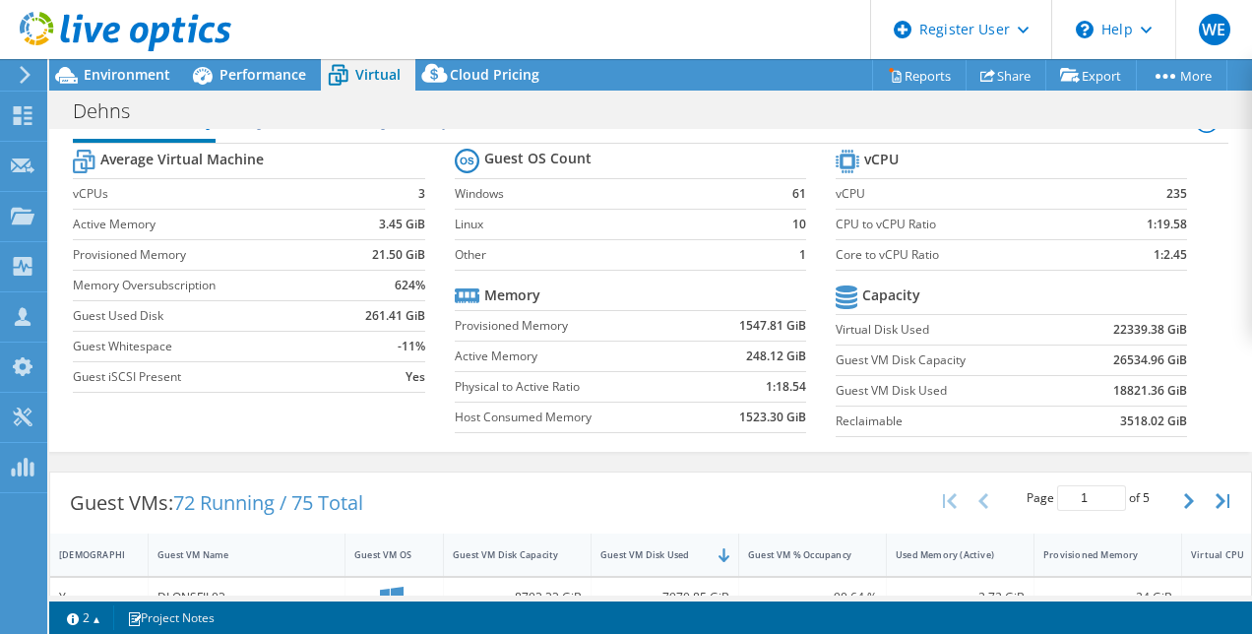
scroll to position [0, 0]
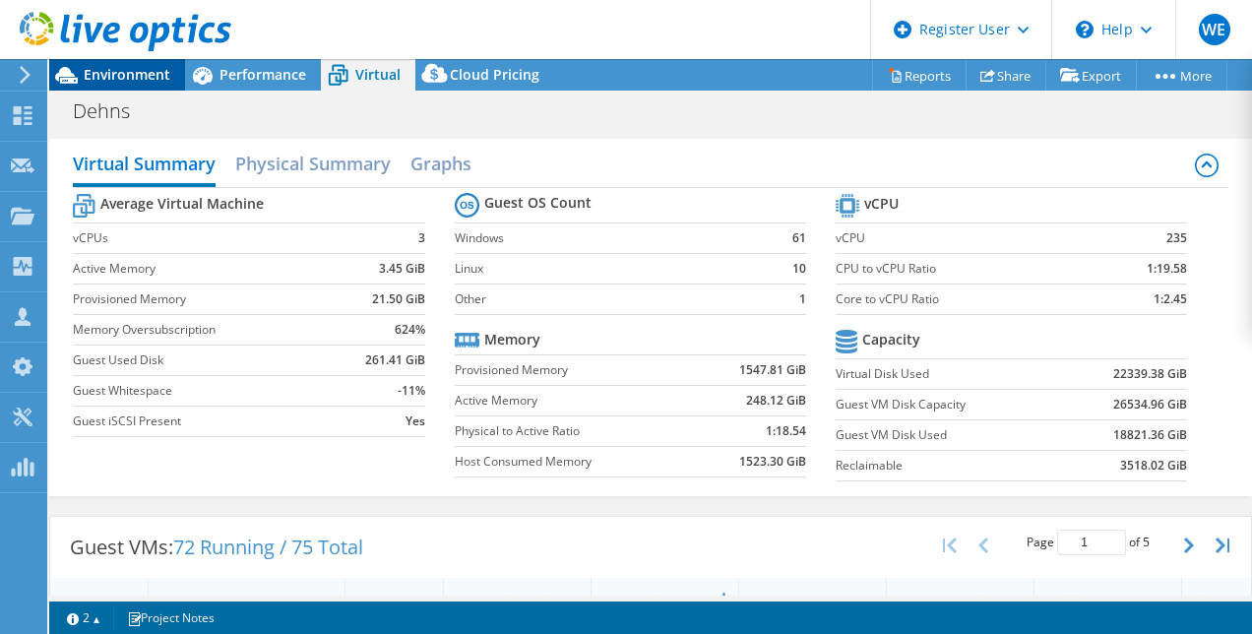
click at [119, 75] on span "Environment" at bounding box center [127, 74] width 87 height 19
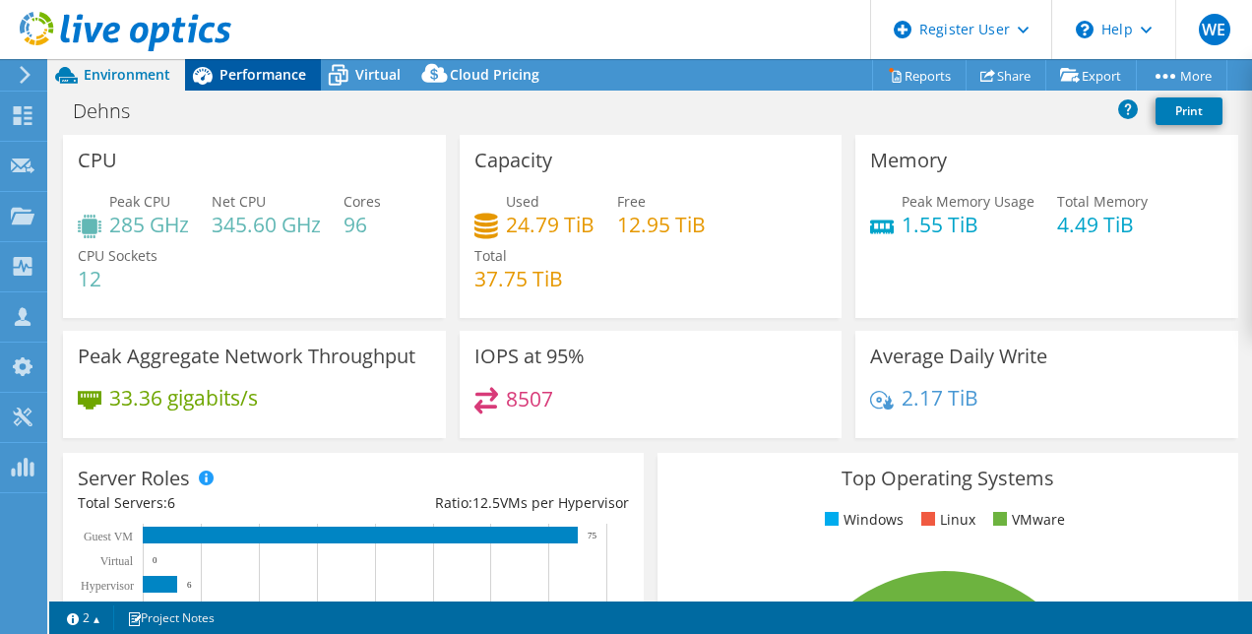
click at [244, 71] on span "Performance" at bounding box center [263, 74] width 87 height 19
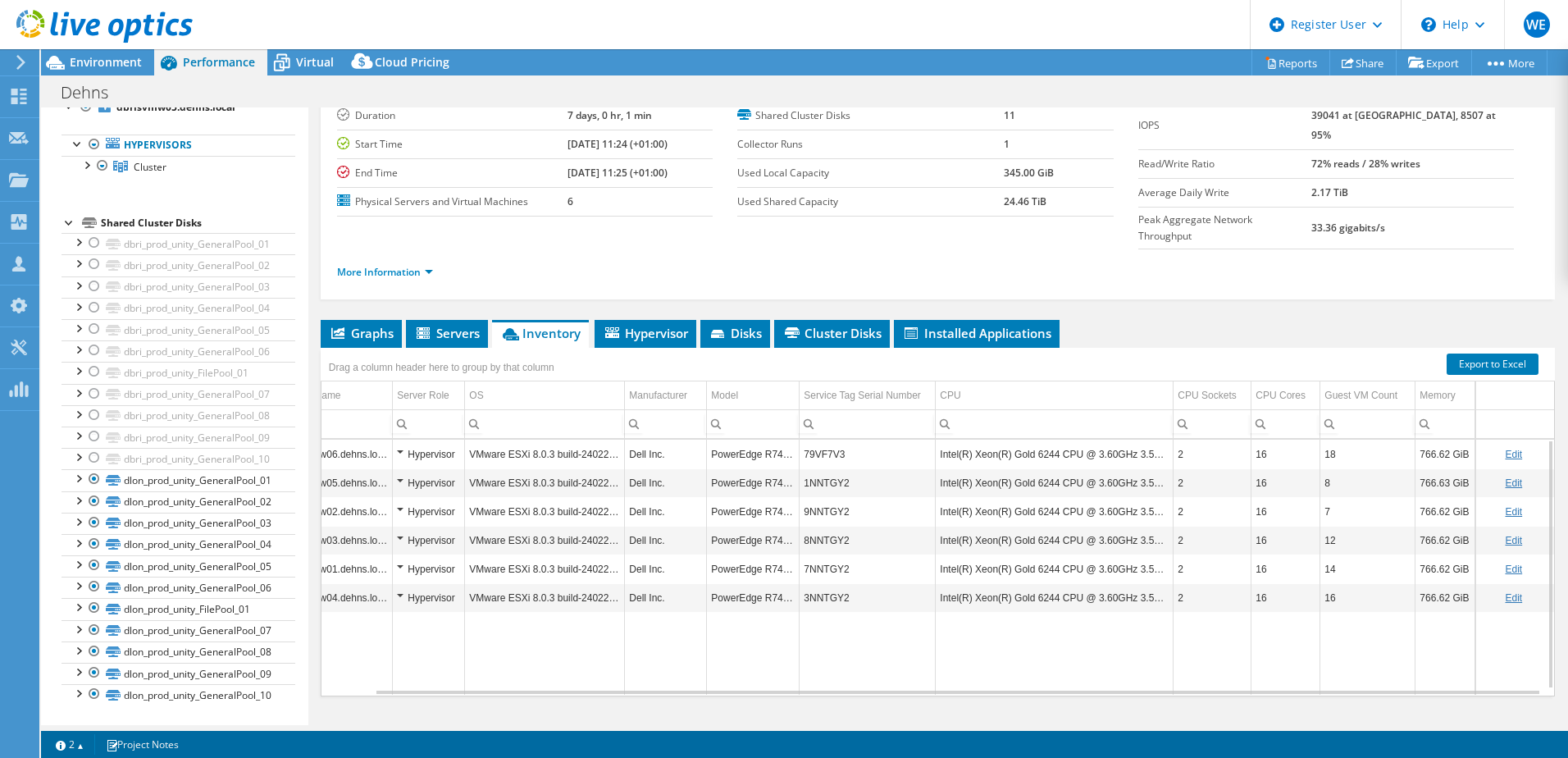
scroll to position [0, 55]
click at [907, 249] on div "More Information" at bounding box center [938, 272] width 1201 height 46
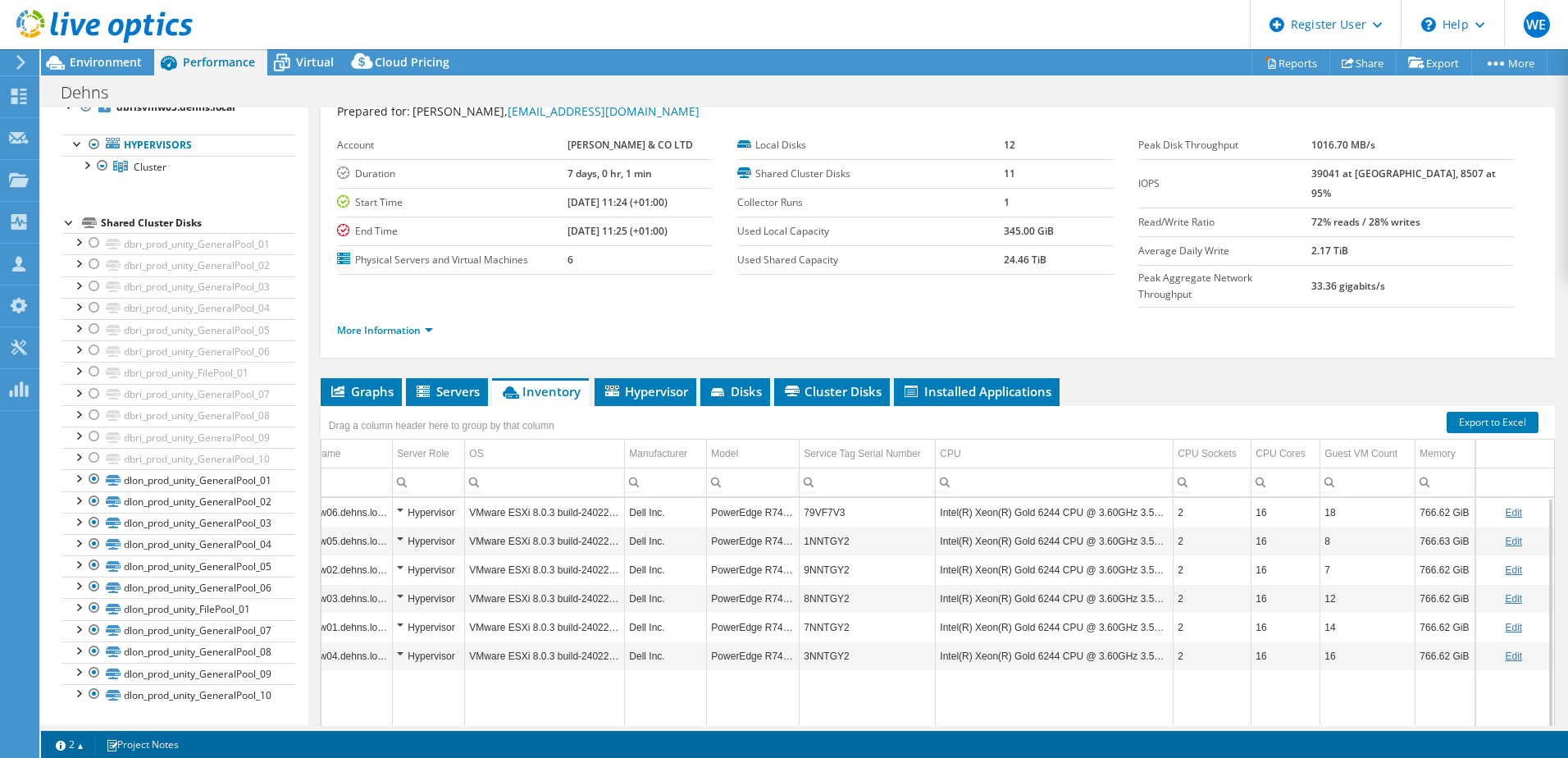
scroll to position [0, 0]
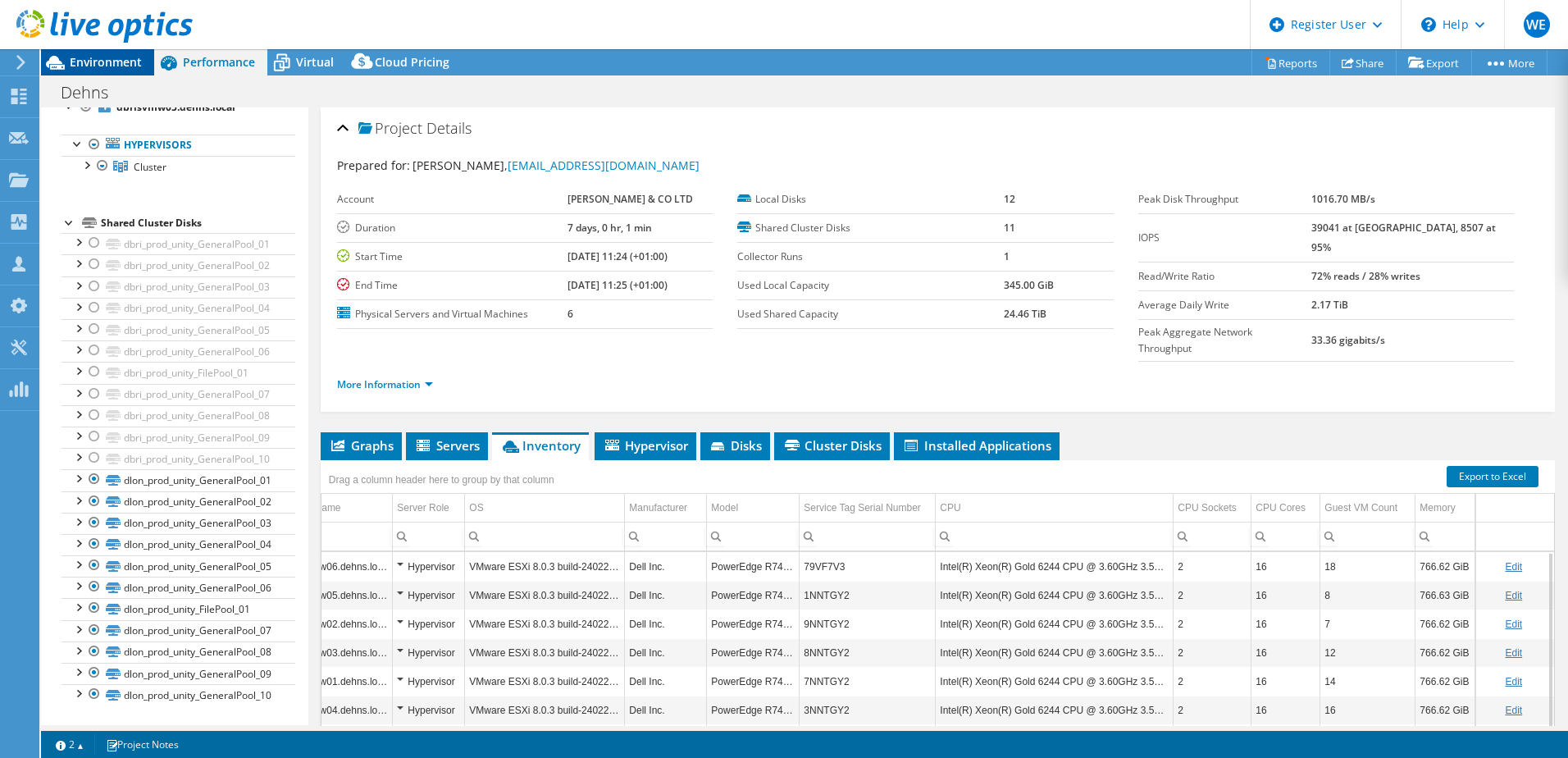
click at [102, 66] on span "Environment" at bounding box center [106, 62] width 72 height 16
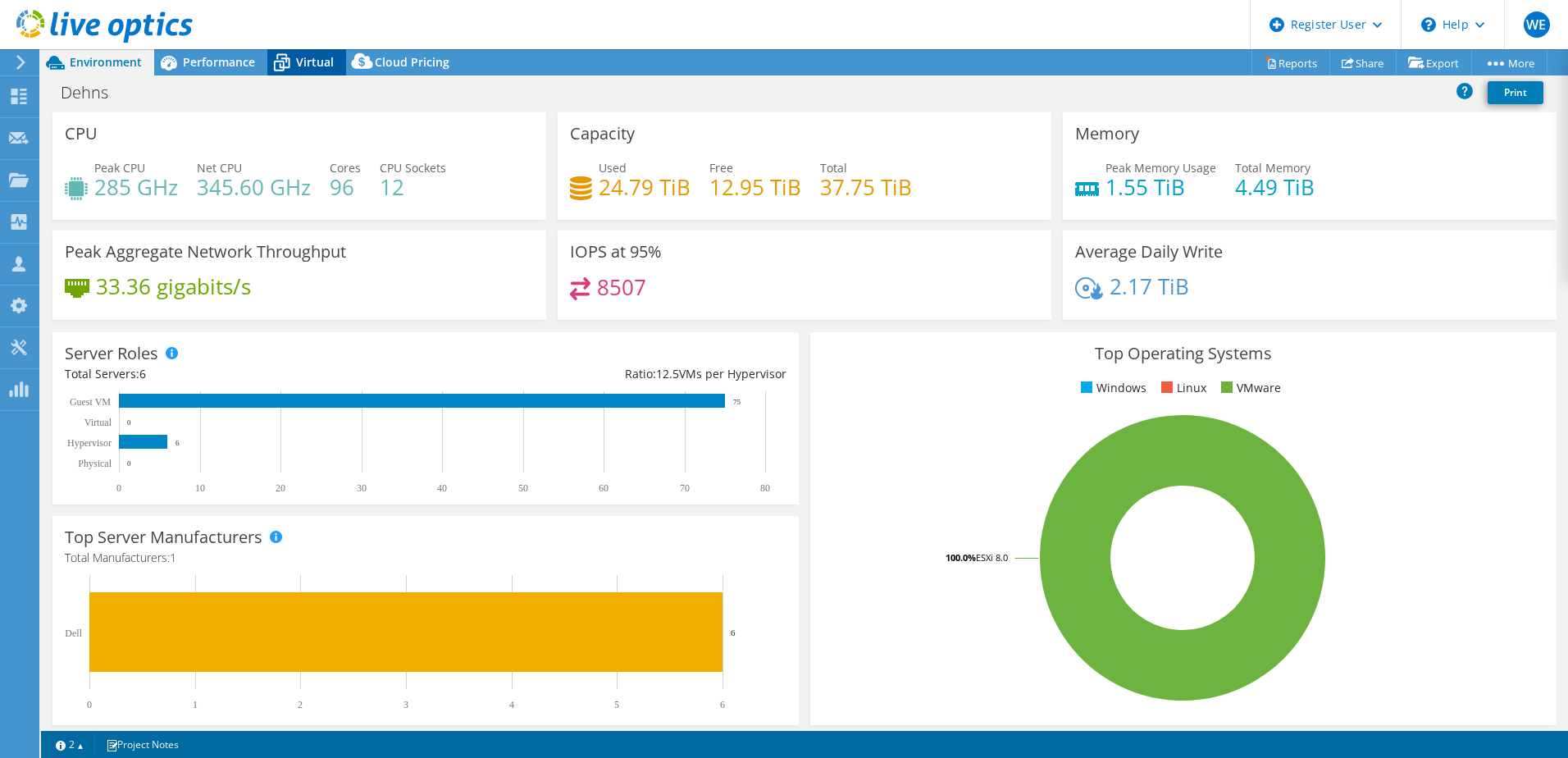
click at [326, 65] on span "Virtual" at bounding box center [314, 62] width 37 height 16
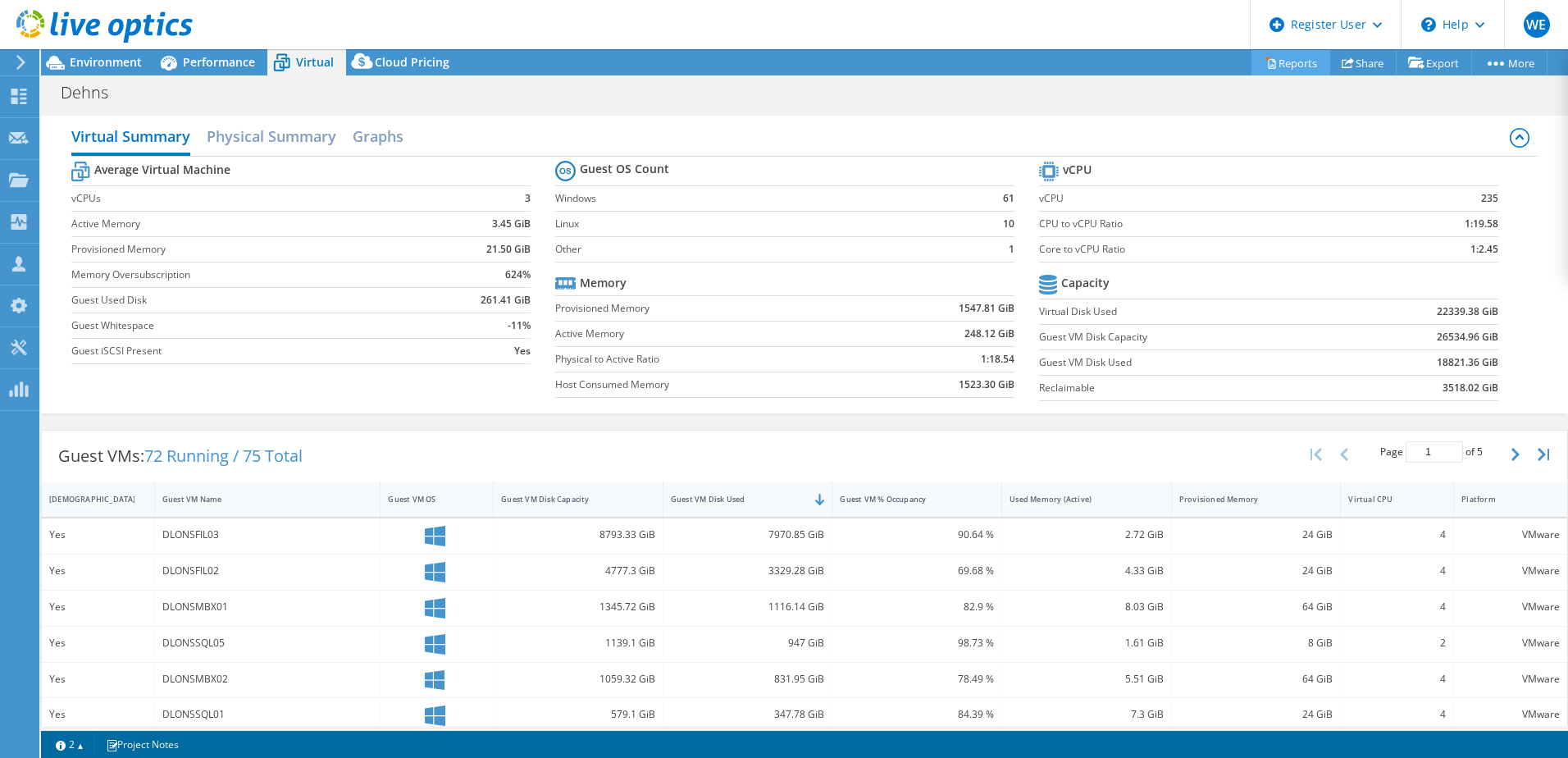
click at [1276, 62] on link "Reports" at bounding box center [1291, 62] width 78 height 26
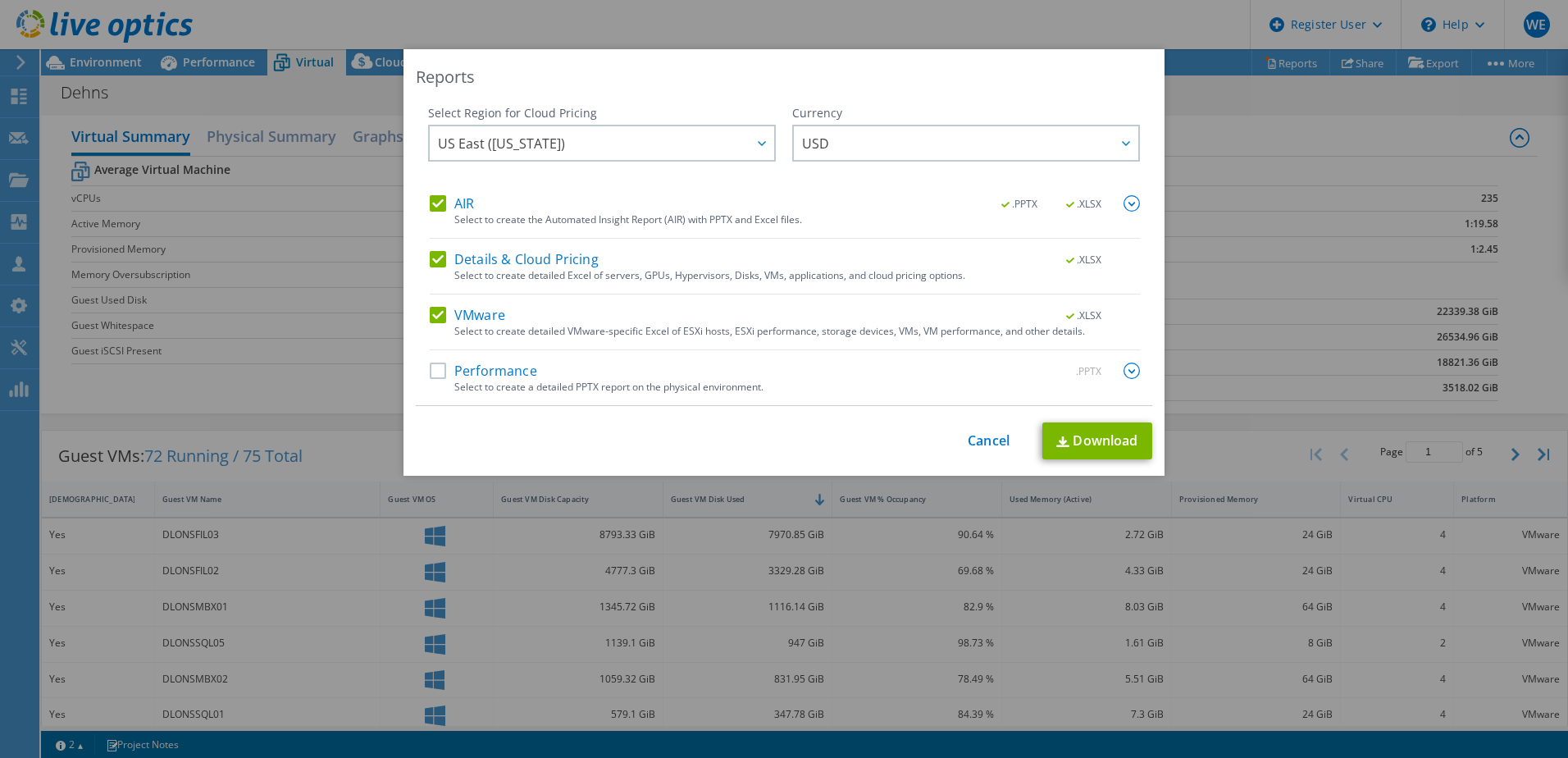
click at [436, 207] on label "AIR" at bounding box center [452, 203] width 44 height 17
click at [0, 0] on input "AIR" at bounding box center [0, 0] width 0 height 0
click at [437, 258] on label "Details & Cloud Pricing" at bounding box center [514, 259] width 169 height 17
click at [0, 0] on input "Details & Cloud Pricing" at bounding box center [0, 0] width 0 height 0
click at [1086, 438] on link "Download" at bounding box center [1097, 441] width 110 height 37
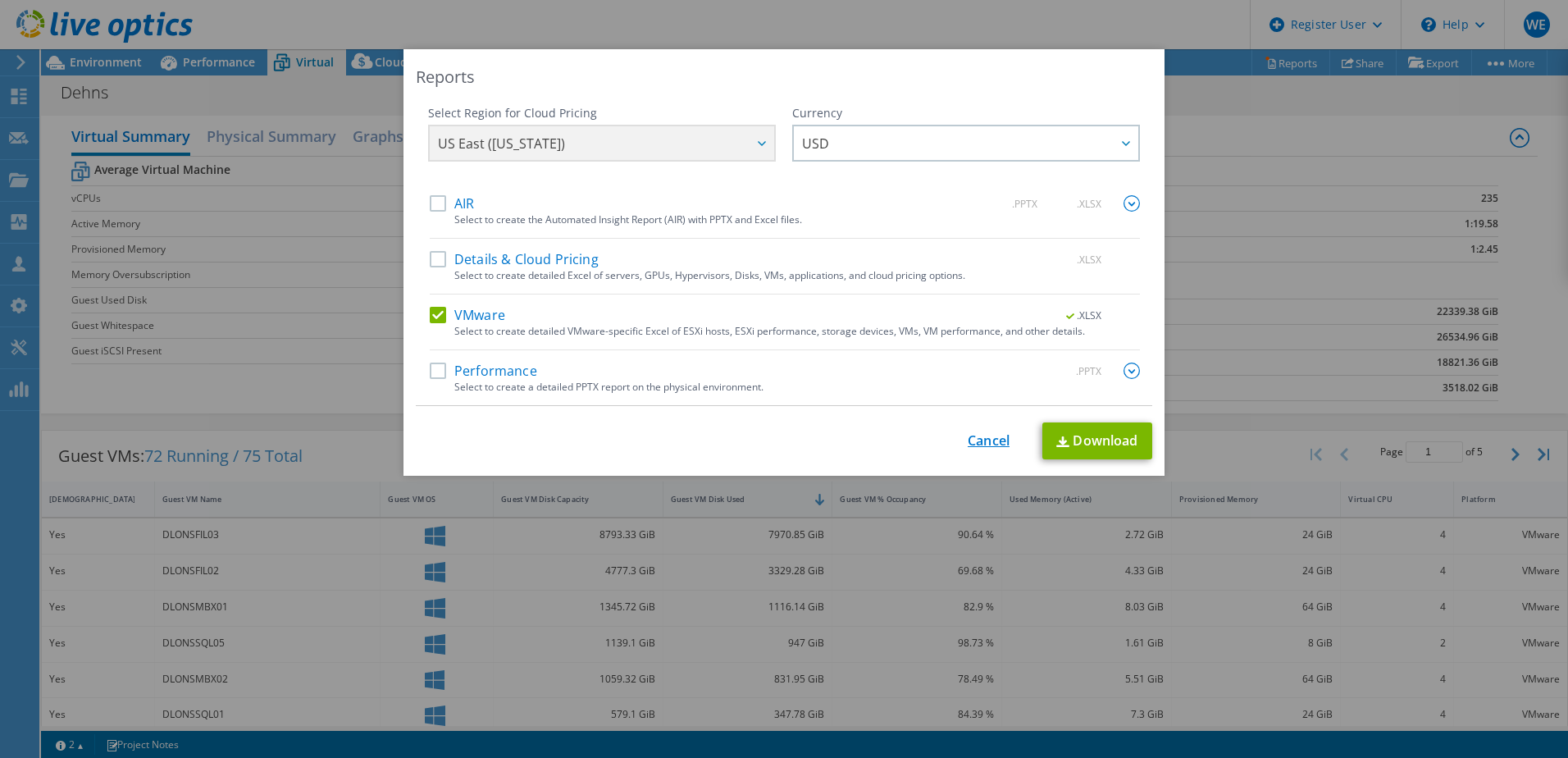
click at [984, 442] on link "Cancel" at bounding box center [989, 441] width 42 height 16
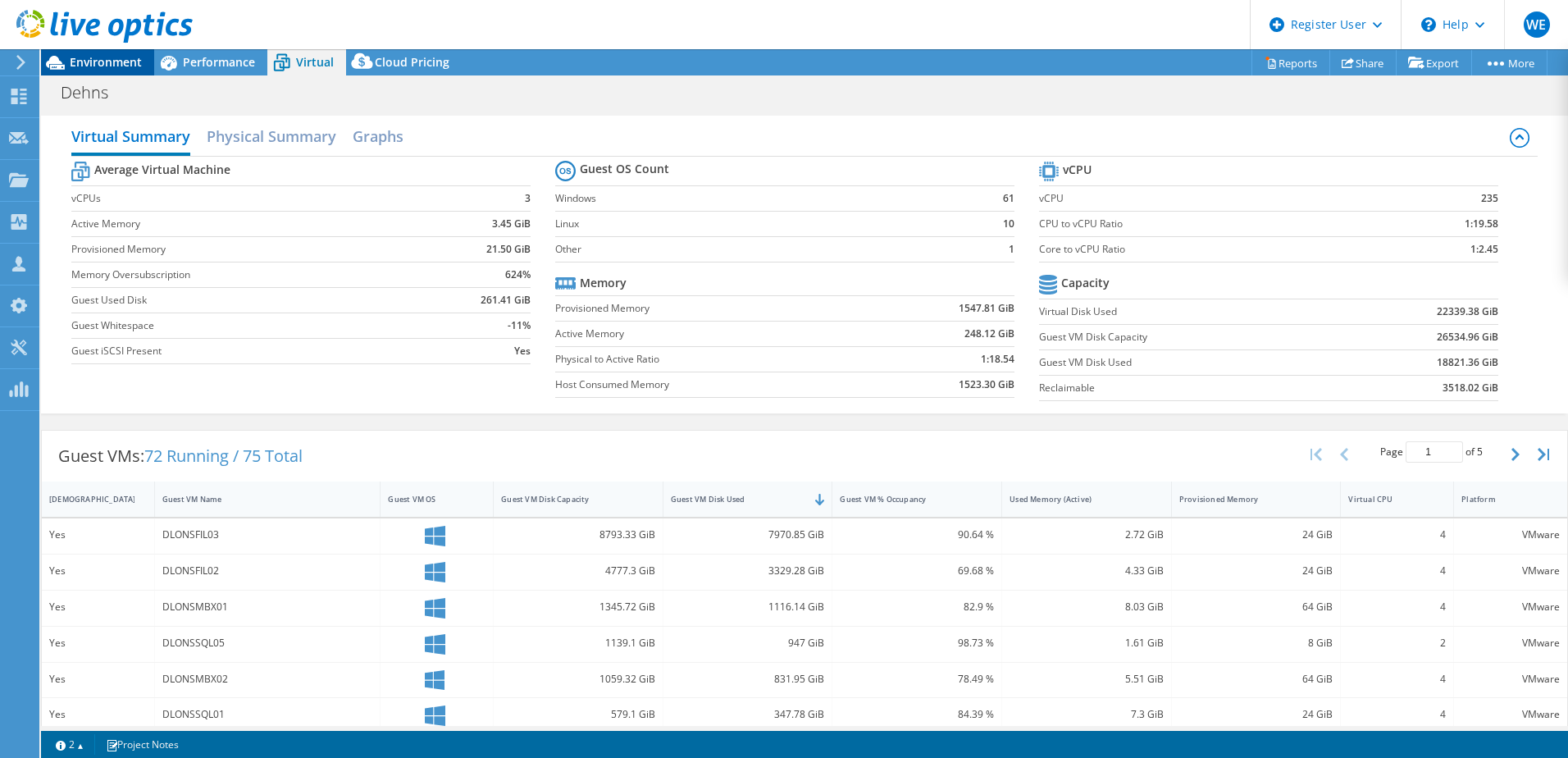
click at [93, 65] on span "Environment" at bounding box center [106, 62] width 72 height 16
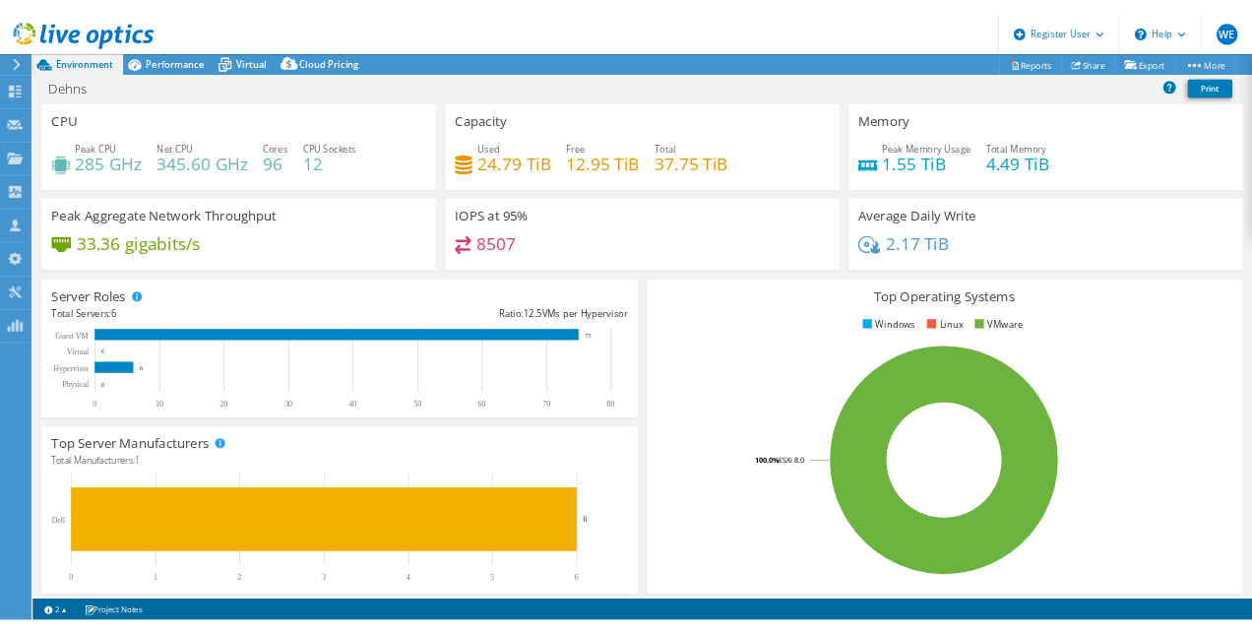
scroll to position [0, 66]
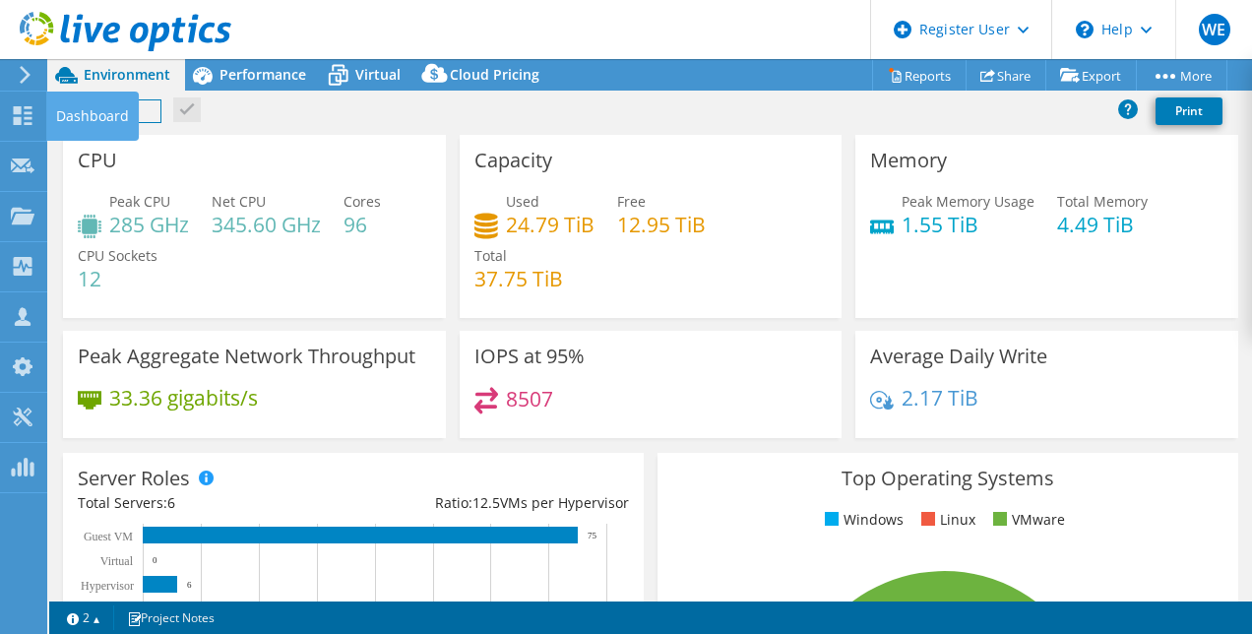
drag, startPoint x: 142, startPoint y: 114, endPoint x: 62, endPoint y: 115, distance: 79.7
click at [31, 114] on div "WE Dell User [PERSON_NAME] [PERSON_NAME][EMAIL_ADDRESS][PERSON_NAME][DOMAIN_NAM…" at bounding box center [626, 317] width 1252 height 634
click at [234, 184] on div "CPU Peak CPU 285 GHz Net CPU 345.60 GHz Cores 96 CPU Sockets 12" at bounding box center [254, 226] width 383 height 183
click at [920, 74] on link "Reports" at bounding box center [919, 75] width 94 height 31
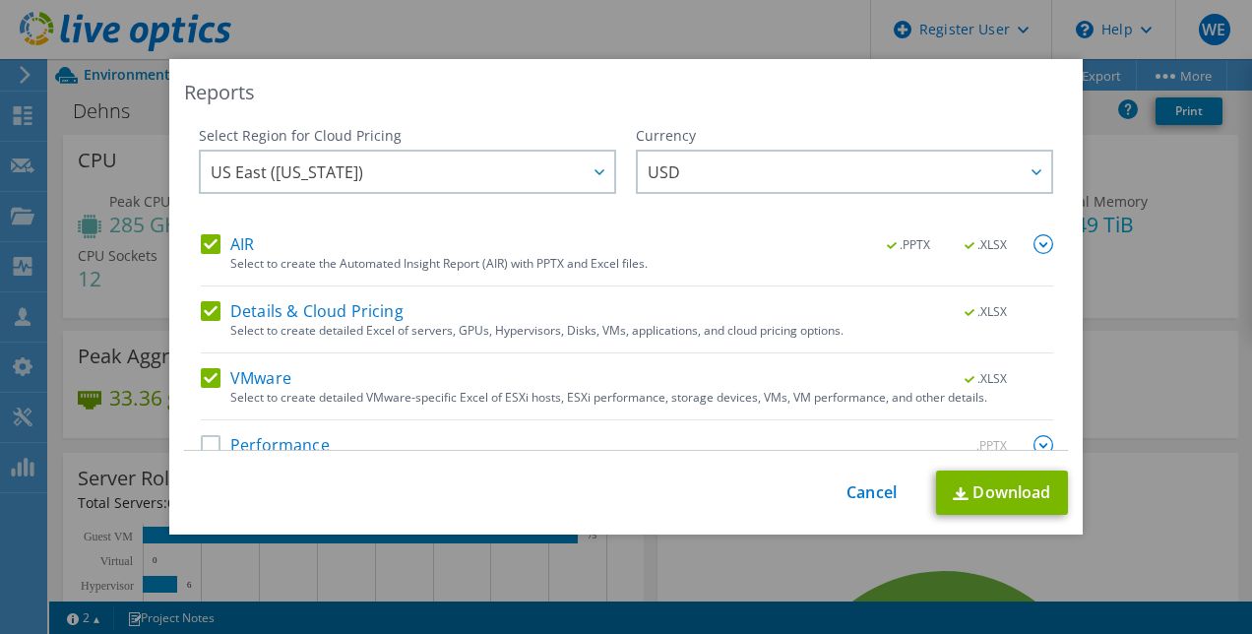
click at [201, 248] on label "AIR" at bounding box center [227, 244] width 53 height 20
click at [0, 0] on input "AIR" at bounding box center [0, 0] width 0 height 0
click at [201, 306] on label "Details & Cloud Pricing" at bounding box center [302, 311] width 203 height 20
click at [0, 0] on input "Details & Cloud Pricing" at bounding box center [0, 0] width 0 height 0
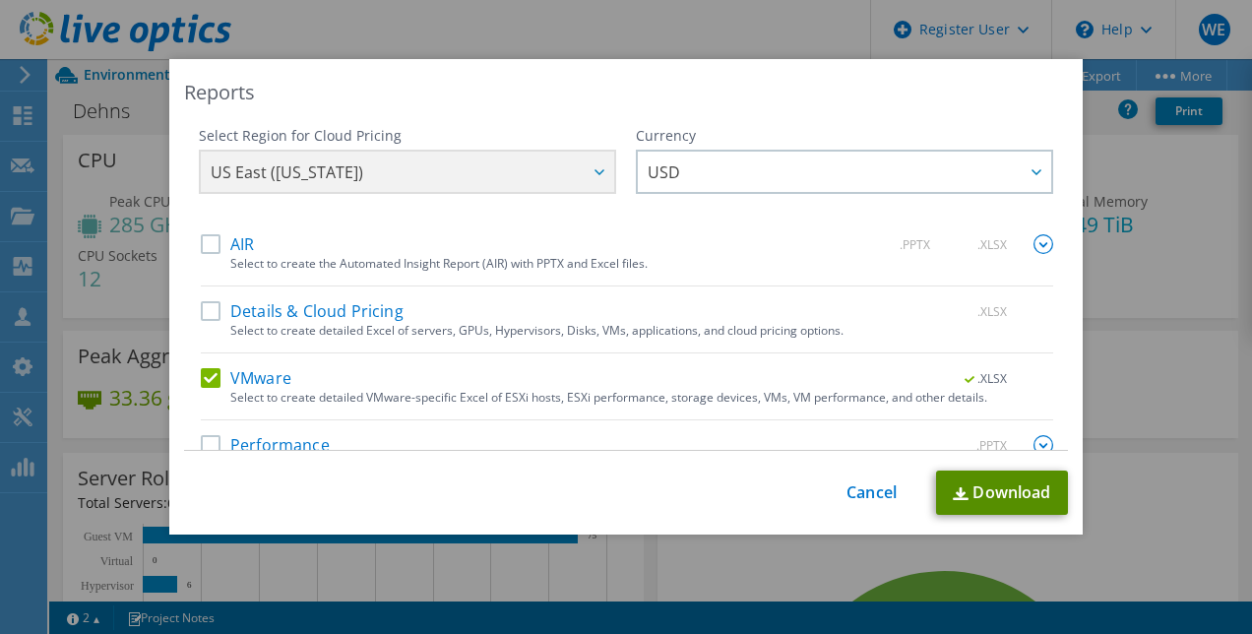
click at [991, 500] on link "Download" at bounding box center [1002, 493] width 132 height 44
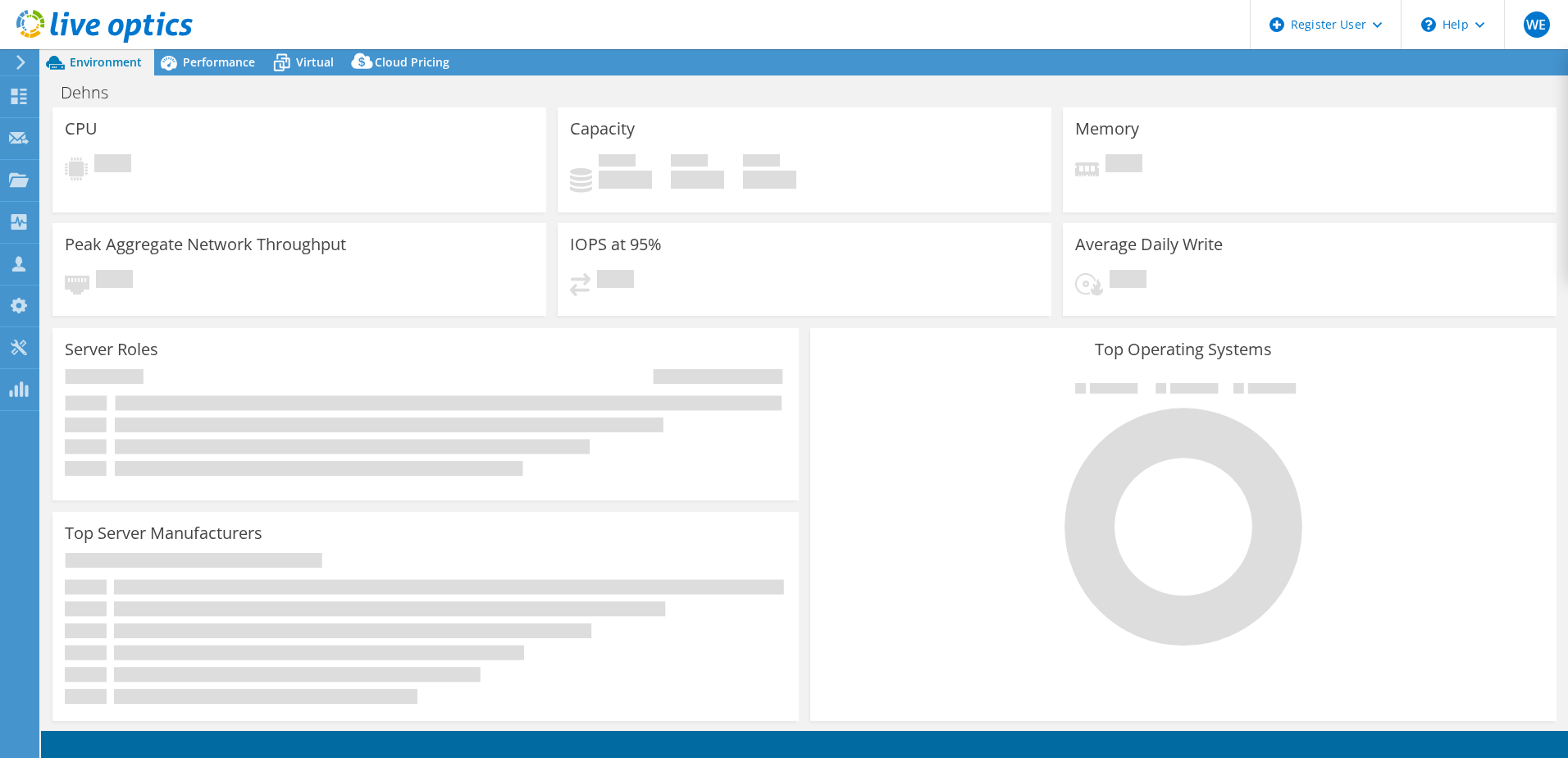
select select "USD"
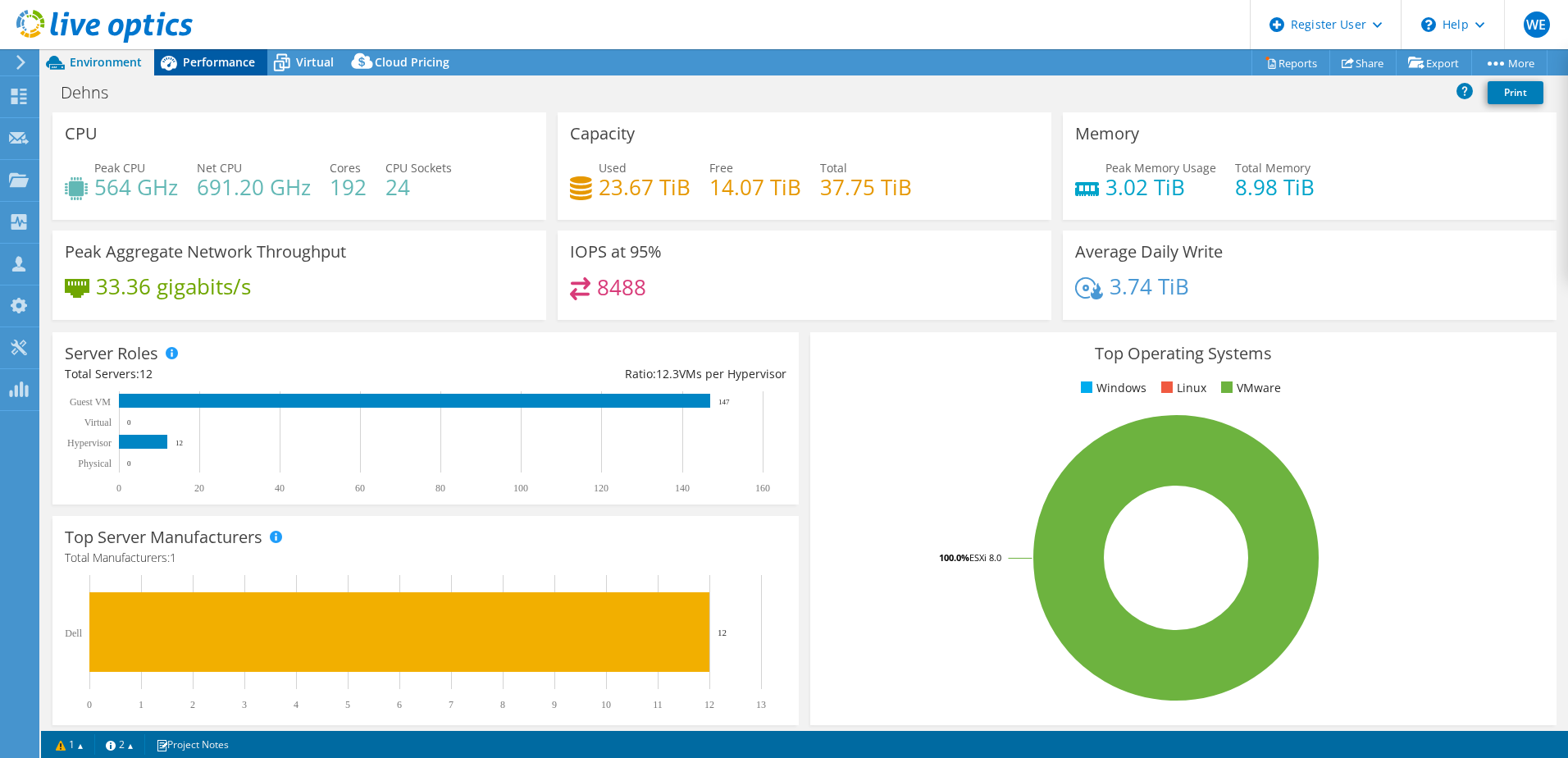
click at [209, 52] on div "Performance" at bounding box center [211, 62] width 113 height 26
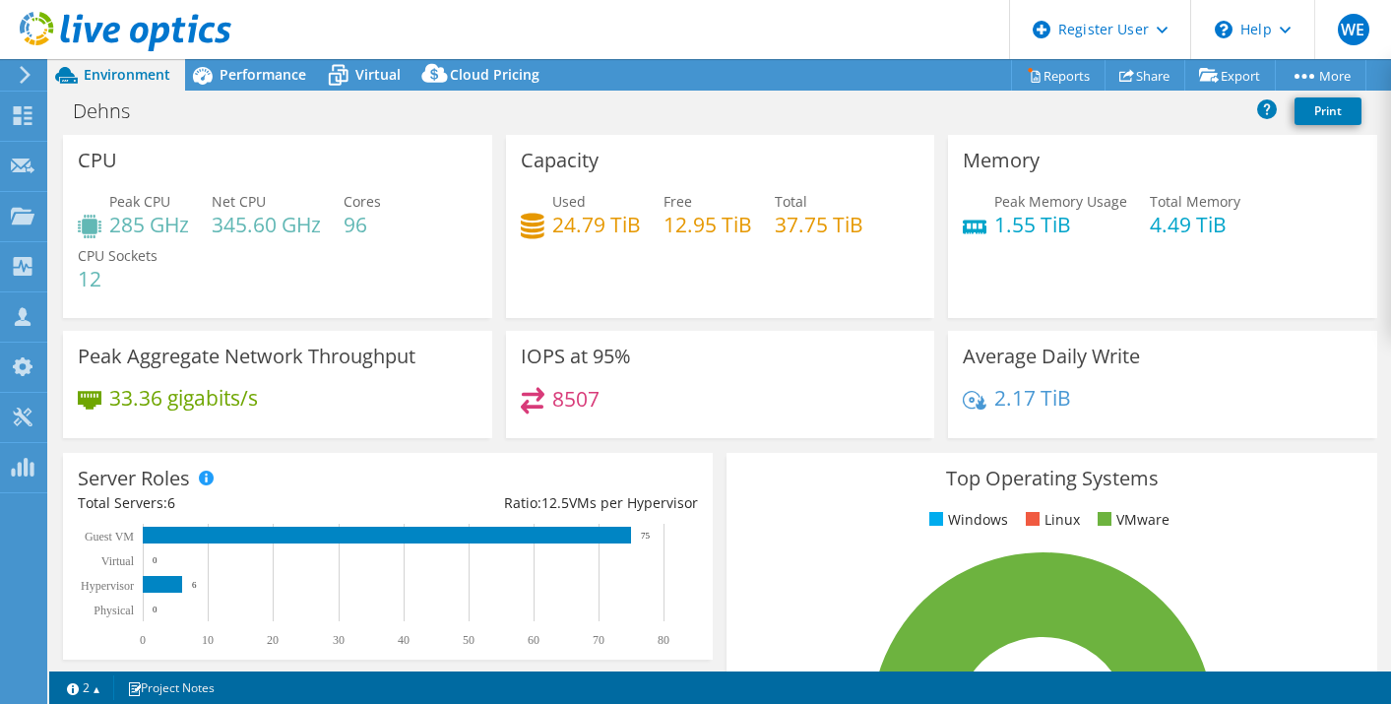
select select "USD"
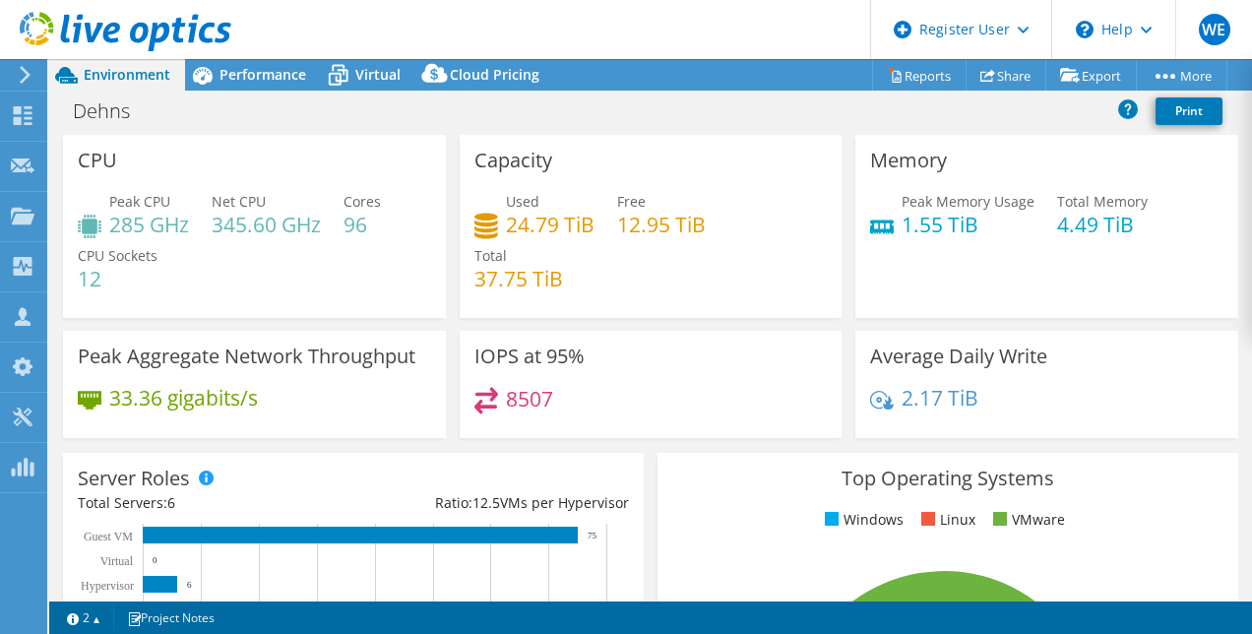
click at [606, 39] on header "WE Dell User [PERSON_NAME] [PERSON_NAME][EMAIL_ADDRESS][PERSON_NAME][DOMAIN_NAM…" at bounding box center [626, 29] width 1252 height 59
